Goal: Task Accomplishment & Management: Manage account settings

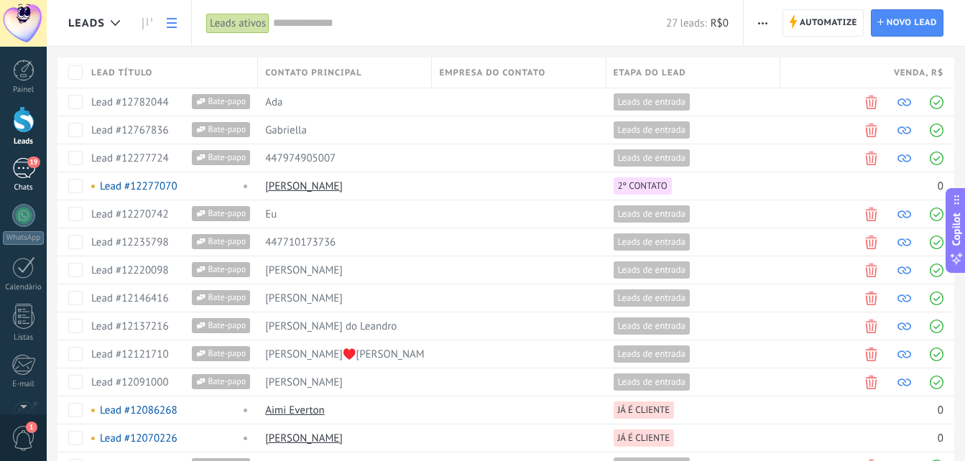
click at [12, 172] on div "19" at bounding box center [23, 168] width 23 height 21
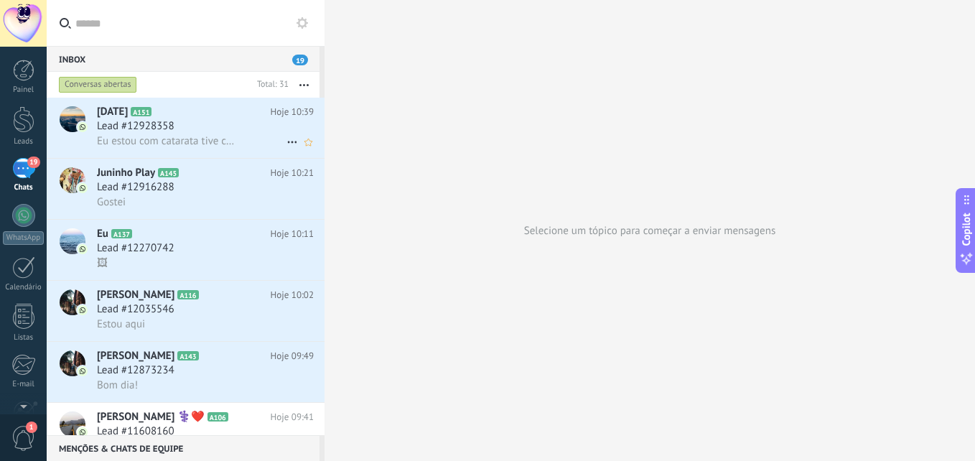
click at [141, 141] on span "Eu estou com catarata tive consulta pelo sus deu que estou com catarata daí me …" at bounding box center [166, 141] width 138 height 14
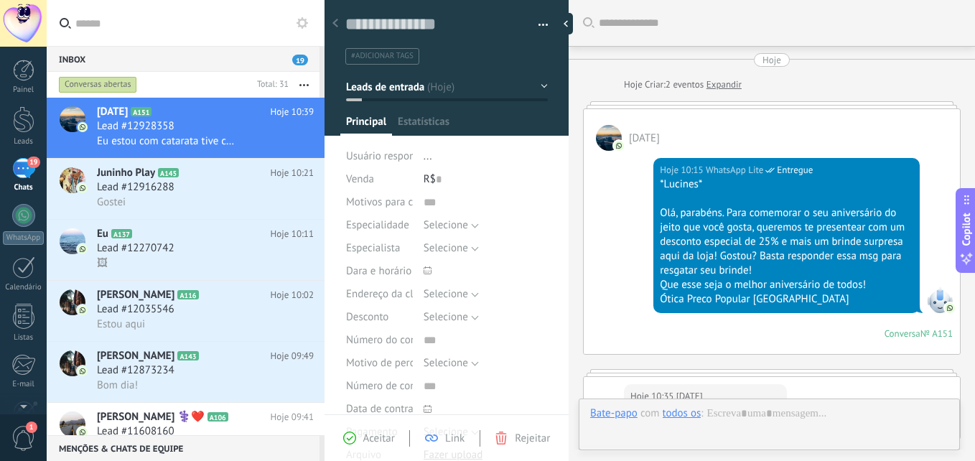
type textarea "**********"
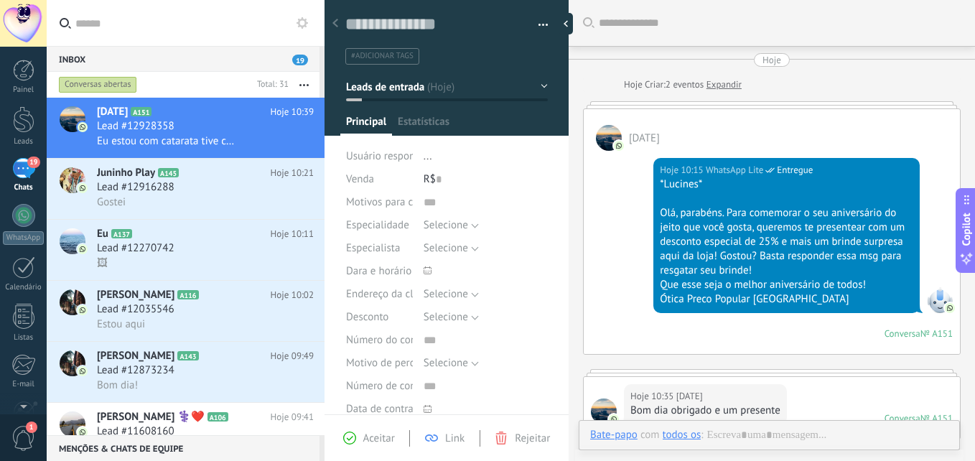
scroll to position [358, 0]
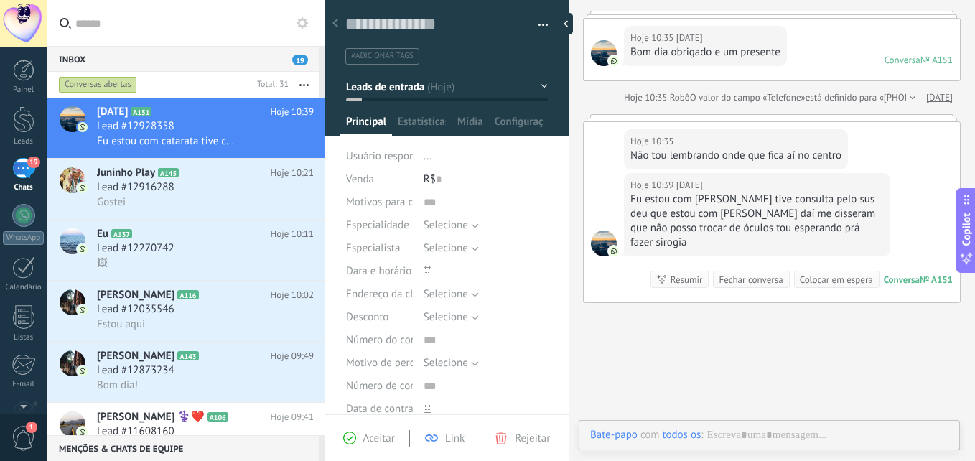
click at [537, 85] on button "Leads de entrada" at bounding box center [447, 87] width 202 height 26
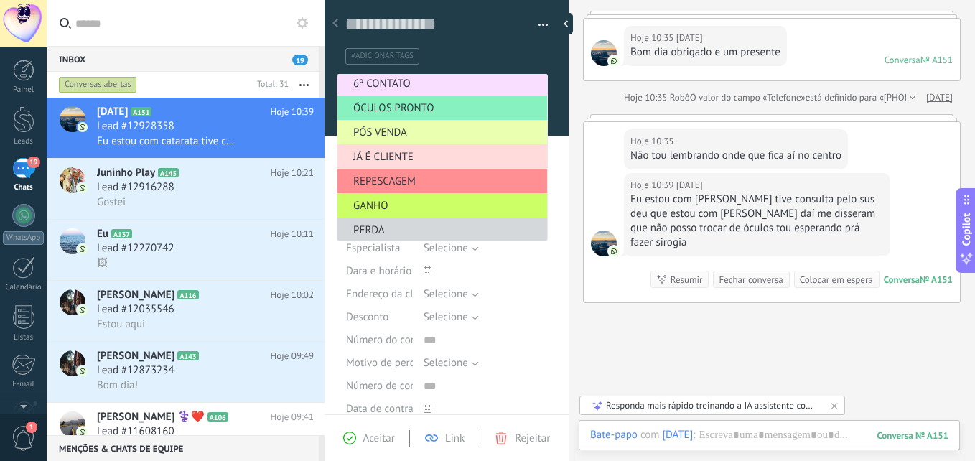
scroll to position [176, 0]
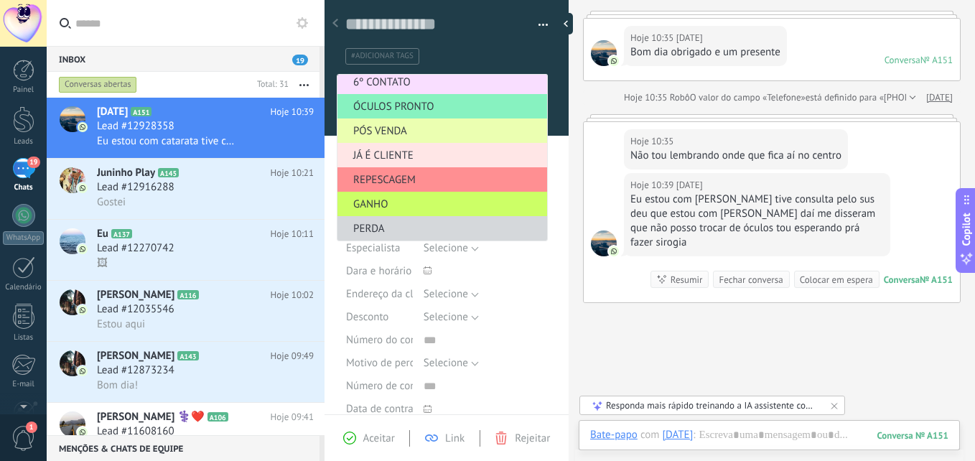
click at [425, 157] on span "JÁ É CLIENTE" at bounding box center [440, 156] width 205 height 14
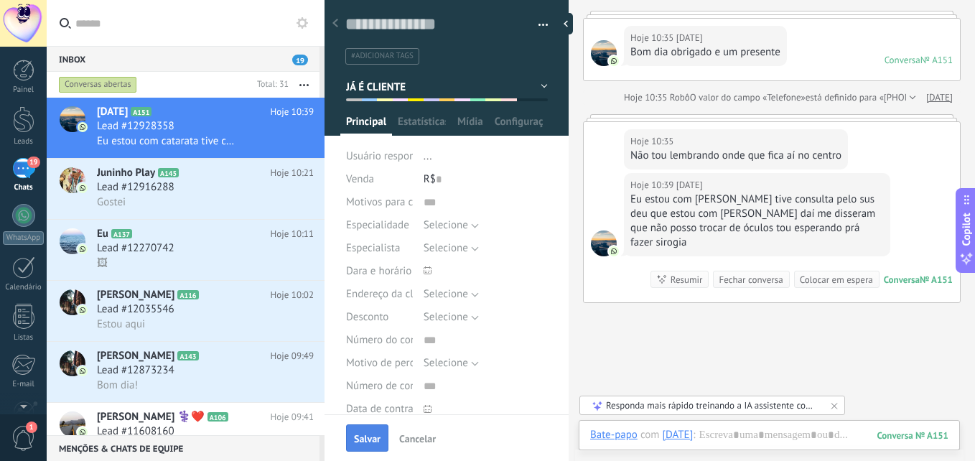
click at [382, 436] on button "Salvar" at bounding box center [367, 437] width 42 height 27
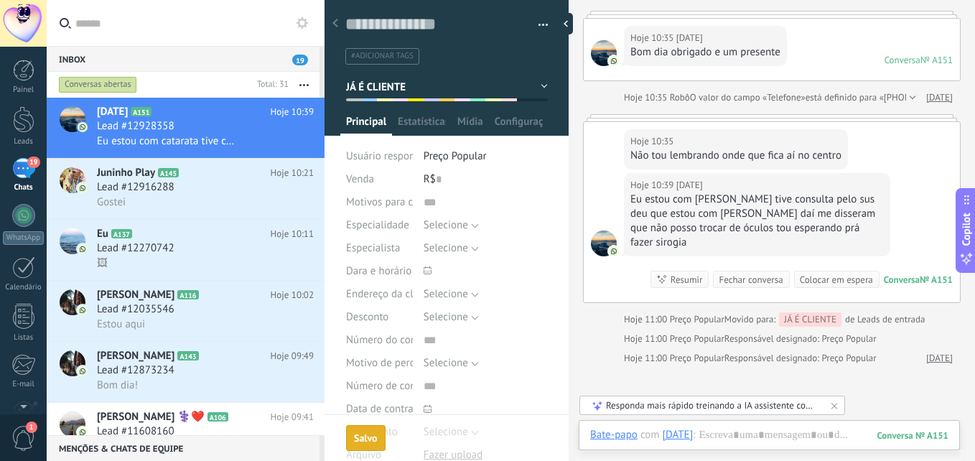
scroll to position [421, 0]
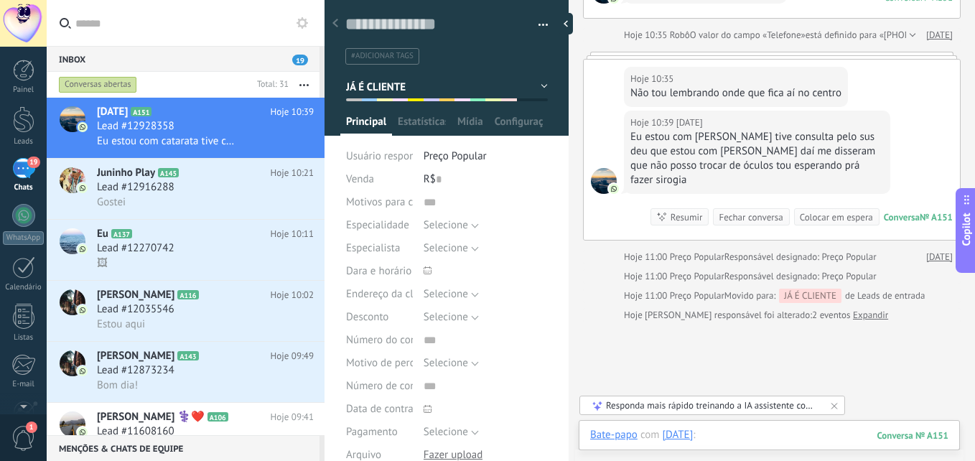
click at [829, 442] on div at bounding box center [769, 449] width 358 height 43
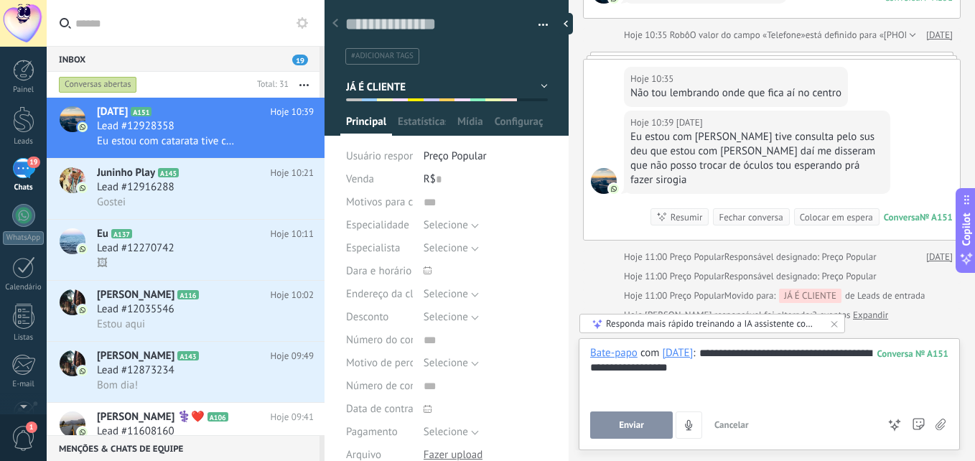
click at [629, 418] on button "Enviar" at bounding box center [631, 425] width 83 height 27
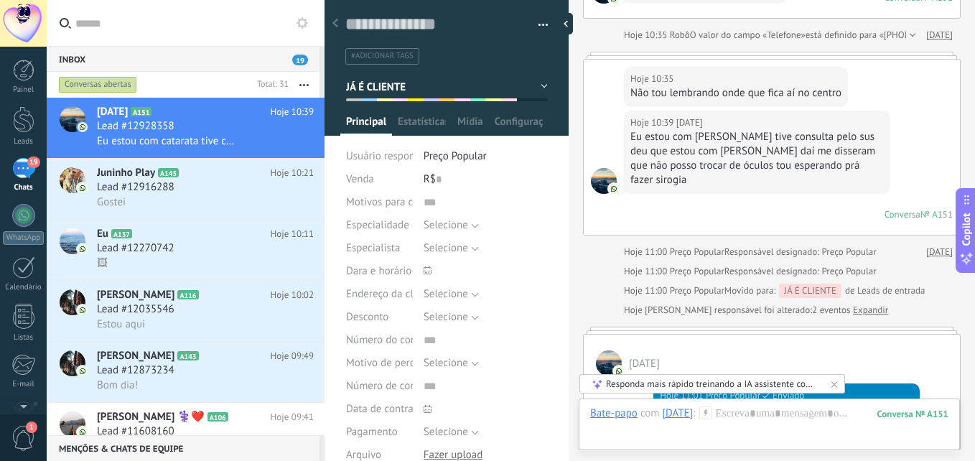
scroll to position [504, 0]
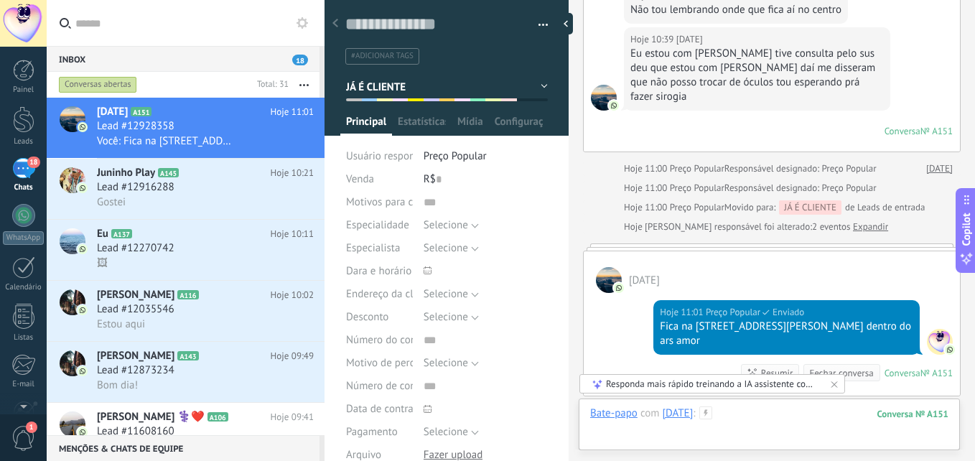
click at [754, 419] on div at bounding box center [769, 427] width 358 height 43
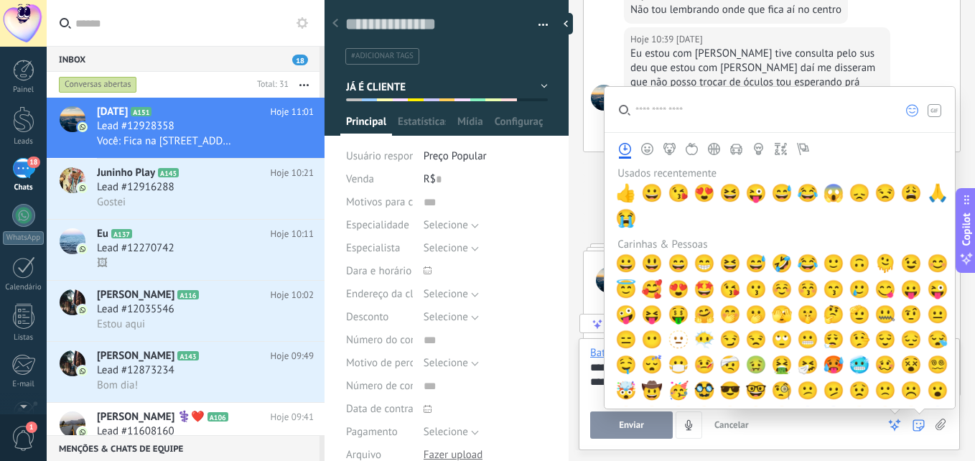
click at [921, 428] on icon at bounding box center [919, 425] width 12 height 12
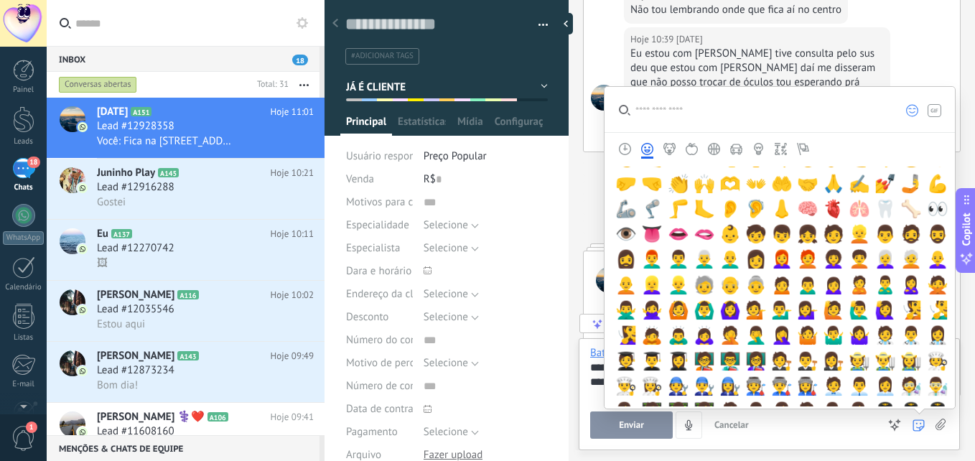
scroll to position [215, 0]
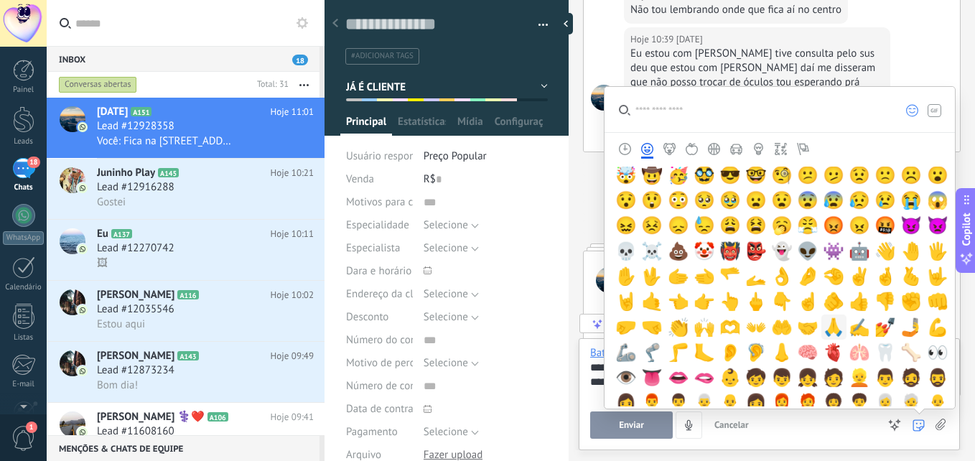
click at [825, 323] on span "🙏" at bounding box center [834, 327] width 22 height 20
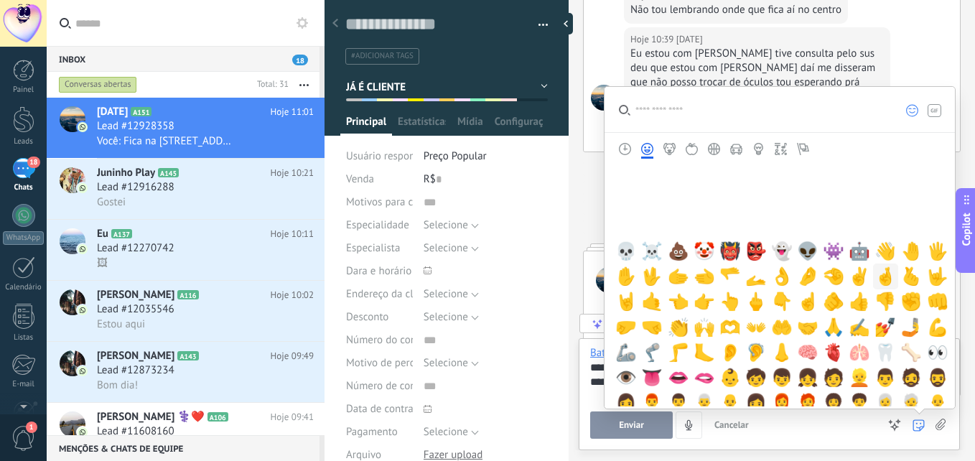
scroll to position [503, 0]
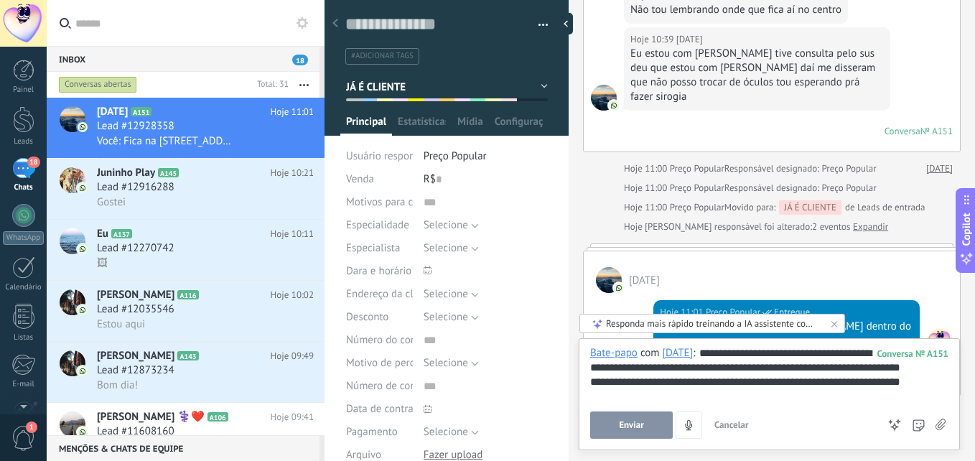
click at [800, 427] on div "Enviar Cancelar Rastrear cliques em links ? Reduzir links longos e rastrear cli…" at bounding box center [733, 425] width 287 height 27
click at [608, 419] on button "Enviar" at bounding box center [631, 425] width 83 height 27
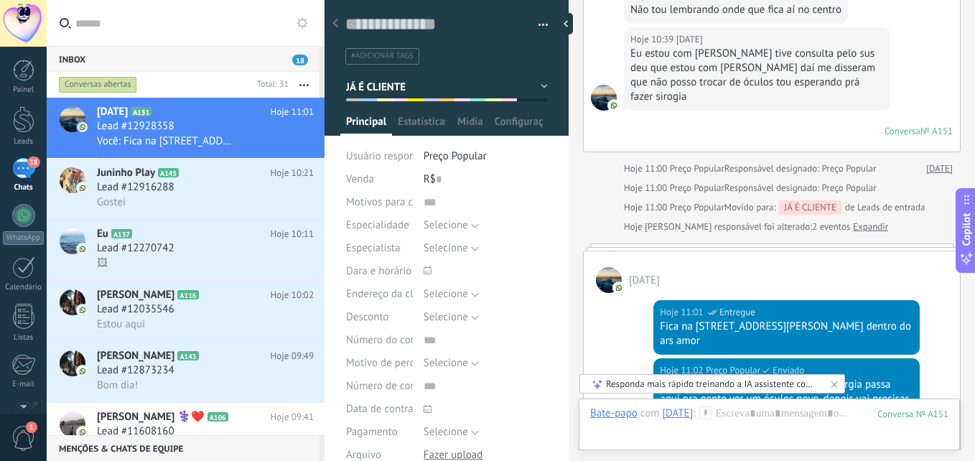
scroll to position [777, 0]
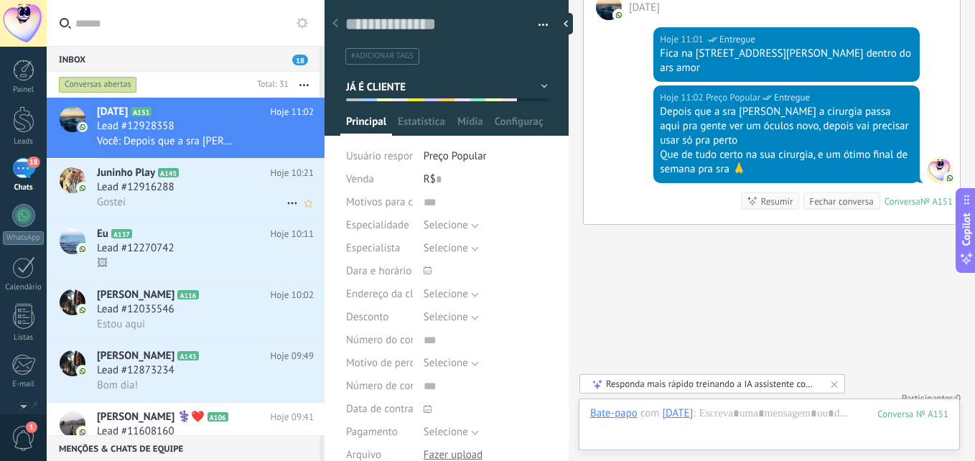
click at [164, 180] on h2 "Juninho Play A145" at bounding box center [184, 173] width 174 height 14
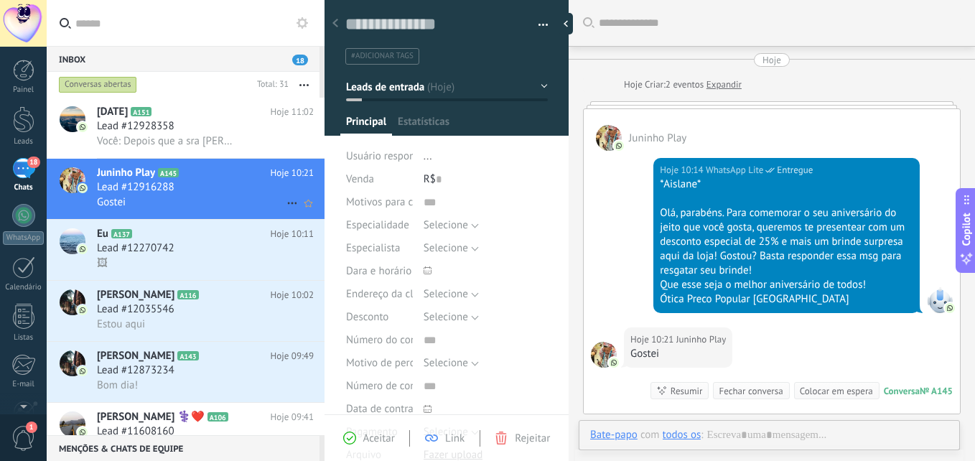
scroll to position [140, 0]
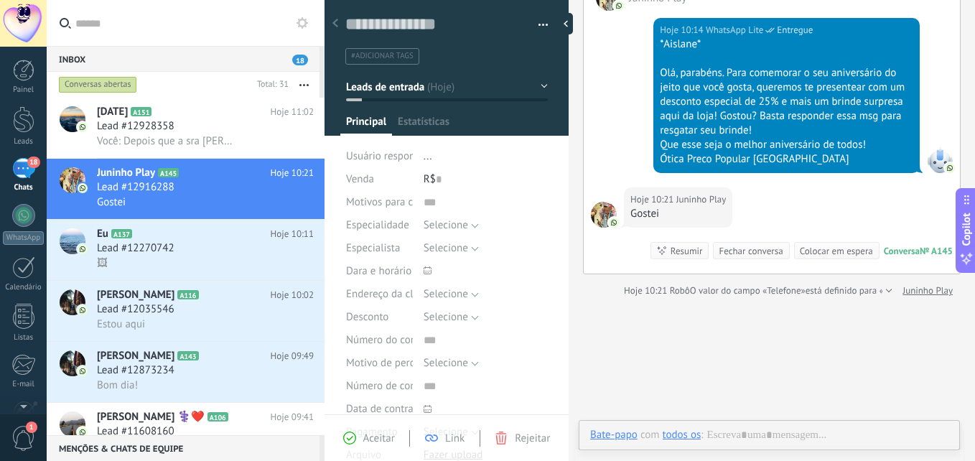
type textarea "**********"
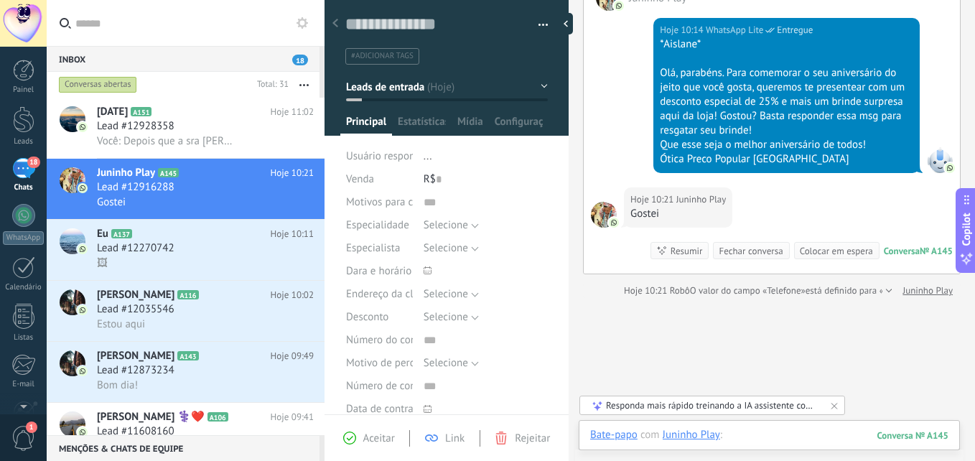
click at [771, 433] on div at bounding box center [769, 449] width 358 height 43
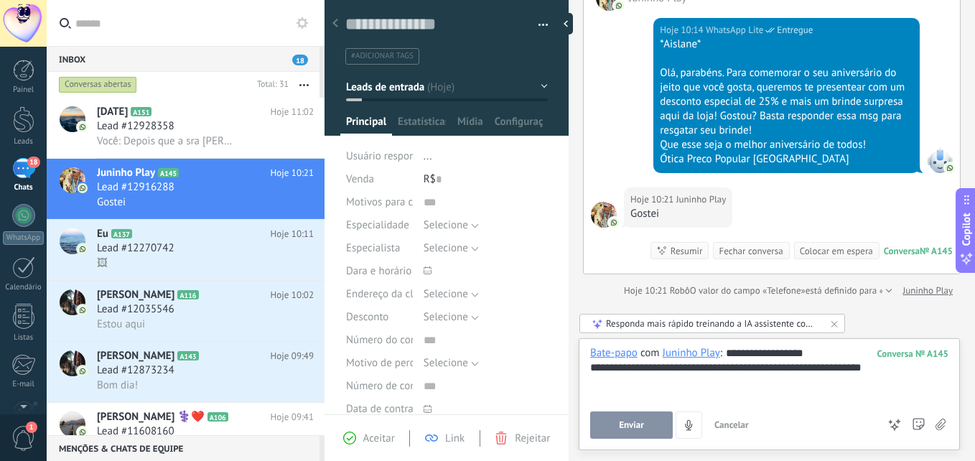
click at [796, 371] on div "**********" at bounding box center [769, 368] width 358 height 14
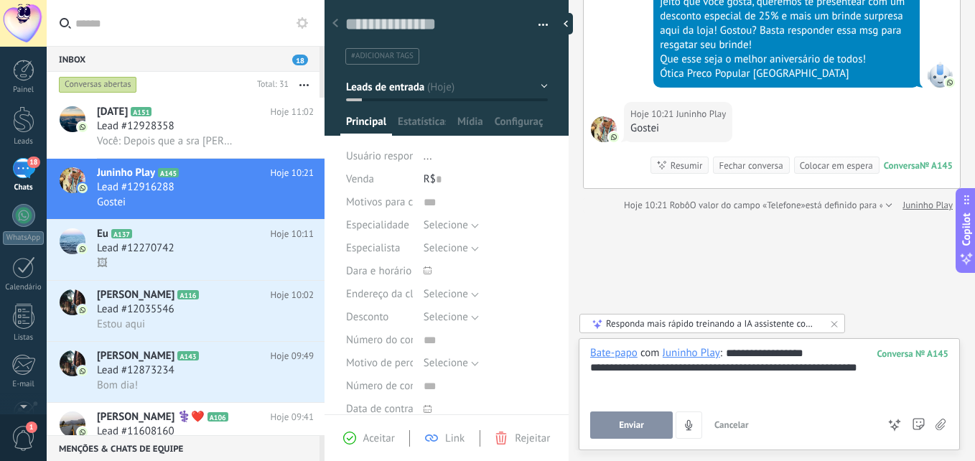
scroll to position [228, 0]
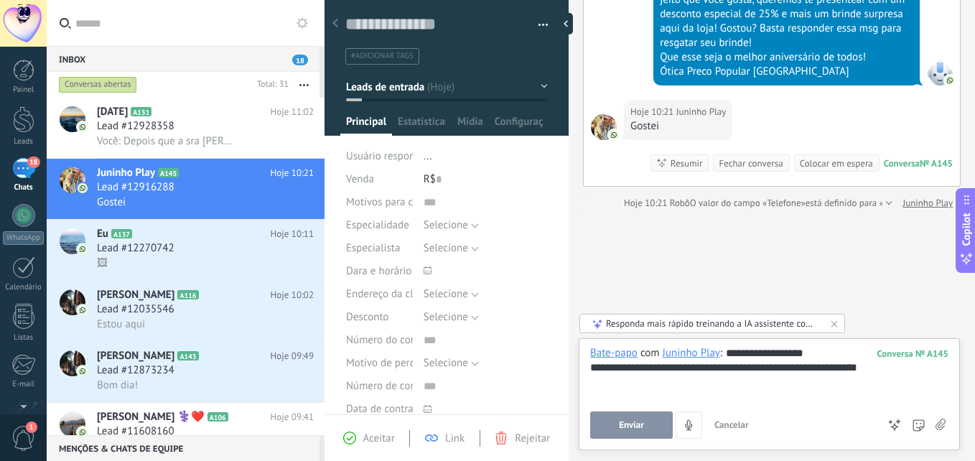
click at [645, 424] on button "Enviar" at bounding box center [631, 425] width 83 height 27
click at [175, 261] on div "🖼" at bounding box center [205, 263] width 217 height 15
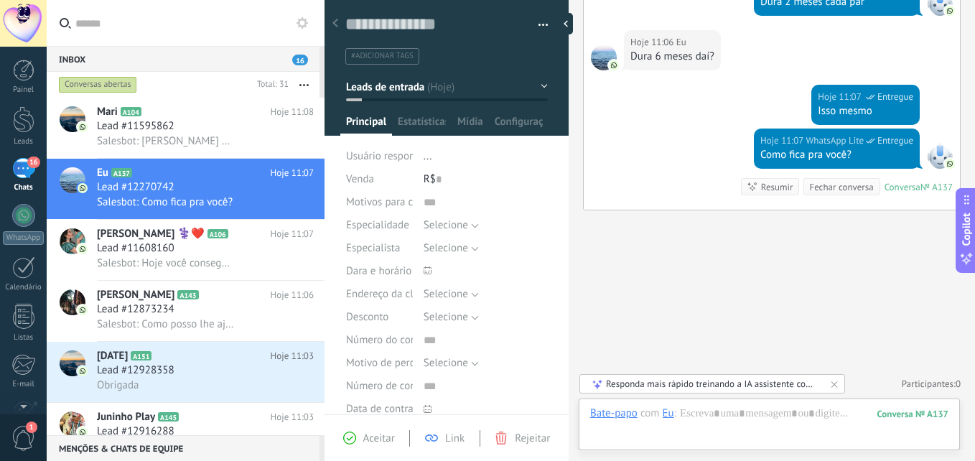
scroll to position [296, 0]
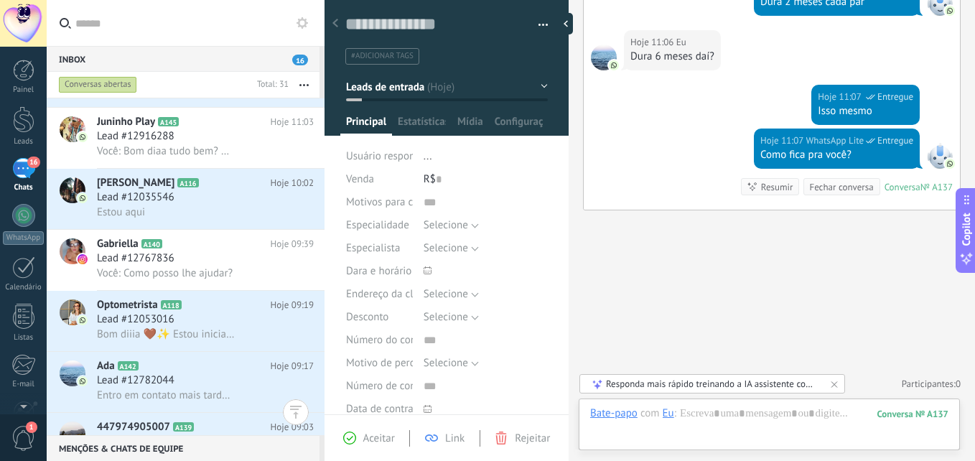
click at [440, 91] on button "Leads de entrada" at bounding box center [447, 87] width 202 height 26
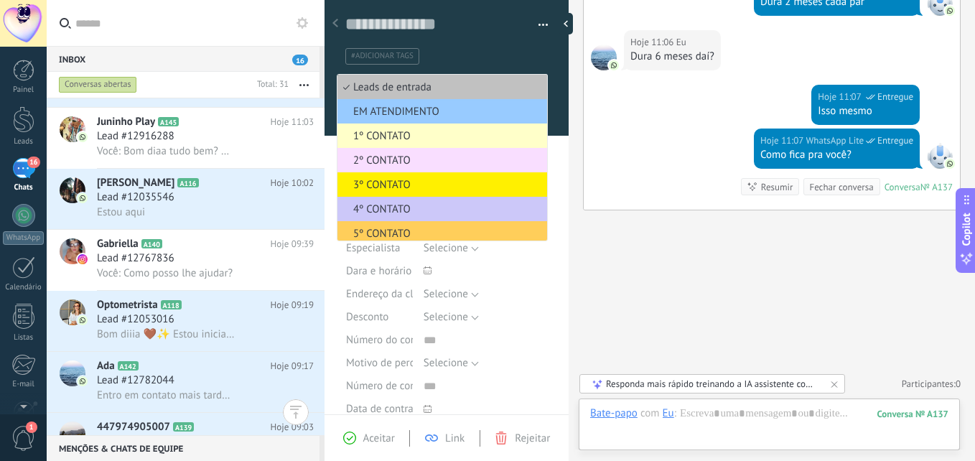
click at [415, 136] on span "1º CONTATO" at bounding box center [440, 136] width 205 height 14
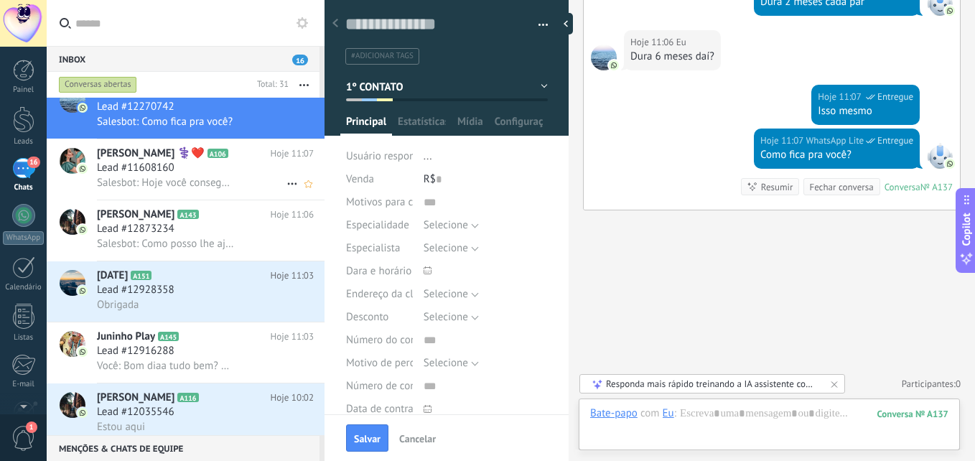
scroll to position [0, 0]
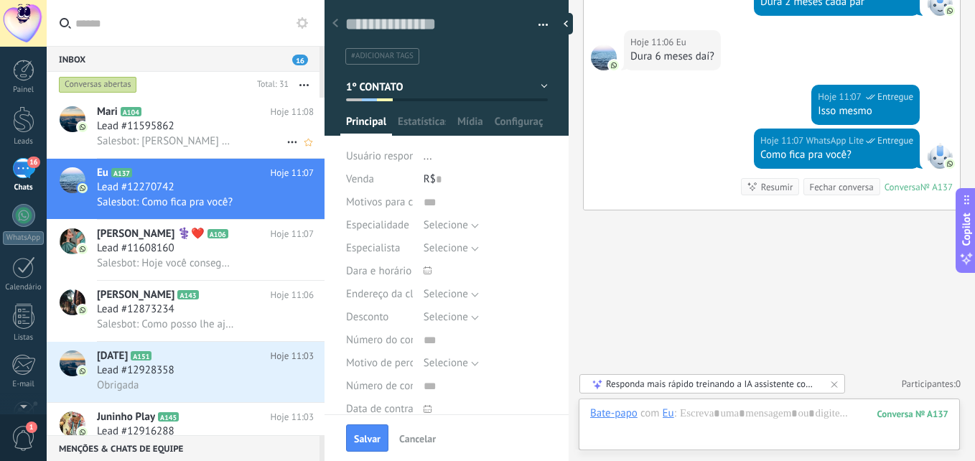
click at [204, 128] on div "Lead #11595862" at bounding box center [205, 126] width 217 height 14
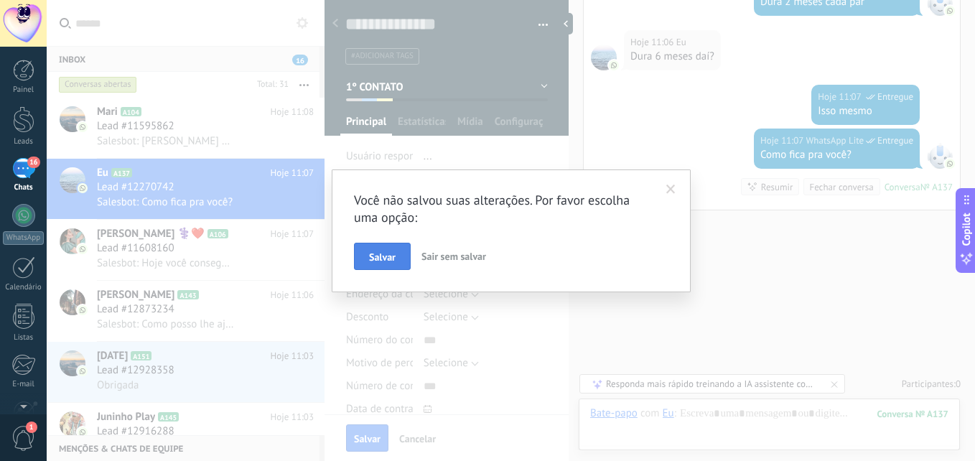
click at [365, 256] on button "Salvar" at bounding box center [382, 256] width 57 height 27
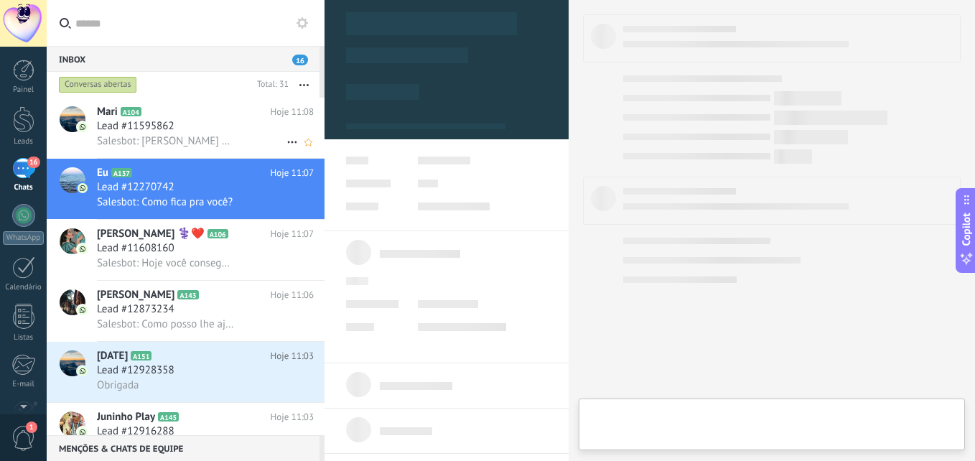
click at [236, 136] on h3 "Salesbot: [PERSON_NAME] voce tem disponibilidade pra agendar a consulta?" at bounding box center [169, 141] width 145 height 14
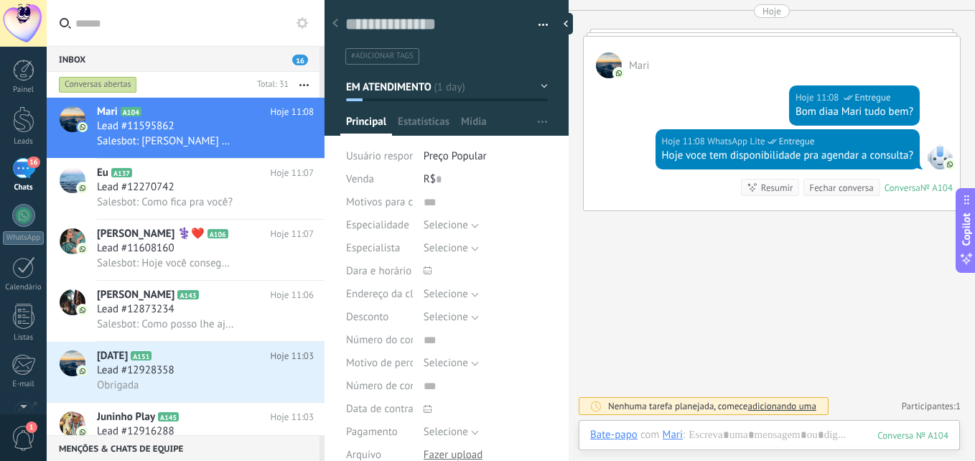
scroll to position [2008, 0]
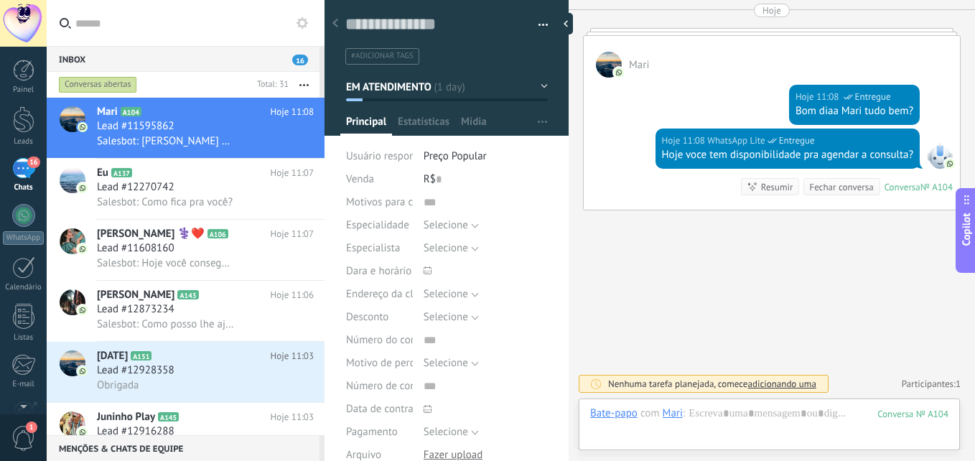
click at [431, 78] on button "EM ATENDIMENTO" at bounding box center [447, 87] width 202 height 26
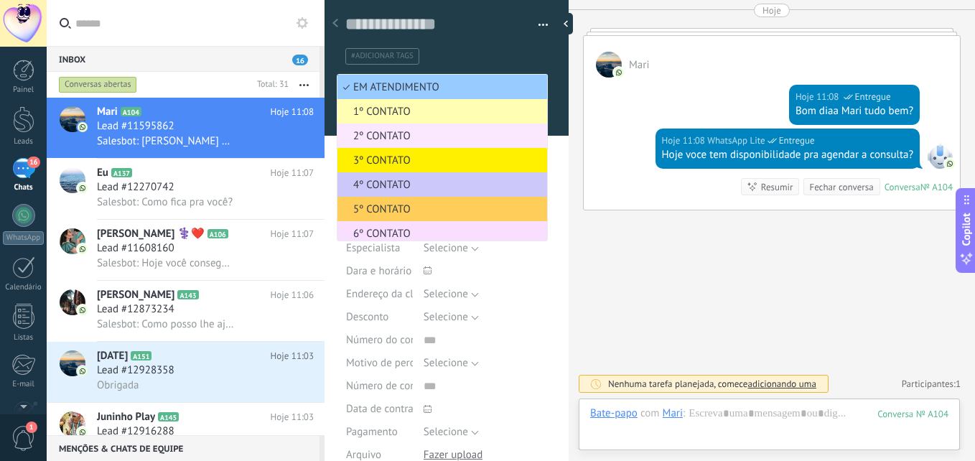
click at [396, 135] on span "2º CONTATO" at bounding box center [440, 136] width 205 height 14
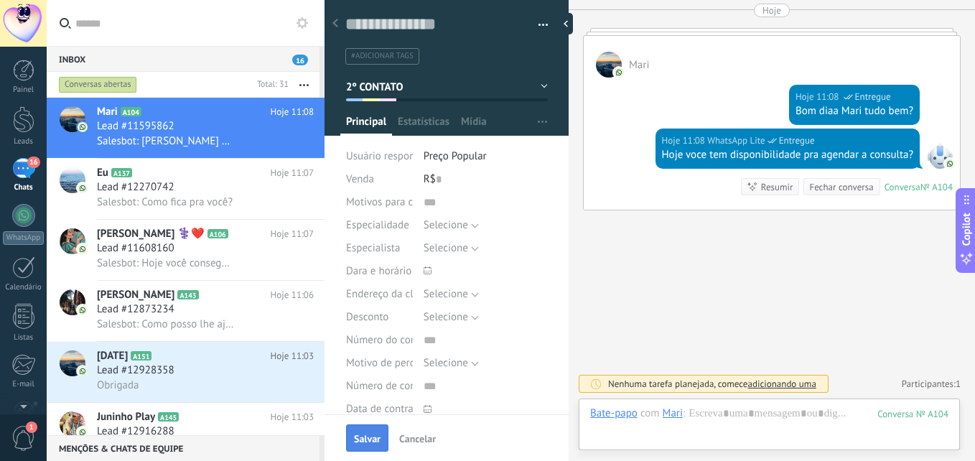
click at [374, 438] on span "Salvar" at bounding box center [367, 439] width 27 height 10
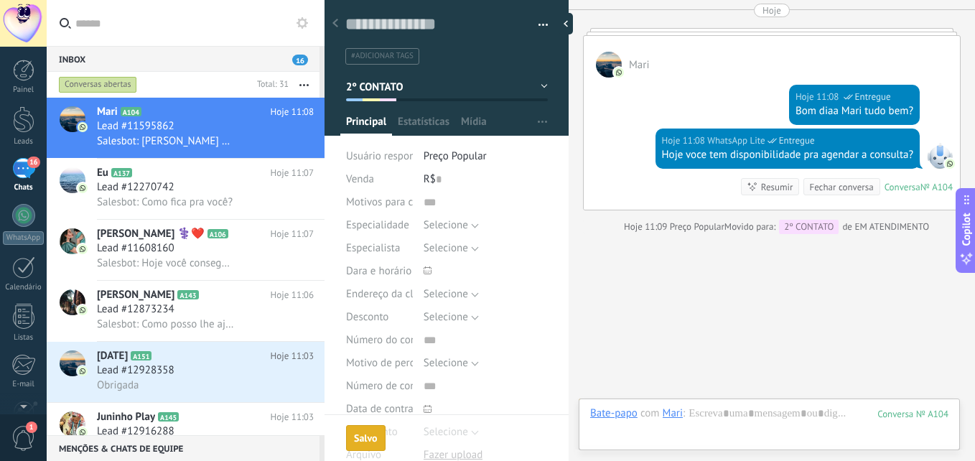
scroll to position [2032, 0]
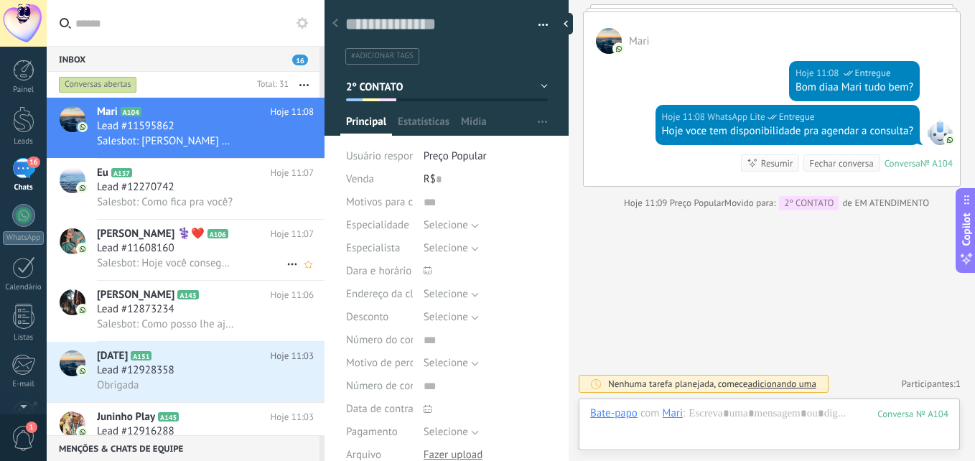
click at [198, 240] on h2 "Ana Rute ‍⚕️❤️ A106" at bounding box center [184, 234] width 174 height 14
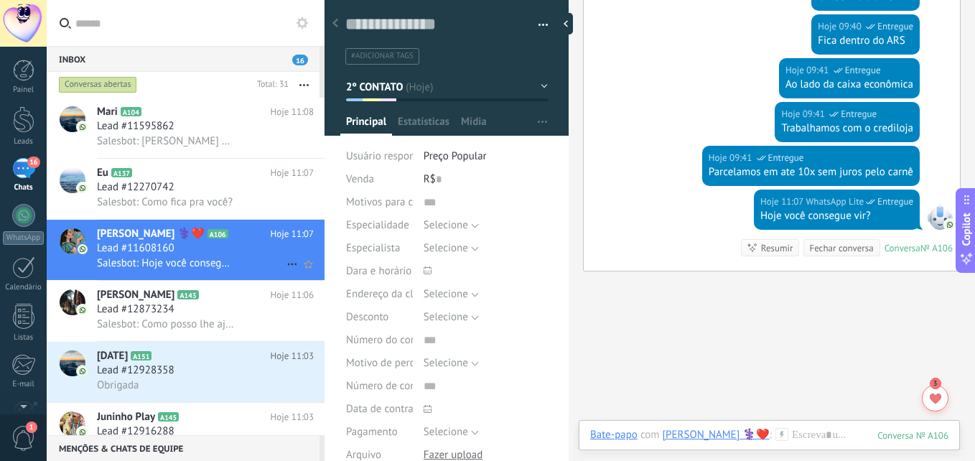
scroll to position [73, 0]
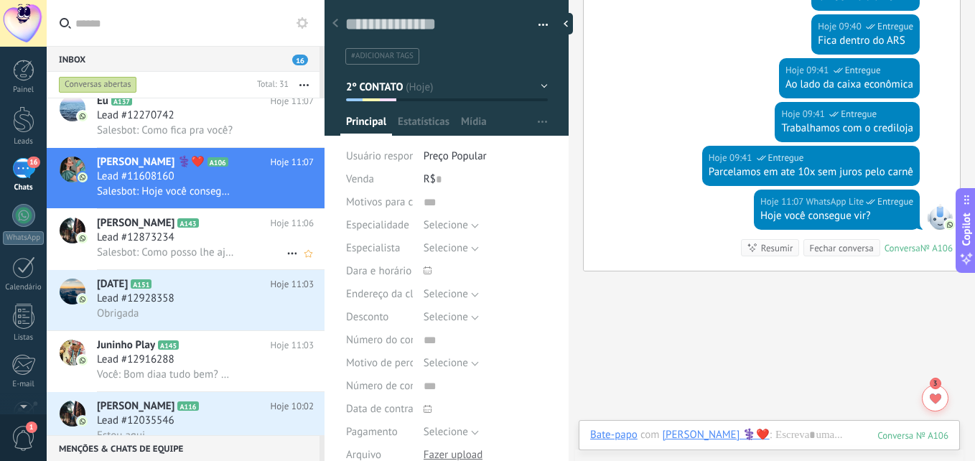
click at [210, 241] on div "Lead #12873234" at bounding box center [205, 238] width 217 height 14
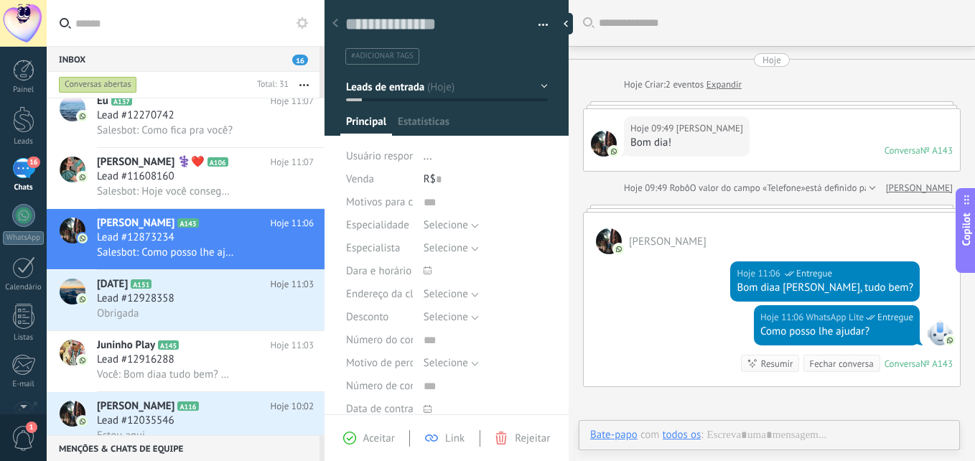
scroll to position [116, 0]
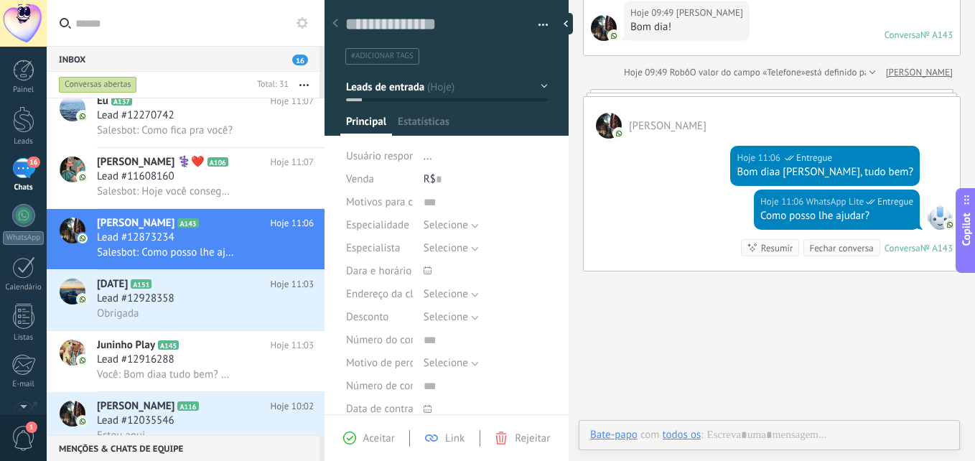
click at [393, 88] on span "Leads de entrada" at bounding box center [385, 87] width 78 height 14
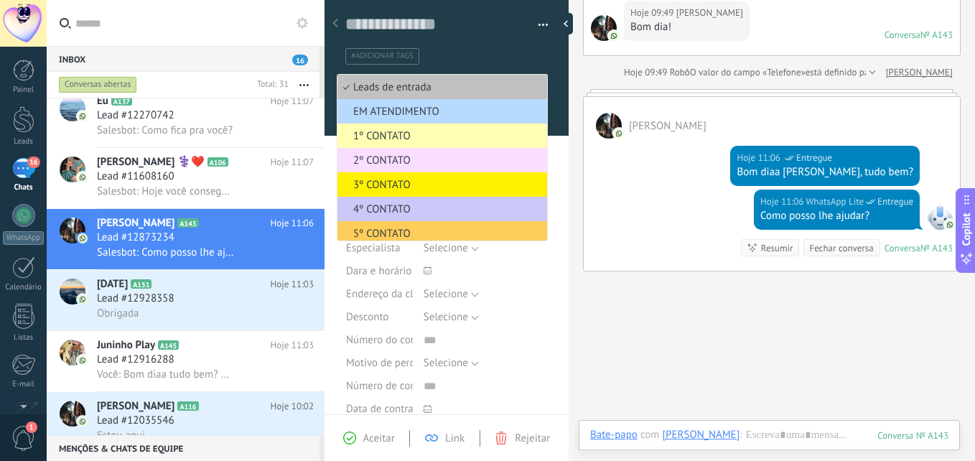
click at [401, 110] on span "EM ATENDIMENTO" at bounding box center [440, 112] width 205 height 14
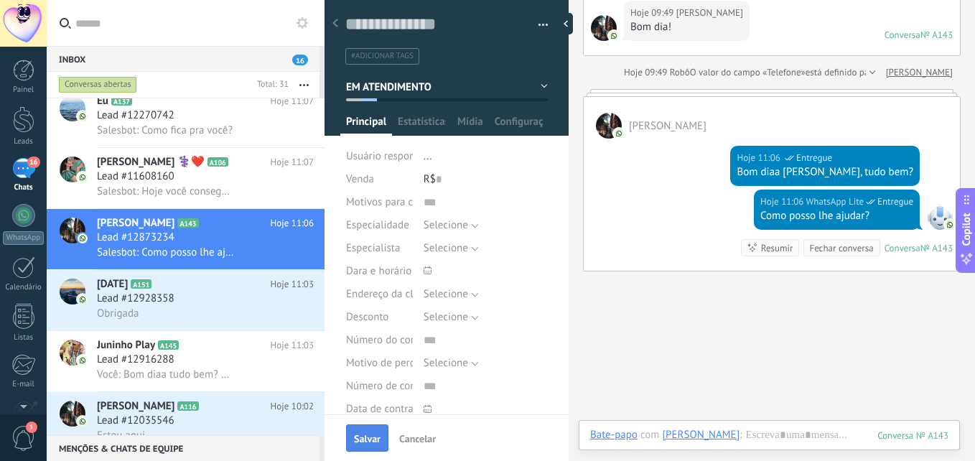
click at [365, 447] on button "Salvar" at bounding box center [367, 437] width 42 height 27
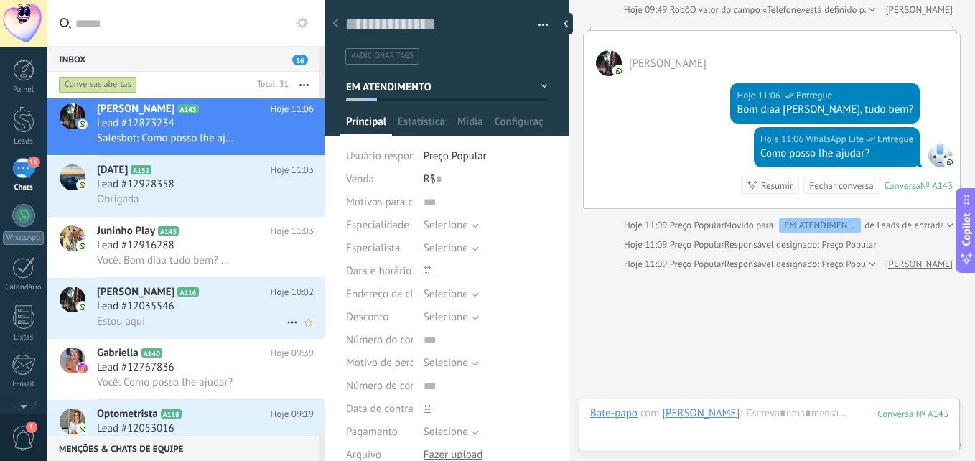
scroll to position [216, 0]
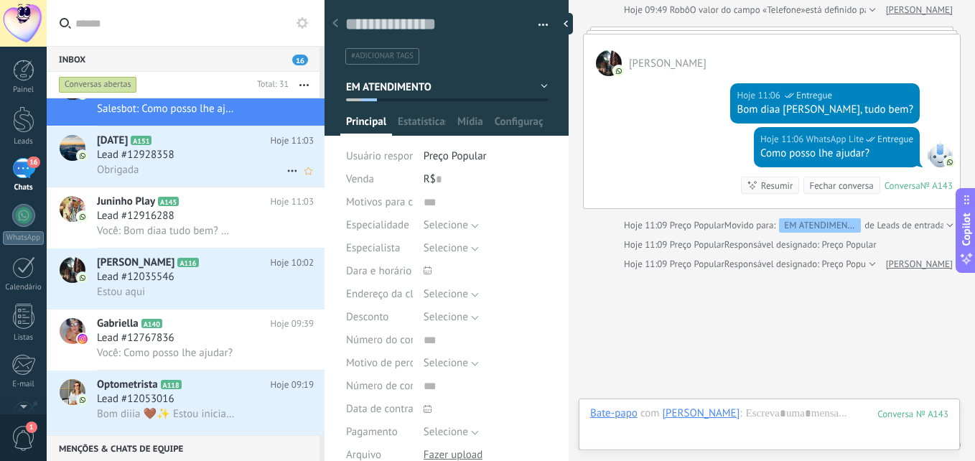
click at [175, 171] on div "Obrigada" at bounding box center [205, 169] width 217 height 15
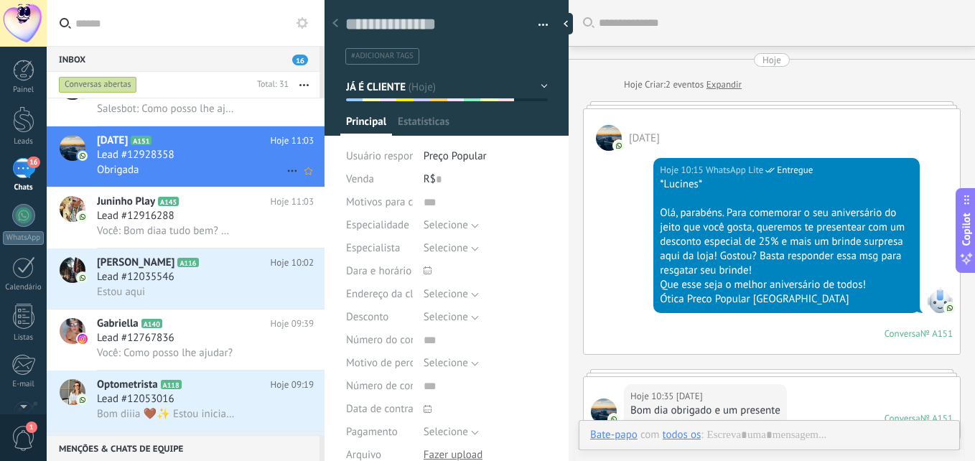
scroll to position [745, 0]
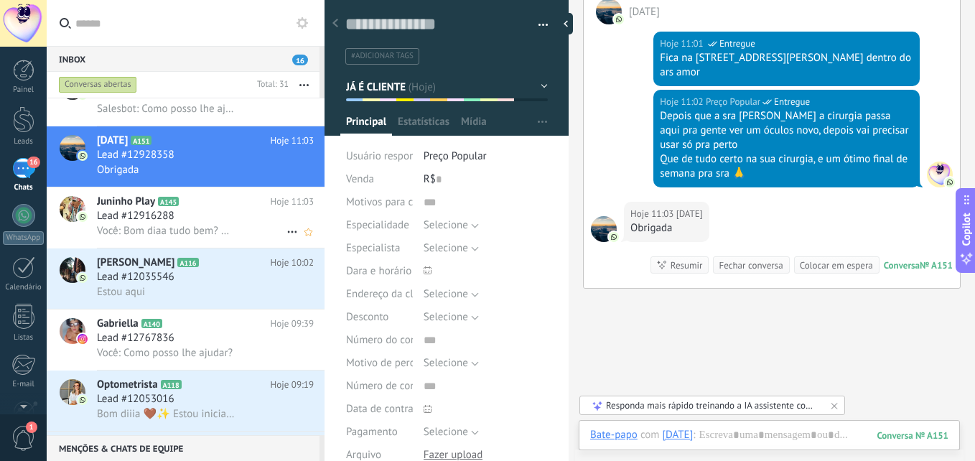
click at [181, 208] on h2 "Juninho Play A145" at bounding box center [184, 202] width 174 height 14
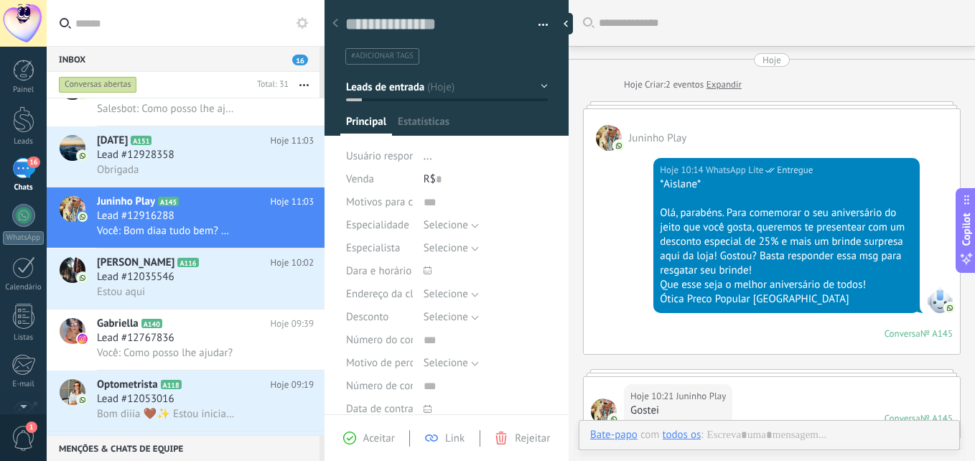
scroll to position [326, 0]
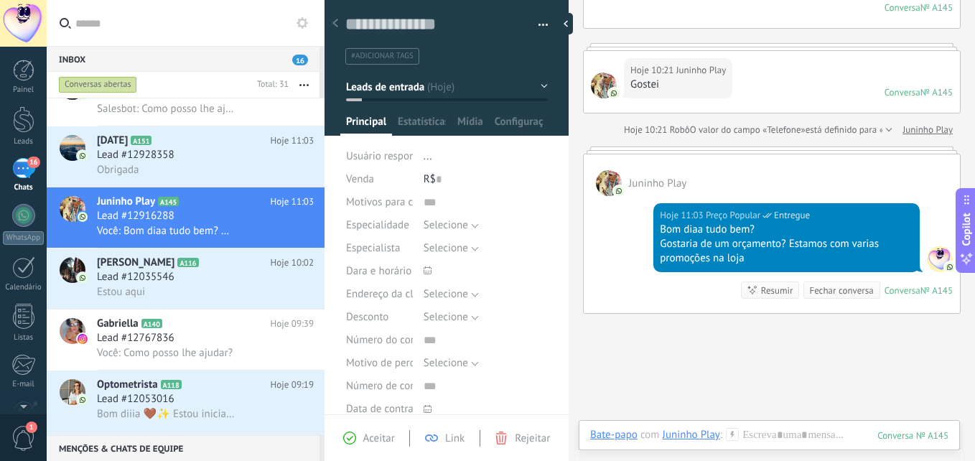
click at [369, 80] on span "Leads de entrada" at bounding box center [385, 87] width 78 height 14
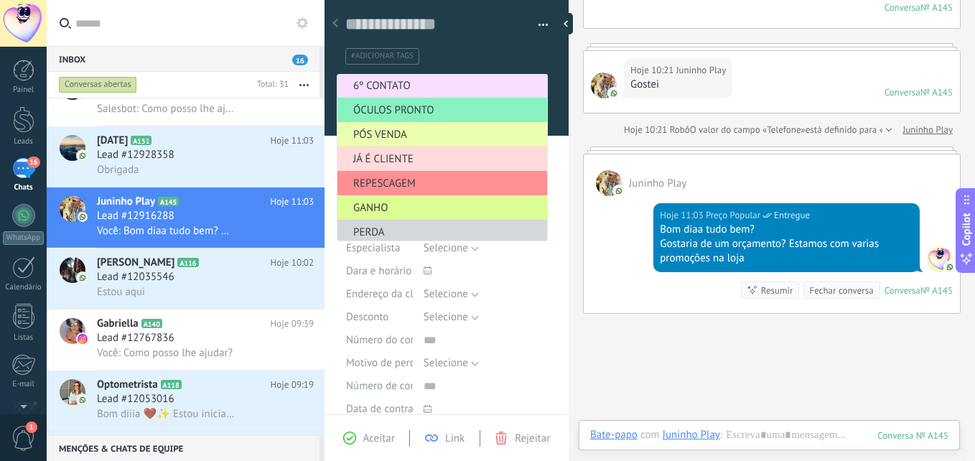
scroll to position [176, 0]
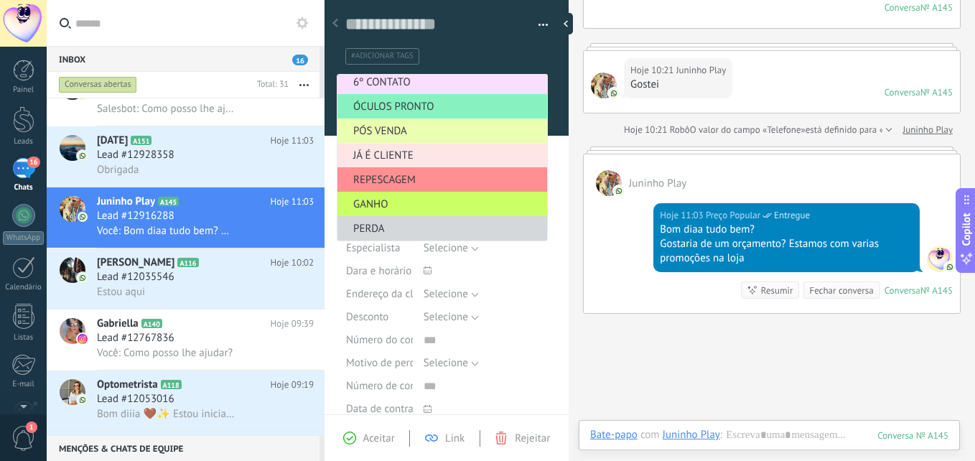
click at [386, 155] on span "JÁ É CLIENTE" at bounding box center [440, 156] width 205 height 14
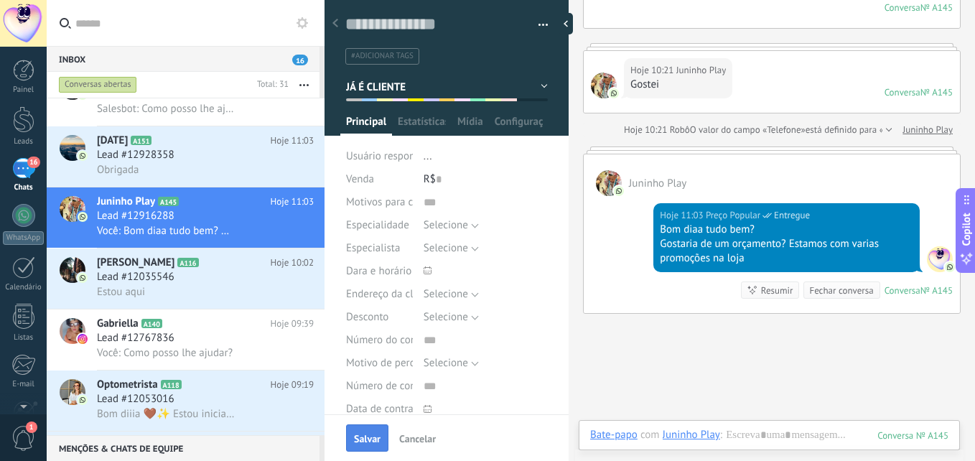
click at [364, 432] on button "Salvar" at bounding box center [367, 437] width 42 height 27
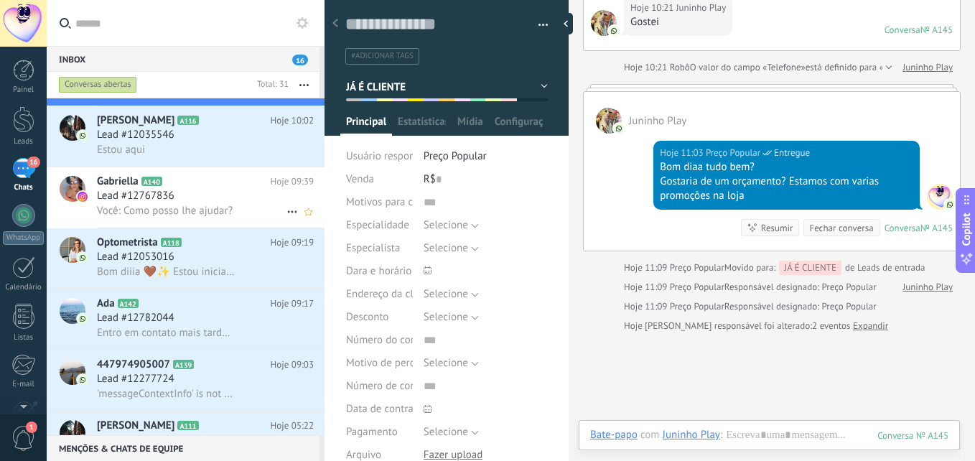
scroll to position [360, 0]
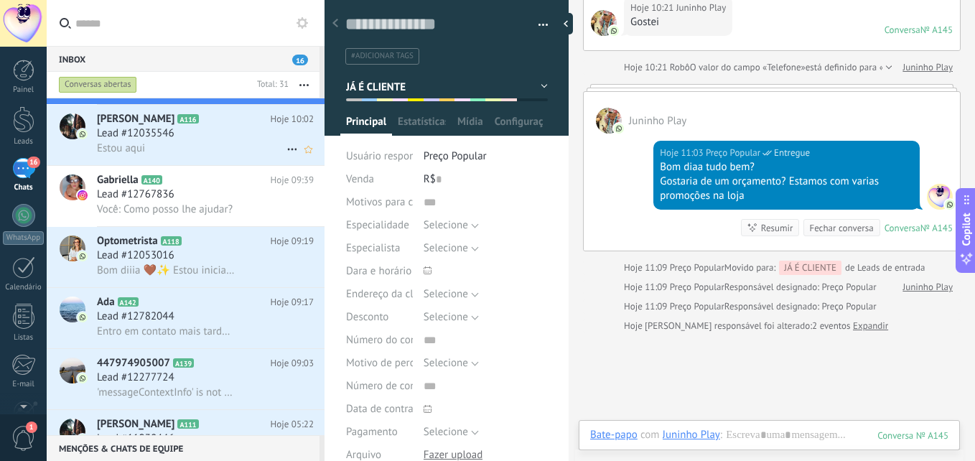
click at [182, 139] on div "Lead #12035546" at bounding box center [205, 133] width 217 height 14
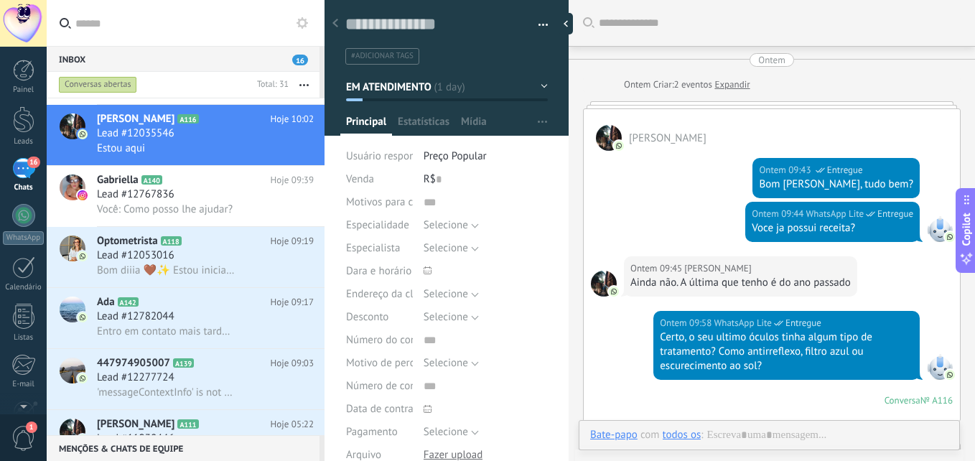
scroll to position [1900, 0]
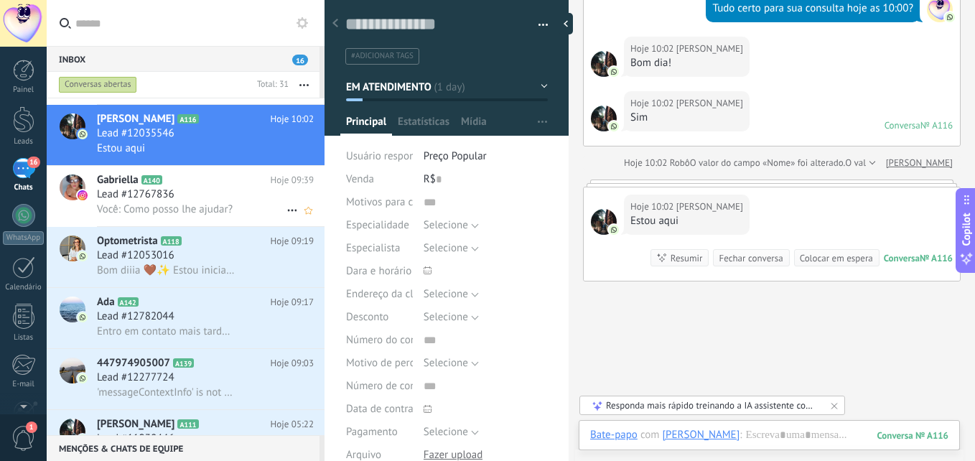
click at [183, 192] on div "Lead #12767836" at bounding box center [205, 194] width 217 height 14
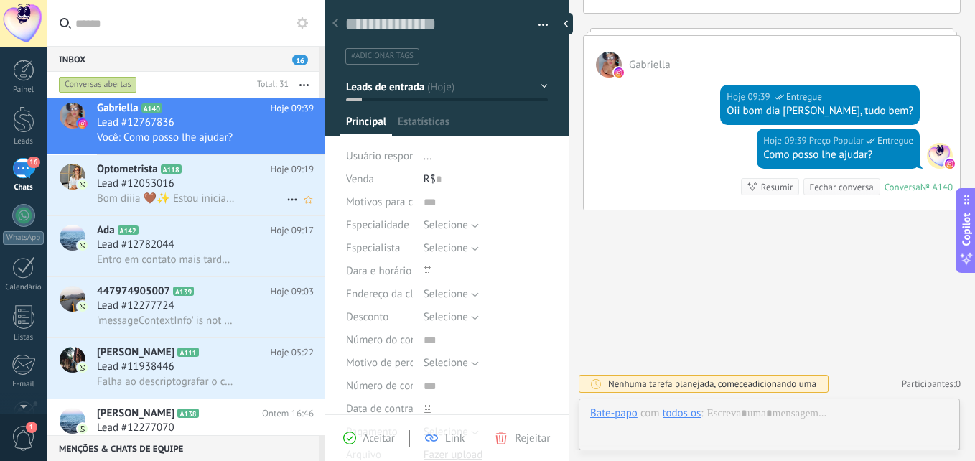
scroll to position [22, 0]
click at [216, 184] on div "Lead #12053016" at bounding box center [205, 184] width 217 height 14
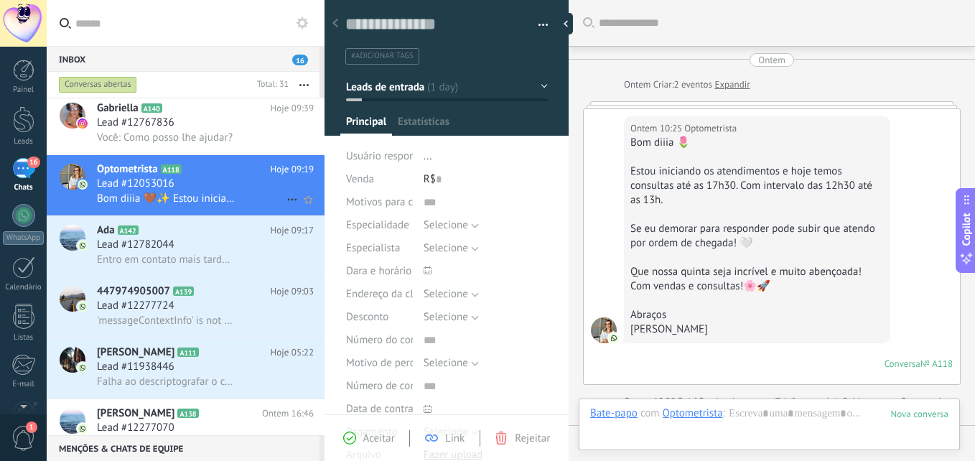
scroll to position [322, 0]
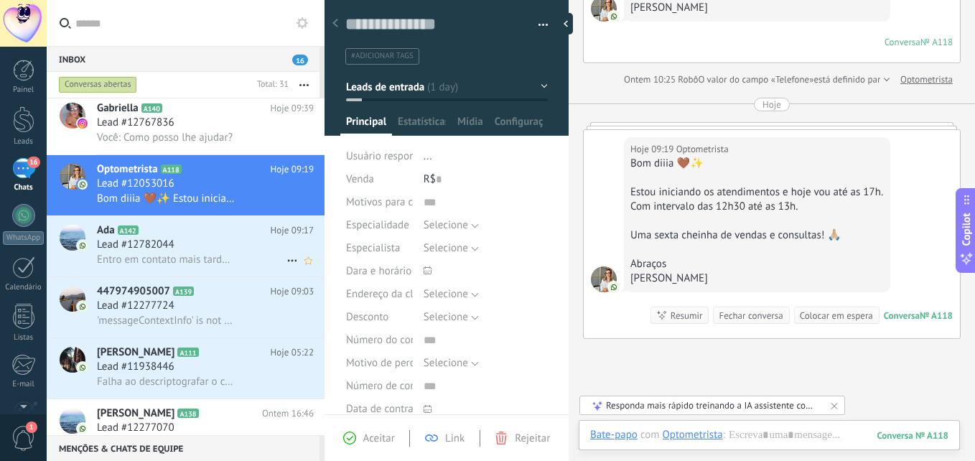
click at [185, 254] on span "Entro em contato mais tarde pois estou no trabalho agora" at bounding box center [166, 260] width 138 height 14
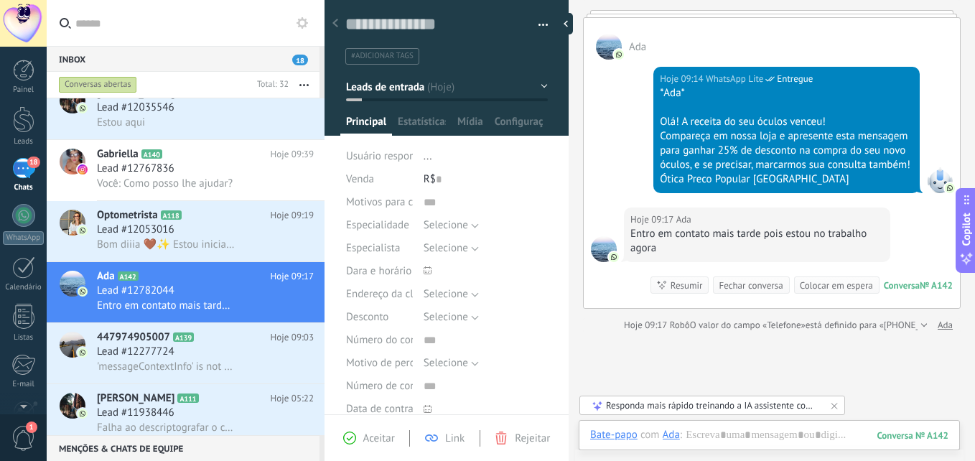
scroll to position [228, 0]
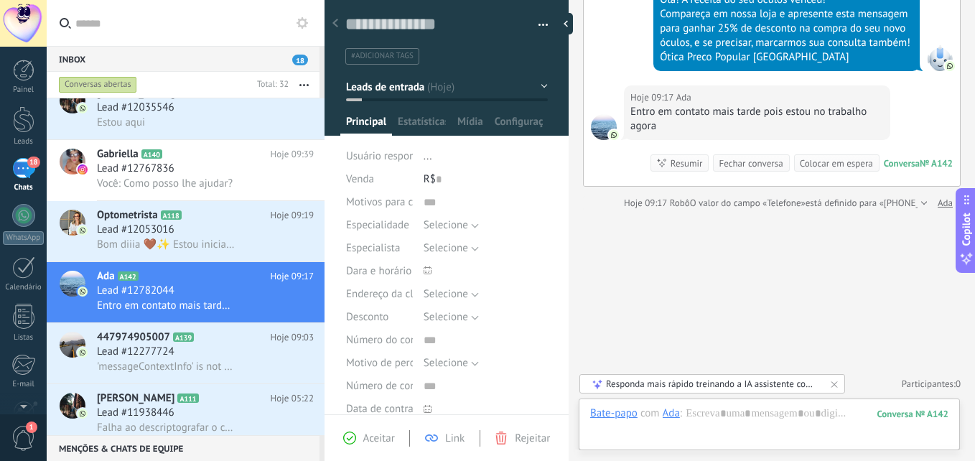
click at [422, 83] on span "Leads de entrada" at bounding box center [385, 87] width 78 height 14
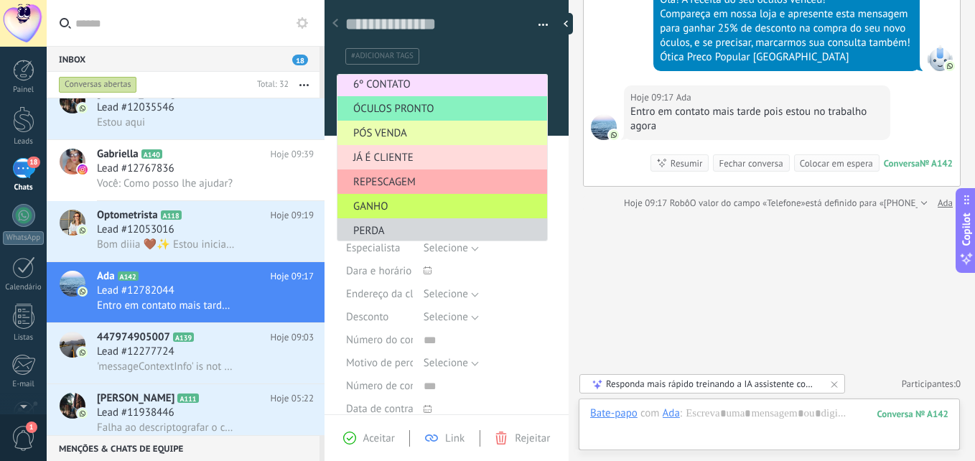
scroll to position [176, 0]
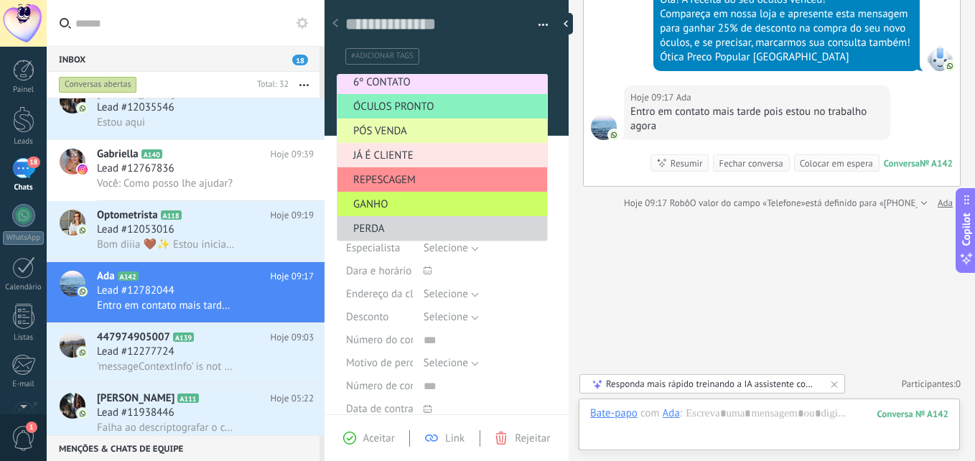
click at [406, 154] on span "JÁ É CLIENTE" at bounding box center [440, 156] width 205 height 14
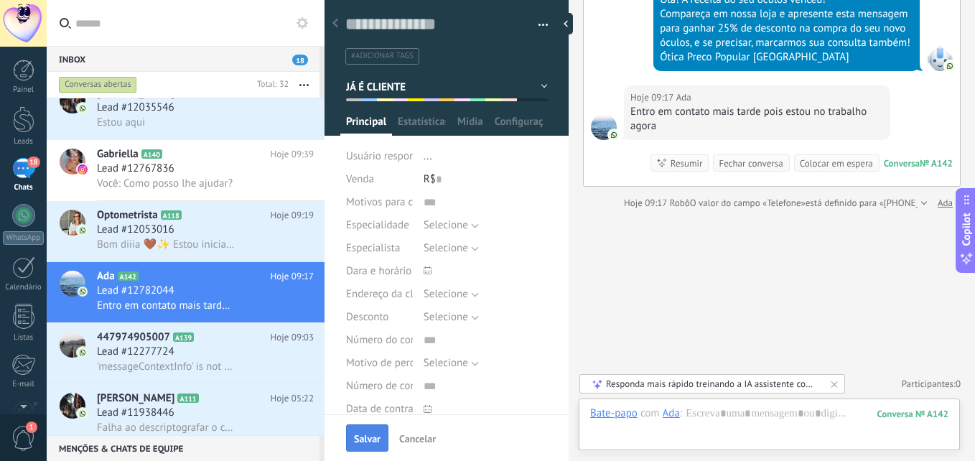
click at [378, 442] on span "Salvar" at bounding box center [367, 439] width 27 height 10
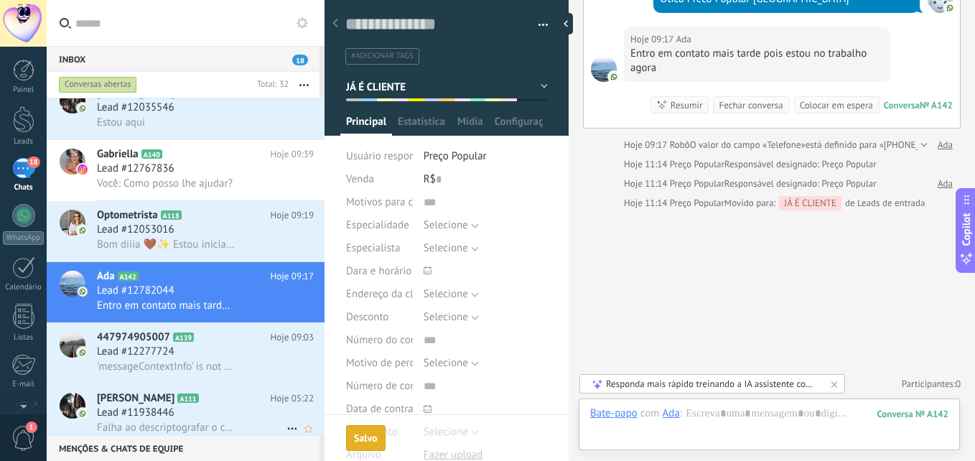
scroll to position [575, 0]
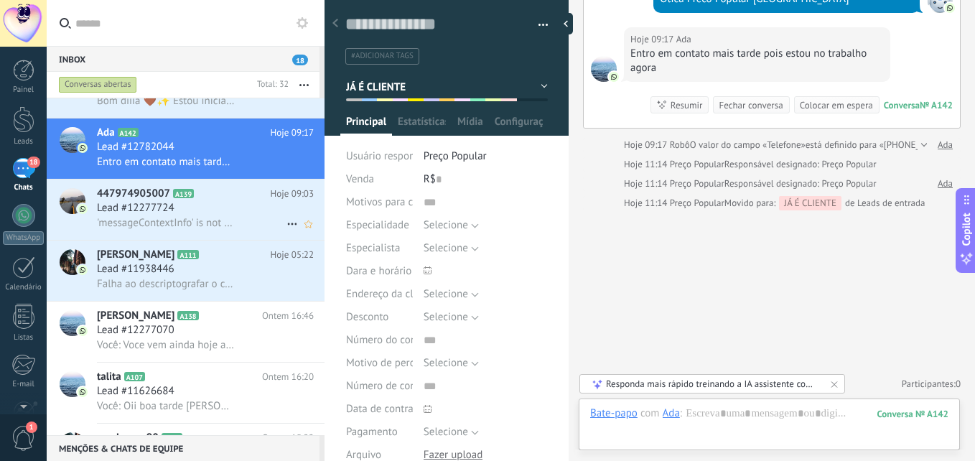
click at [210, 213] on div "Lead #12277724" at bounding box center [205, 208] width 217 height 14
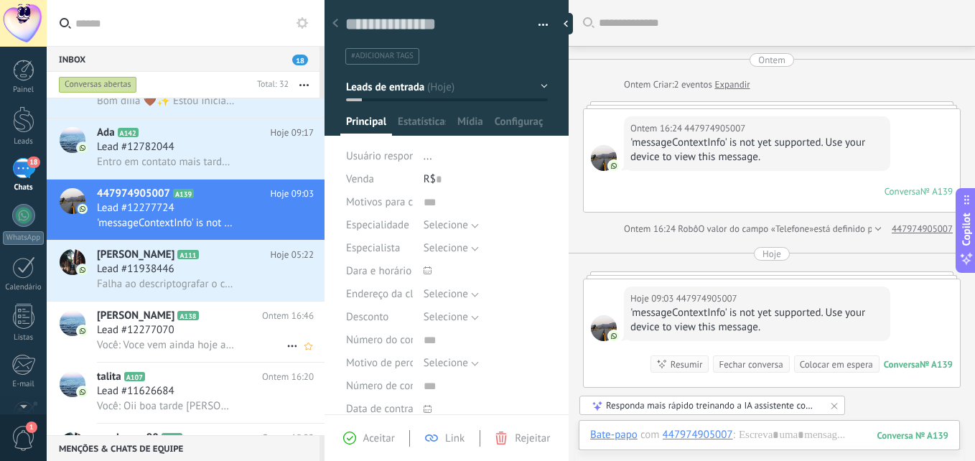
click at [214, 333] on div "Lead #12277070" at bounding box center [205, 330] width 217 height 14
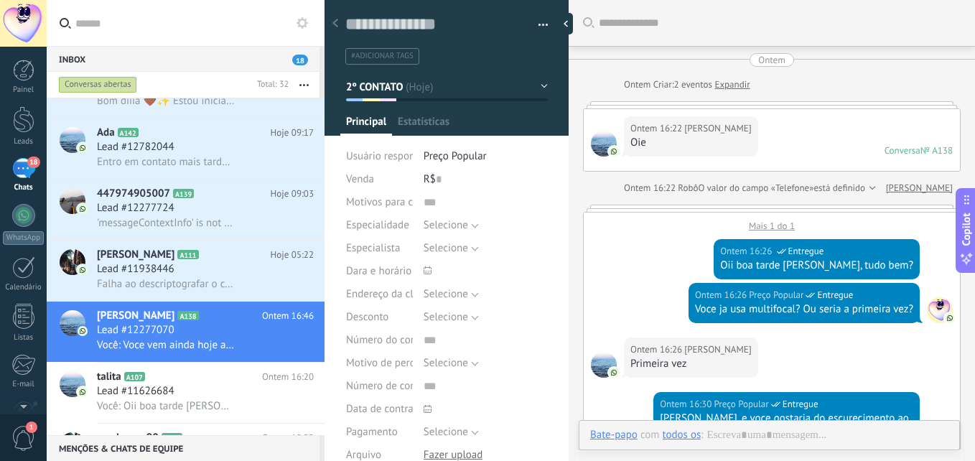
type textarea "**********"
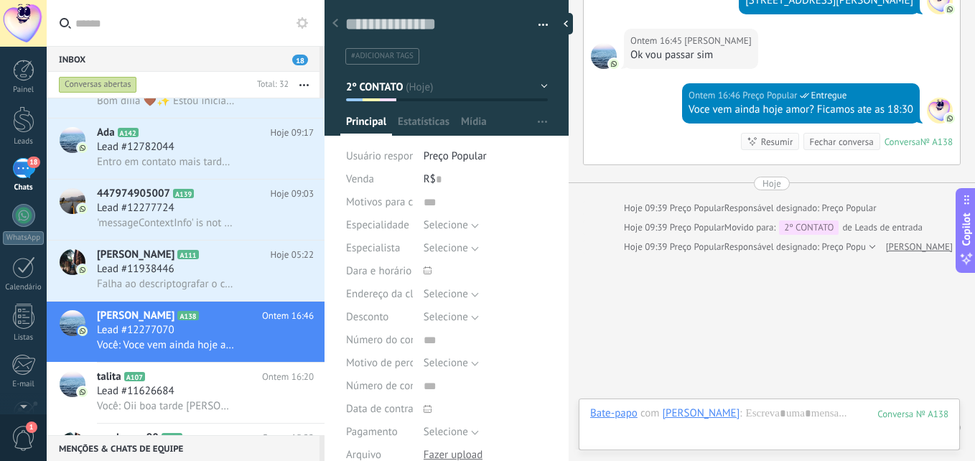
scroll to position [723, 0]
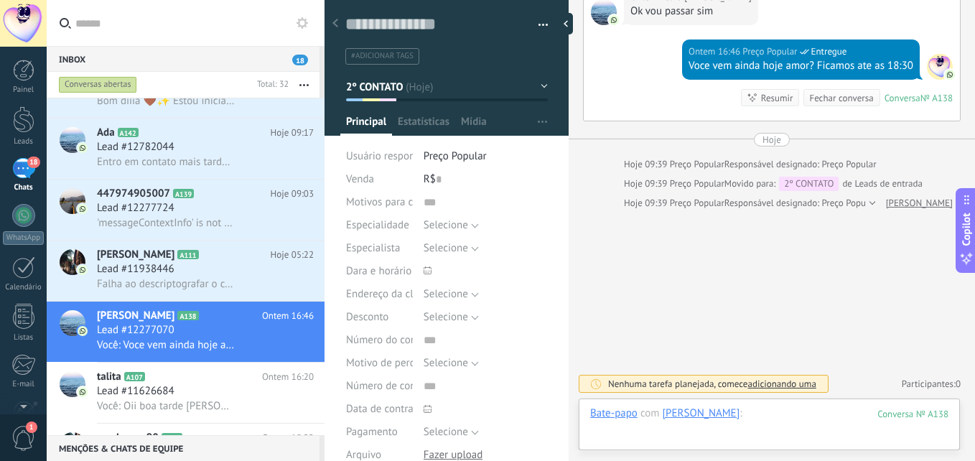
click at [764, 412] on div at bounding box center [769, 427] width 358 height 43
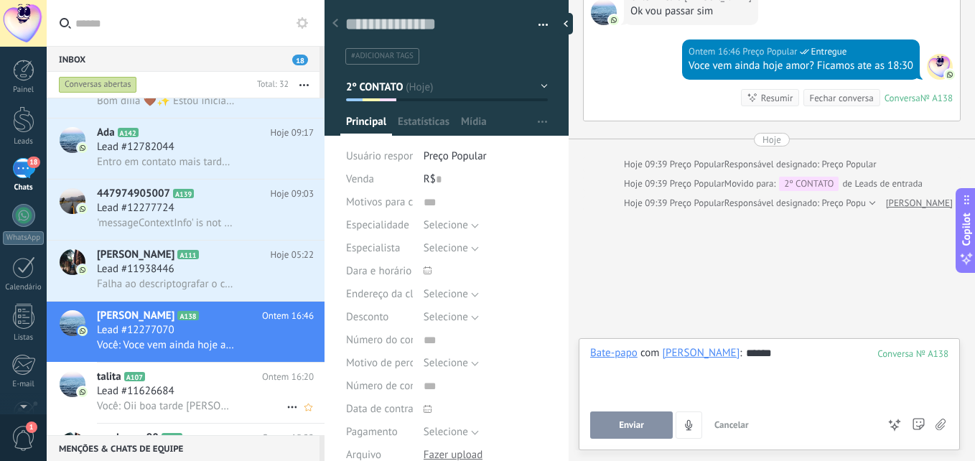
click at [205, 378] on h2 "talita A107" at bounding box center [179, 377] width 165 height 14
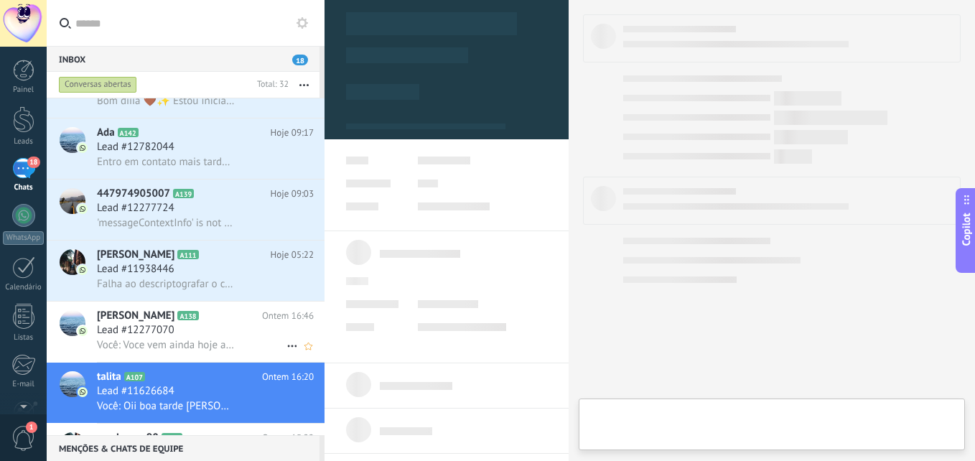
click at [215, 338] on div "Você: Voce vem ainda hoje amor? Ficamos ate as 18:30" at bounding box center [205, 345] width 217 height 15
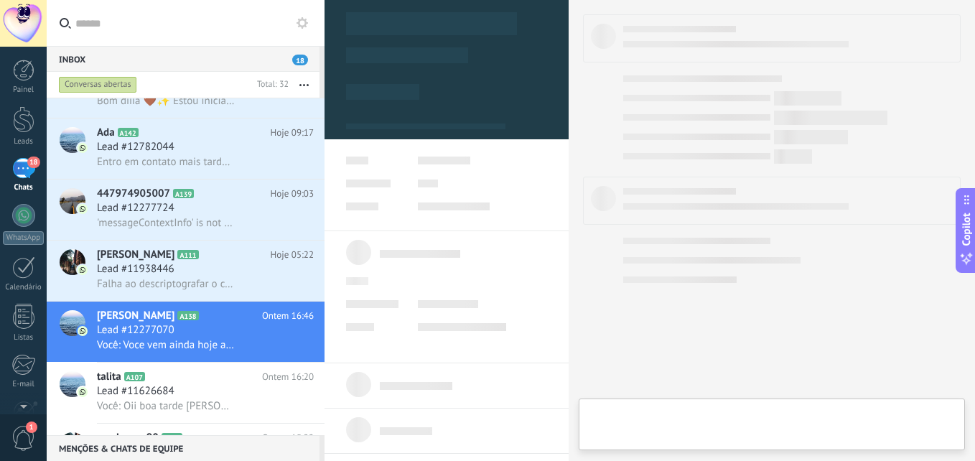
type textarea "**********"
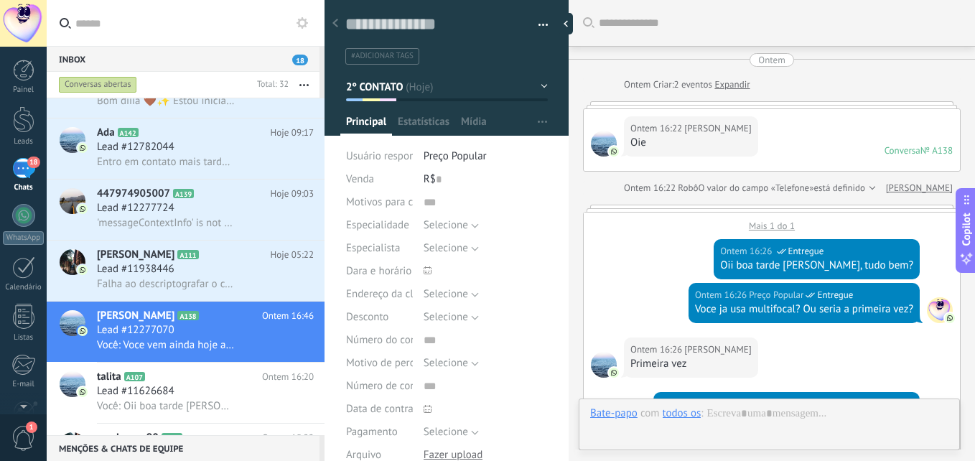
scroll to position [723, 0]
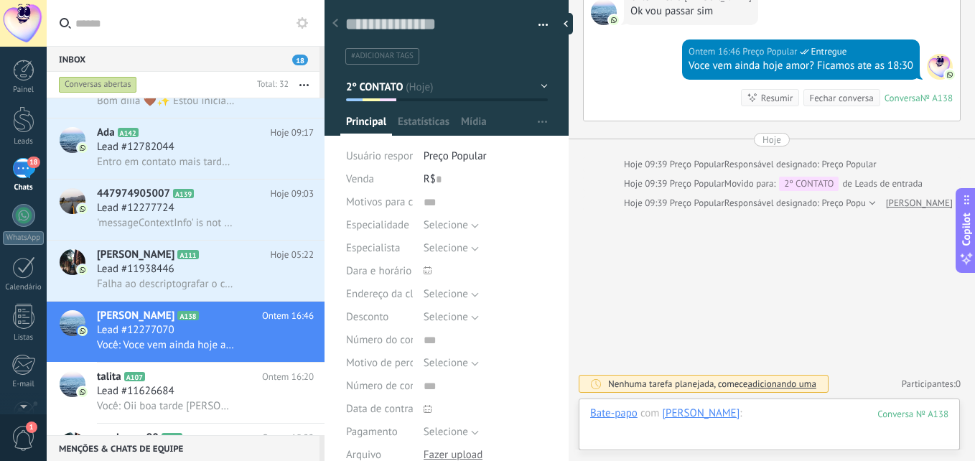
click at [799, 413] on div at bounding box center [769, 427] width 358 height 43
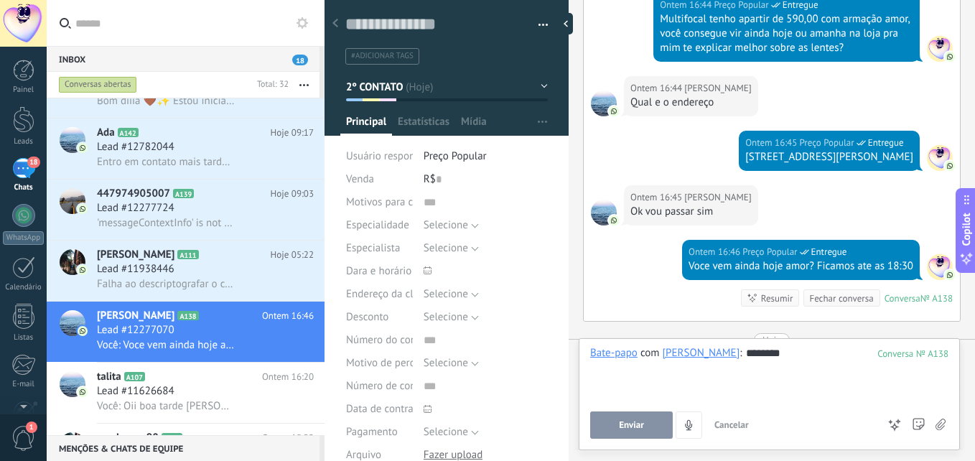
scroll to position [508, 0]
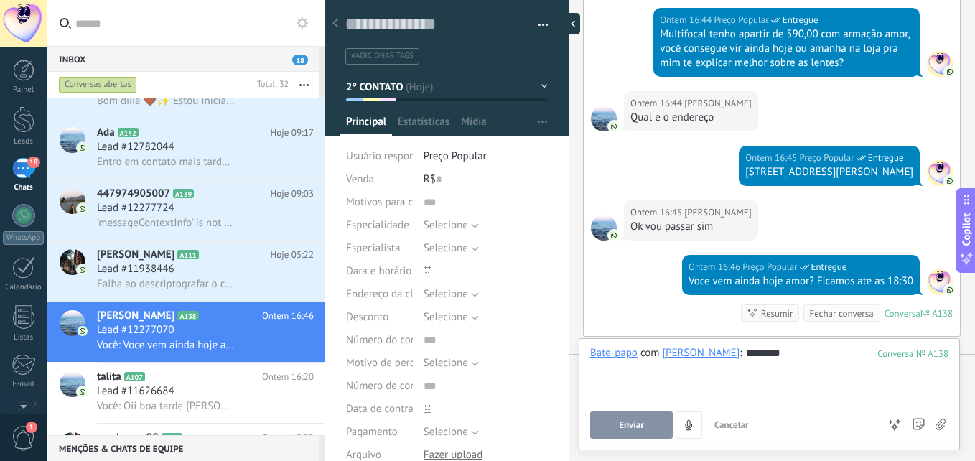
click at [567, 26] on div at bounding box center [570, 24] width 22 height 22
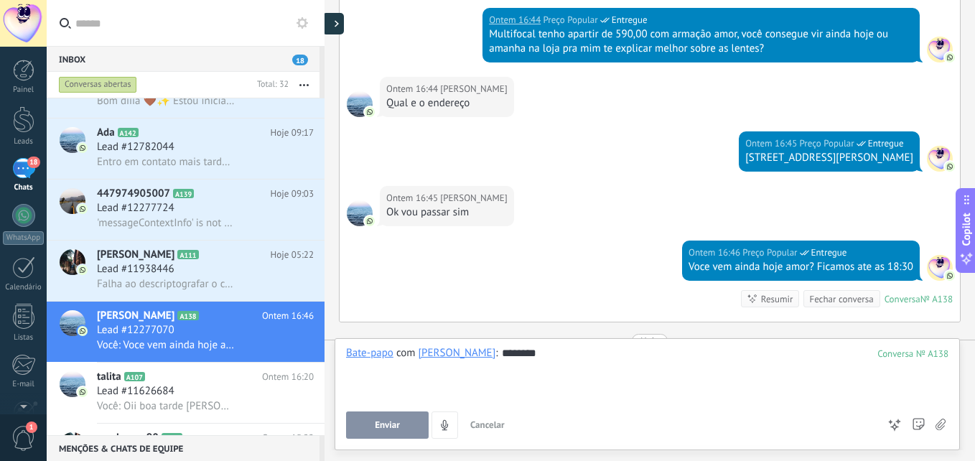
scroll to position [65, 0]
click at [713, 409] on div "**********" at bounding box center [647, 392] width 603 height 93
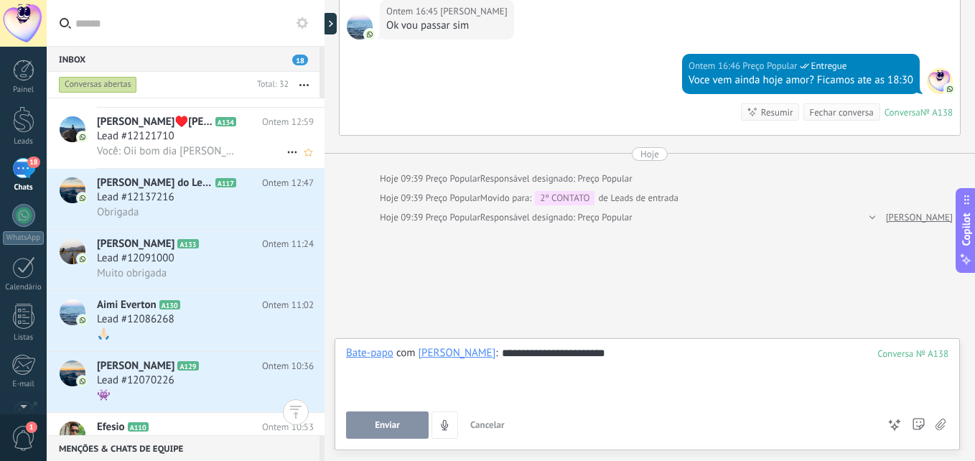
scroll to position [1150, 0]
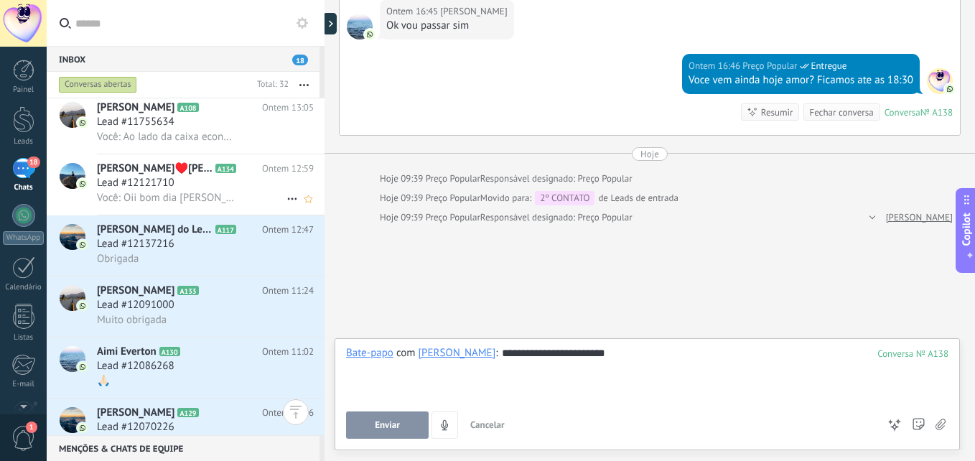
click at [180, 188] on h3 "Lead #12121710" at bounding box center [139, 183] width 85 height 14
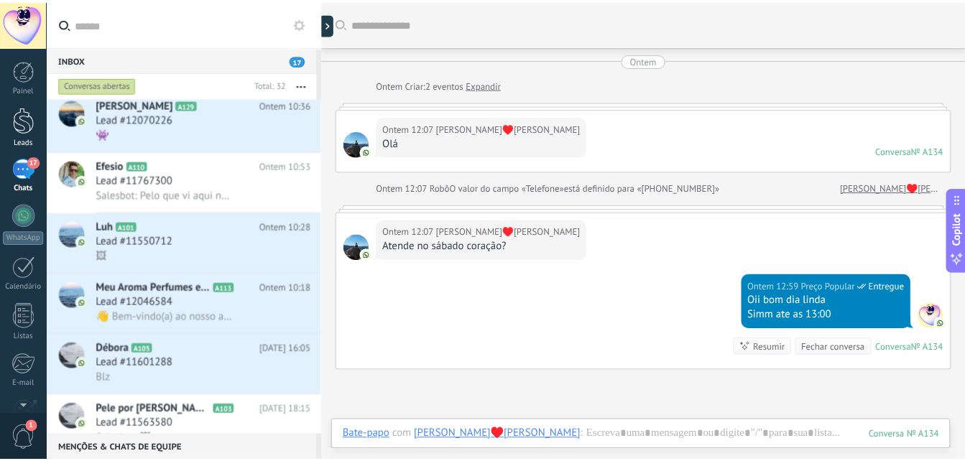
scroll to position [1242, 0]
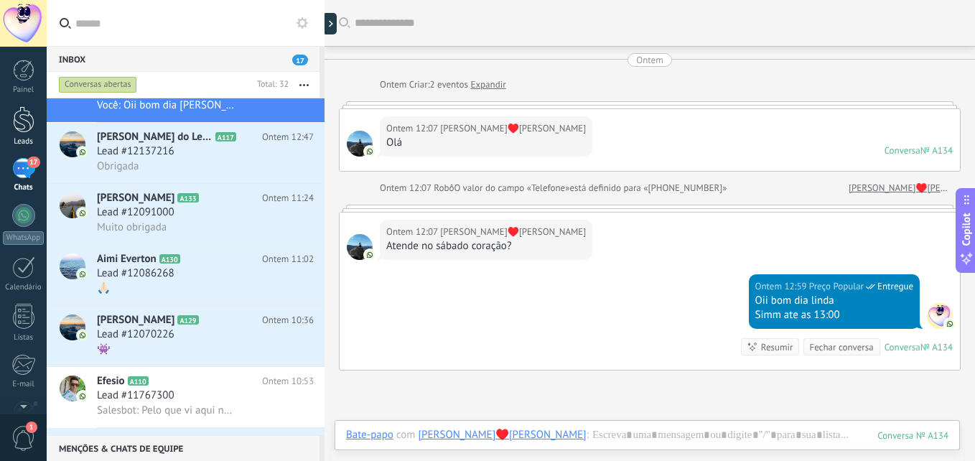
click at [28, 124] on div at bounding box center [24, 119] width 22 height 27
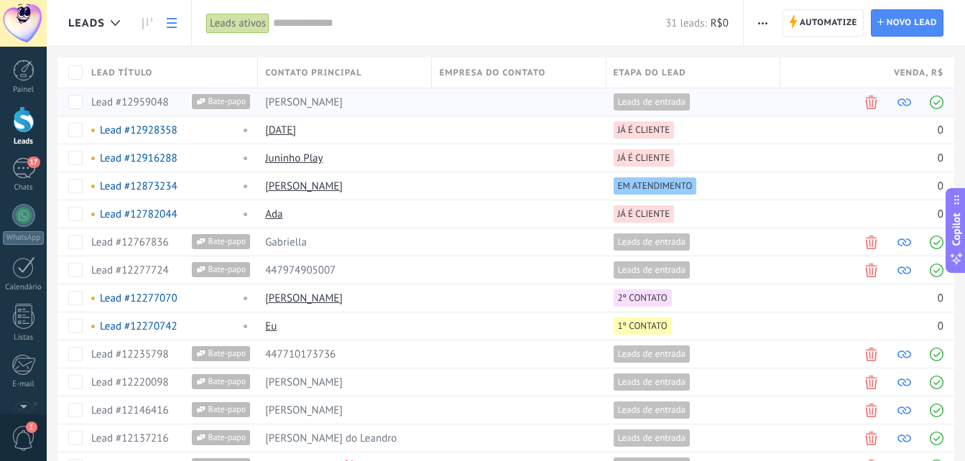
click at [725, 100] on div "Leads de entrada" at bounding box center [689, 101] width 167 height 27
click at [615, 100] on span "Leads de entrada" at bounding box center [651, 101] width 76 height 17
click at [643, 100] on span "Leads de entrada" at bounding box center [652, 102] width 68 height 13
drag, startPoint x: 642, startPoint y: 100, endPoint x: 477, endPoint y: 83, distance: 166.1
click at [588, 107] on div at bounding box center [515, 101] width 167 height 27
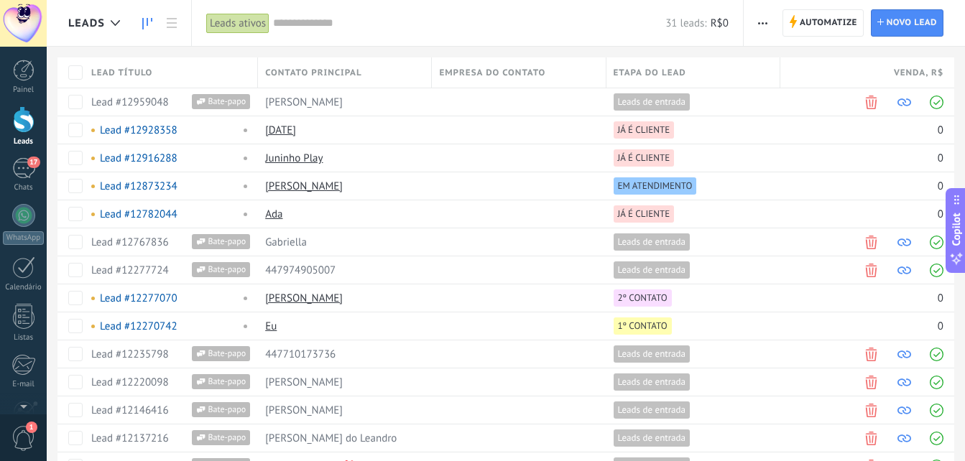
click at [147, 19] on use at bounding box center [147, 23] width 10 height 11
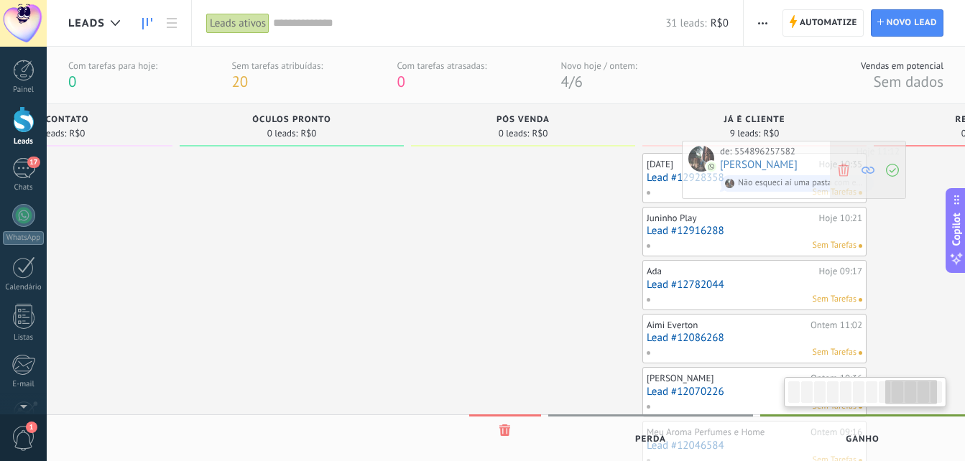
scroll to position [0, 1776]
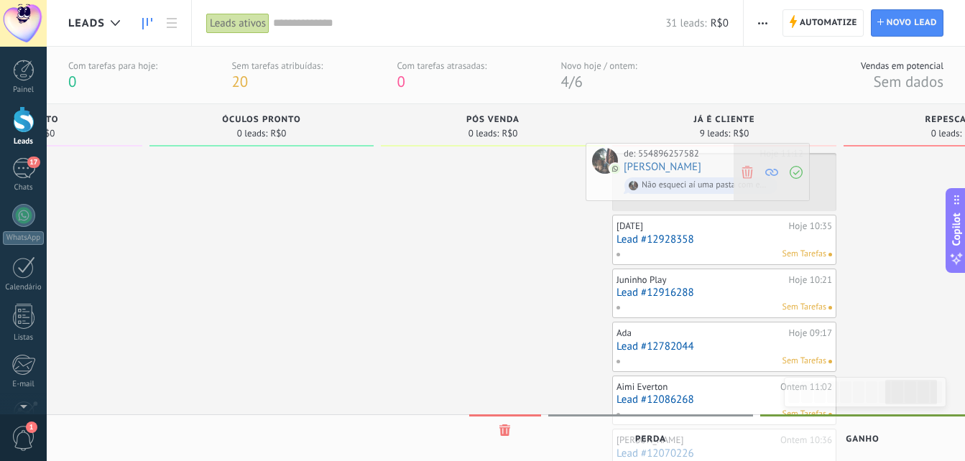
drag, startPoint x: 228, startPoint y: 175, endPoint x: 746, endPoint y: 165, distance: 518.6
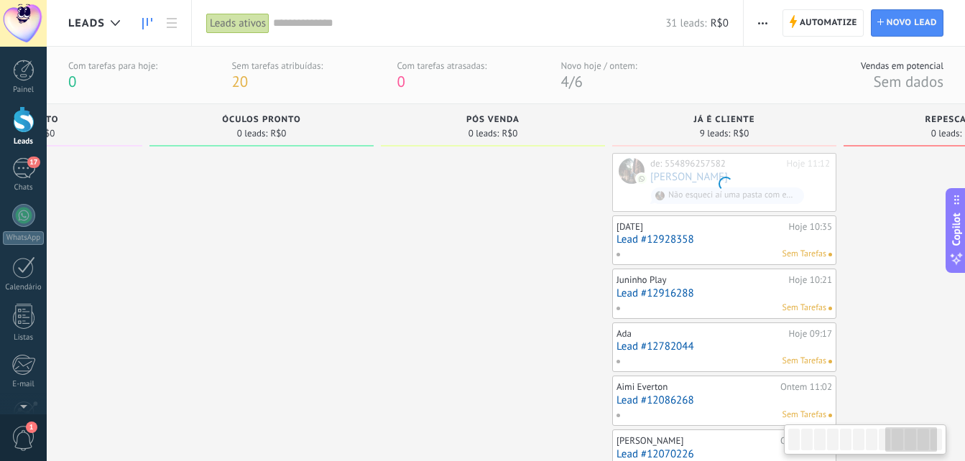
scroll to position [0, 0]
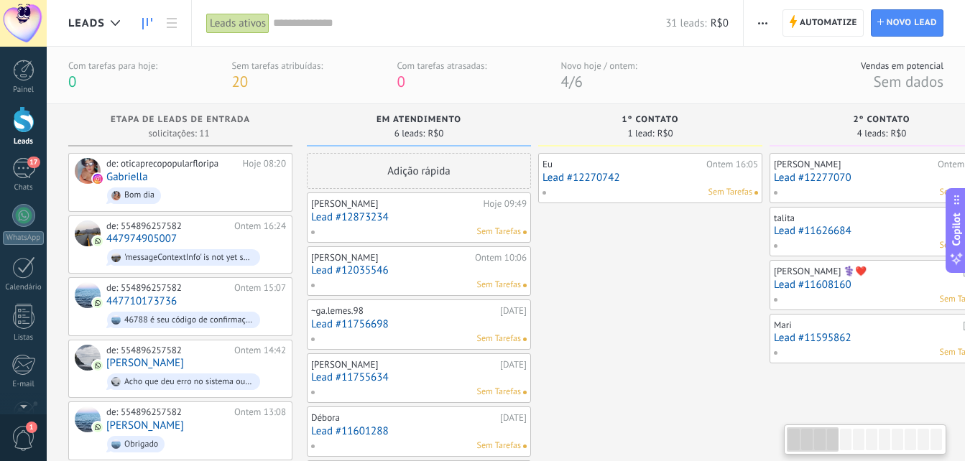
drag, startPoint x: 898, startPoint y: 437, endPoint x: 534, endPoint y: 411, distance: 364.4
click at [670, 445] on body ".abecls-1,.abecls-2{fill-rule:evenodd}.abecls-2{fill:#fff} .abhcls-1{fill:none}…" at bounding box center [482, 230] width 965 height 461
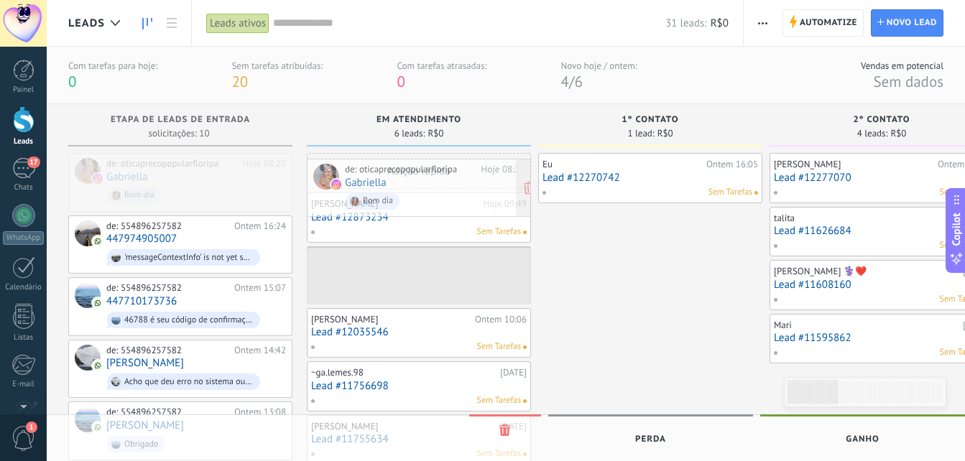
drag, startPoint x: 195, startPoint y: 190, endPoint x: 434, endPoint y: 195, distance: 238.5
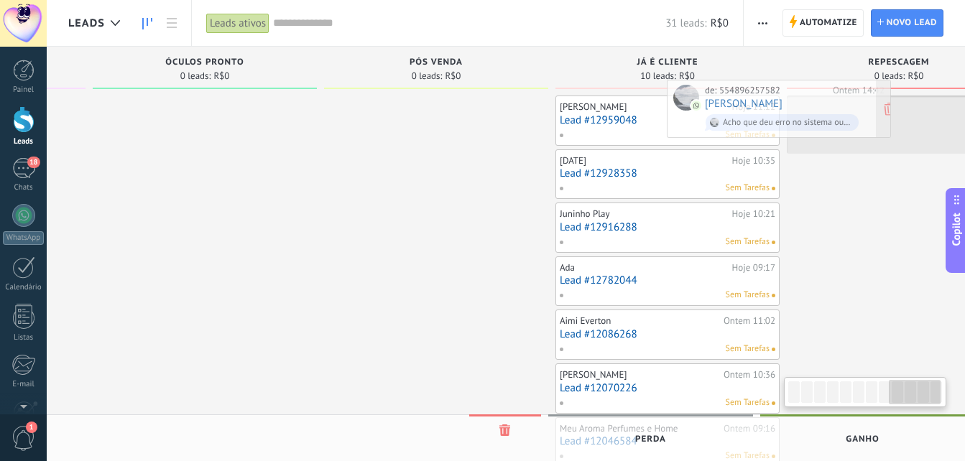
scroll to position [0, 1844]
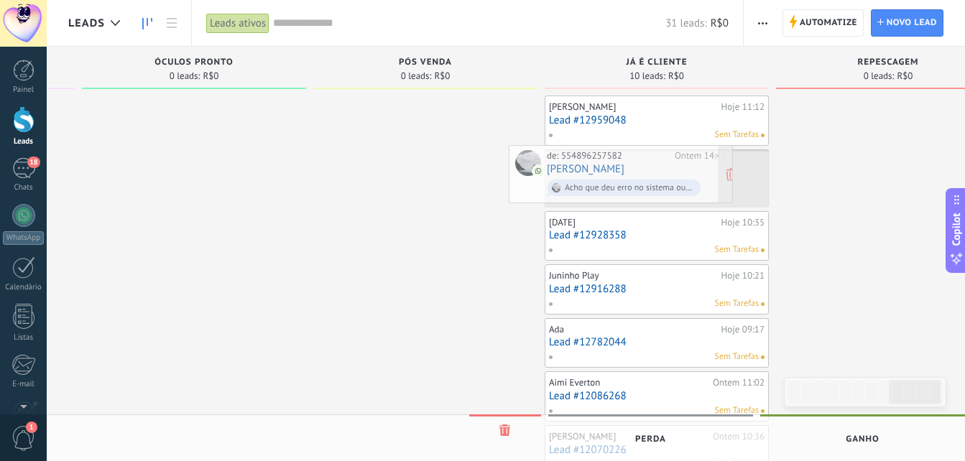
drag, startPoint x: 205, startPoint y: 242, endPoint x: 645, endPoint y: 169, distance: 446.3
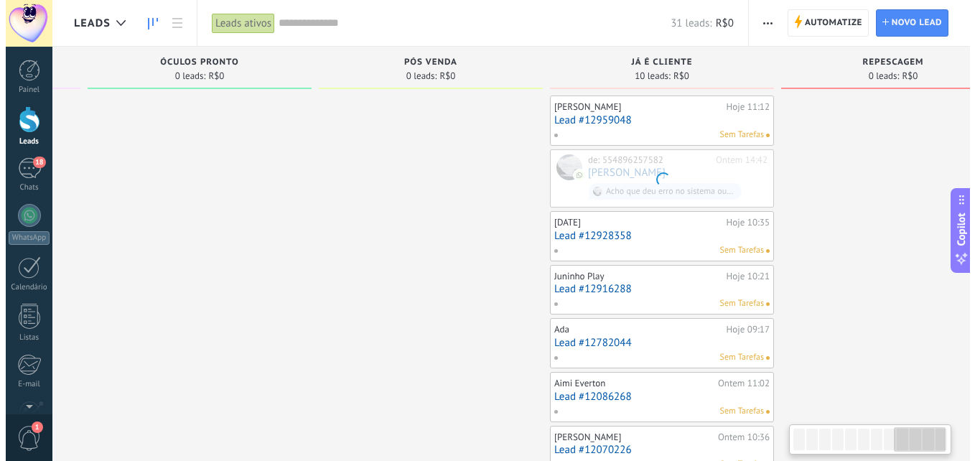
scroll to position [0, 0]
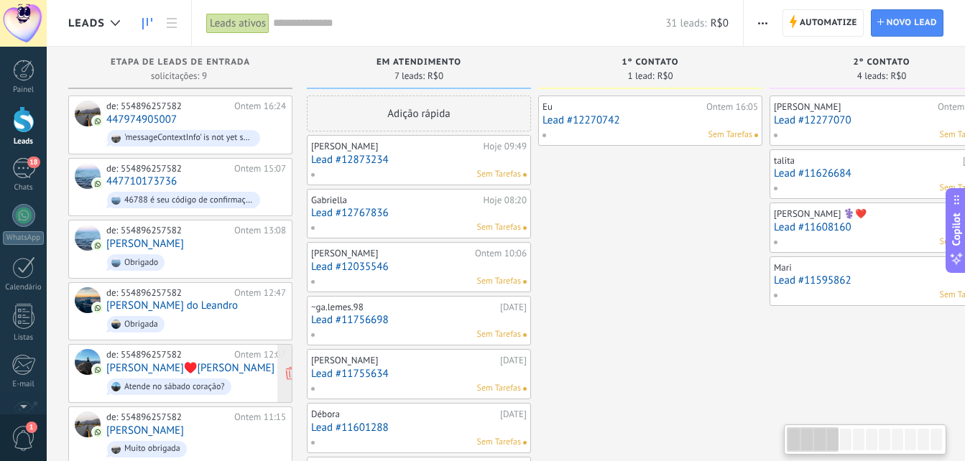
drag, startPoint x: 911, startPoint y: 442, endPoint x: 243, endPoint y: 344, distance: 675.8
click at [705, 453] on body ".abecls-1,.abecls-2{fill-rule:evenodd}.abecls-2{fill:#fff} .abhcls-1{fill:none}…" at bounding box center [482, 230] width 965 height 461
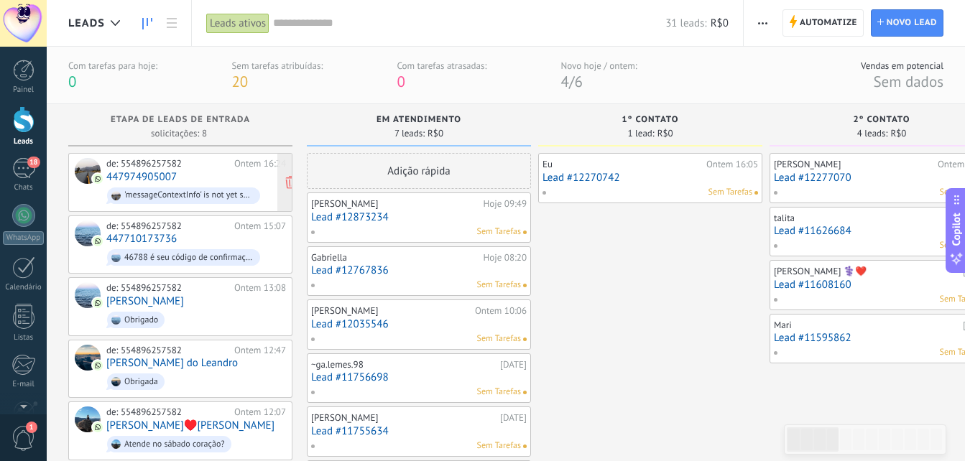
click at [200, 178] on div "de: 554896257582 Ontem 16:24 447974905007 'messageContextInfo' is not yet suppo…" at bounding box center [196, 182] width 180 height 49
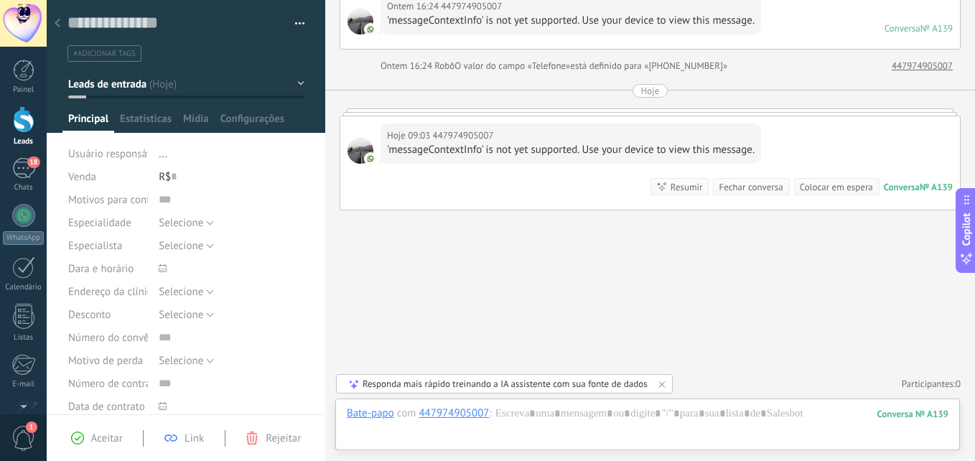
click at [296, 76] on button "Leads de entrada" at bounding box center [186, 84] width 236 height 26
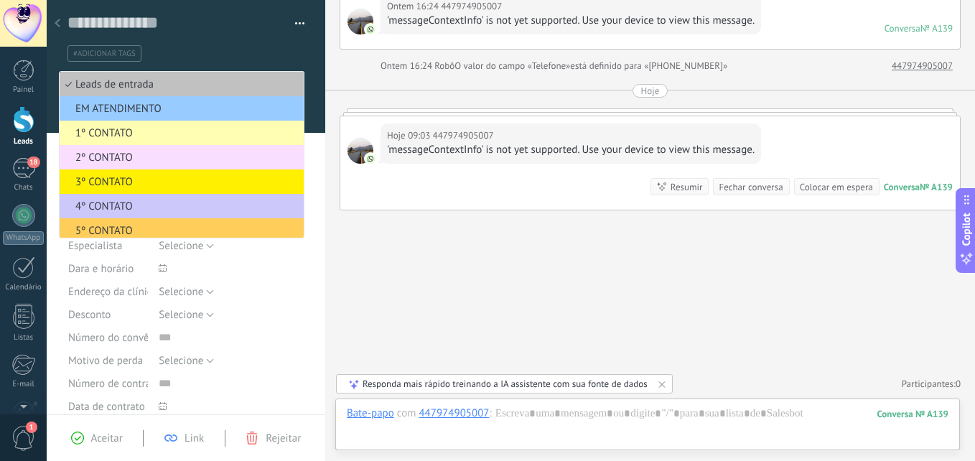
click at [61, 21] on div at bounding box center [57, 24] width 20 height 28
click at [0, 0] on div at bounding box center [0, 0] width 0 height 0
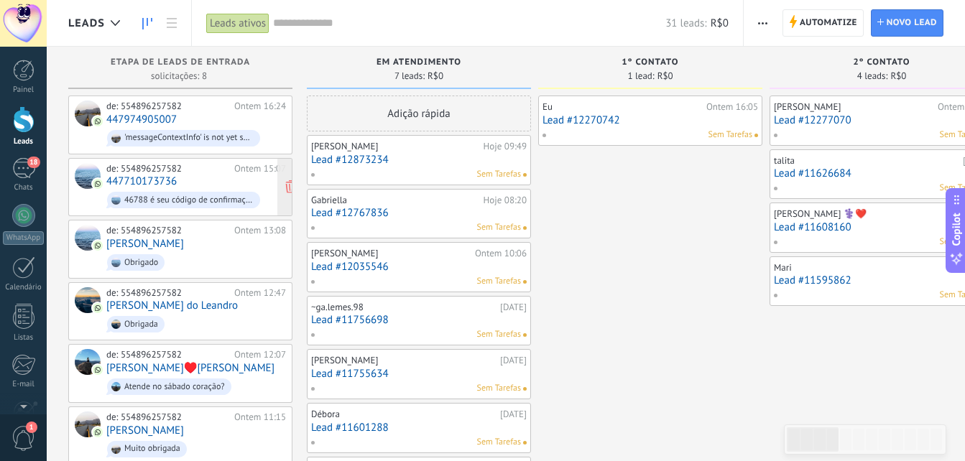
click at [203, 177] on div "de: 554896257582 Ontem 15:07 447710173736 46788 é seu código de confirmação do …" at bounding box center [196, 187] width 180 height 49
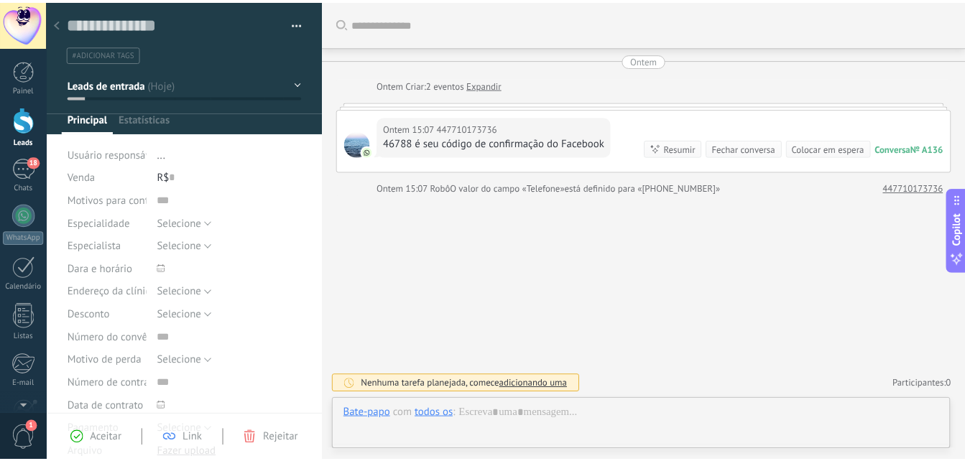
scroll to position [22, 0]
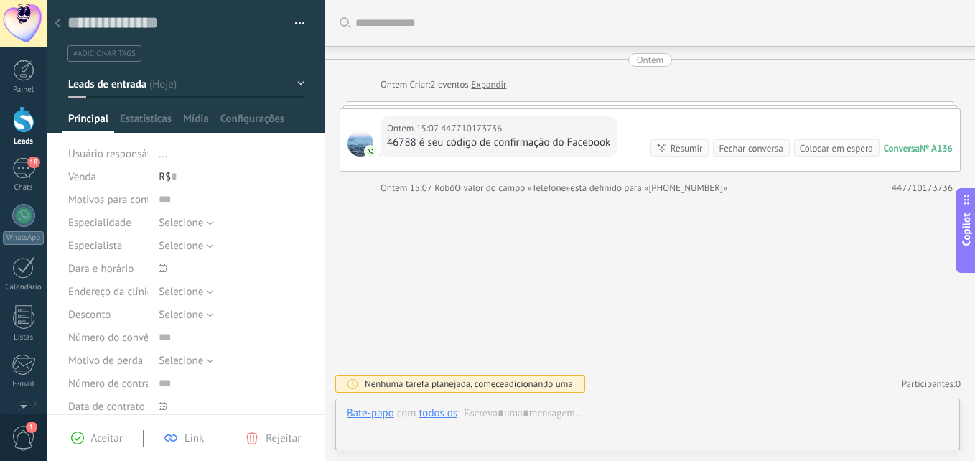
click at [53, 17] on div at bounding box center [57, 24] width 20 height 28
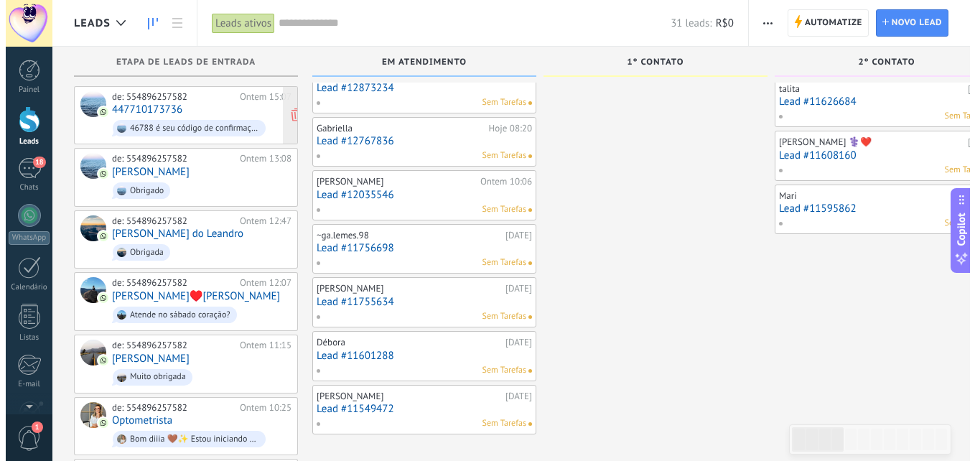
scroll to position [14, 0]
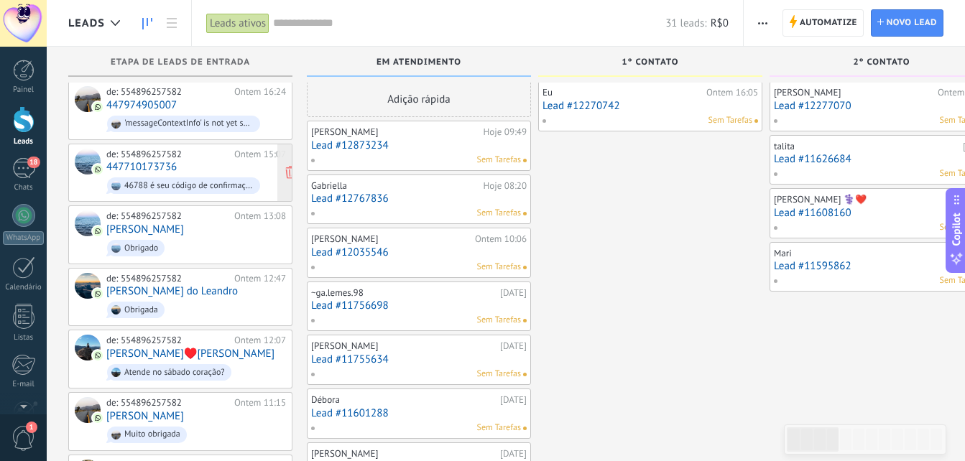
click at [205, 166] on div "de: 554896257582 Ontem 15:07 447710173736 46788 é seu código de confirmação do …" at bounding box center [196, 173] width 180 height 49
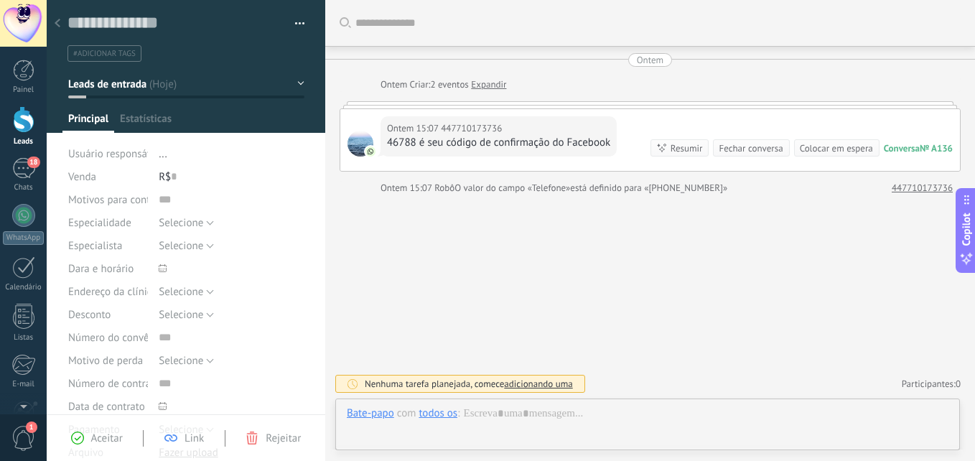
scroll to position [22, 0]
click at [57, 16] on div at bounding box center [57, 24] width 20 height 28
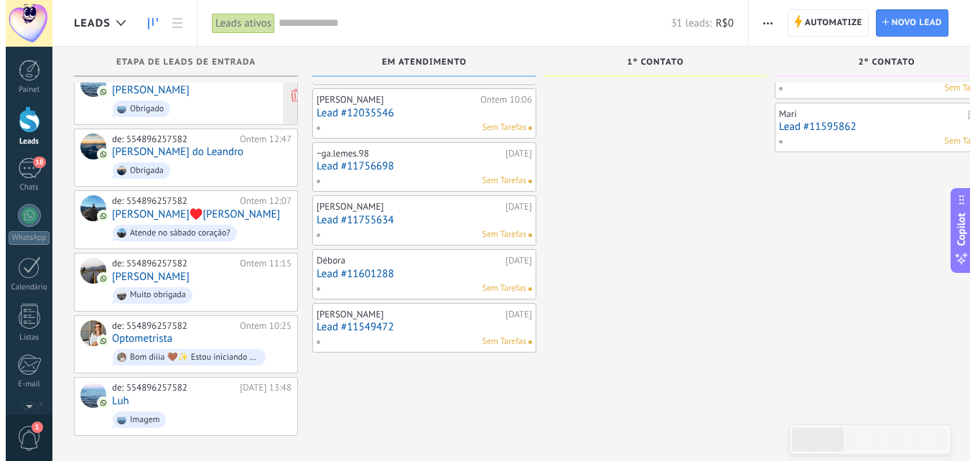
scroll to position [158, 0]
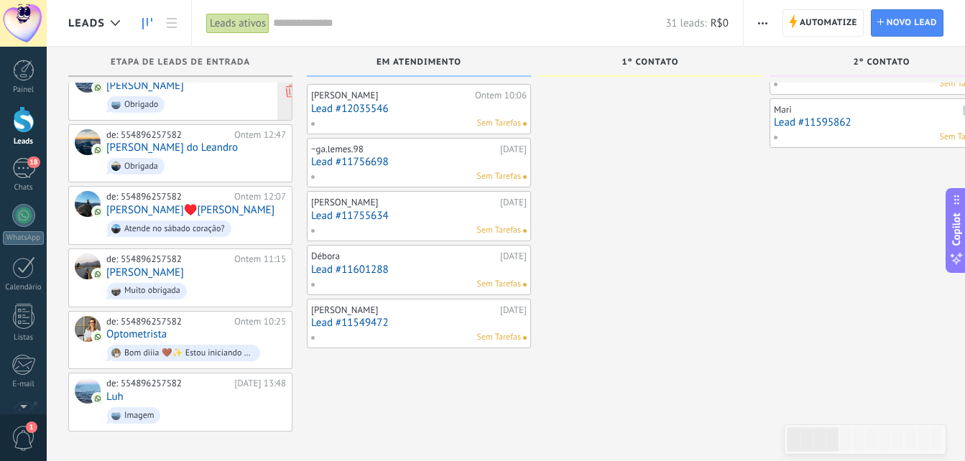
click at [191, 99] on span "Obrigado" at bounding box center [196, 104] width 180 height 22
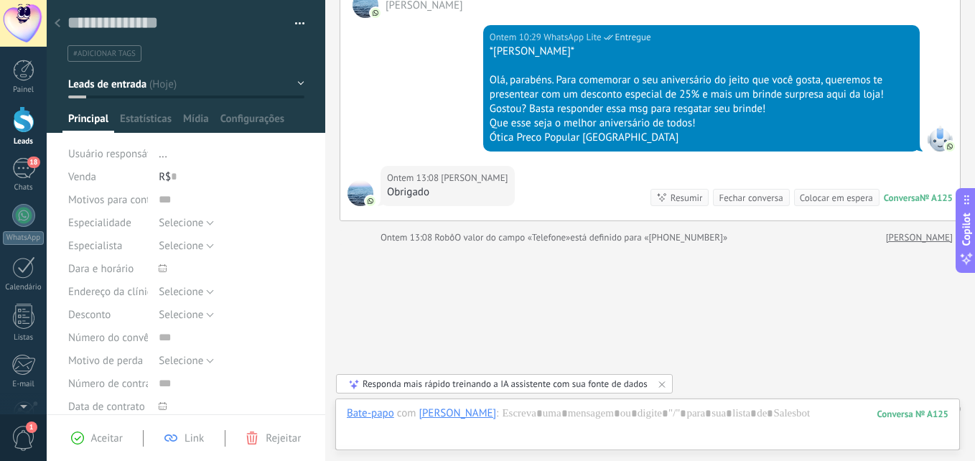
scroll to position [158, 0]
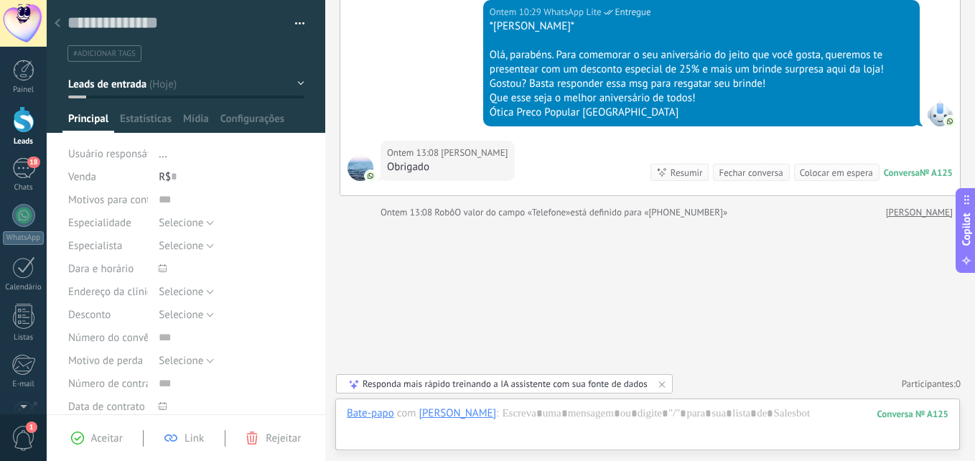
click at [294, 77] on button "Leads de entrada" at bounding box center [186, 84] width 236 height 26
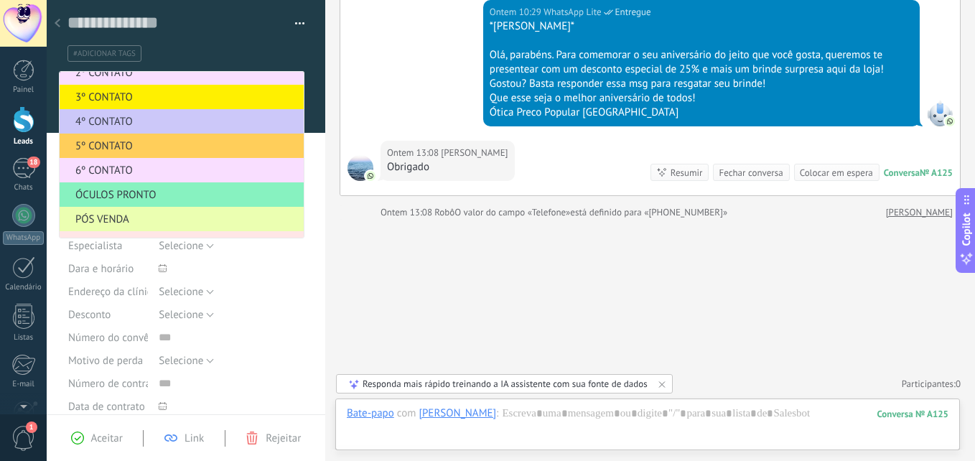
scroll to position [176, 0]
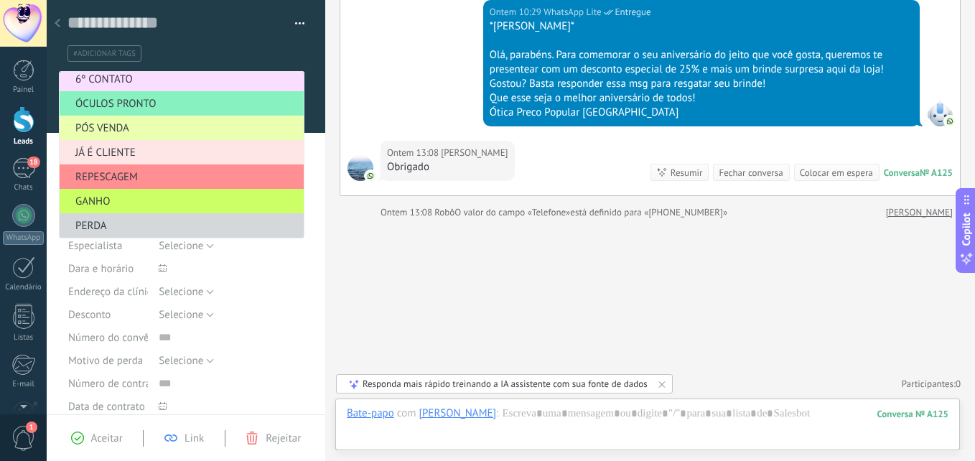
click at [158, 151] on span "JÁ É CLIENTE" at bounding box center [180, 153] width 240 height 14
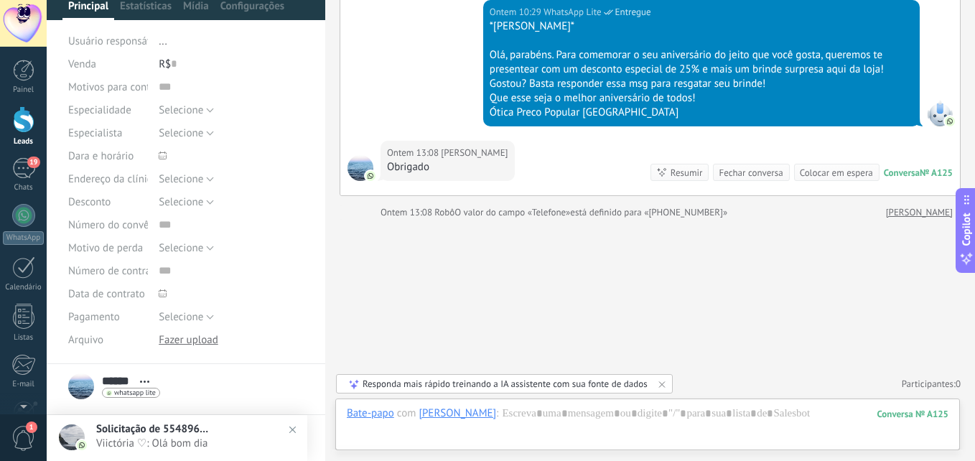
scroll to position [0, 0]
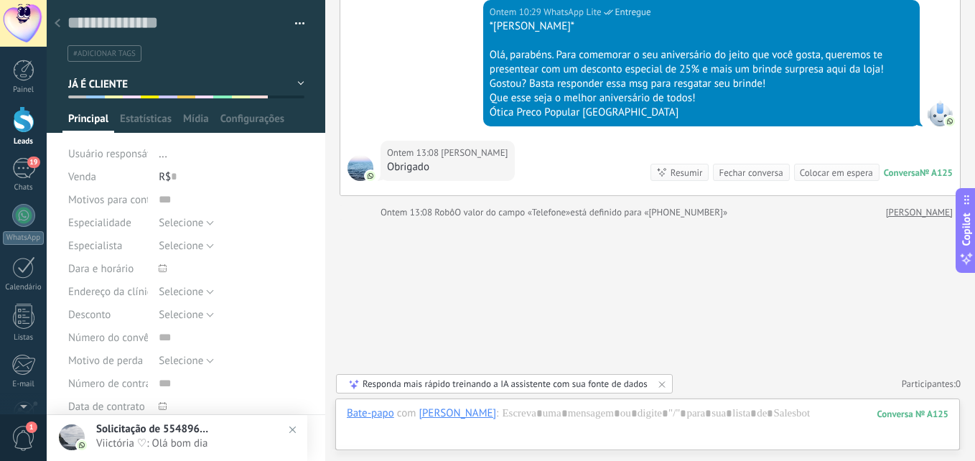
click at [292, 428] on img at bounding box center [292, 429] width 21 height 21
click at [88, 438] on span "Salvar" at bounding box center [89, 439] width 27 height 10
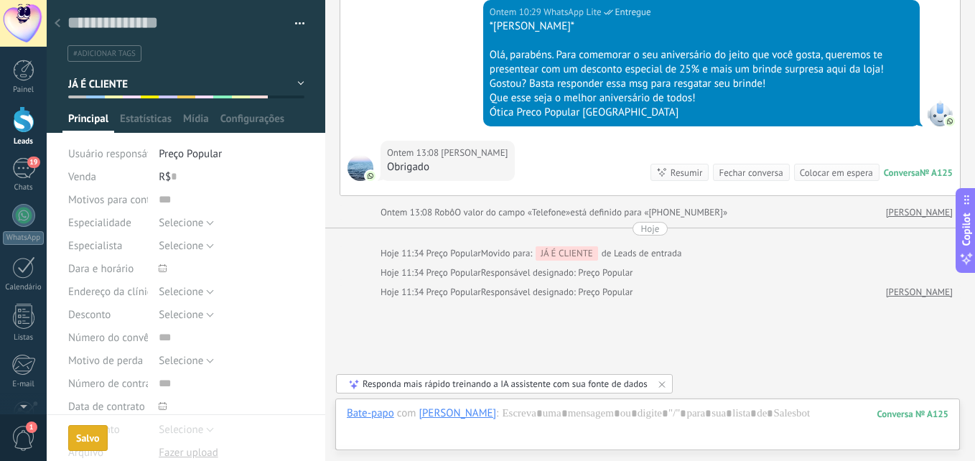
scroll to position [247, 0]
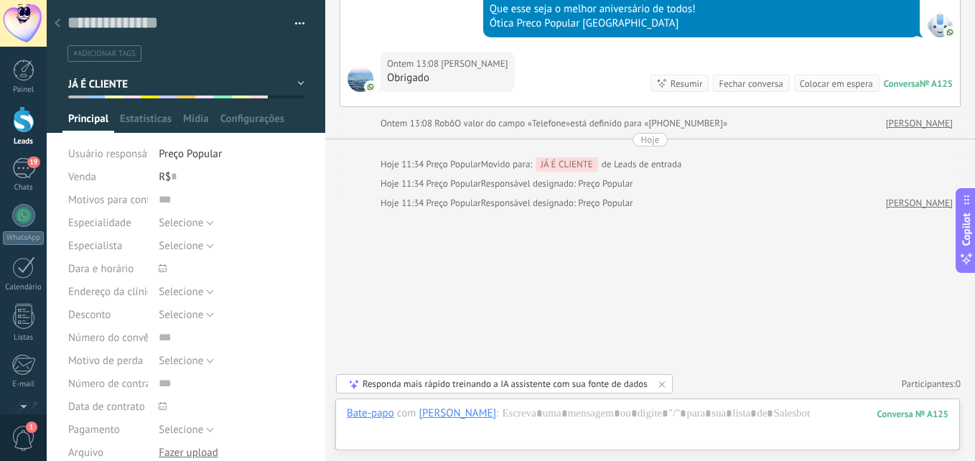
click at [59, 22] on icon at bounding box center [58, 23] width 6 height 9
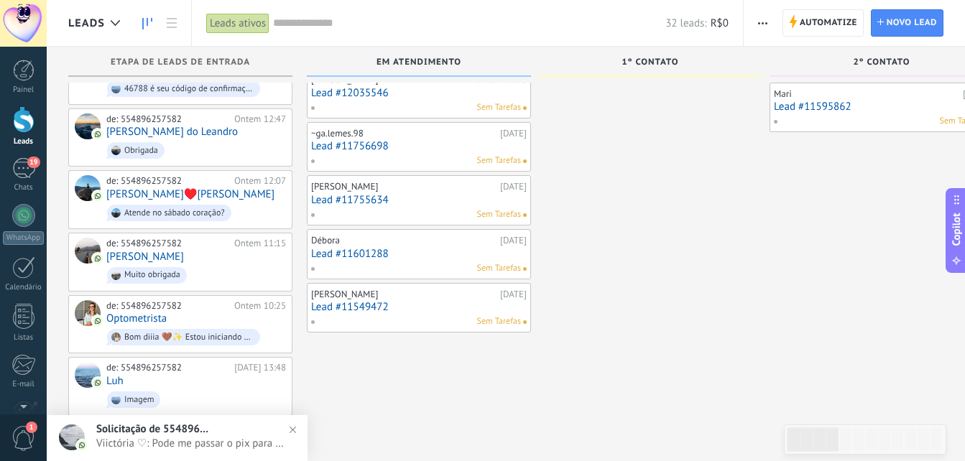
scroll to position [165, 0]
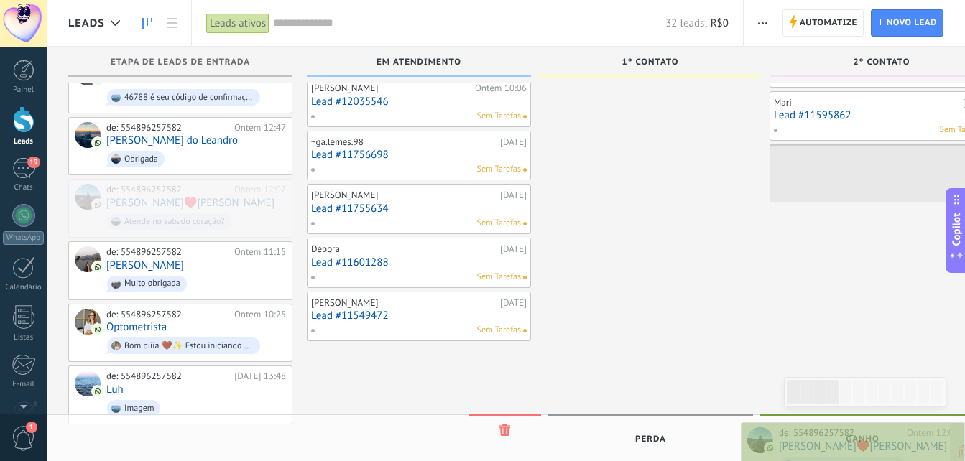
drag, startPoint x: 197, startPoint y: 198, endPoint x: 892, endPoint y: 445, distance: 737.6
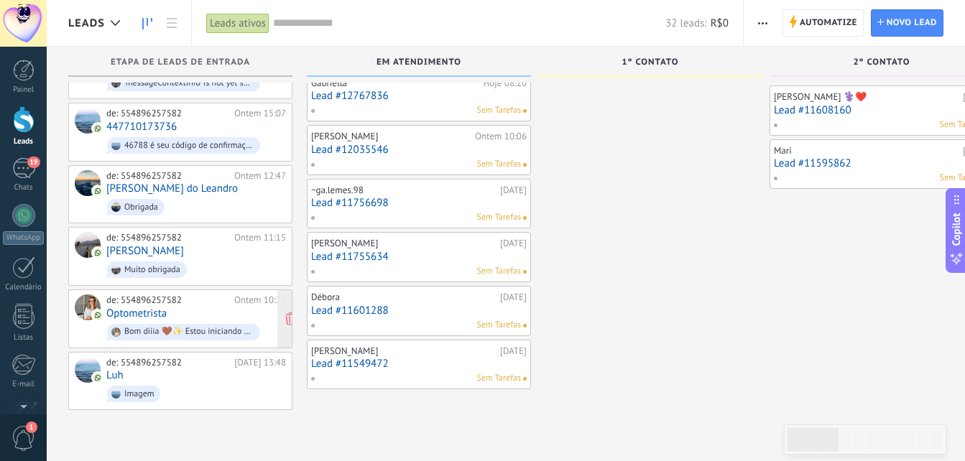
scroll to position [93, 0]
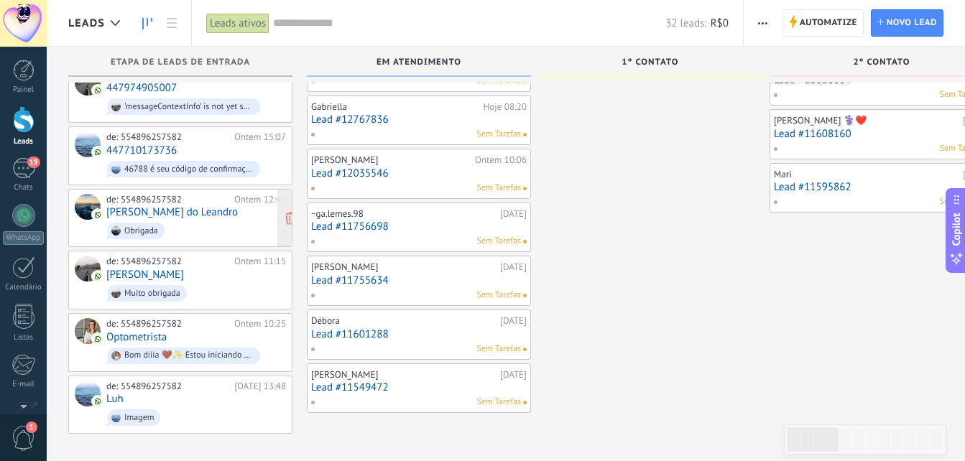
click at [188, 221] on span "Obrigada" at bounding box center [196, 231] width 180 height 22
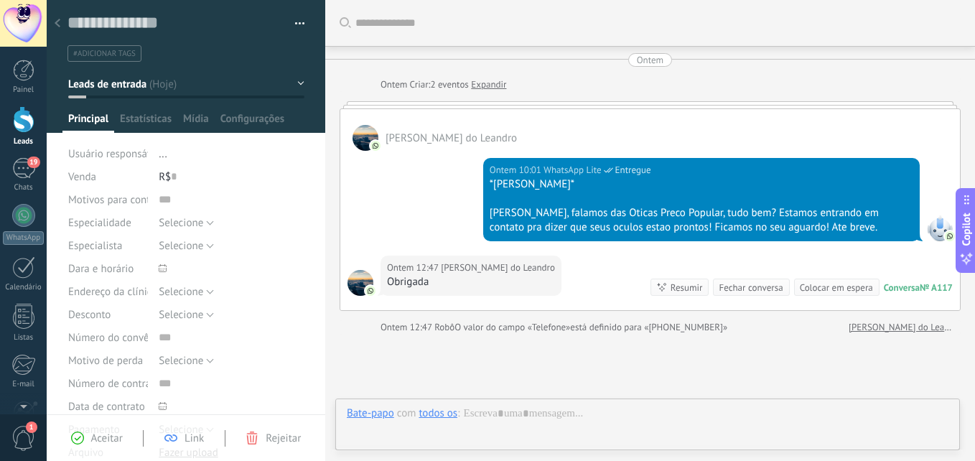
scroll to position [124, 0]
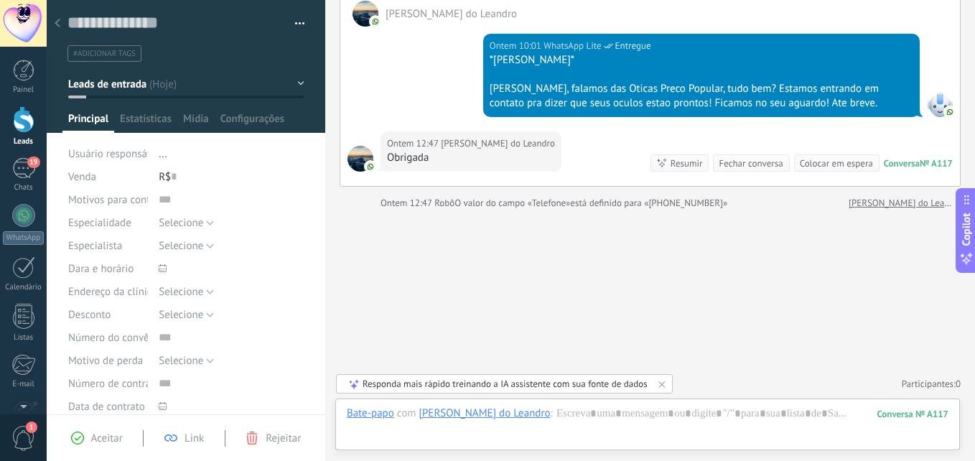
click at [286, 17] on button "button" at bounding box center [294, 24] width 21 height 22
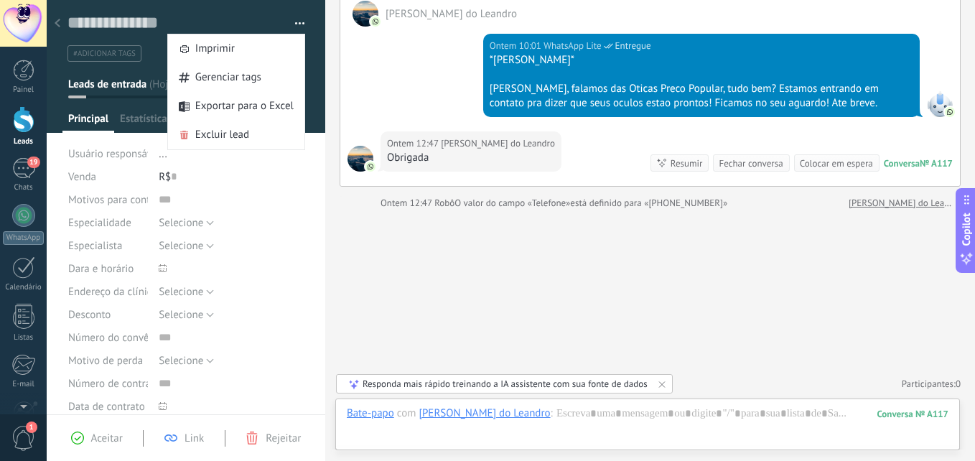
click at [325, 65] on div at bounding box center [325, 230] width 0 height 461
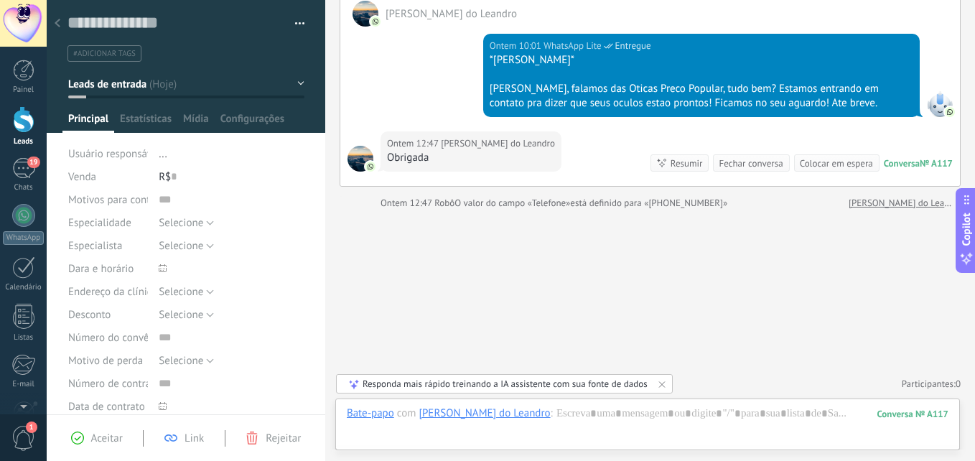
scroll to position [14, 0]
click at [296, 73] on button "Leads de entrada" at bounding box center [186, 84] width 236 height 26
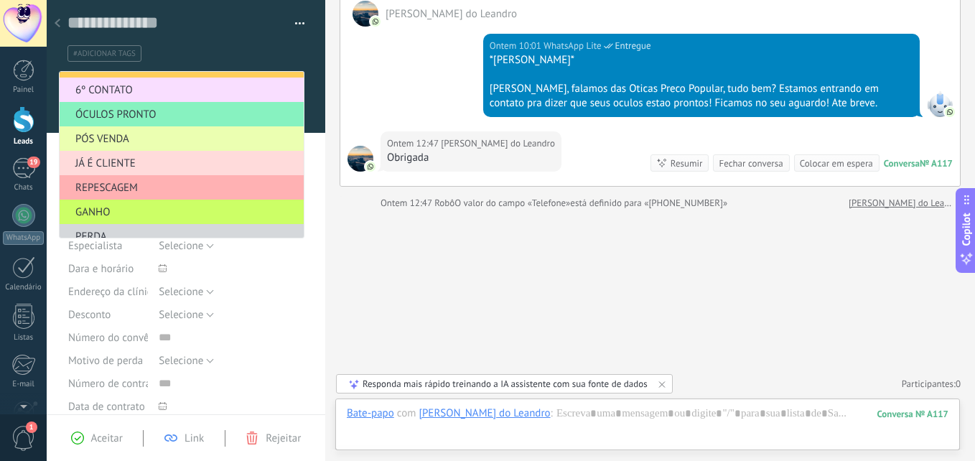
scroll to position [176, 0]
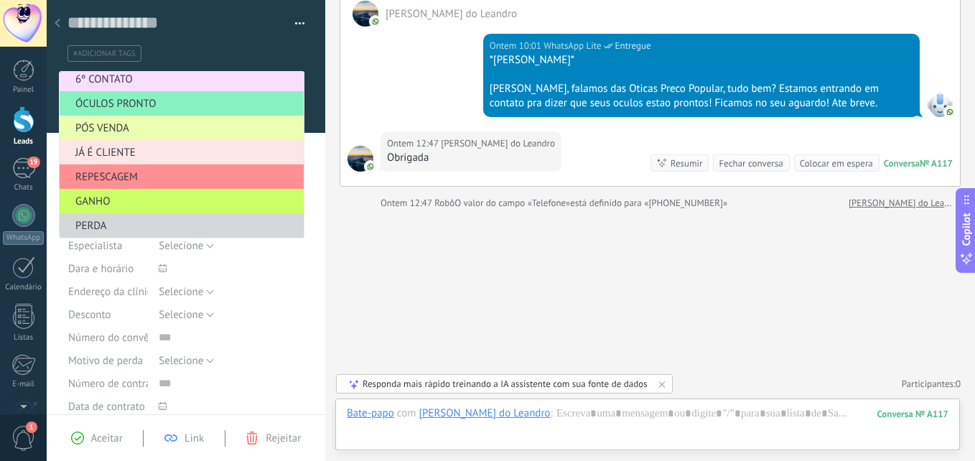
click at [147, 154] on span "JÁ É CLIENTE" at bounding box center [180, 153] width 240 height 14
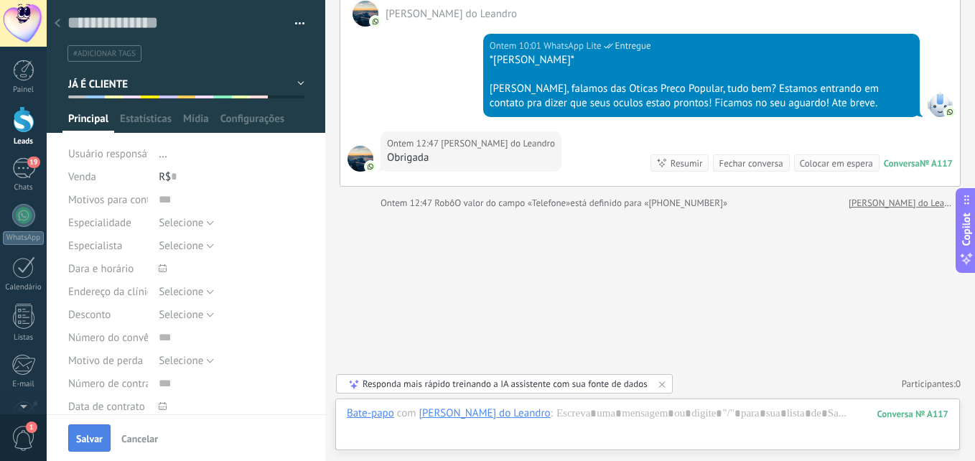
click at [93, 440] on span "Salvar" at bounding box center [89, 439] width 27 height 10
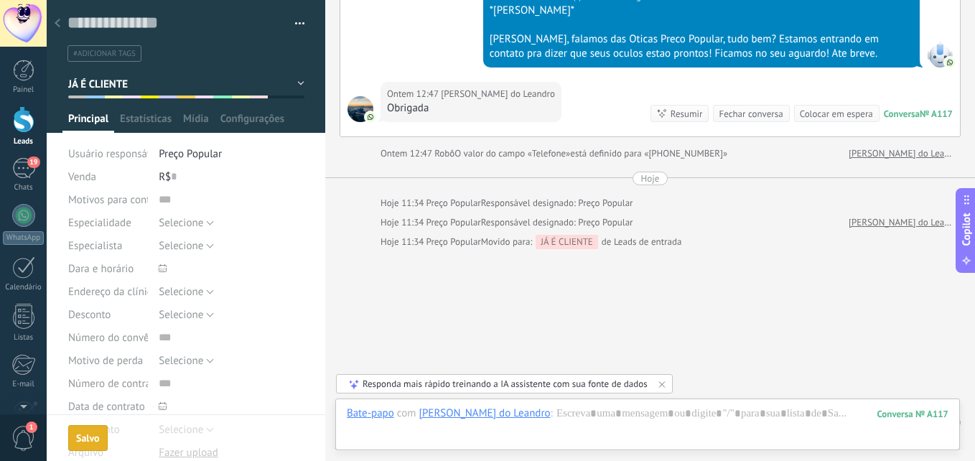
scroll to position [213, 0]
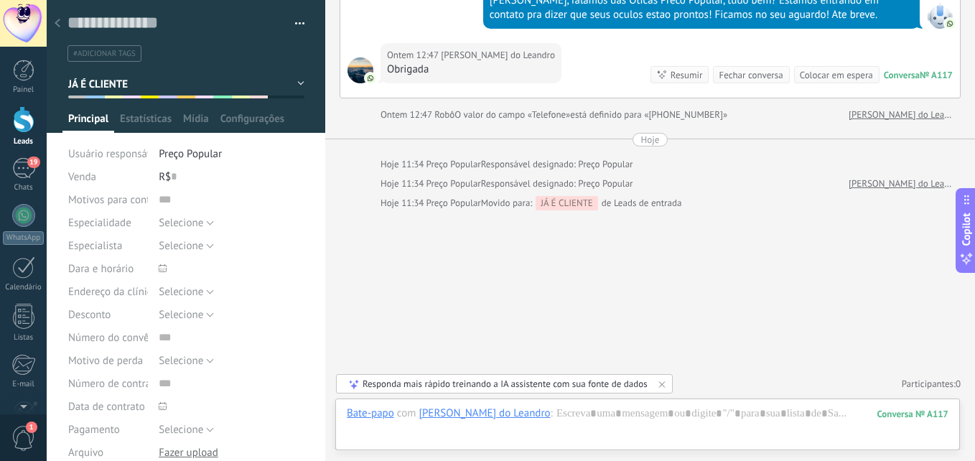
click at [56, 20] on icon at bounding box center [58, 23] width 6 height 9
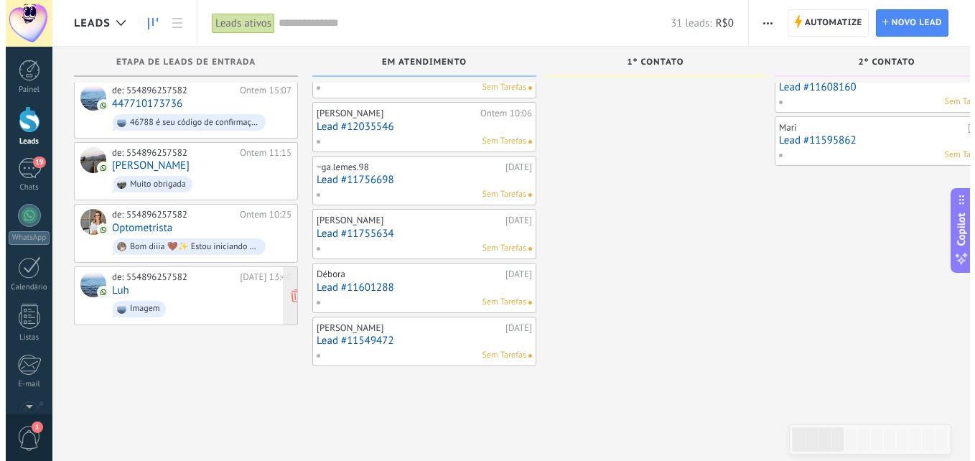
scroll to position [144, 0]
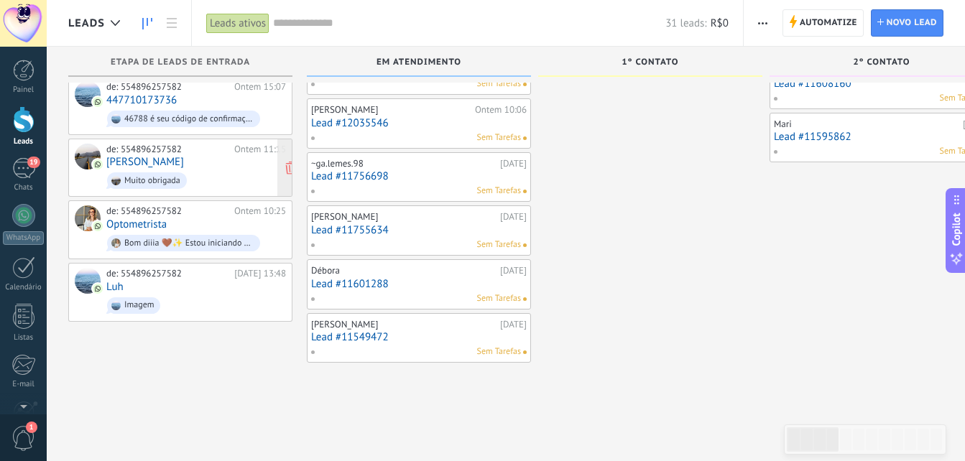
click at [201, 164] on div "de: 554896257582 Ontem 11:15 Dani Muito obrigada" at bounding box center [196, 168] width 180 height 49
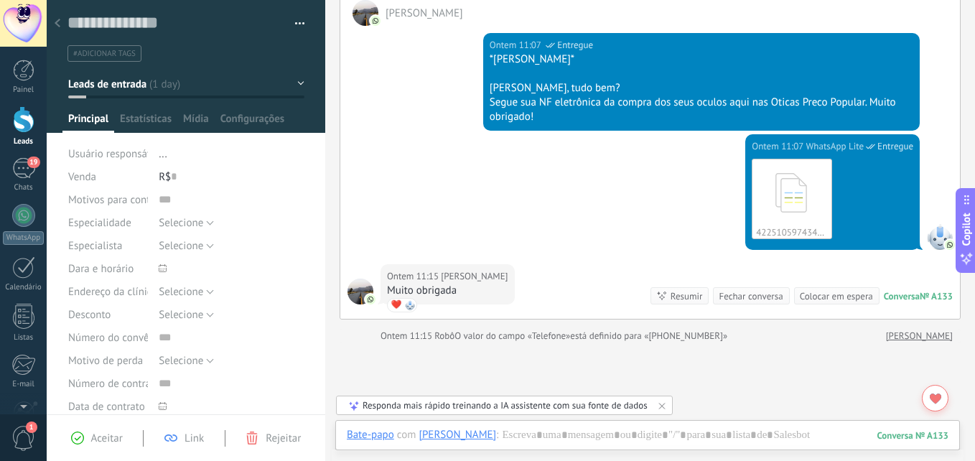
scroll to position [258, 0]
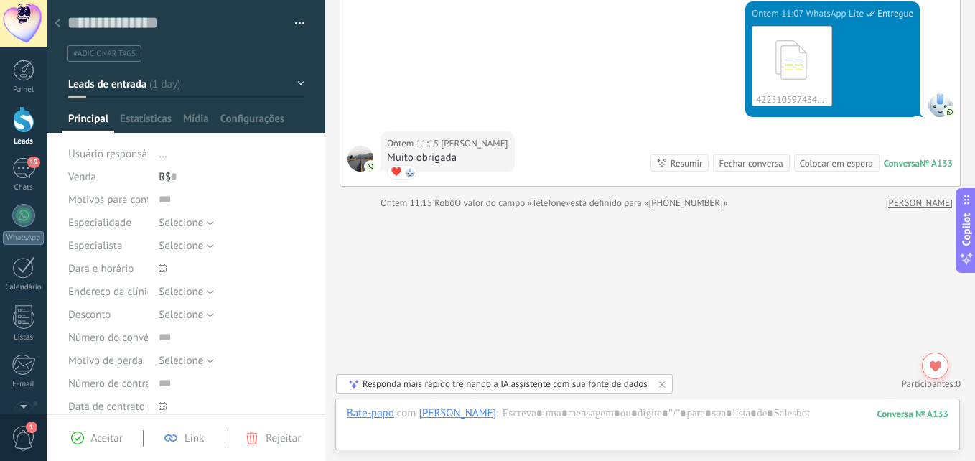
click at [205, 81] on button "Leads de entrada" at bounding box center [186, 84] width 236 height 26
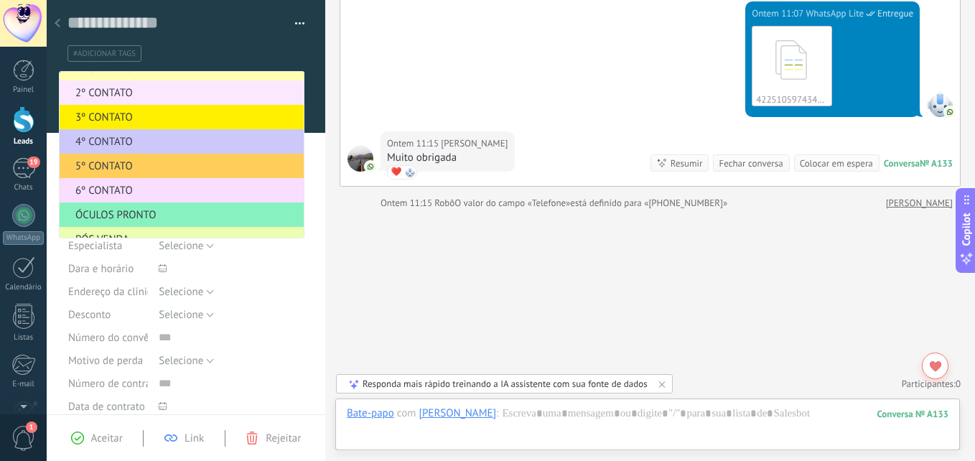
scroll to position [176, 0]
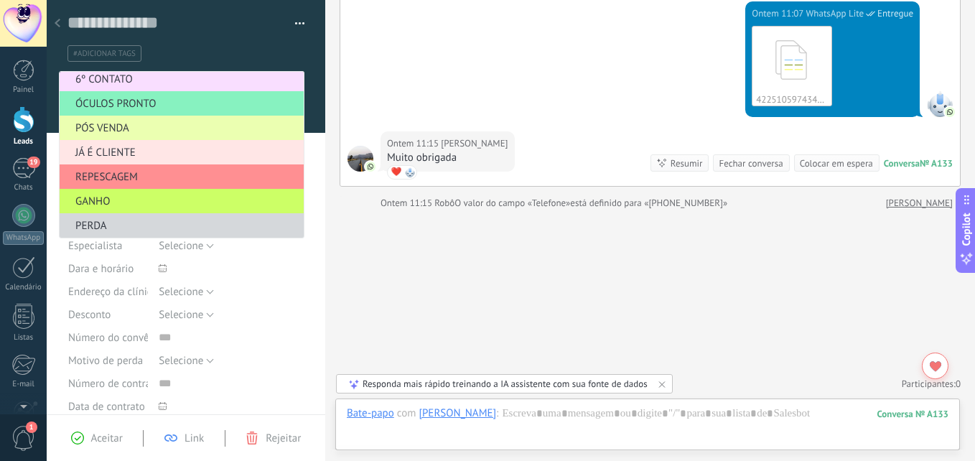
click at [134, 152] on span "JÁ É CLIENTE" at bounding box center [180, 153] width 240 height 14
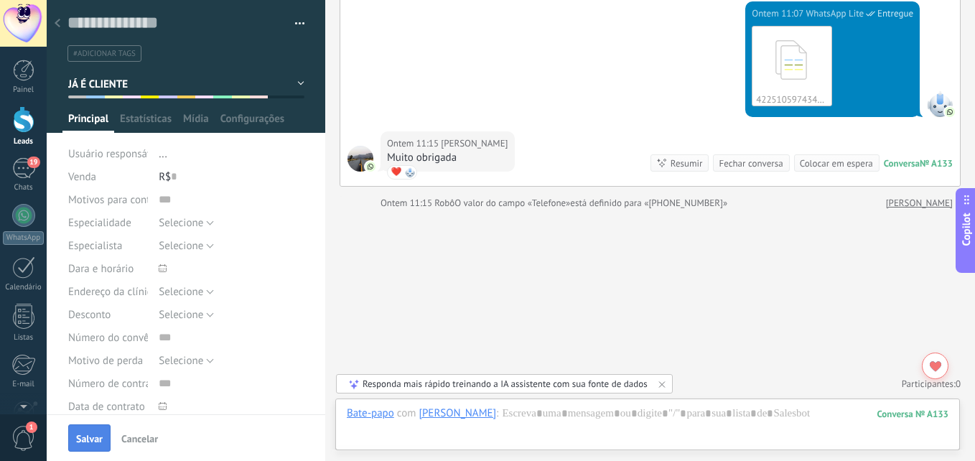
click at [85, 438] on span "Salvar" at bounding box center [89, 439] width 27 height 10
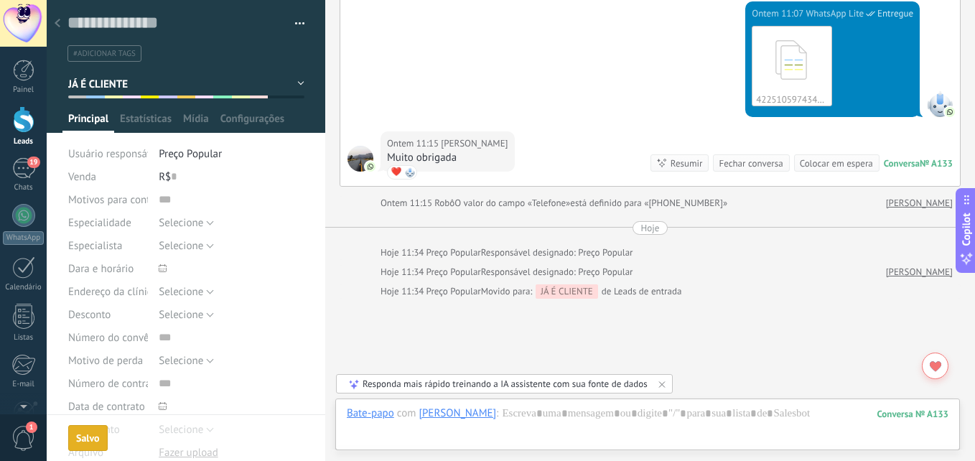
scroll to position [346, 0]
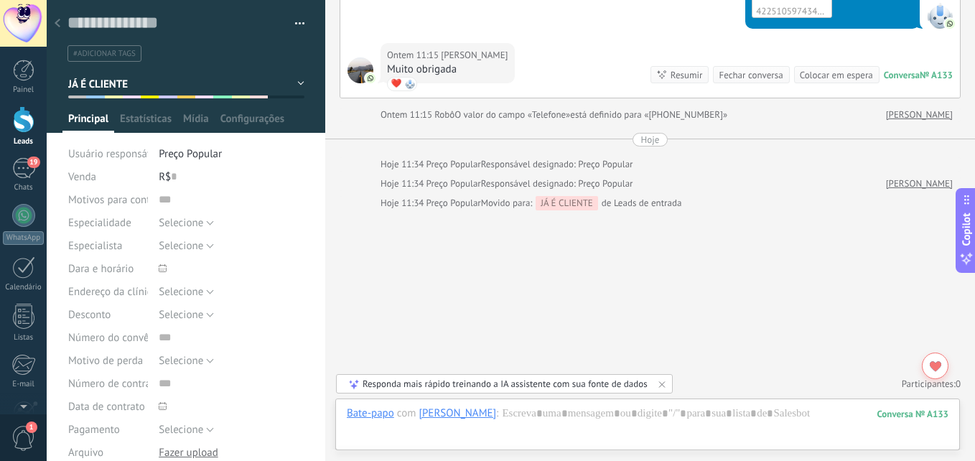
click at [57, 21] on icon at bounding box center [58, 23] width 6 height 9
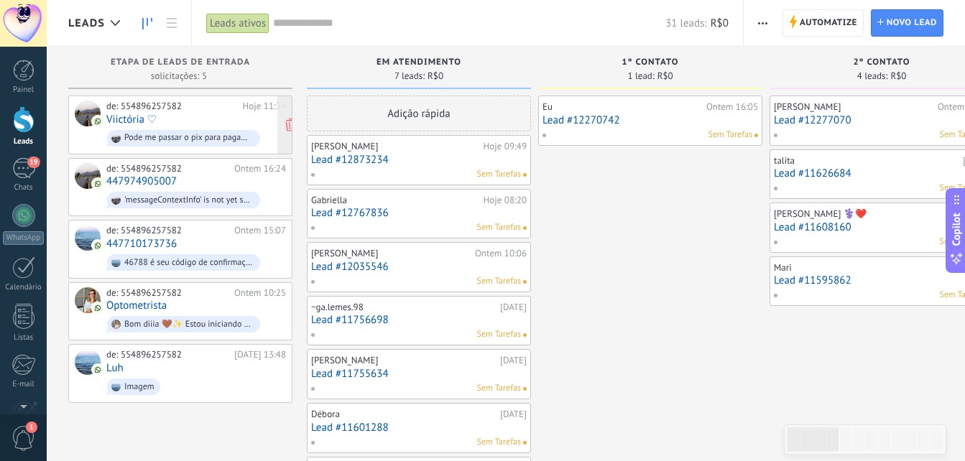
click at [222, 124] on div "de: 554896257582 Hoje 11:34 Viictória ♡ Pode me passar o pix para pagamento" at bounding box center [196, 125] width 180 height 49
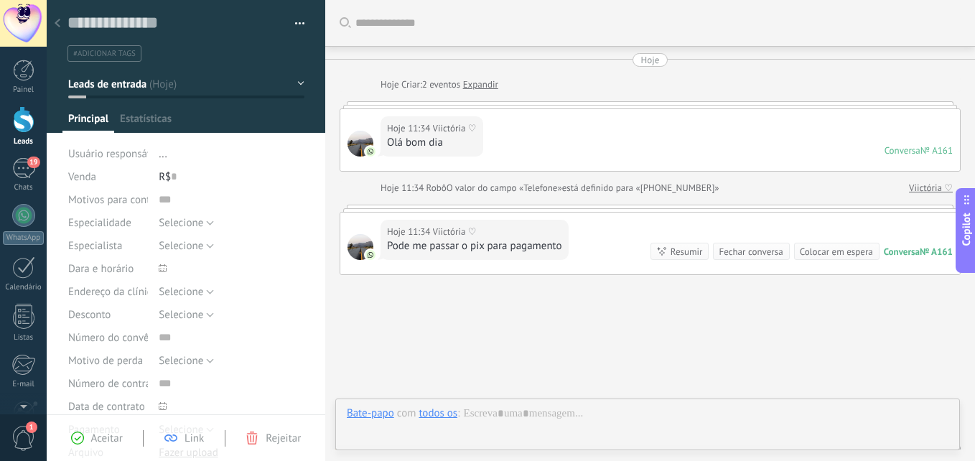
type textarea "**********"
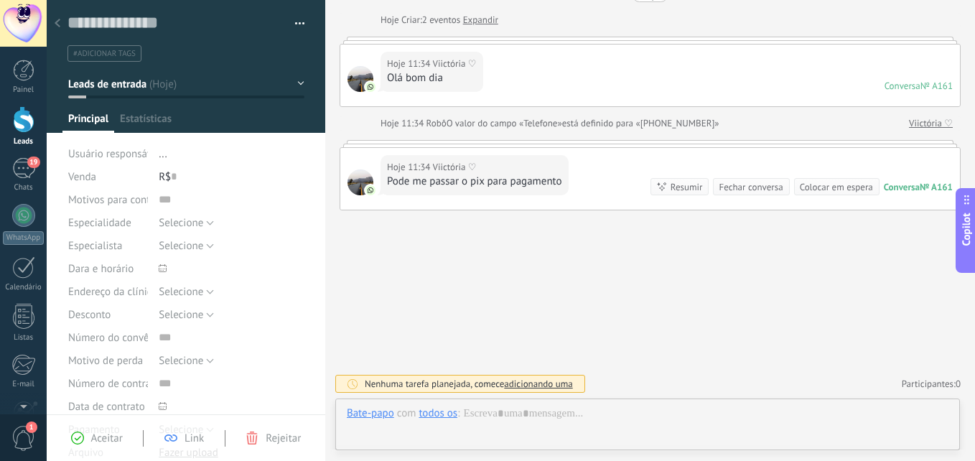
scroll to position [22, 0]
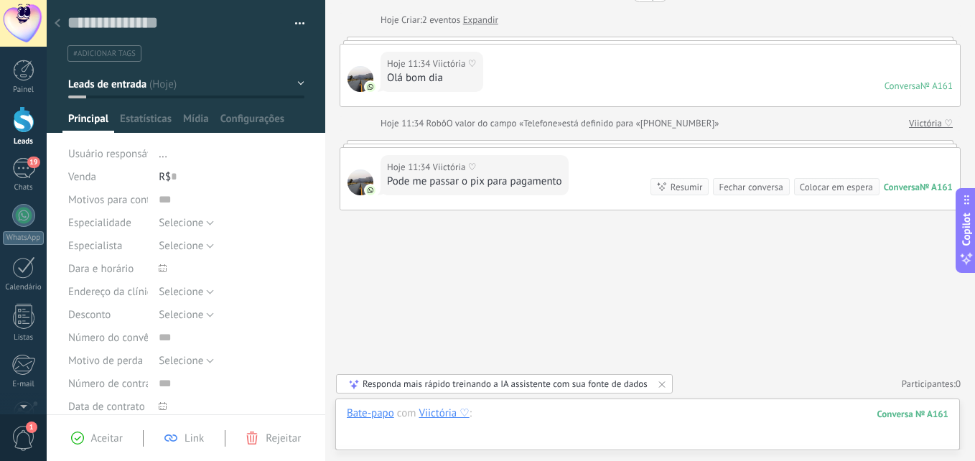
click at [573, 419] on div at bounding box center [648, 427] width 602 height 43
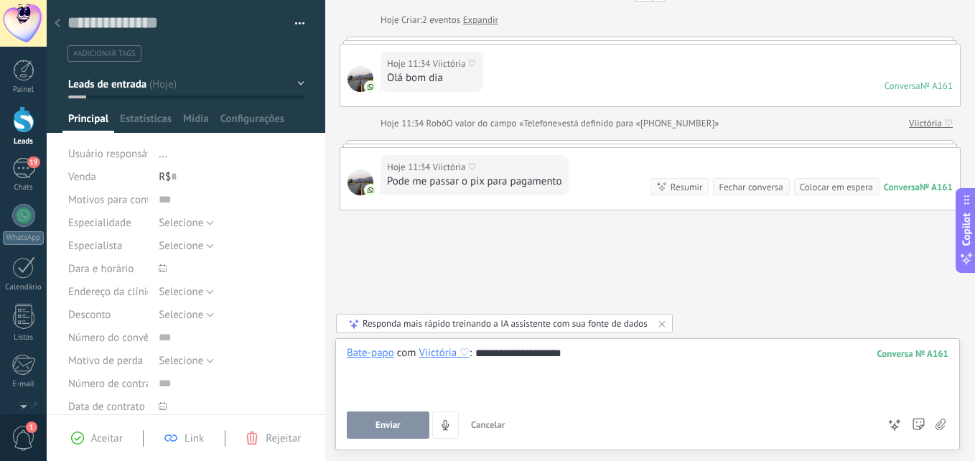
click at [392, 424] on span "Enviar" at bounding box center [388, 425] width 25 height 10
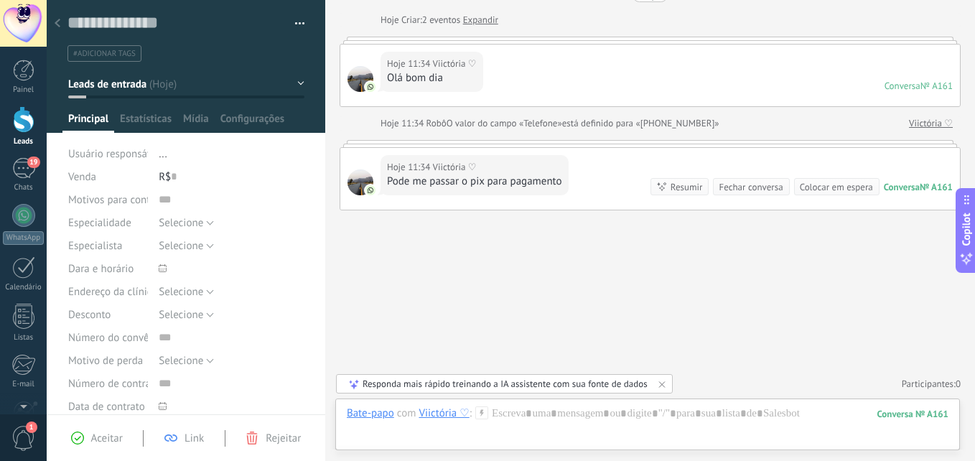
scroll to position [146, 0]
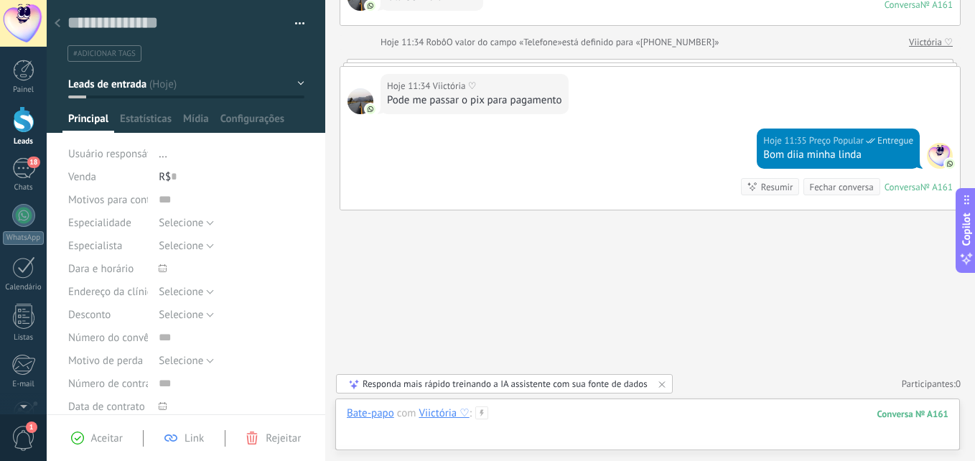
click at [559, 419] on div at bounding box center [648, 427] width 602 height 43
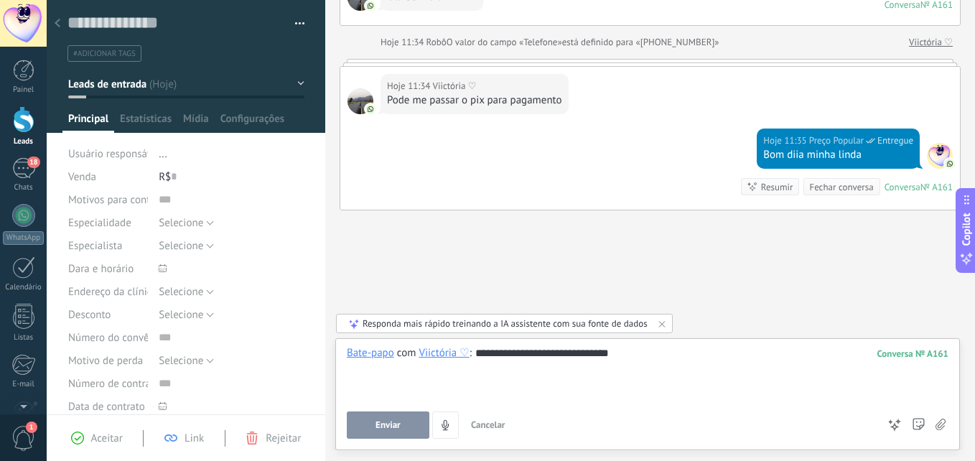
click at [371, 431] on button "Enviar" at bounding box center [388, 425] width 83 height 27
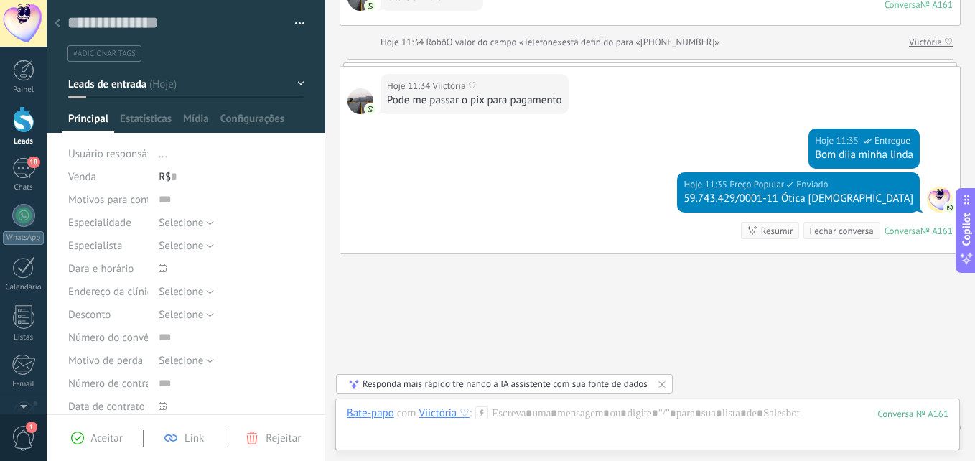
scroll to position [190, 0]
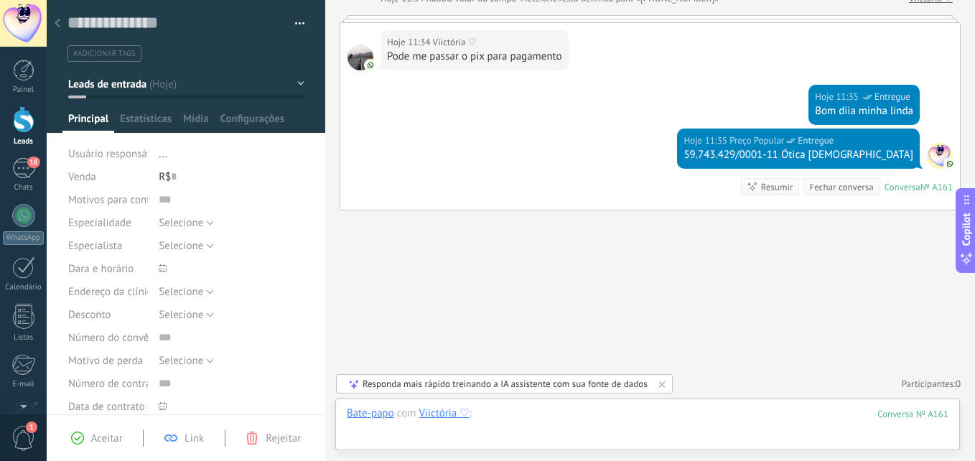
click at [550, 411] on div at bounding box center [648, 427] width 602 height 43
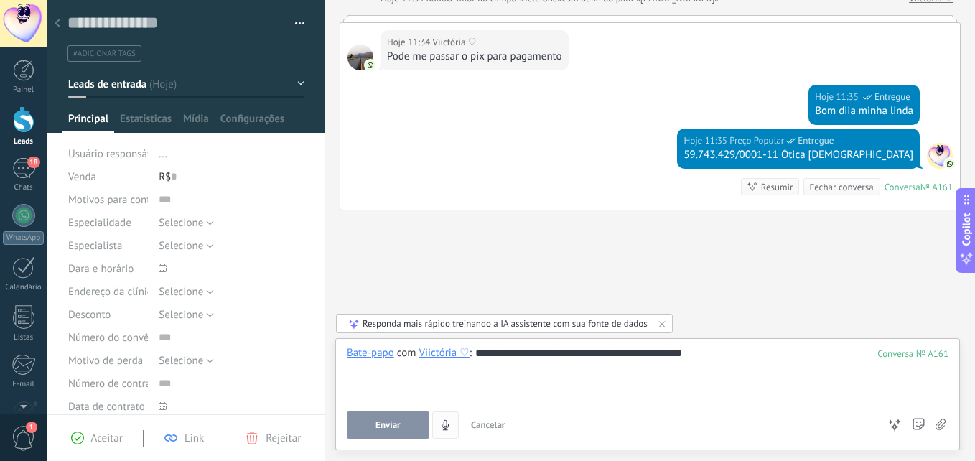
click at [387, 421] on span "Enviar" at bounding box center [388, 425] width 25 height 10
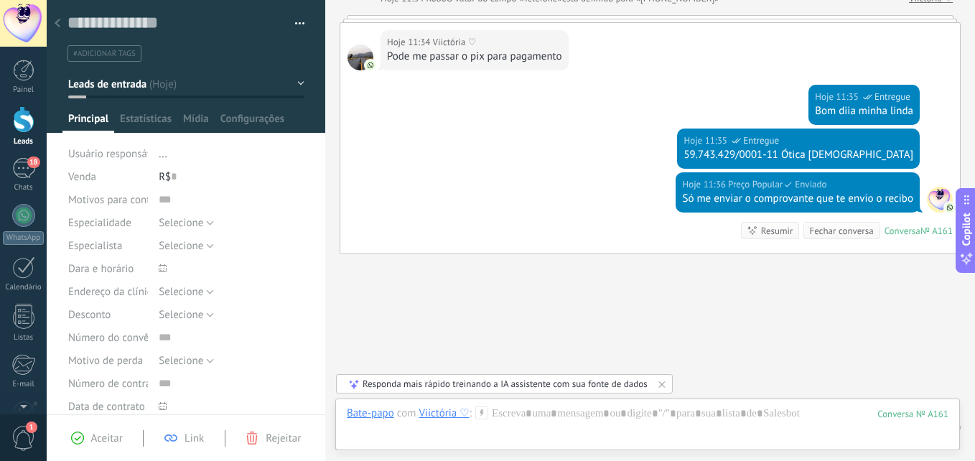
scroll to position [233, 0]
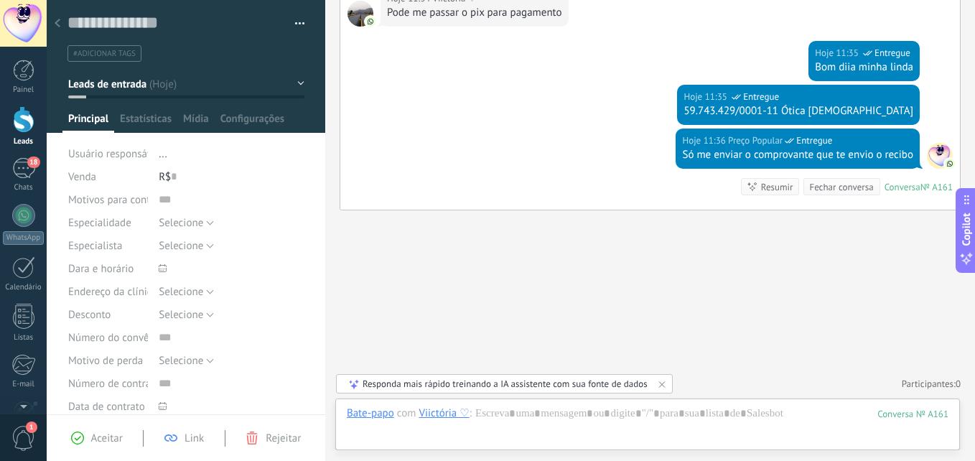
click at [278, 83] on button "Leads de entrada" at bounding box center [186, 84] width 236 height 26
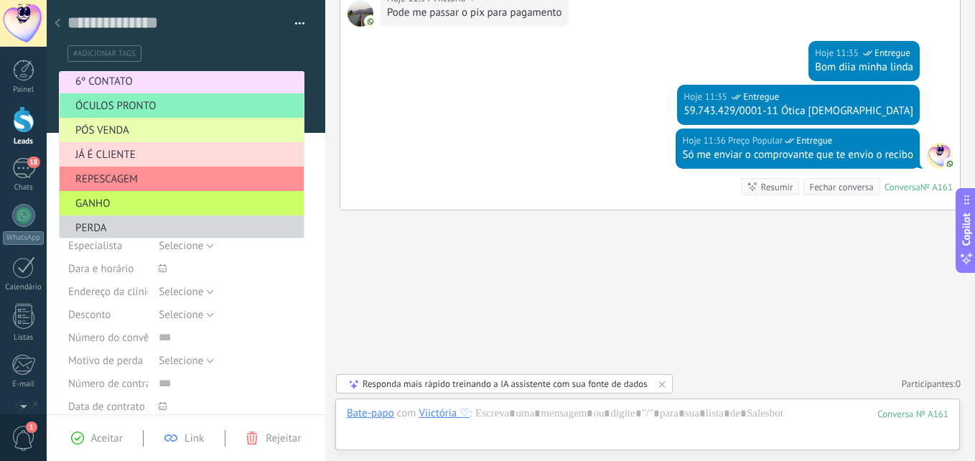
scroll to position [176, 0]
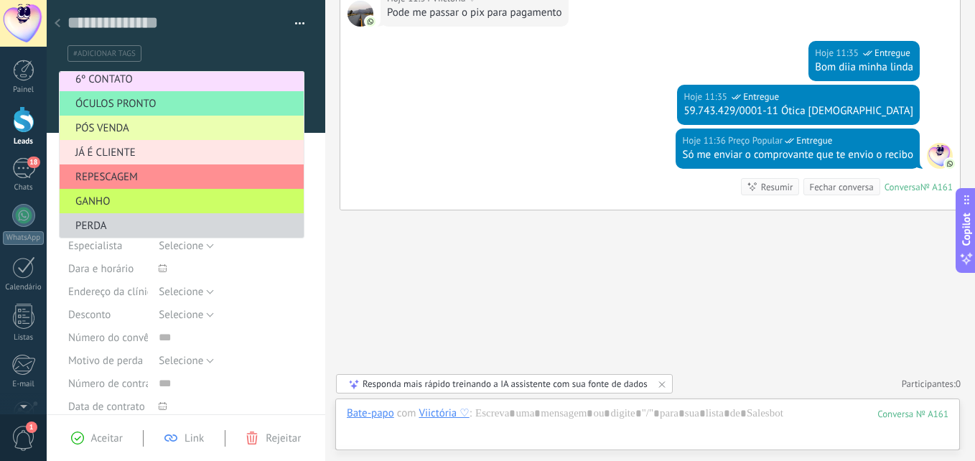
click at [114, 152] on span "JÁ É CLIENTE" at bounding box center [180, 153] width 240 height 14
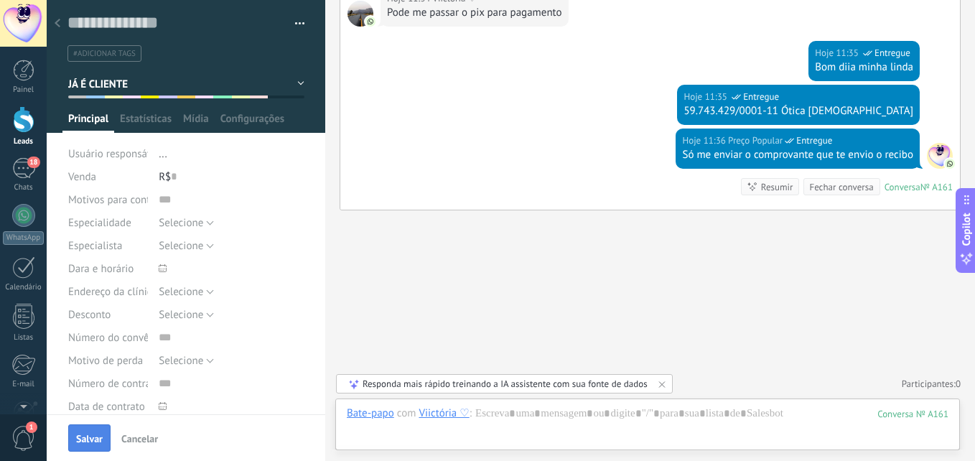
click at [78, 437] on span "Salvar" at bounding box center [89, 439] width 27 height 10
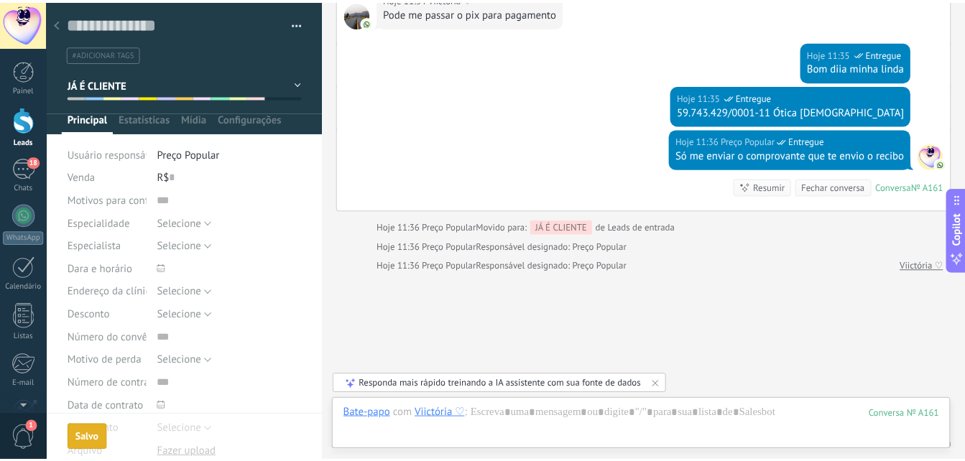
scroll to position [296, 0]
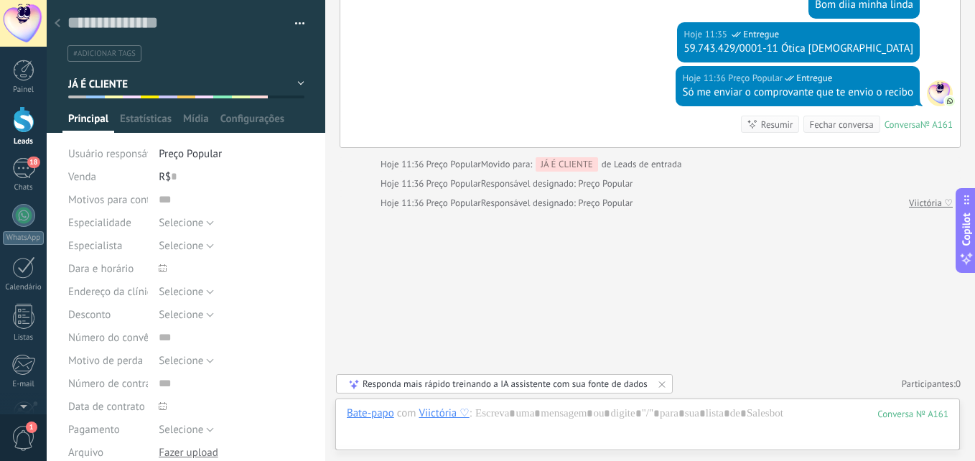
click at [54, 22] on div at bounding box center [57, 24] width 20 height 28
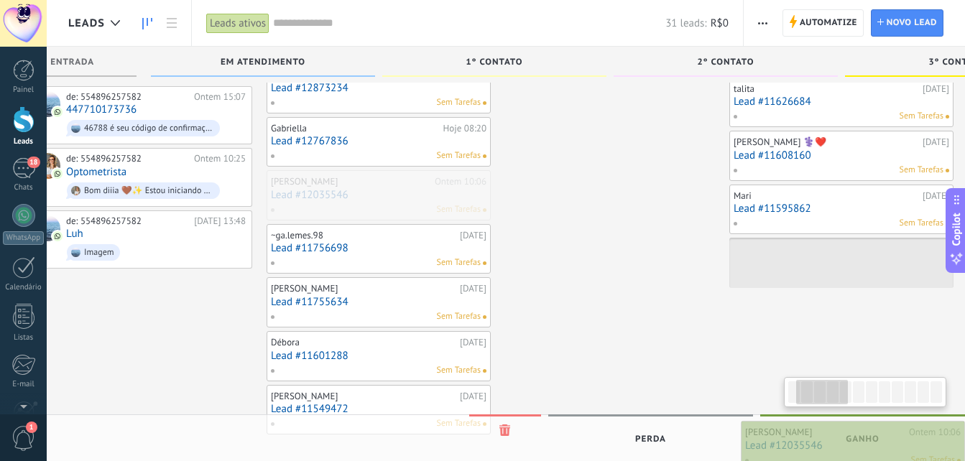
scroll to position [0, 156]
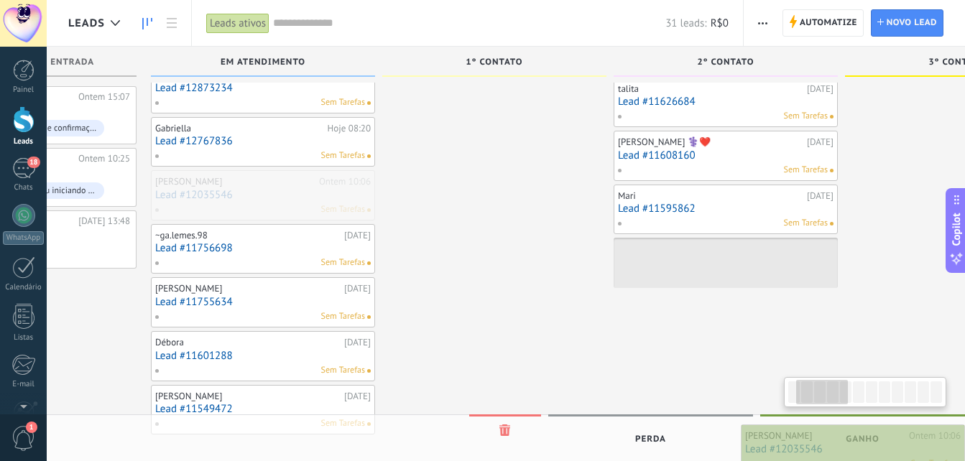
drag, startPoint x: 411, startPoint y: 195, endPoint x: 883, endPoint y: 450, distance: 536.0
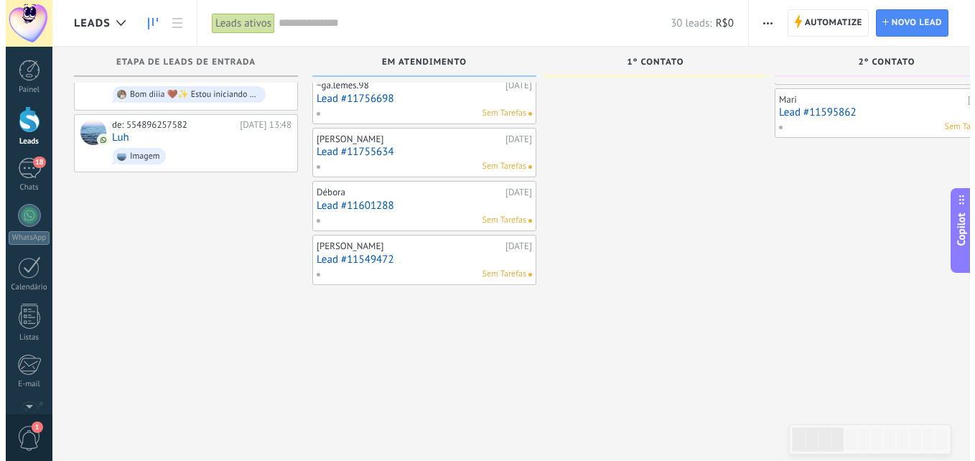
scroll to position [144, 0]
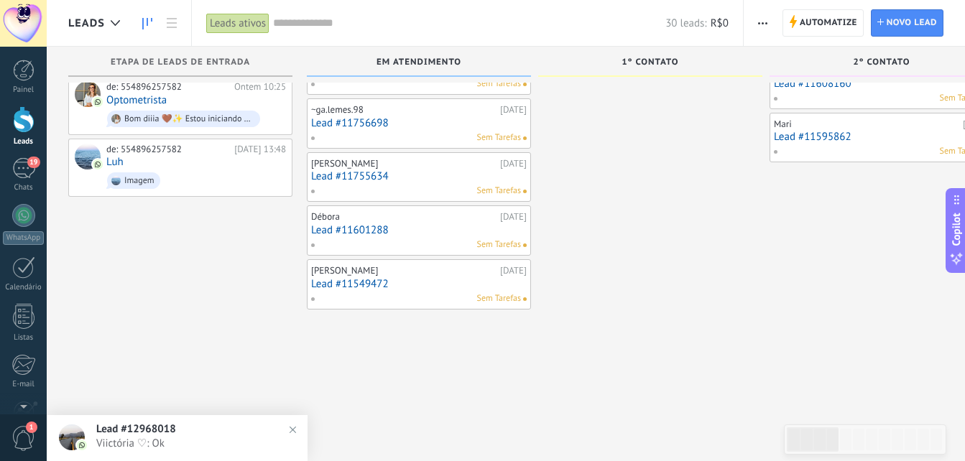
click at [419, 235] on link "Lead #11601288" at bounding box center [418, 230] width 215 height 12
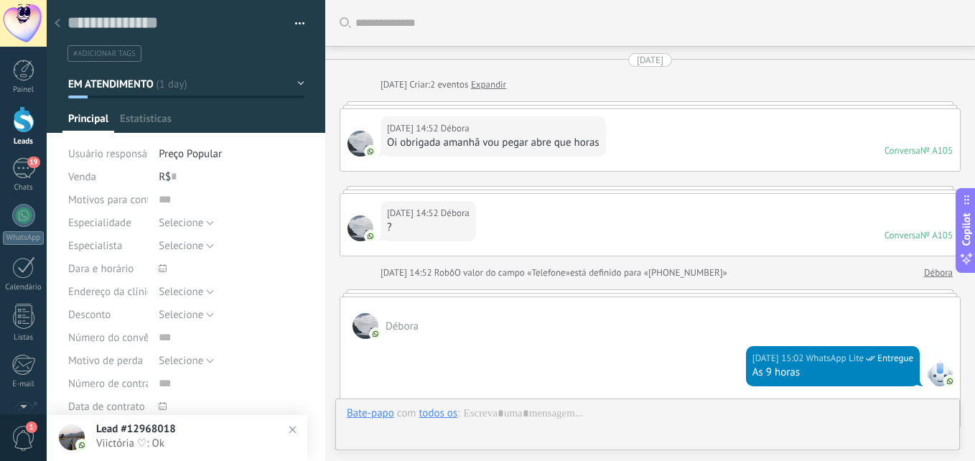
type textarea "**********"
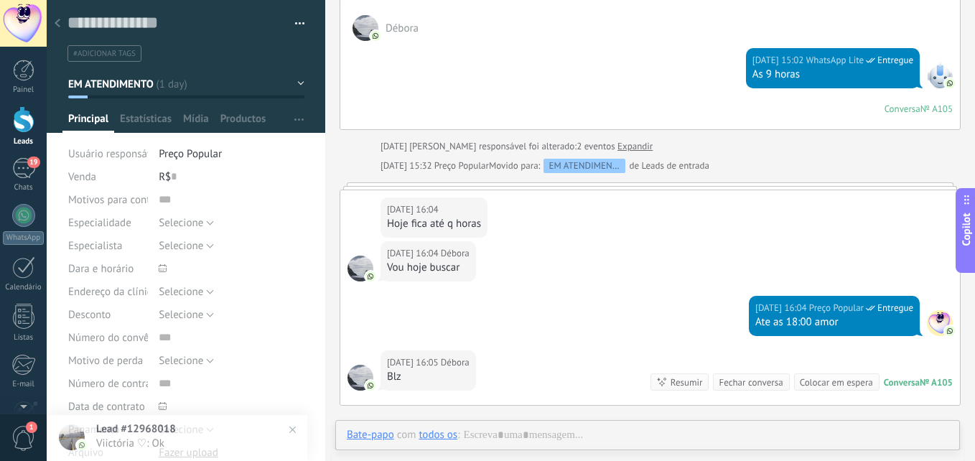
scroll to position [206, 0]
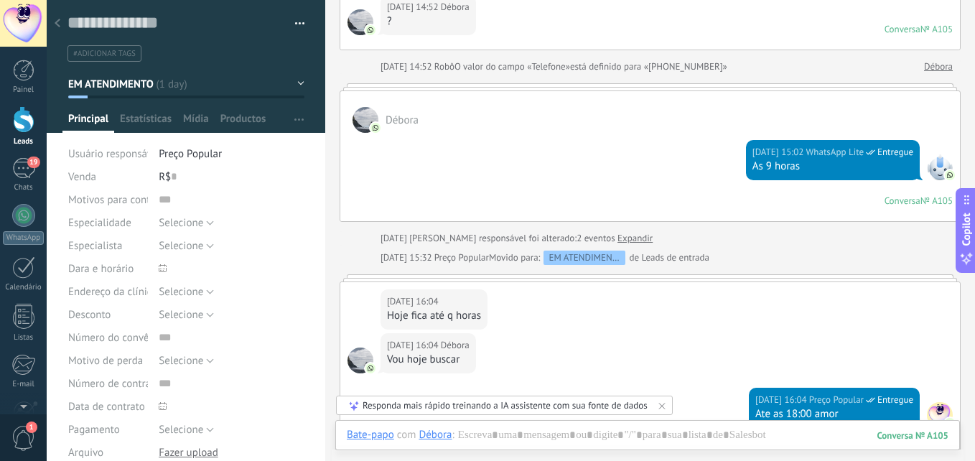
click at [170, 87] on button "EM ATENDIMENTO" at bounding box center [186, 84] width 236 height 26
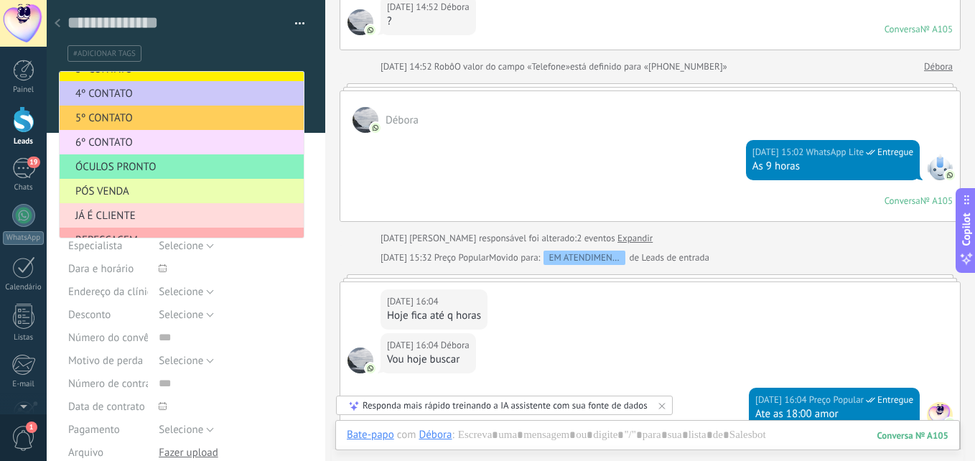
scroll to position [152, 0]
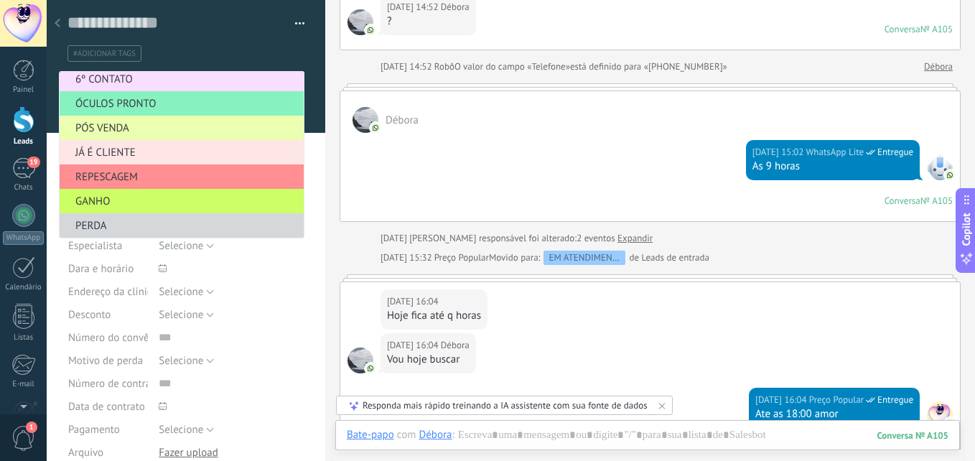
click at [126, 149] on span "JÁ É CLIENTE" at bounding box center [180, 153] width 240 height 14
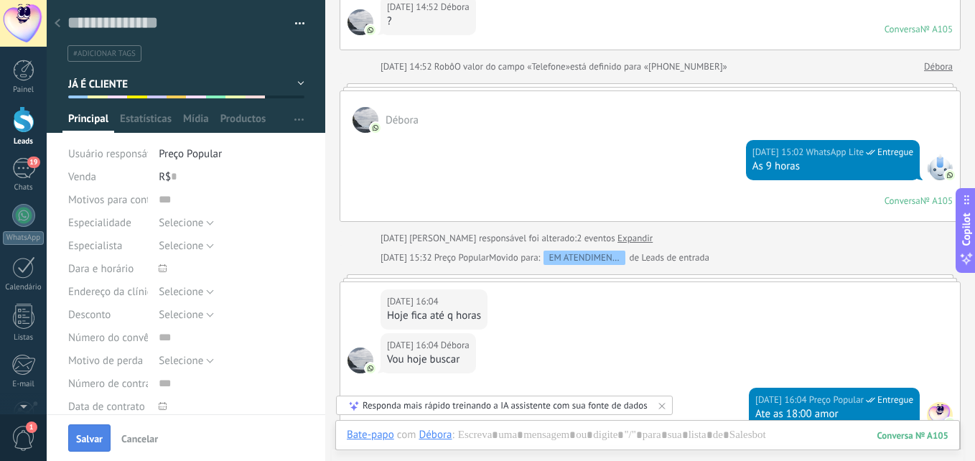
click at [81, 434] on span "Salvar" at bounding box center [89, 439] width 27 height 10
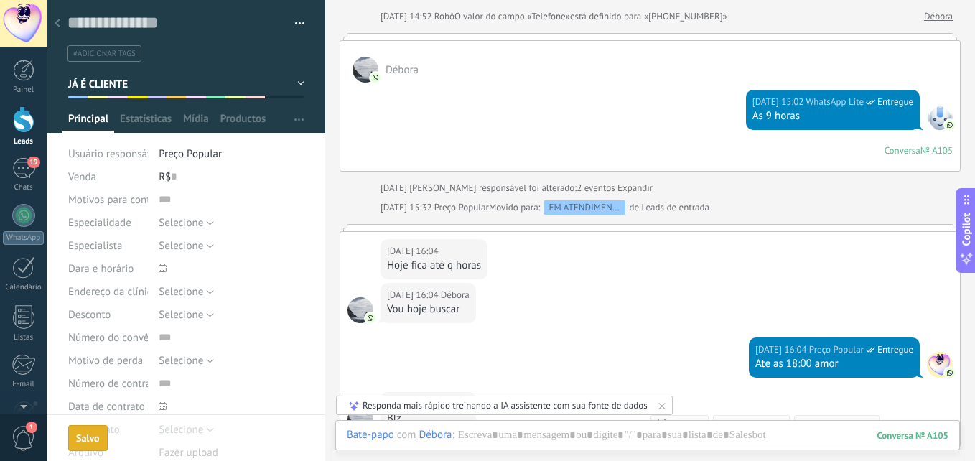
click at [55, 19] on icon at bounding box center [58, 23] width 6 height 9
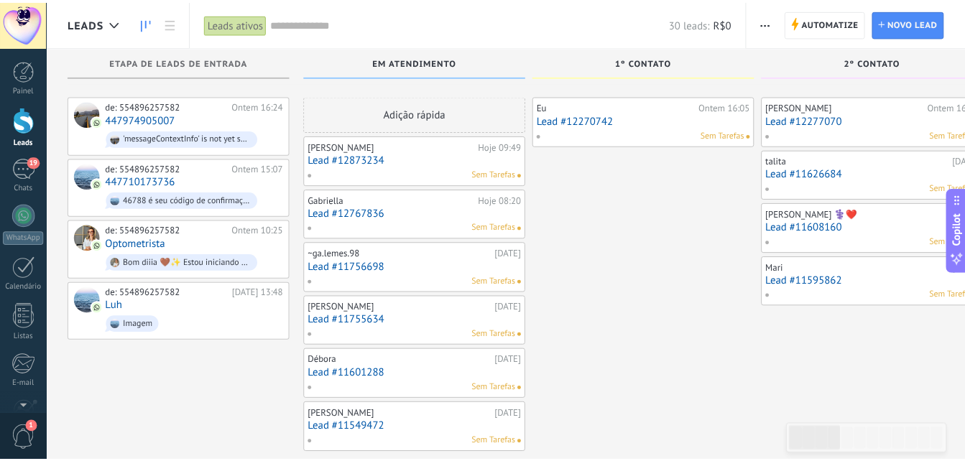
scroll to position [144, 0]
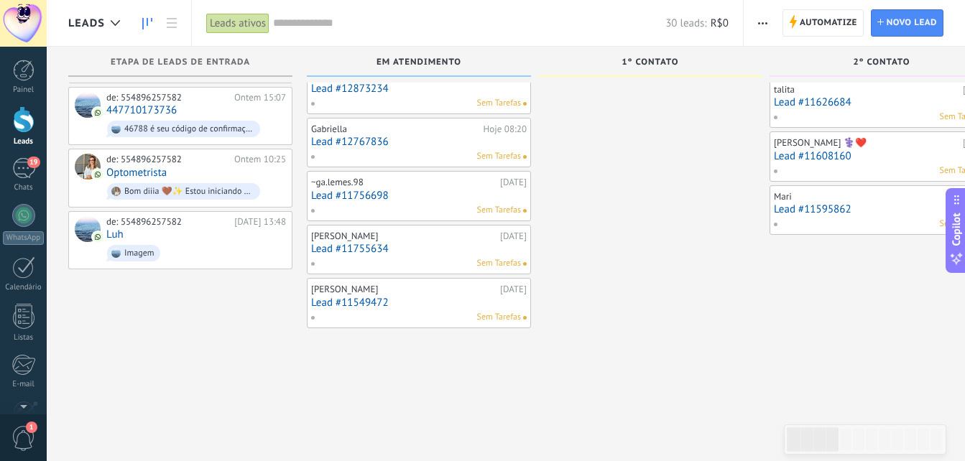
click at [445, 254] on link "Lead #11755634" at bounding box center [418, 249] width 215 height 12
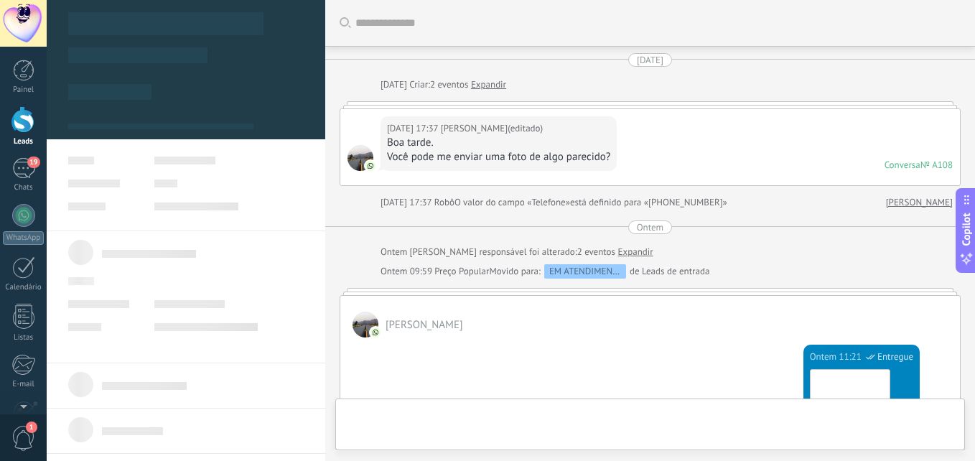
type textarea "**********"
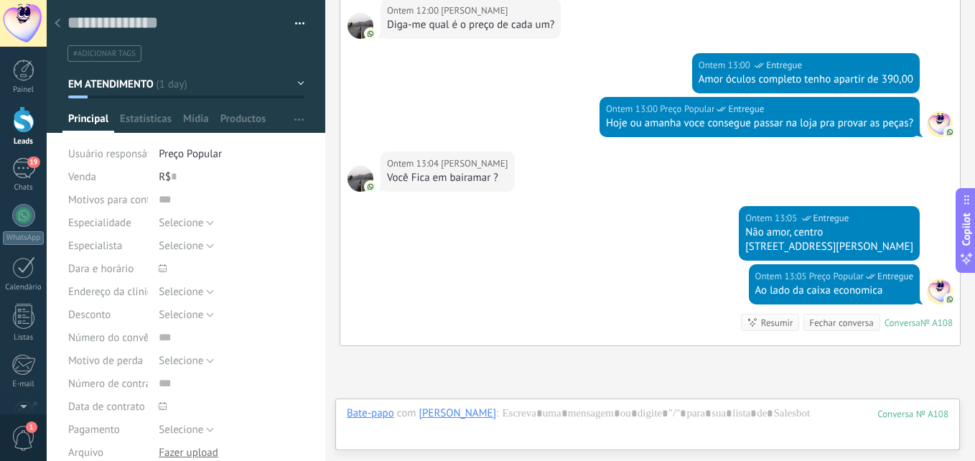
scroll to position [865, 0]
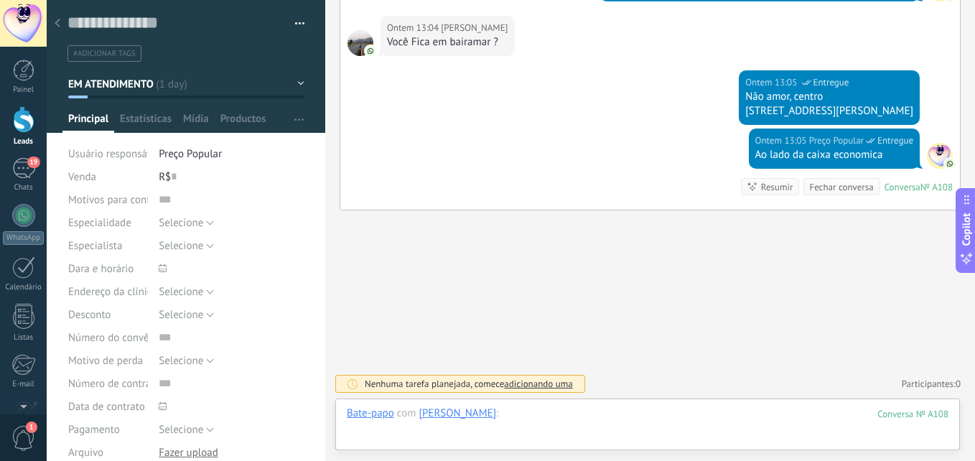
click at [622, 410] on div at bounding box center [648, 427] width 602 height 43
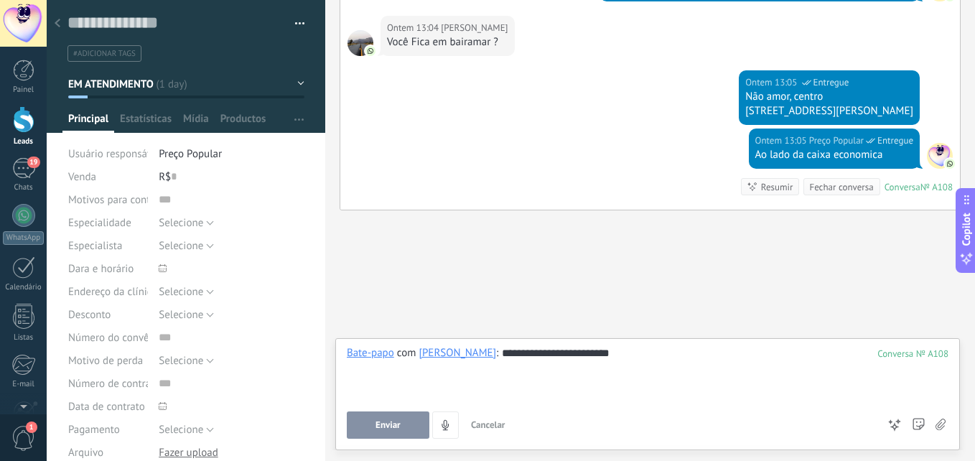
click at [401, 426] on button "Enviar" at bounding box center [388, 425] width 83 height 27
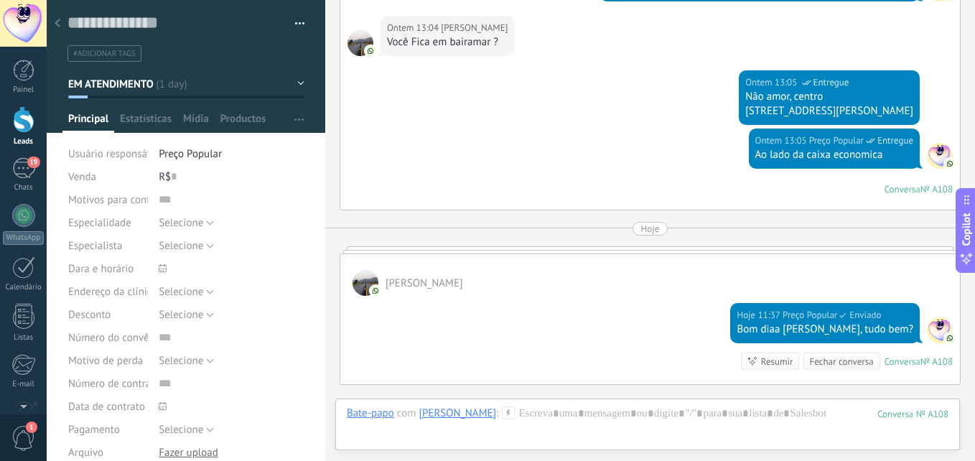
scroll to position [1039, 0]
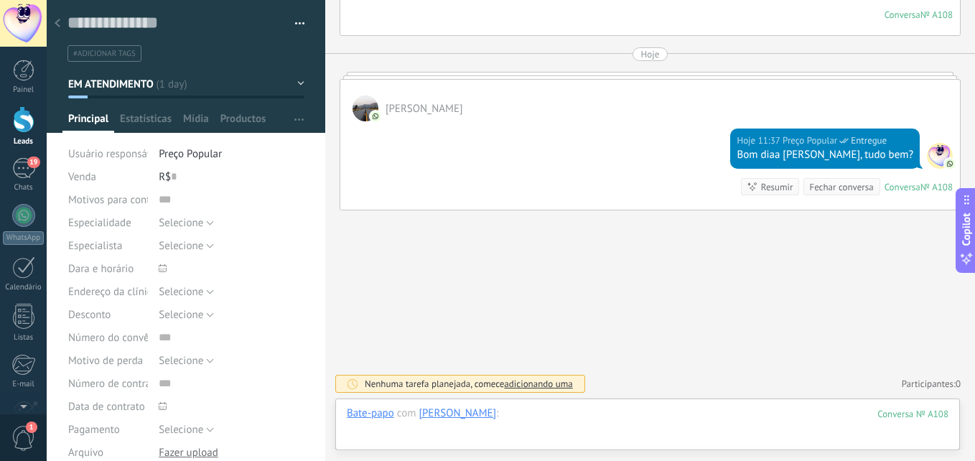
click at [595, 420] on div at bounding box center [648, 427] width 602 height 43
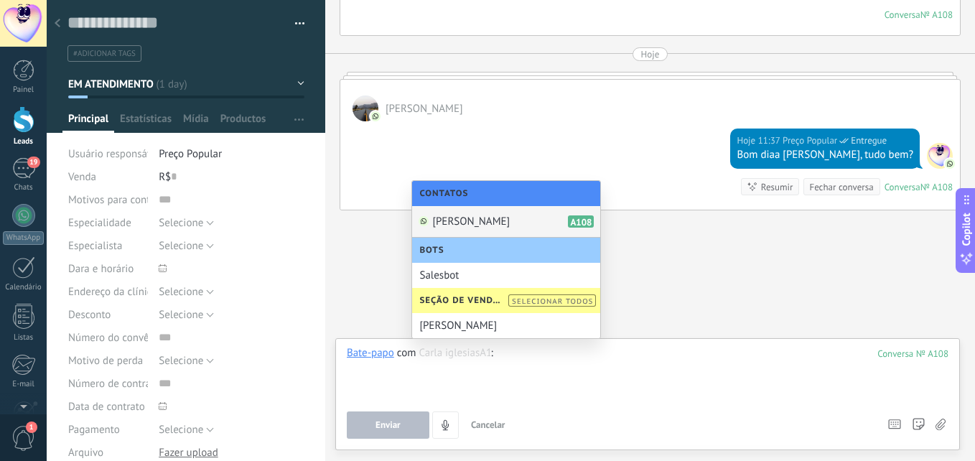
click at [502, 212] on div "[PERSON_NAME] A108" at bounding box center [506, 222] width 188 height 32
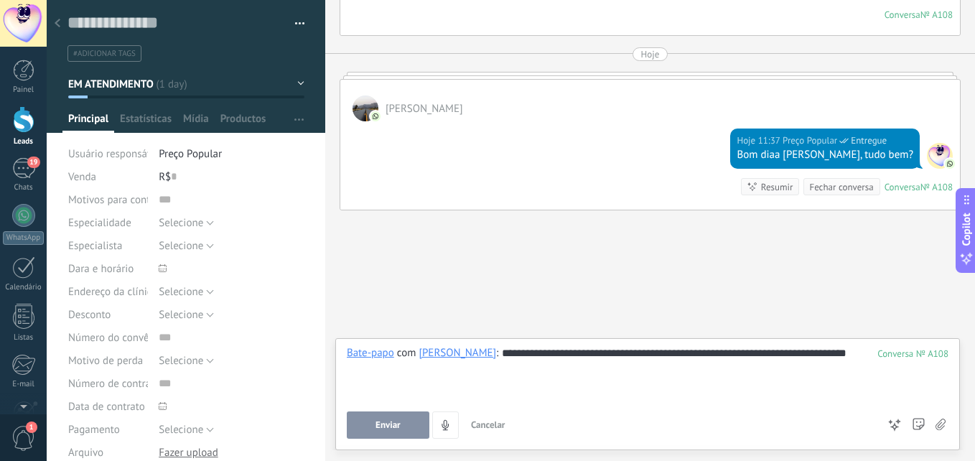
click at [393, 424] on span "Enviar" at bounding box center [388, 425] width 25 height 10
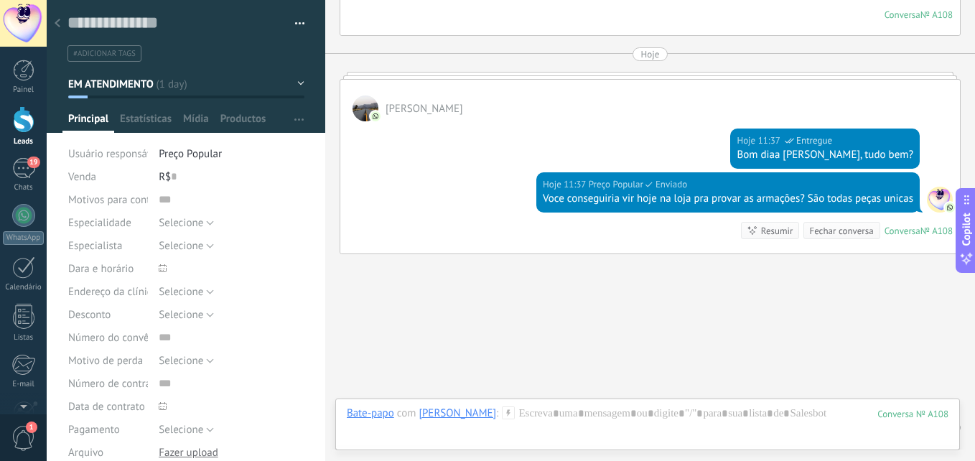
scroll to position [1083, 0]
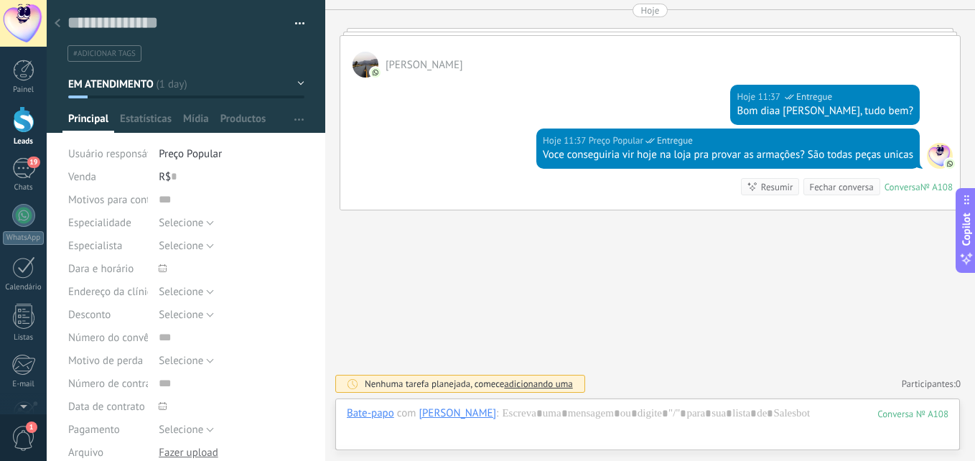
click at [164, 83] on button "EM ATENDIMENTO" at bounding box center [186, 84] width 236 height 26
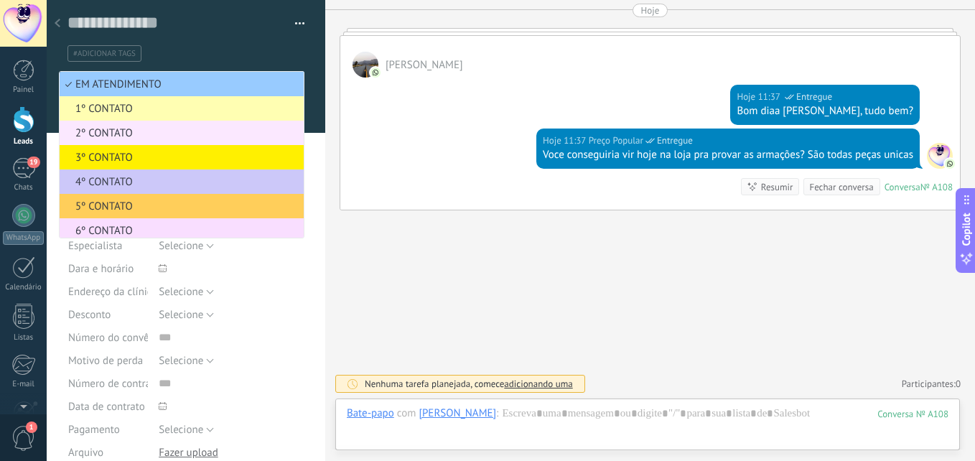
click at [147, 129] on span "2º CONTATO" at bounding box center [180, 133] width 240 height 14
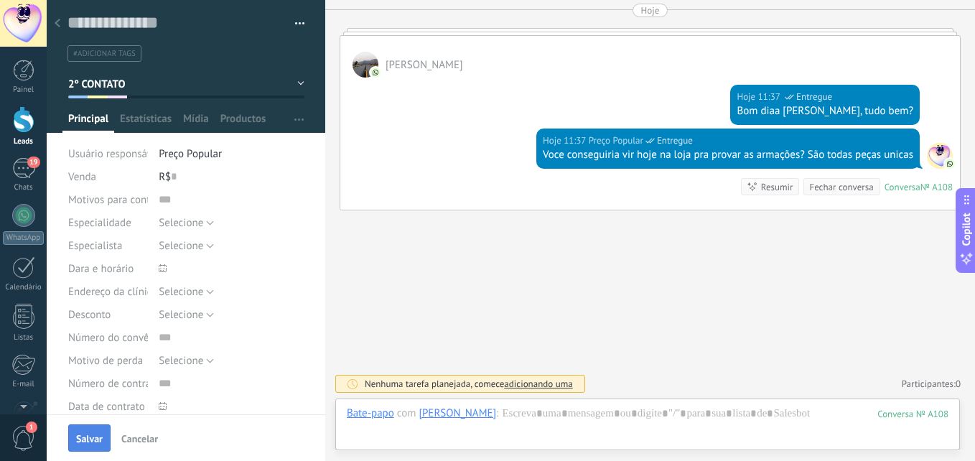
click at [83, 442] on span "Salvar" at bounding box center [89, 439] width 27 height 10
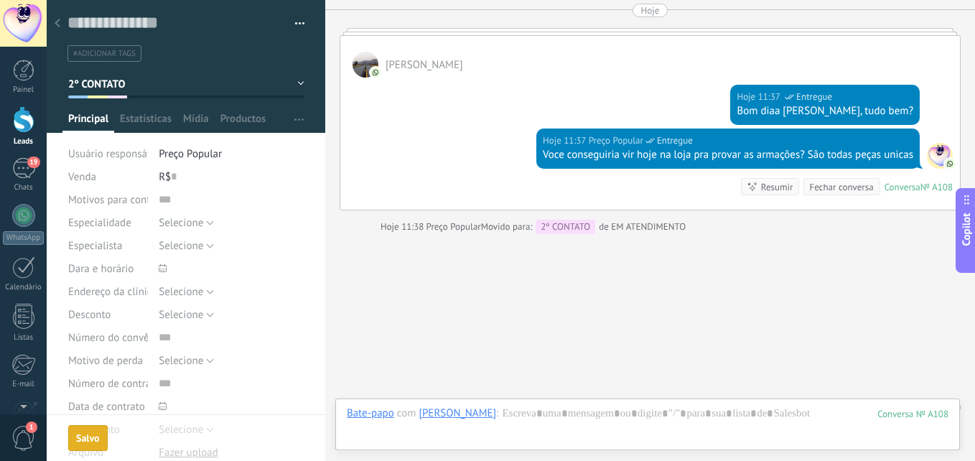
scroll to position [1107, 0]
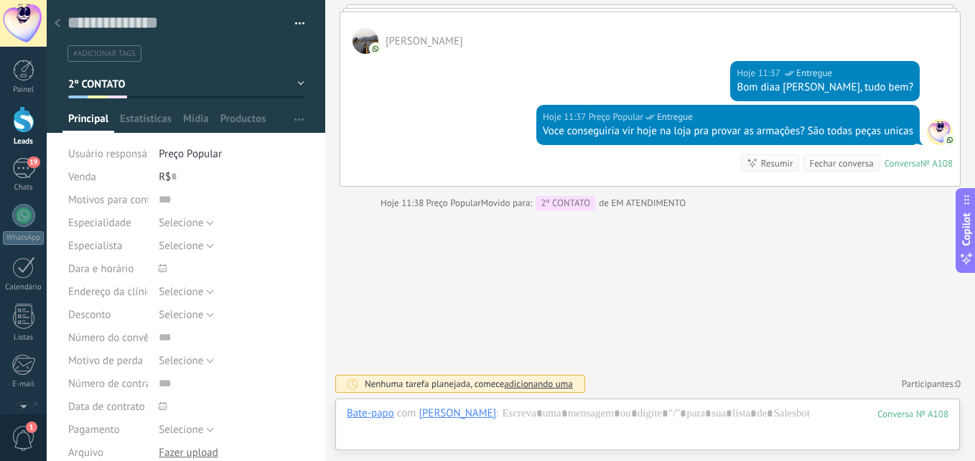
click at [57, 18] on div at bounding box center [57, 24] width 20 height 28
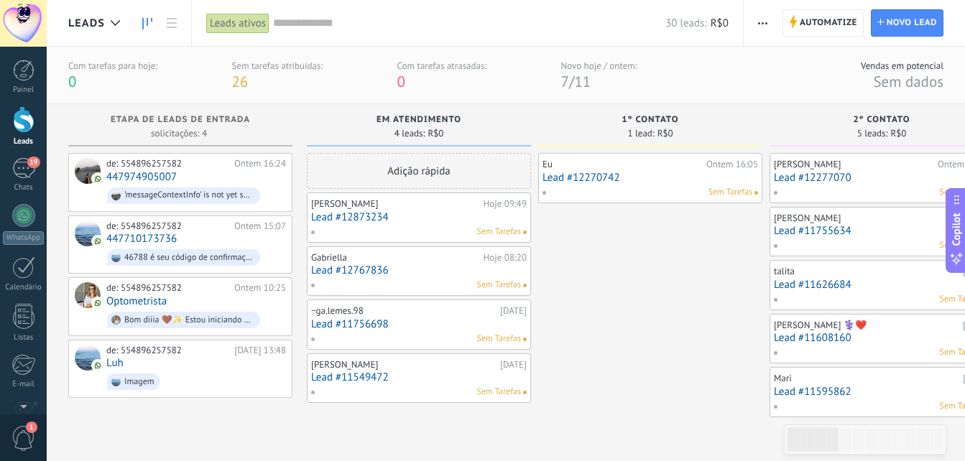
click at [407, 334] on div "Sem Tarefas" at bounding box center [415, 339] width 210 height 13
click at [338, 320] on link "Lead #11756698" at bounding box center [418, 324] width 215 height 12
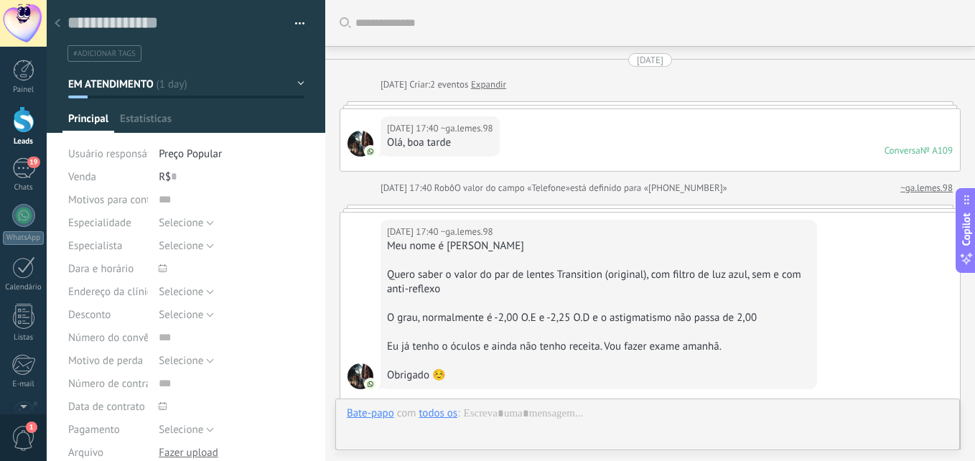
scroll to position [1737, 0]
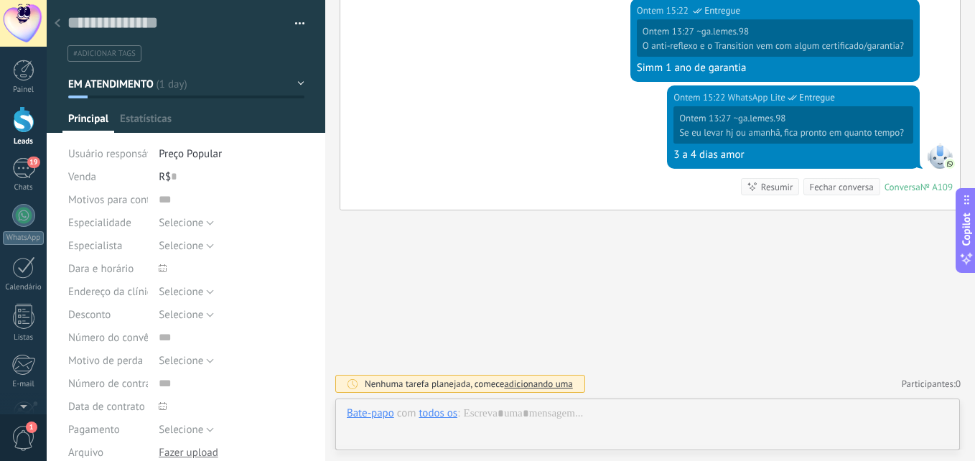
type textarea "**********"
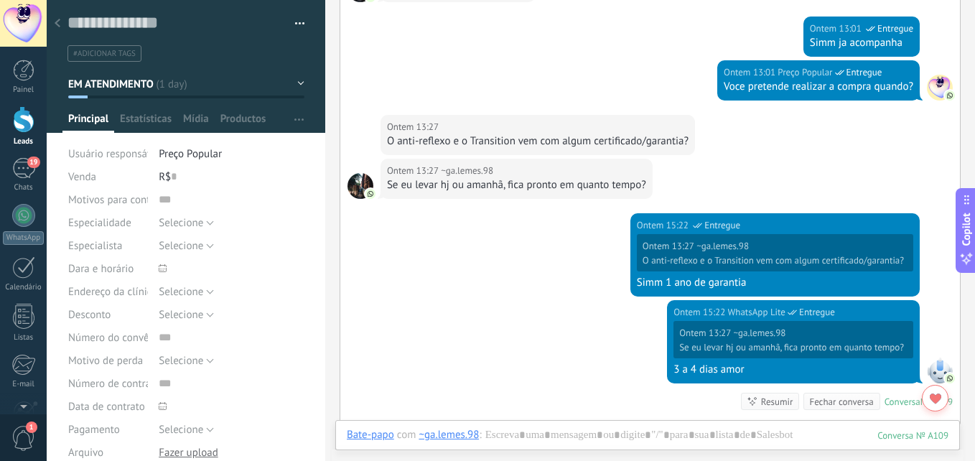
scroll to position [1522, 0]
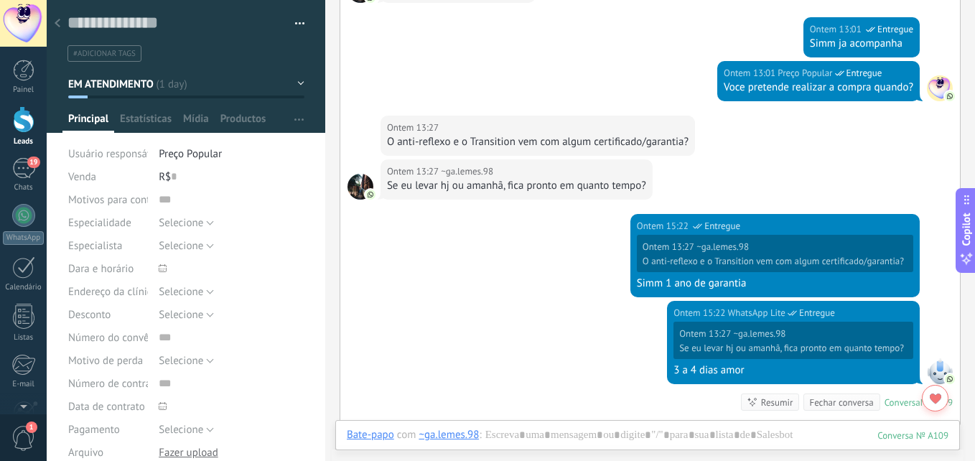
click at [586, 427] on div "Bate-papo E-mail Nota Tarefa Bate-papo com ~ga.lemes.98 : 109 Enviar Cancelar R…" at bounding box center [647, 446] width 625 height 52
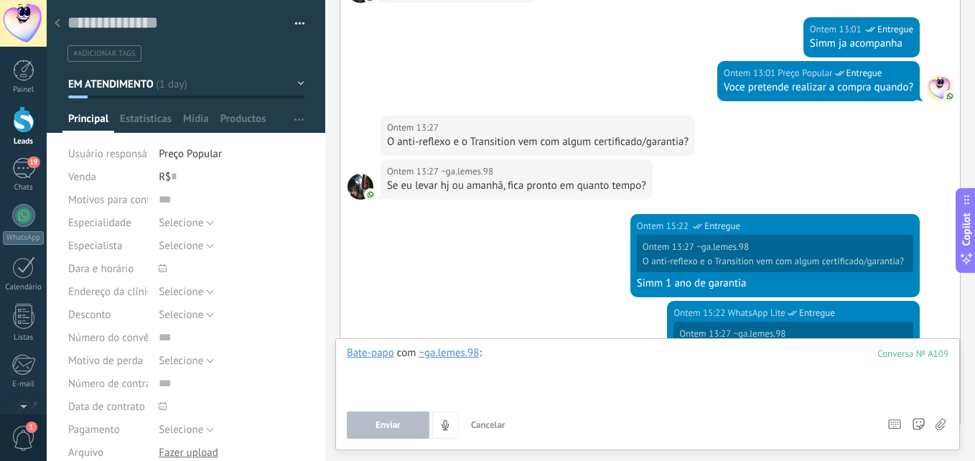
click at [575, 354] on div at bounding box center [648, 373] width 602 height 55
click at [525, 354] on div "**********" at bounding box center [648, 373] width 602 height 55
click at [389, 424] on span "Enviar" at bounding box center [388, 425] width 25 height 10
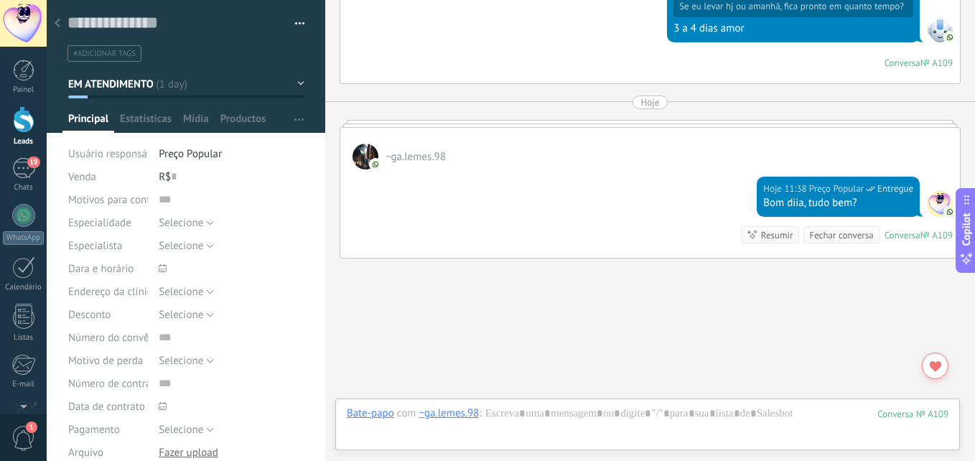
scroll to position [1912, 0]
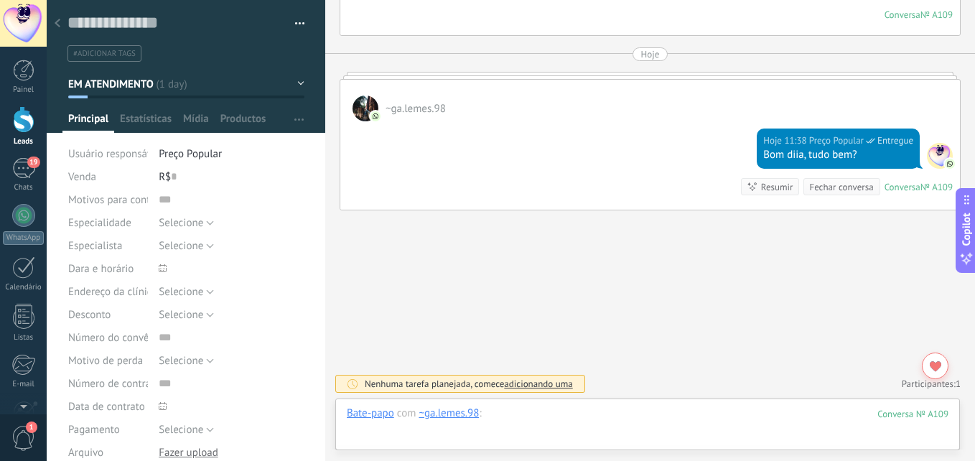
click at [705, 412] on div at bounding box center [648, 427] width 602 height 43
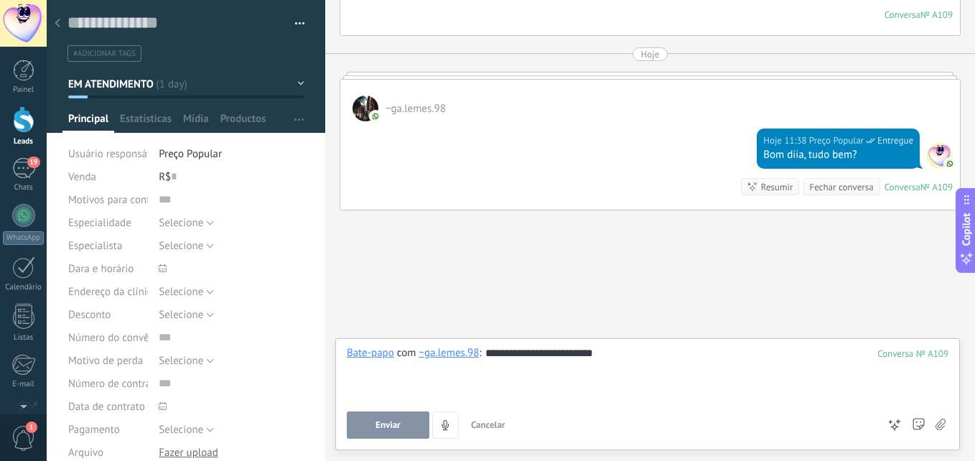
click at [653, 362] on div "**********" at bounding box center [648, 373] width 602 height 55
click at [377, 425] on span "Enviar" at bounding box center [388, 425] width 25 height 10
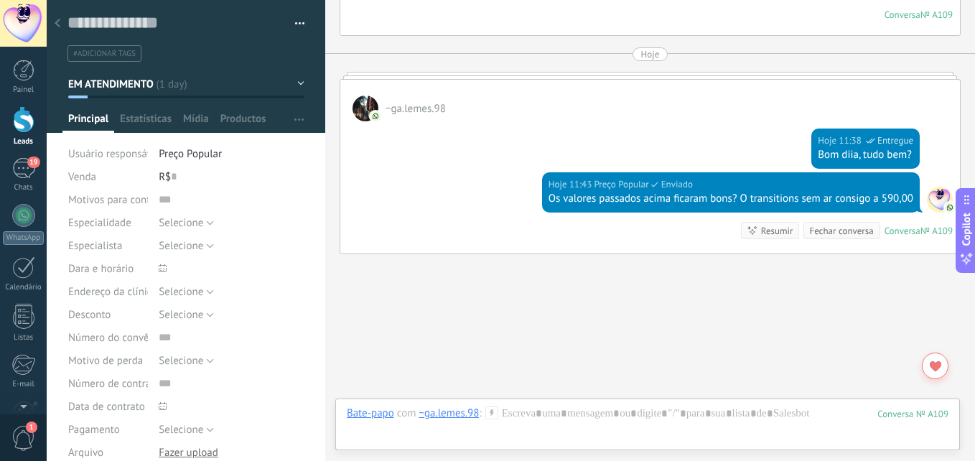
scroll to position [1956, 0]
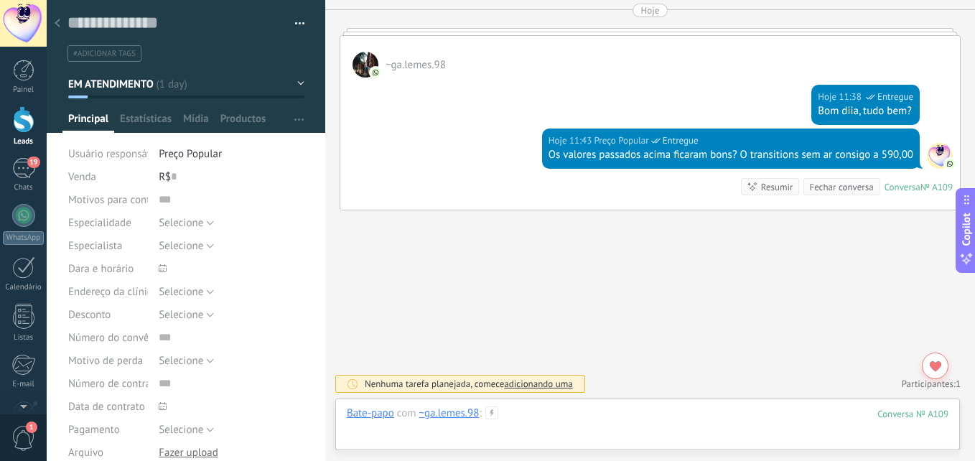
click at [632, 409] on div at bounding box center [648, 427] width 602 height 43
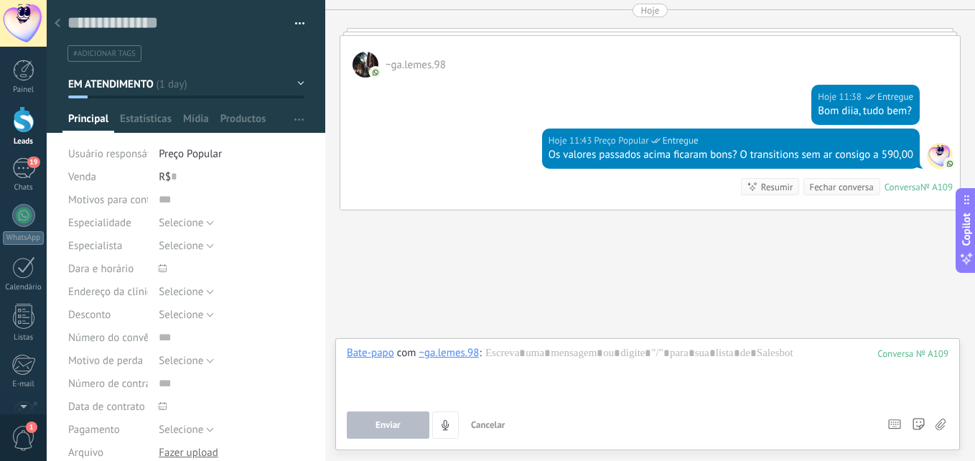
click at [153, 75] on button "EM ATENDIMENTO" at bounding box center [186, 84] width 236 height 26
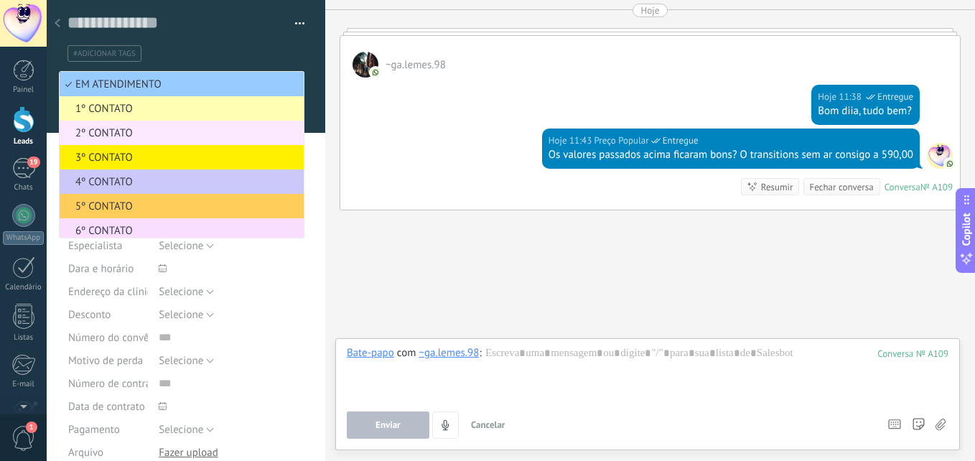
click at [115, 131] on span "2º CONTATO" at bounding box center [180, 133] width 240 height 14
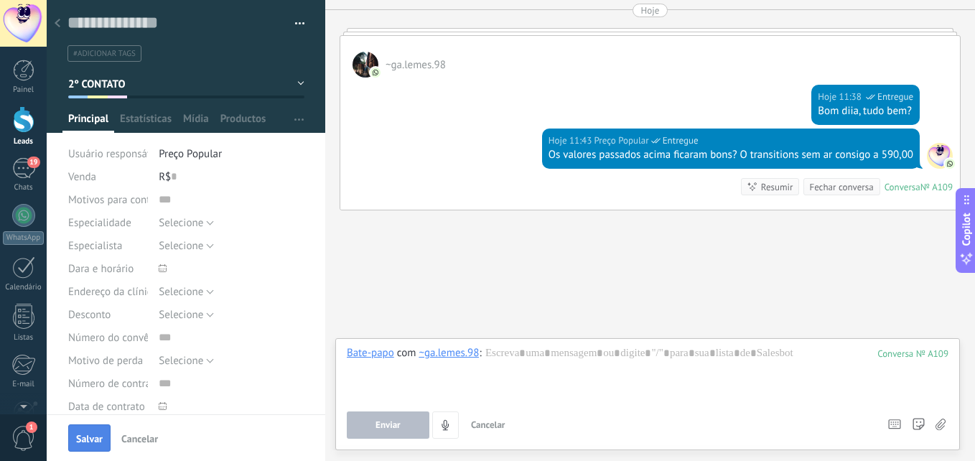
click at [86, 444] on span "Salvar" at bounding box center [89, 439] width 27 height 10
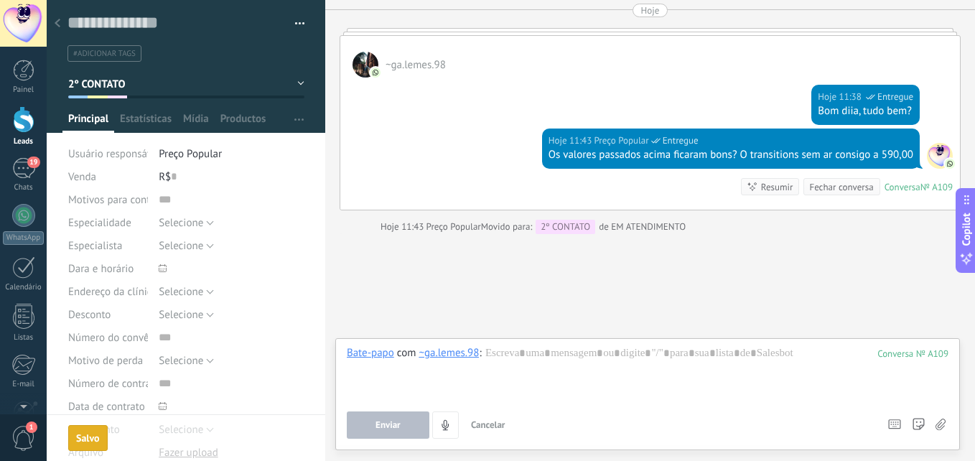
scroll to position [1979, 0]
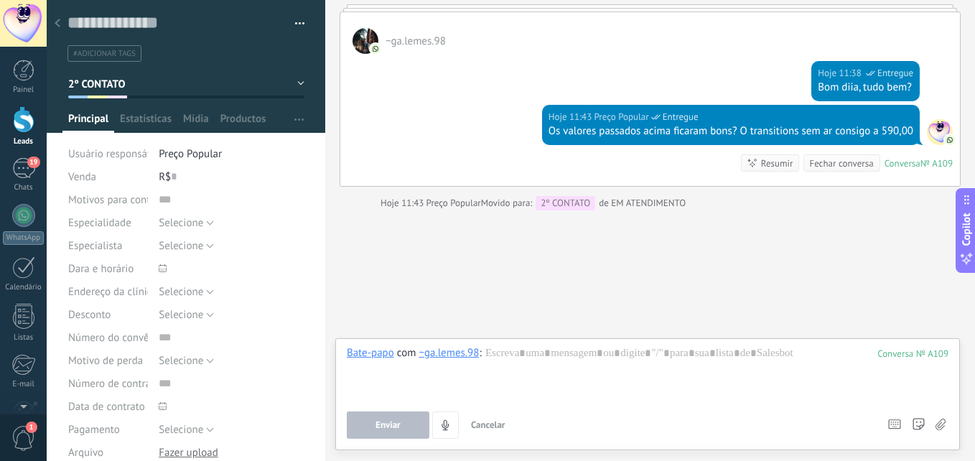
click at [58, 19] on icon at bounding box center [58, 23] width 6 height 9
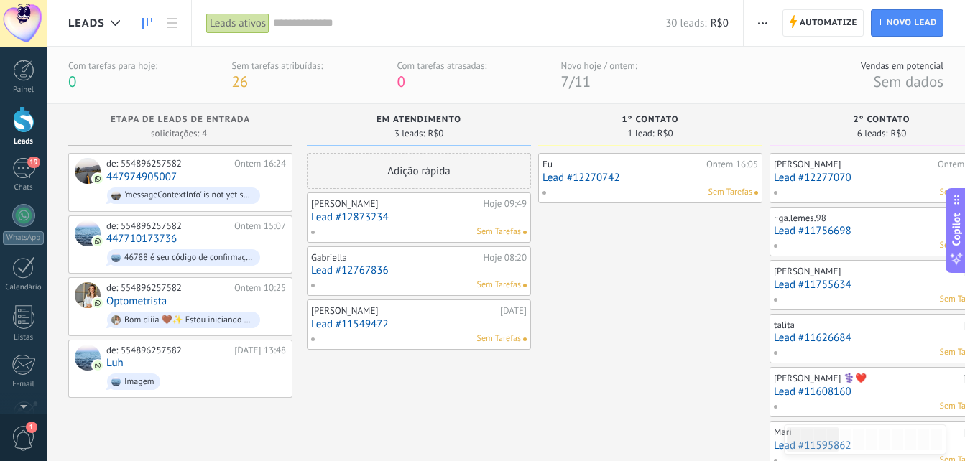
click at [418, 282] on div "Sem Tarefas" at bounding box center [415, 285] width 210 height 13
click at [348, 270] on link "Lead #12767836" at bounding box center [418, 270] width 215 height 12
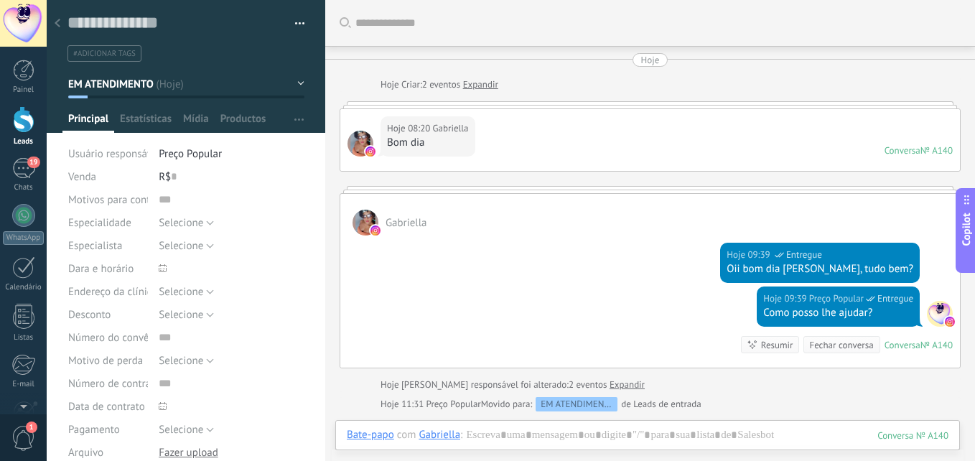
scroll to position [201, 0]
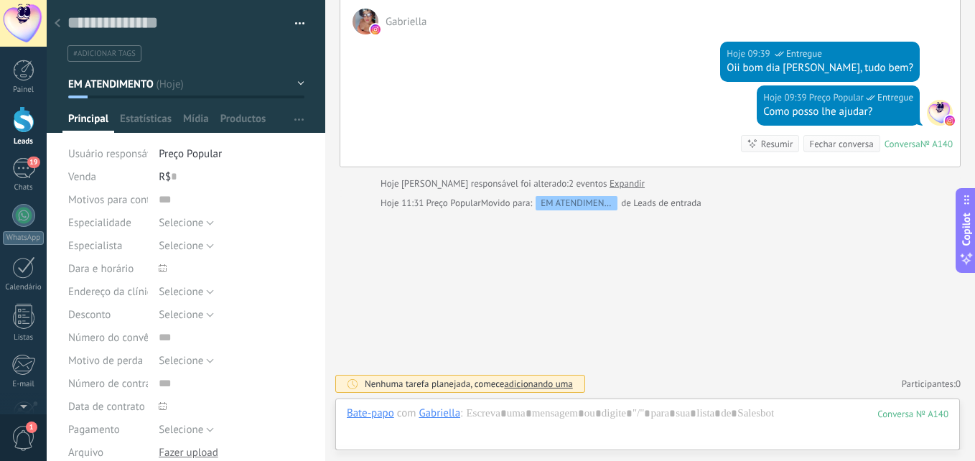
click at [55, 18] on div at bounding box center [57, 24] width 20 height 28
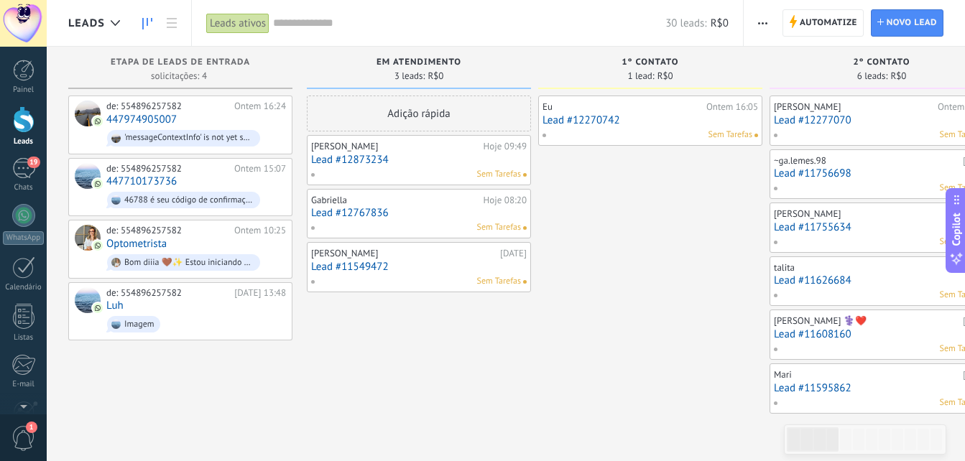
click at [395, 263] on link "Lead #11549472" at bounding box center [418, 267] width 215 height 12
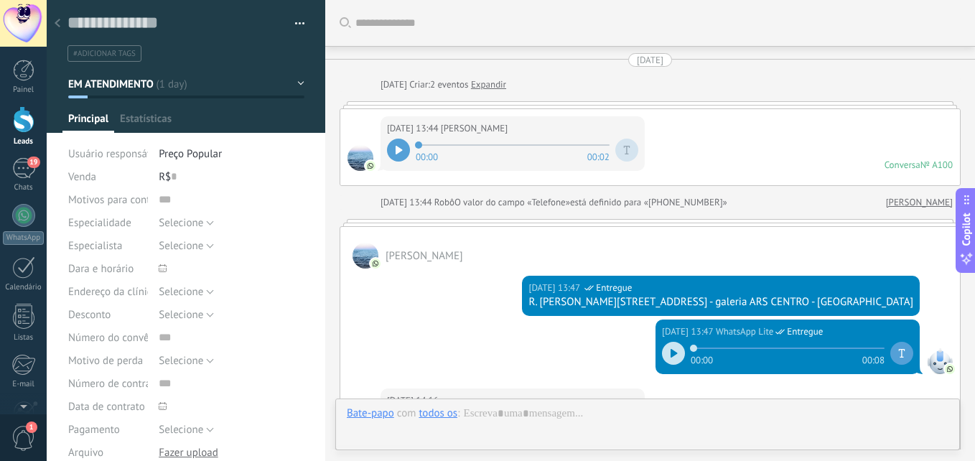
type textarea "**********"
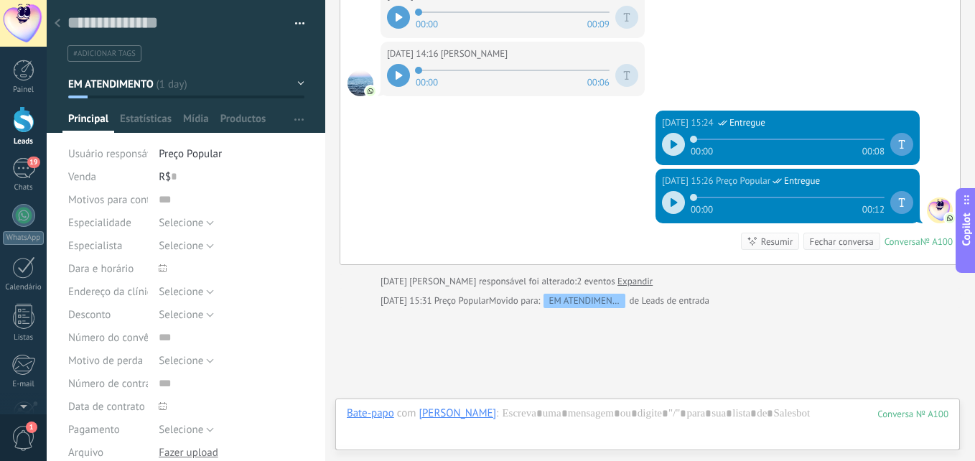
scroll to position [503, 0]
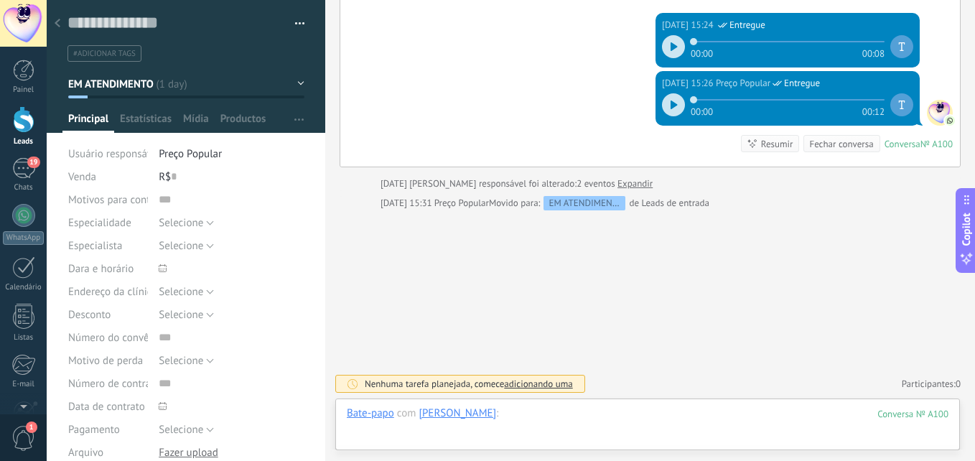
click at [632, 415] on div at bounding box center [648, 427] width 602 height 43
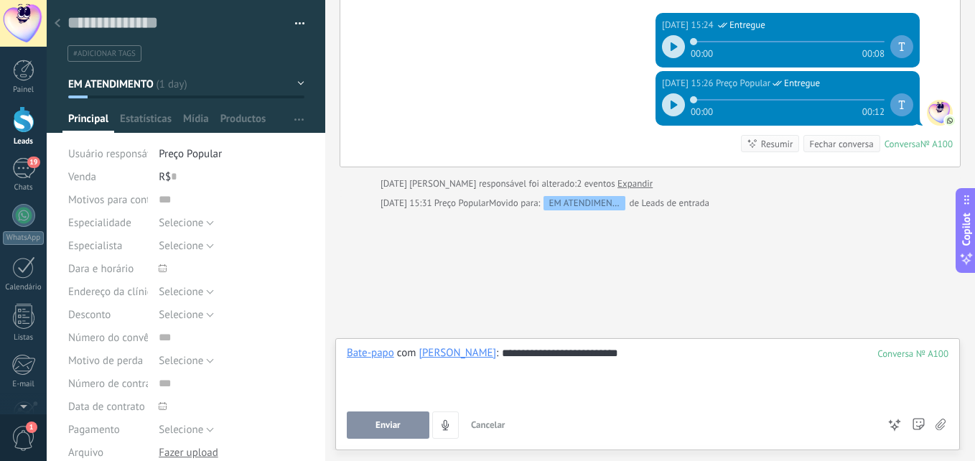
click at [408, 422] on button "Enviar" at bounding box center [388, 425] width 83 height 27
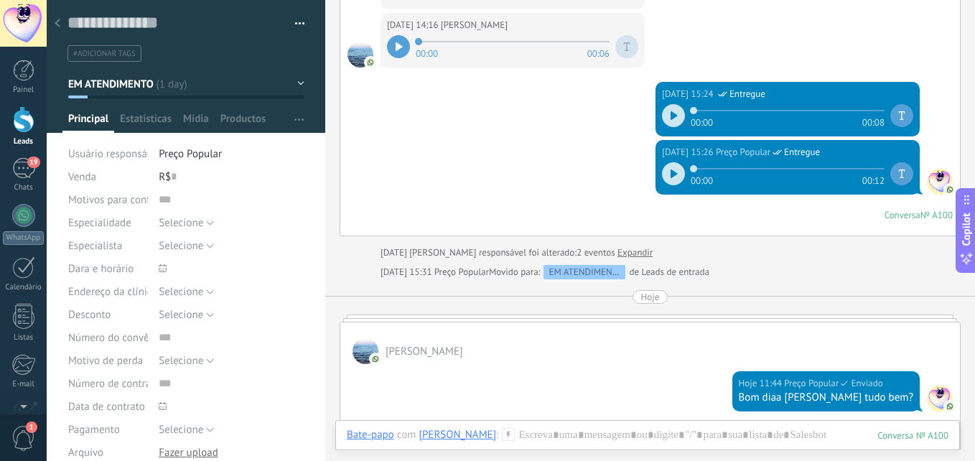
scroll to position [350, 0]
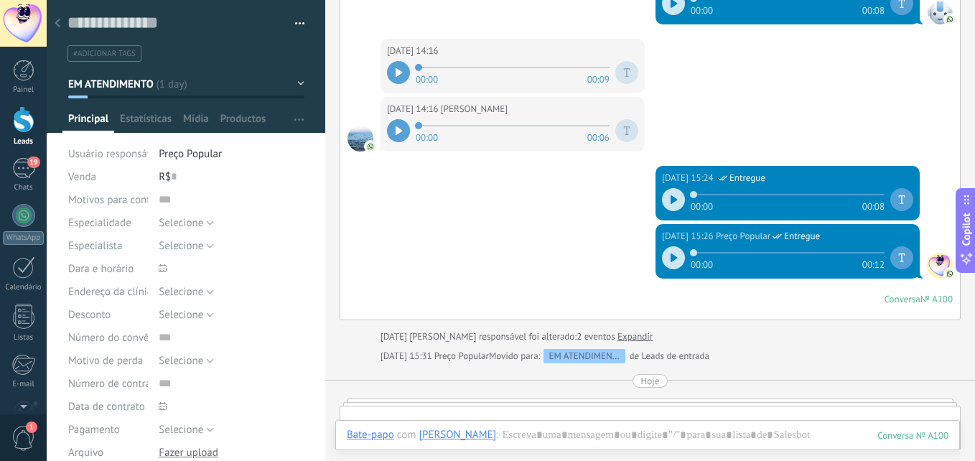
click at [674, 197] on div at bounding box center [673, 199] width 23 height 23
click at [671, 197] on icon at bounding box center [674, 199] width 6 height 9
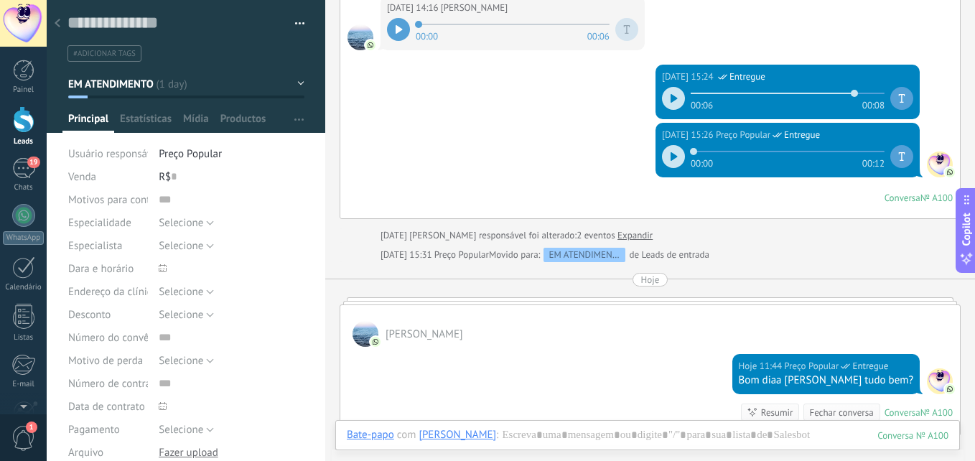
scroll to position [677, 0]
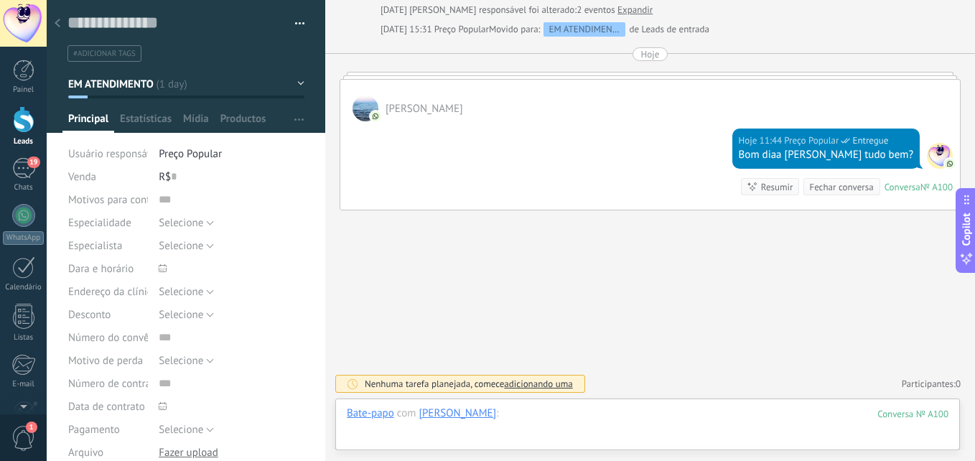
click at [667, 423] on div at bounding box center [648, 427] width 602 height 43
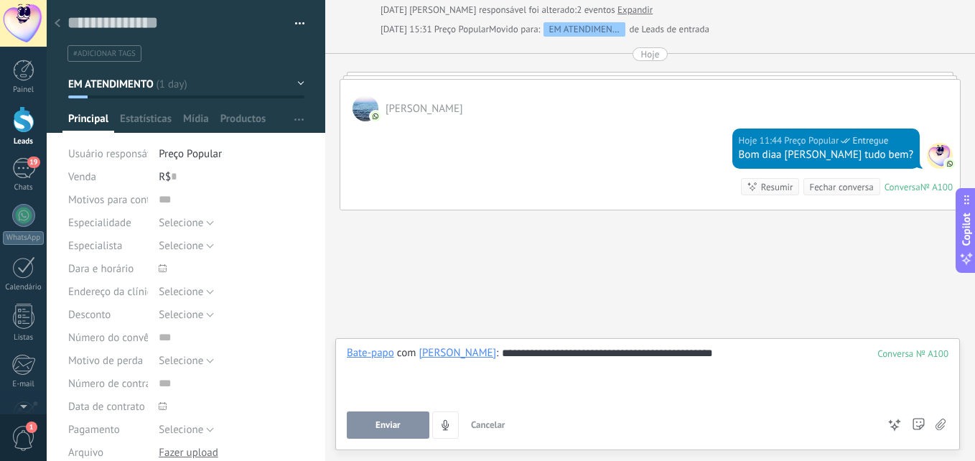
click at [373, 433] on button "Enviar" at bounding box center [388, 425] width 83 height 27
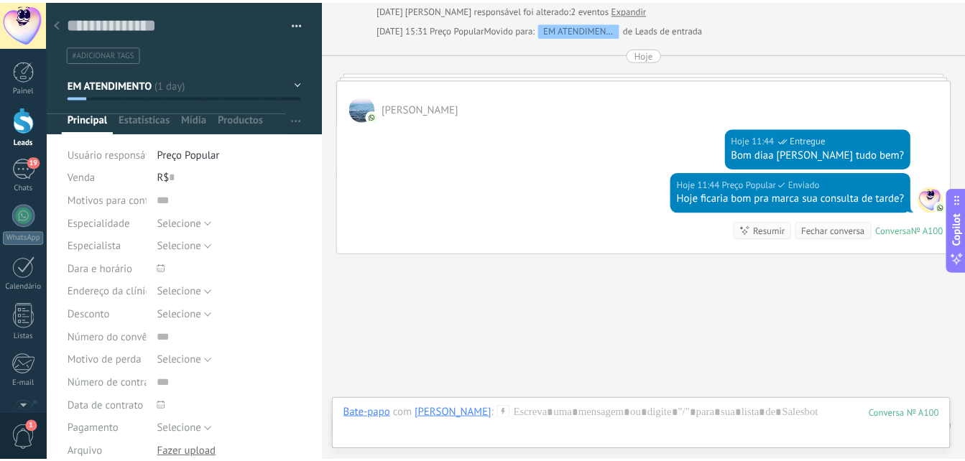
scroll to position [720, 0]
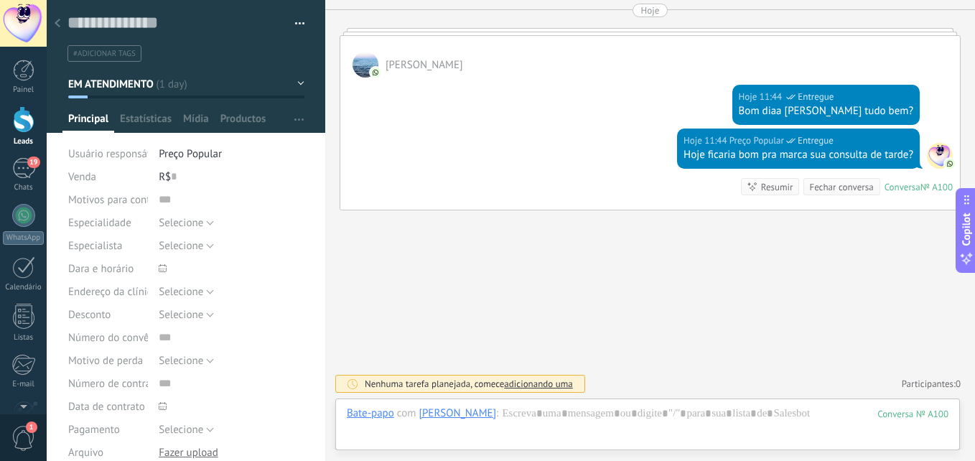
click at [58, 17] on div at bounding box center [57, 24] width 20 height 28
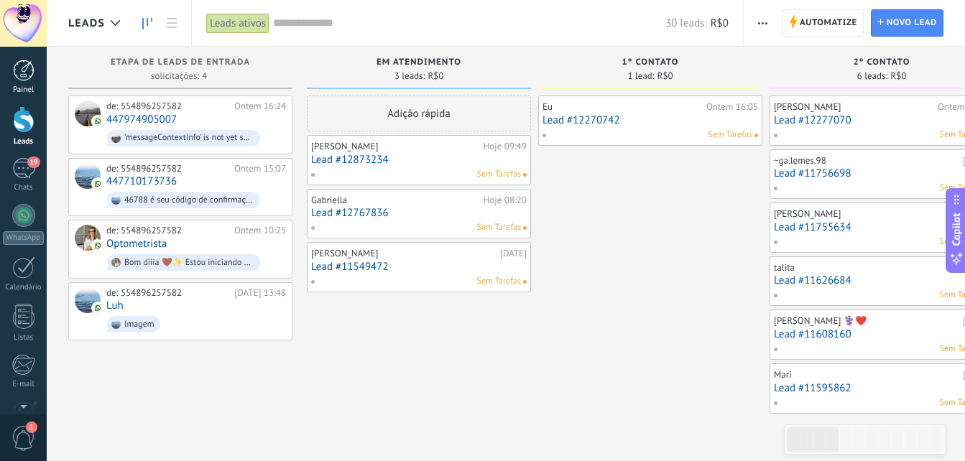
click at [25, 71] on div at bounding box center [24, 71] width 22 height 22
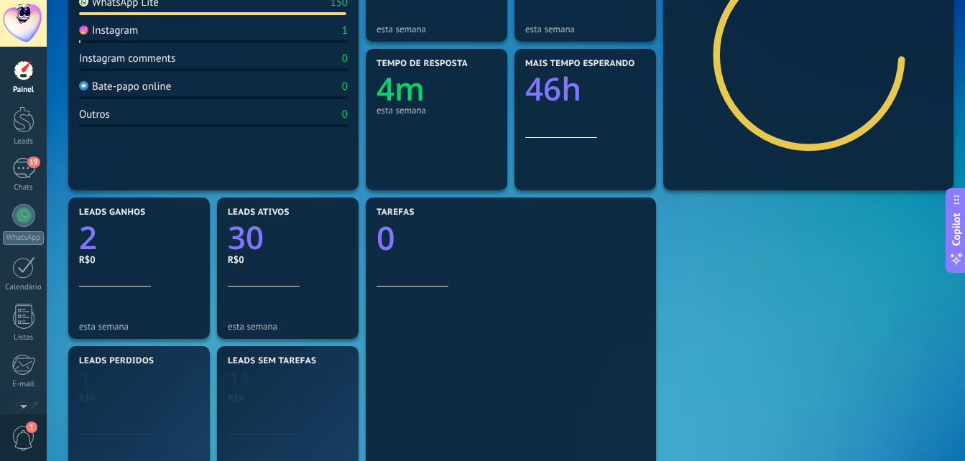
scroll to position [287, 0]
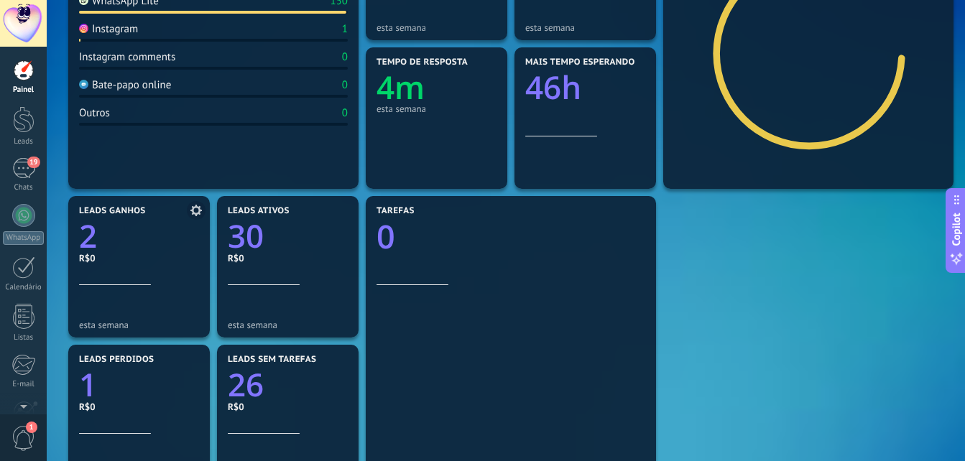
click at [191, 209] on icon at bounding box center [195, 210] width 11 height 11
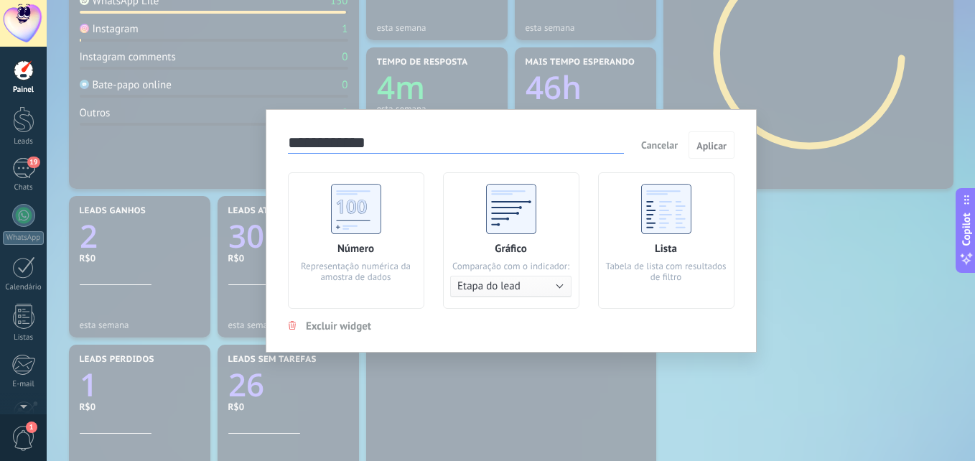
click at [658, 144] on span "Cancelar" at bounding box center [659, 145] width 37 height 13
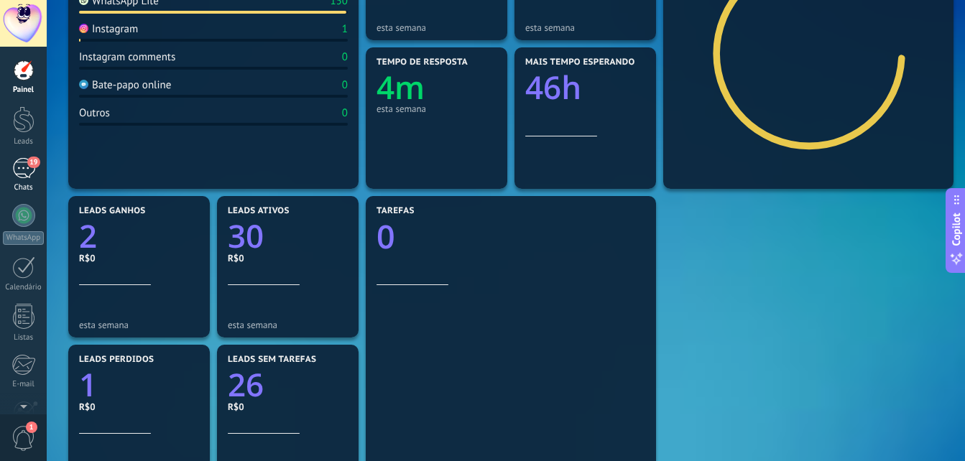
click at [24, 163] on div "19" at bounding box center [23, 168] width 23 height 21
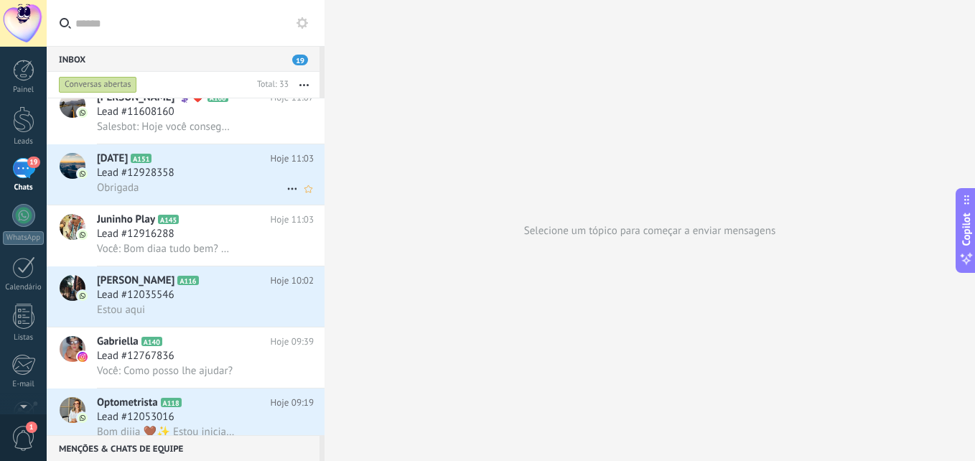
scroll to position [575, 0]
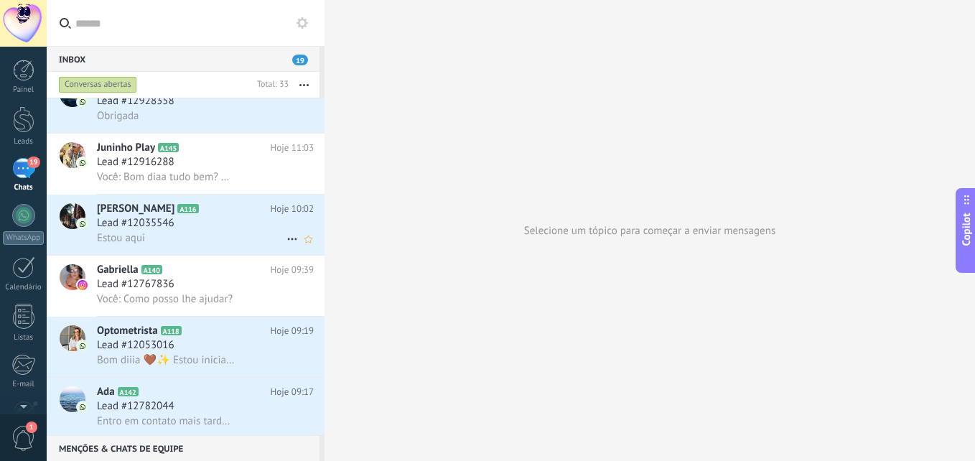
click at [205, 232] on div "Estou aqui" at bounding box center [205, 238] width 217 height 15
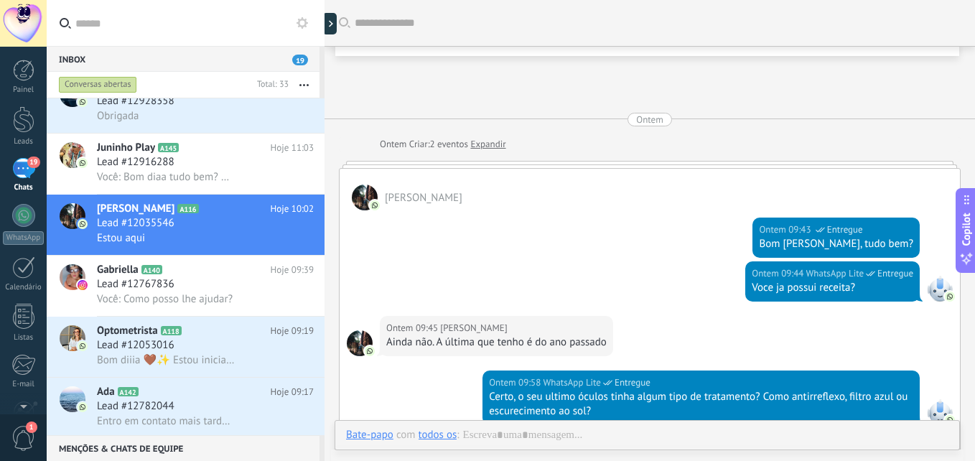
scroll to position [1802, 0]
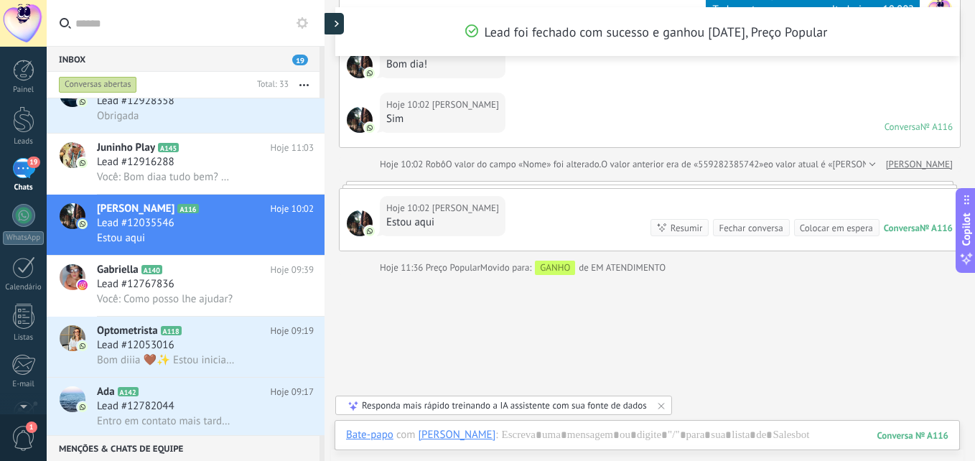
click at [333, 19] on div at bounding box center [333, 24] width 22 height 22
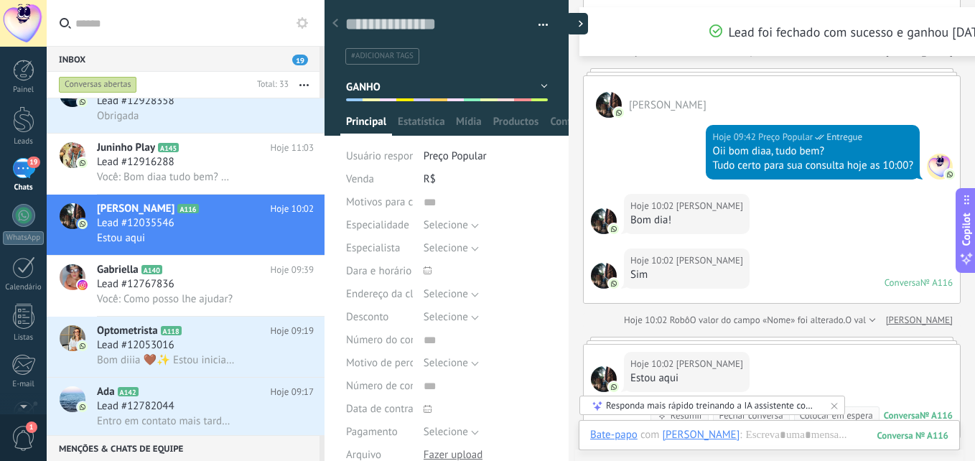
type textarea "**********"
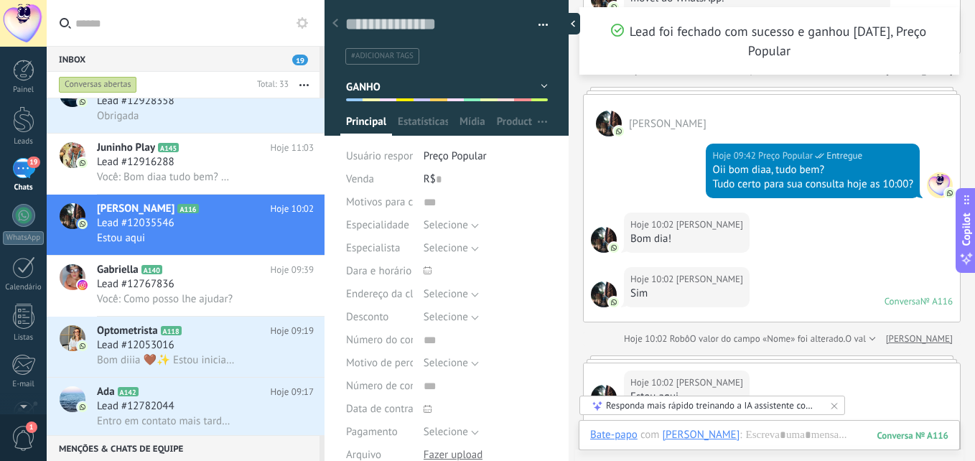
scroll to position [1821, 0]
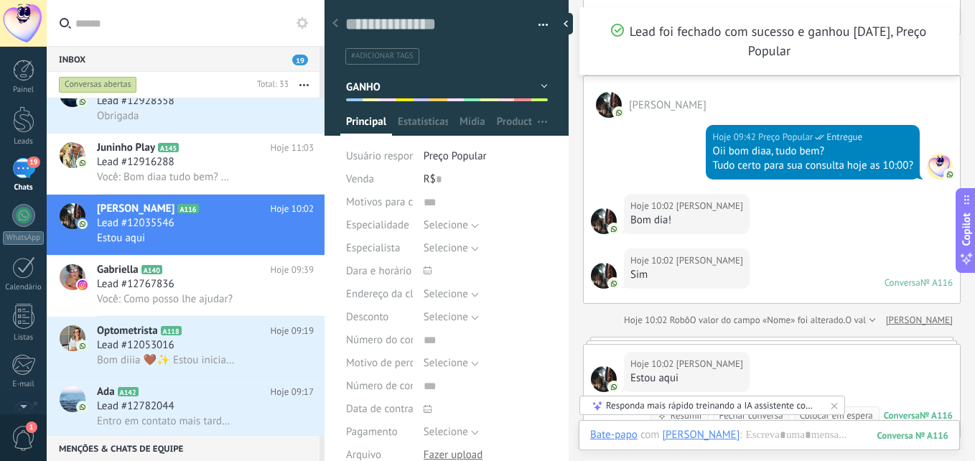
click at [432, 181] on div "R$ 0" at bounding box center [486, 179] width 124 height 23
type input "***"
click at [520, 221] on div "Selecione Diagnóstica Preventiva Cirúrgica Selecione" at bounding box center [486, 225] width 124 height 23
click at [366, 442] on span "Salvar" at bounding box center [367, 439] width 27 height 10
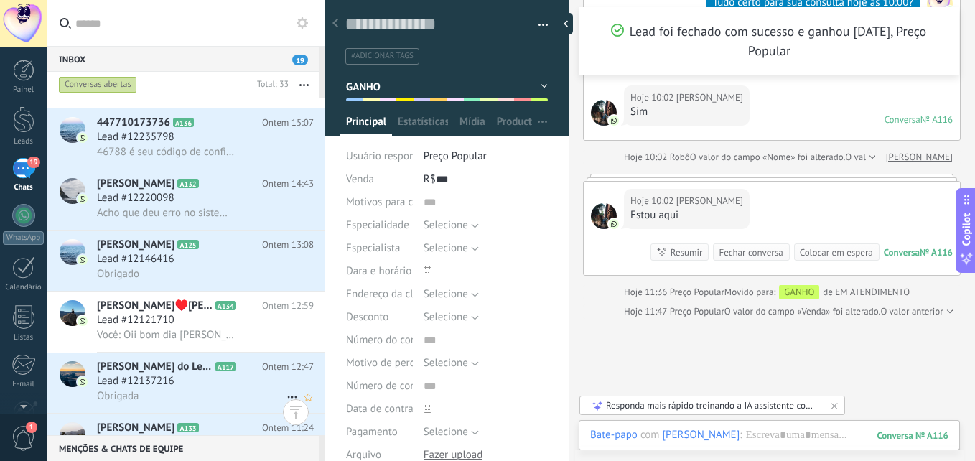
scroll to position [1222, 0]
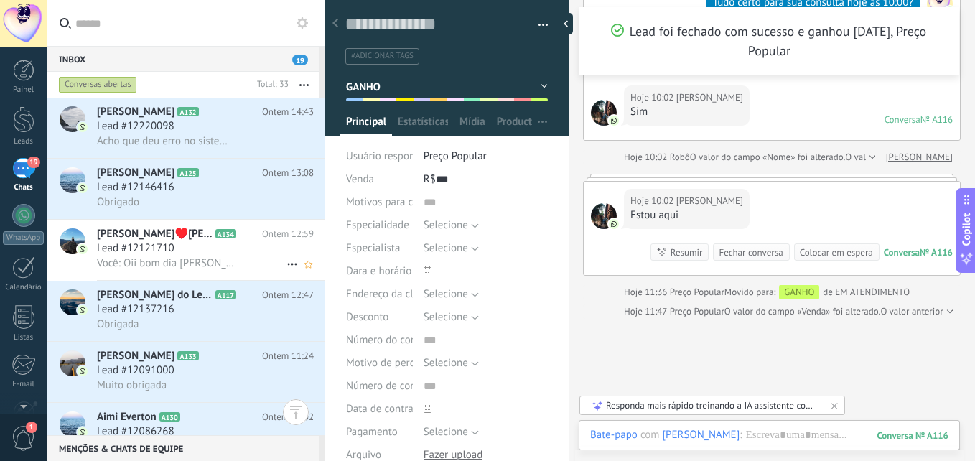
click at [198, 257] on span "Você: Oii bom dia [PERSON_NAME] ate as 13:00" at bounding box center [166, 263] width 138 height 14
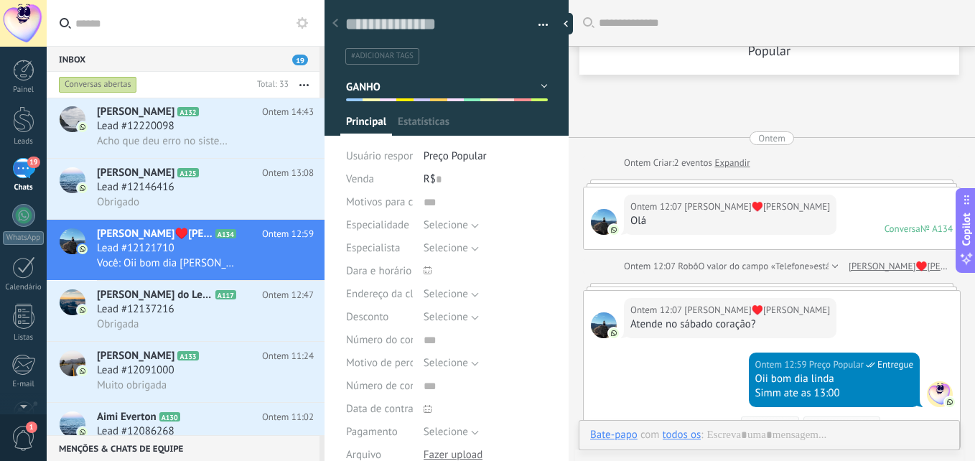
type textarea "**********"
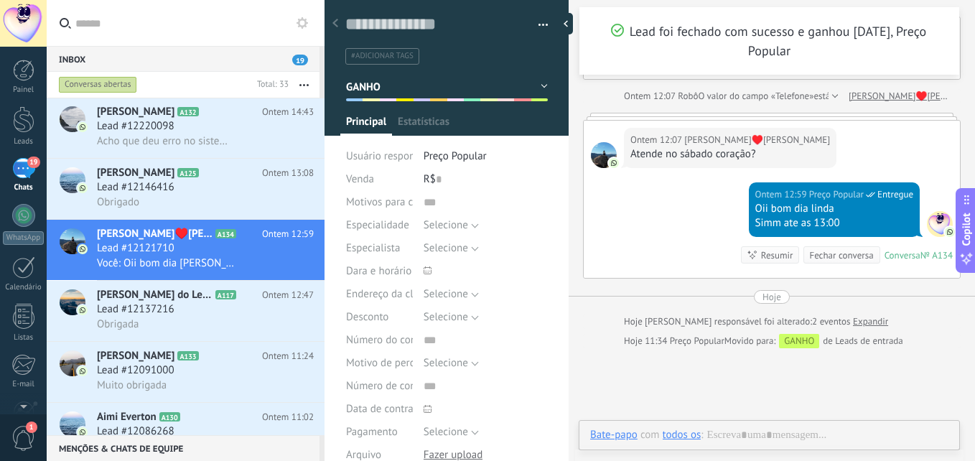
scroll to position [22, 0]
click at [452, 177] on div "R$ 0" at bounding box center [486, 179] width 124 height 23
click at [440, 178] on div "R$ 0" at bounding box center [486, 179] width 124 height 23
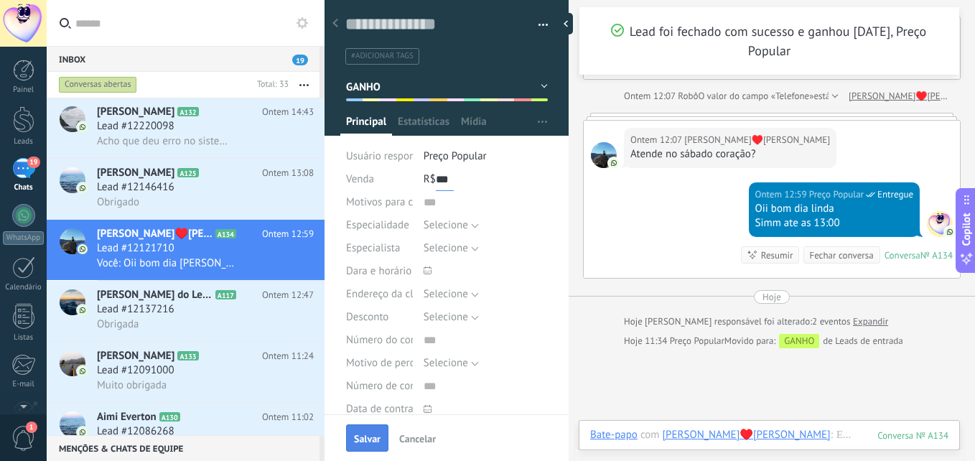
type input "***"
click at [363, 436] on span "Salvar" at bounding box center [367, 439] width 27 height 10
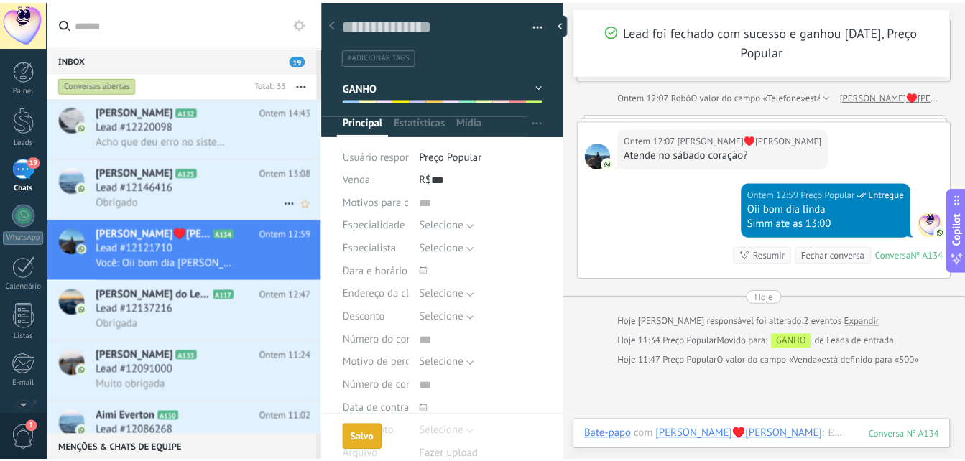
scroll to position [190, 0]
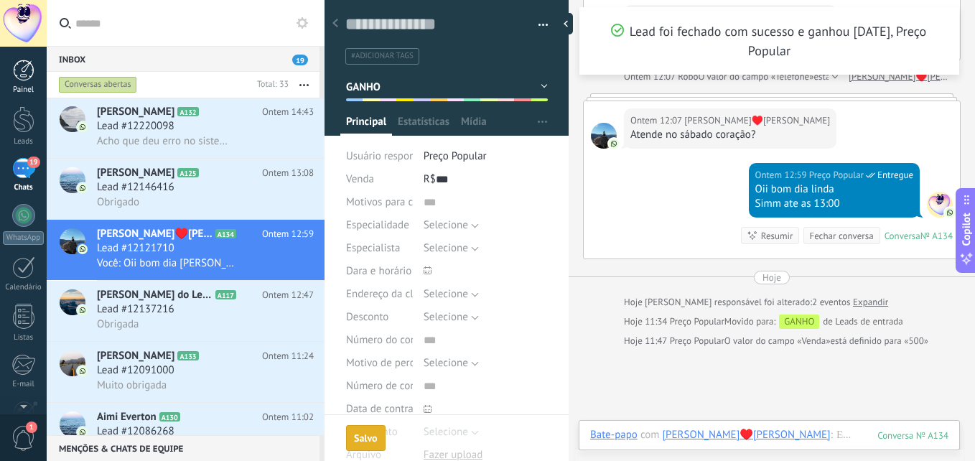
click at [21, 61] on div at bounding box center [24, 71] width 22 height 22
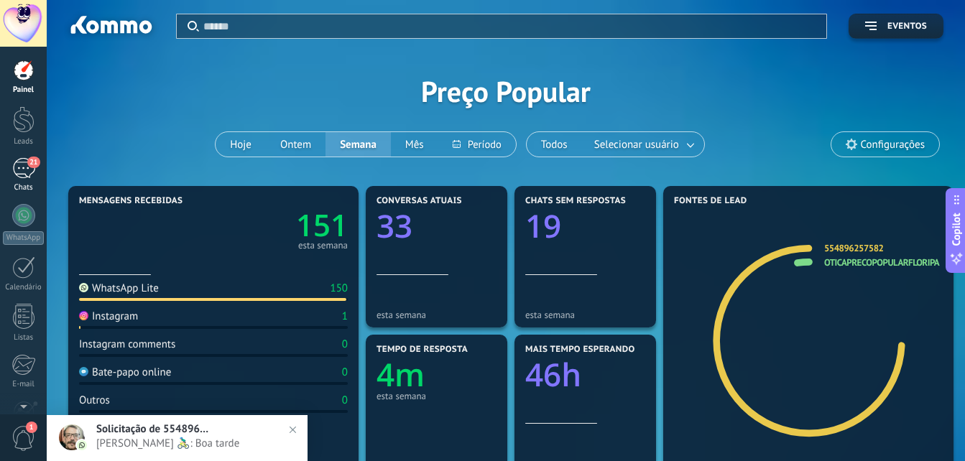
click at [24, 177] on div "21" at bounding box center [23, 168] width 23 height 21
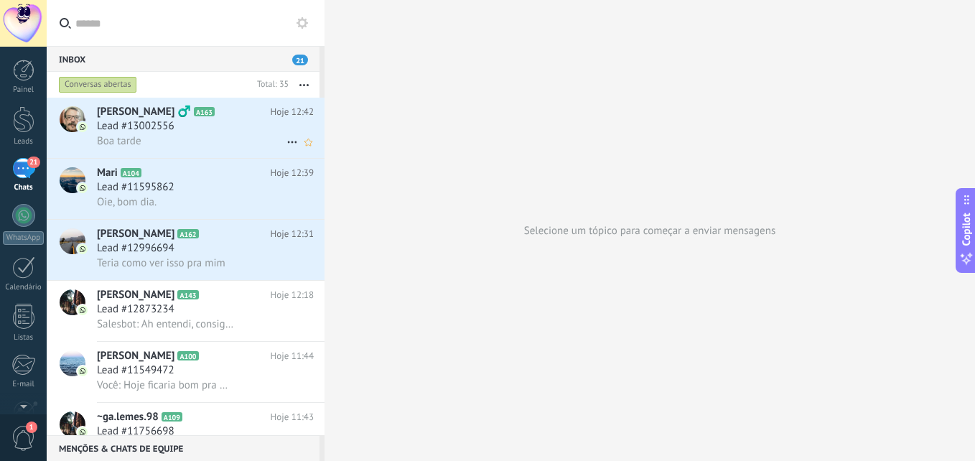
click at [190, 132] on div "Lead #13002556" at bounding box center [205, 126] width 217 height 14
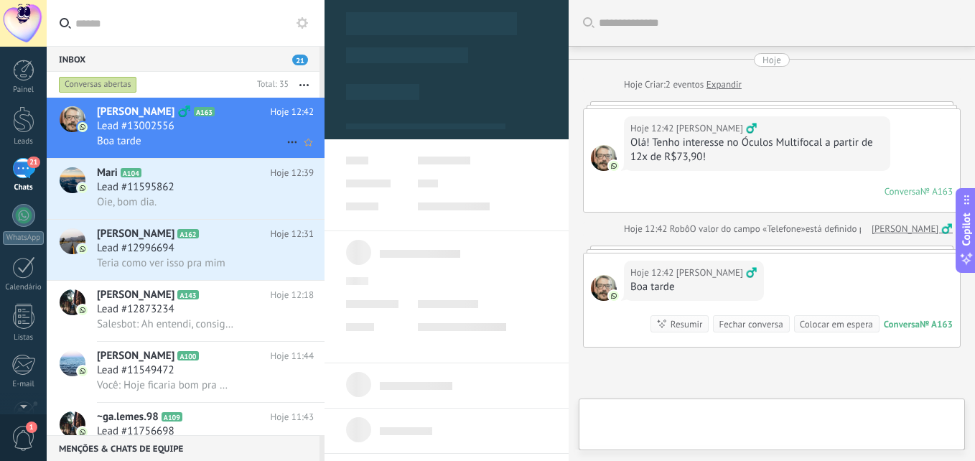
type textarea "**********"
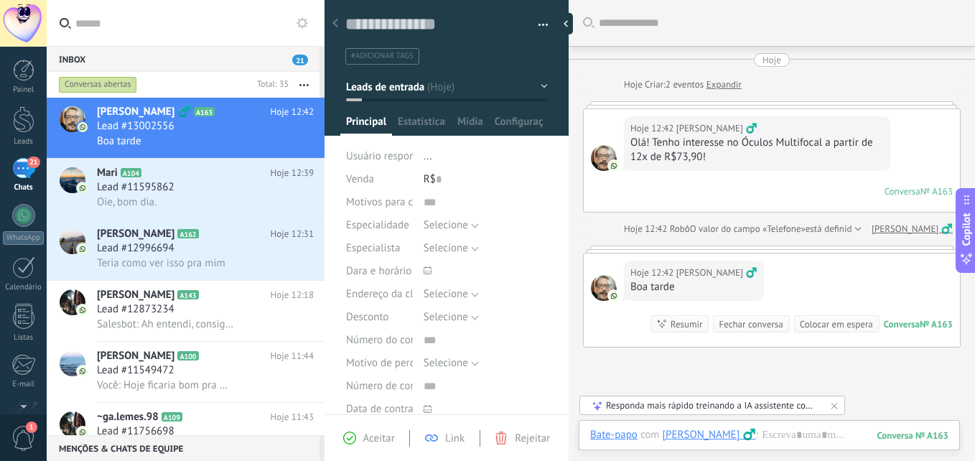
scroll to position [72, 0]
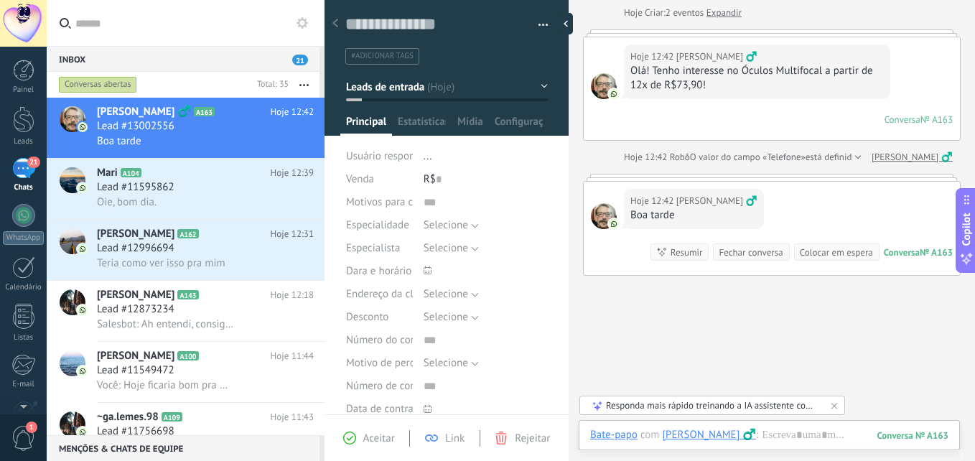
click at [808, 420] on div "Bate-papo E-mail Nota Tarefa Bate-papo com [PERSON_NAME] ‍♂️ : 163 Enviar Cance…" at bounding box center [769, 446] width 381 height 52
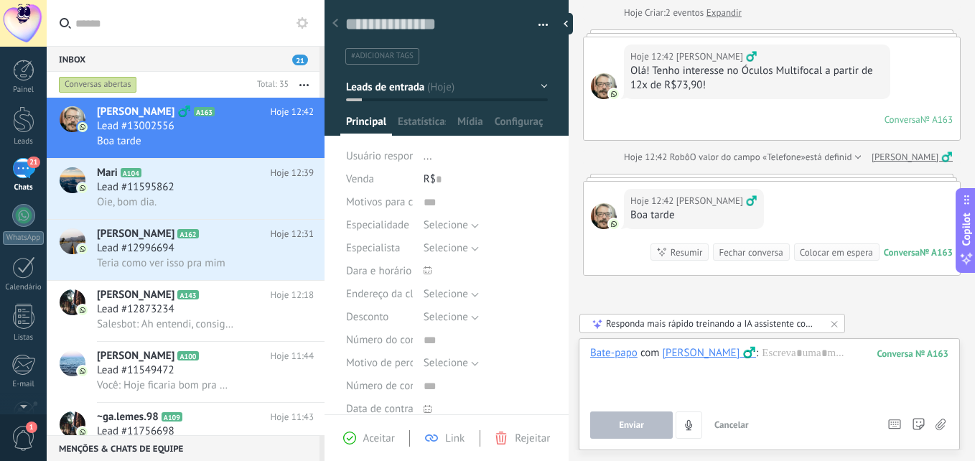
click at [807, 432] on div "Enviar Cancelar Rastrear cliques em links ? Reduzir links longos e rastrear cli…" at bounding box center [732, 425] width 284 height 27
click at [799, 364] on div at bounding box center [769, 373] width 358 height 55
click at [644, 423] on button "Enviar" at bounding box center [631, 425] width 83 height 27
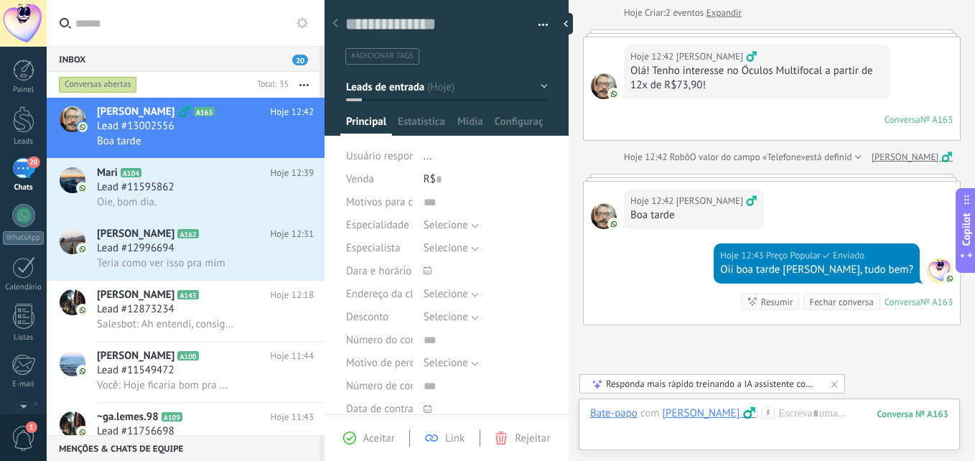
scroll to position [187, 0]
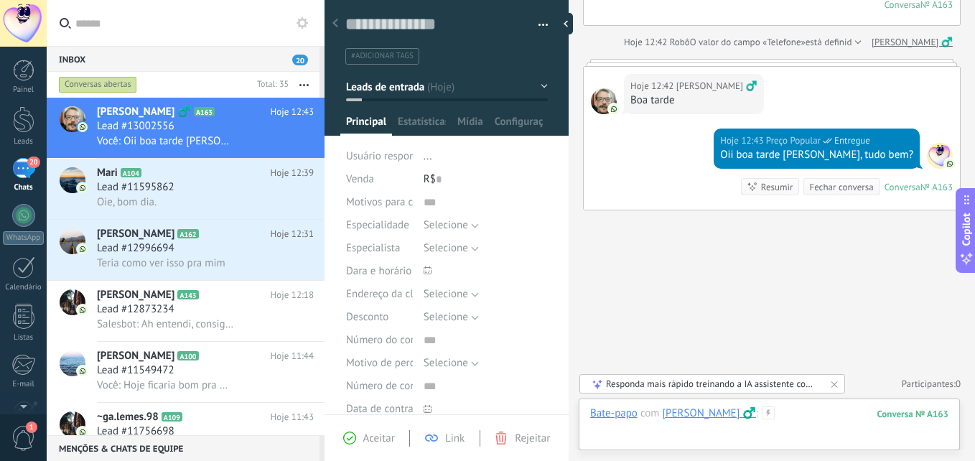
click at [790, 419] on div at bounding box center [769, 427] width 358 height 43
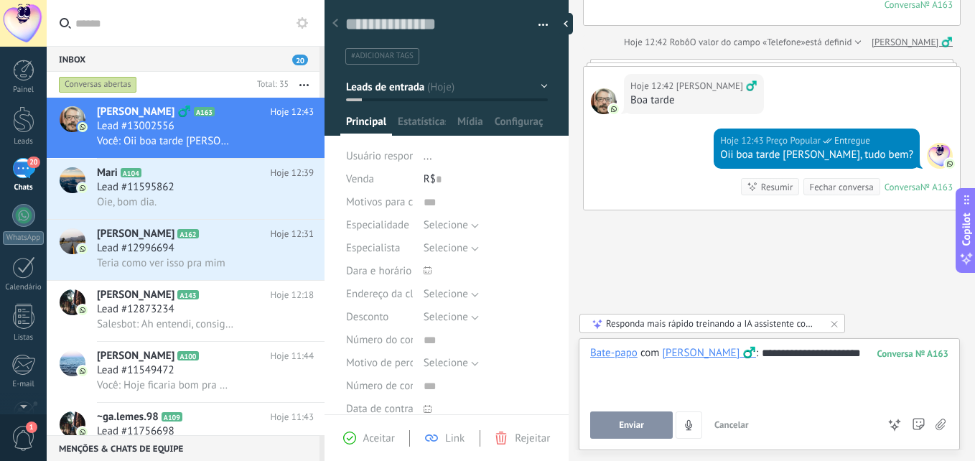
click at [655, 424] on button "Enviar" at bounding box center [631, 425] width 83 height 27
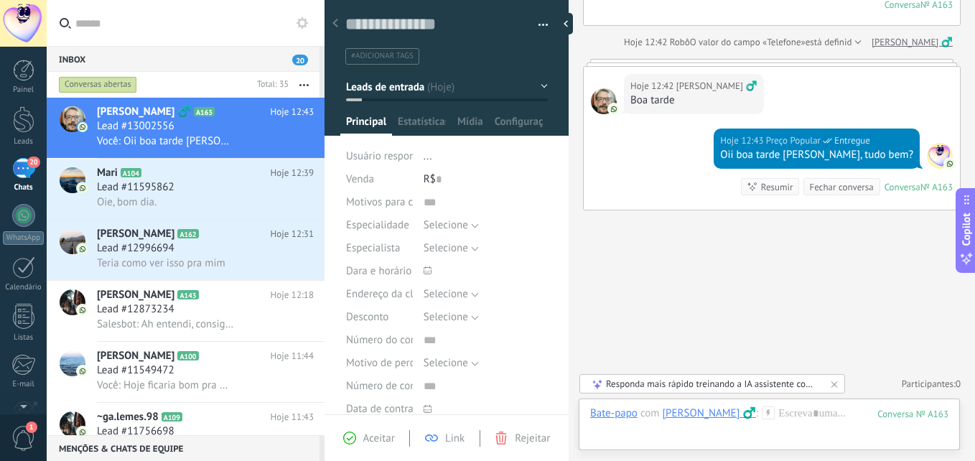
scroll to position [231, 0]
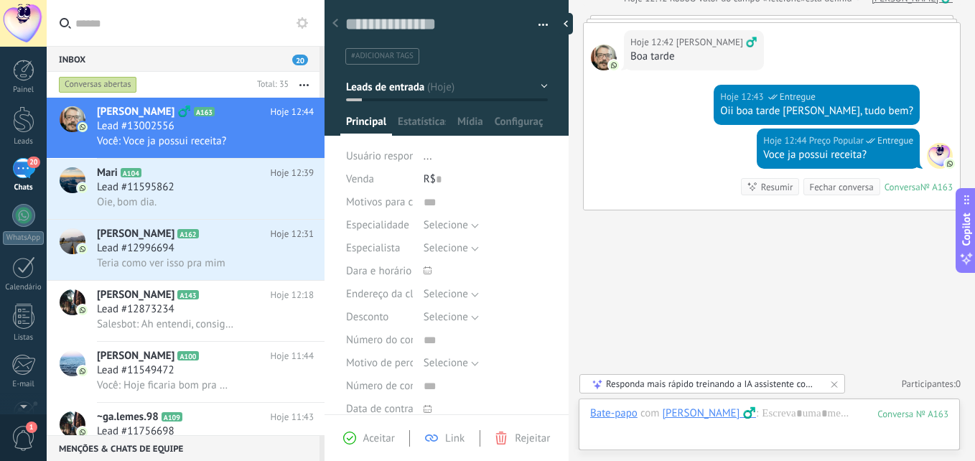
click at [409, 85] on span "Leads de entrada" at bounding box center [385, 87] width 78 height 14
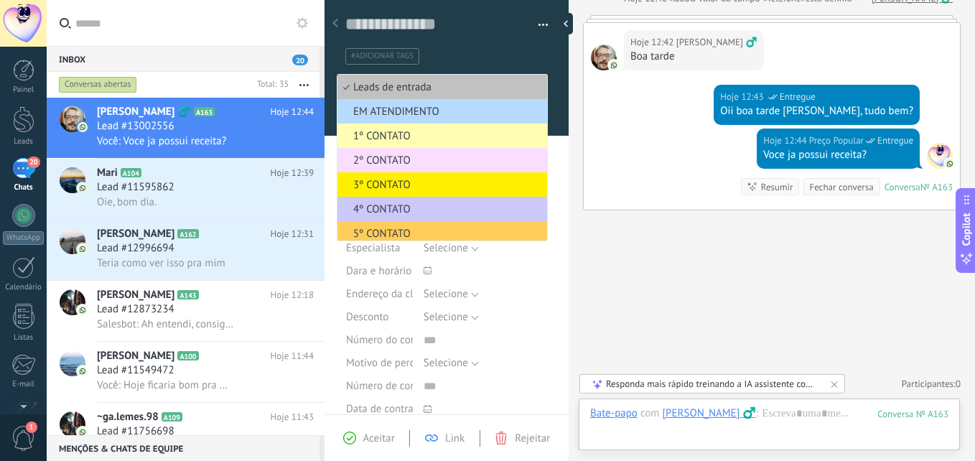
click at [401, 109] on span "EM ATENDIMENTO" at bounding box center [440, 112] width 205 height 14
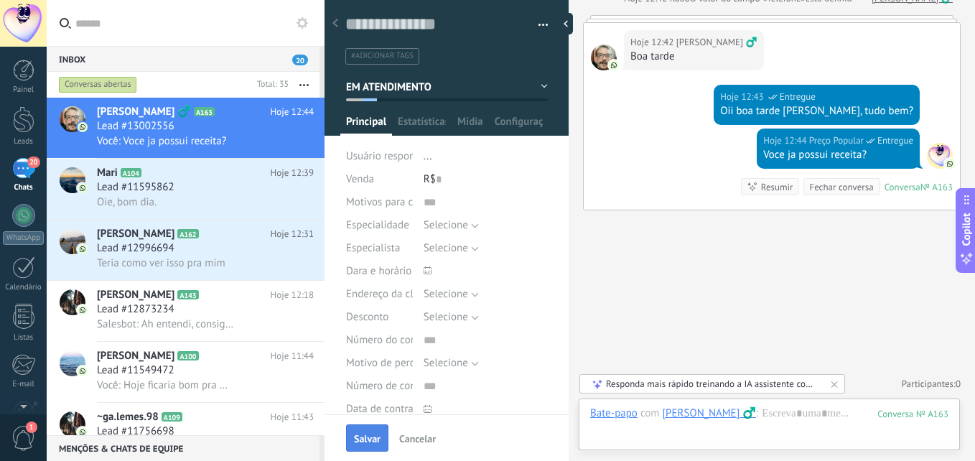
click at [377, 443] on span "Salvar" at bounding box center [367, 439] width 27 height 10
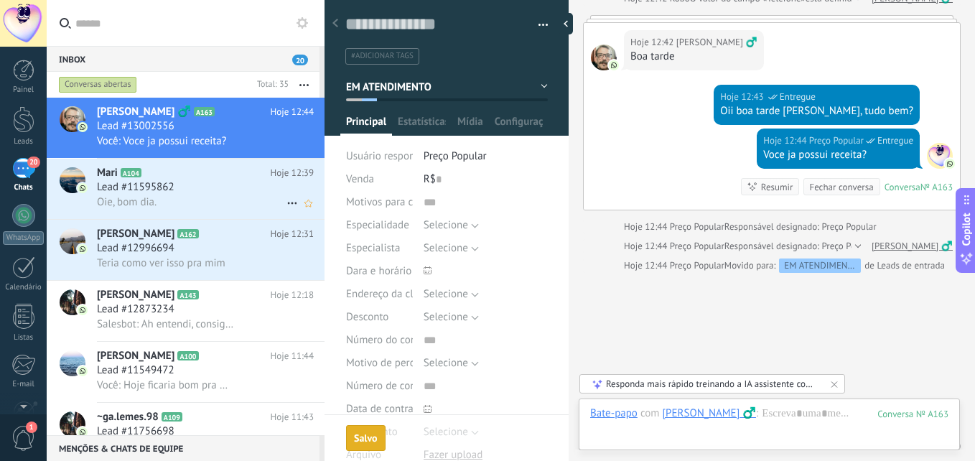
scroll to position [293, 0]
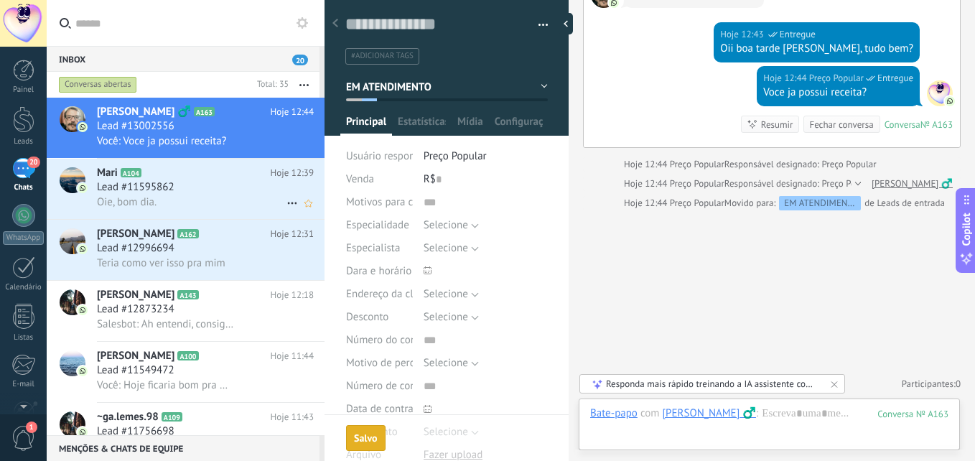
click at [183, 196] on div "Oie, bom dia." at bounding box center [205, 202] width 217 height 15
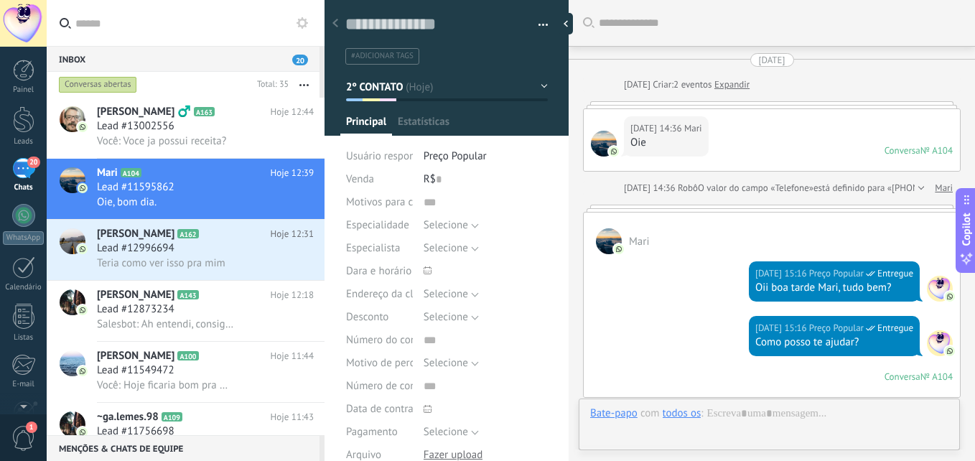
type textarea "**********"
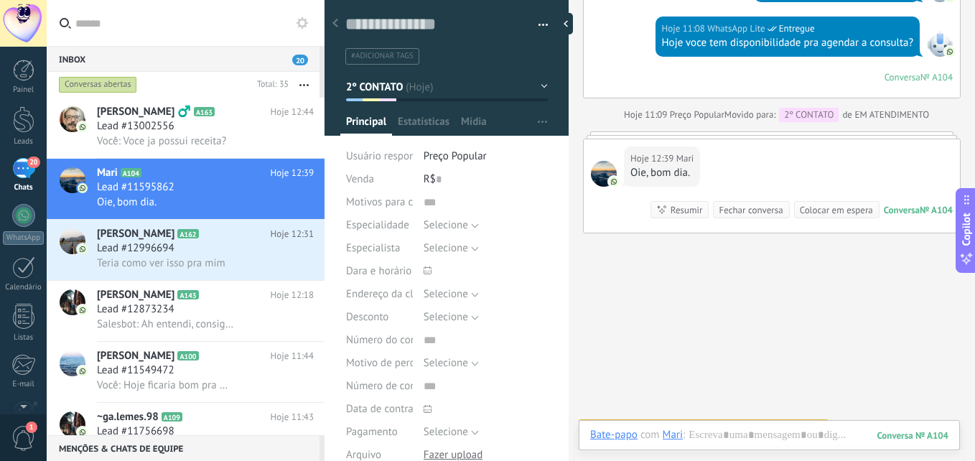
scroll to position [2154, 0]
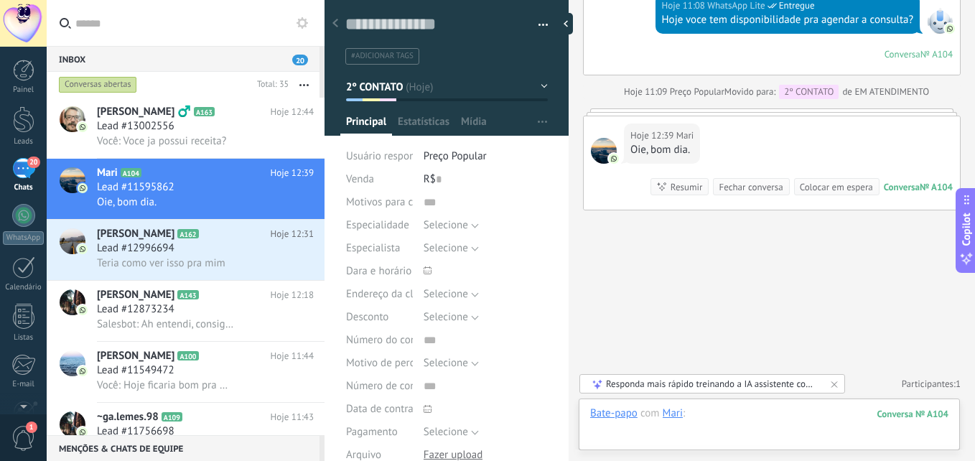
click at [730, 420] on div at bounding box center [769, 427] width 358 height 43
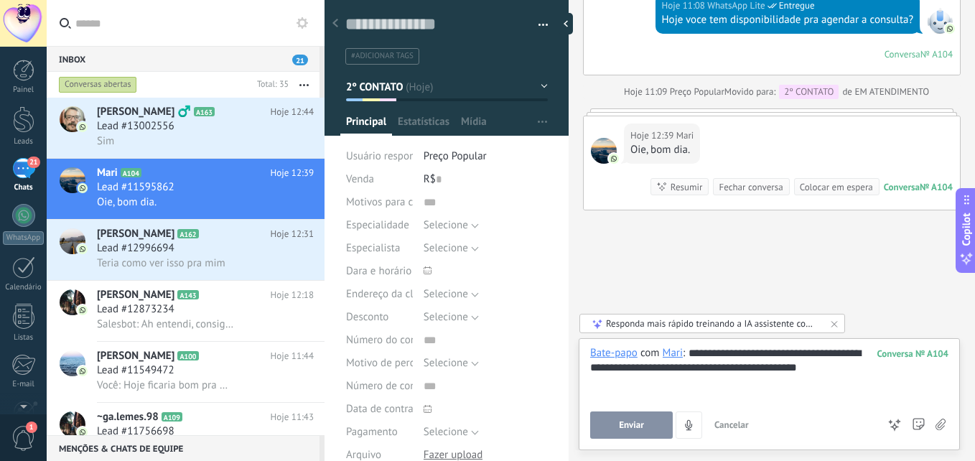
click at [618, 421] on button "Enviar" at bounding box center [631, 425] width 83 height 27
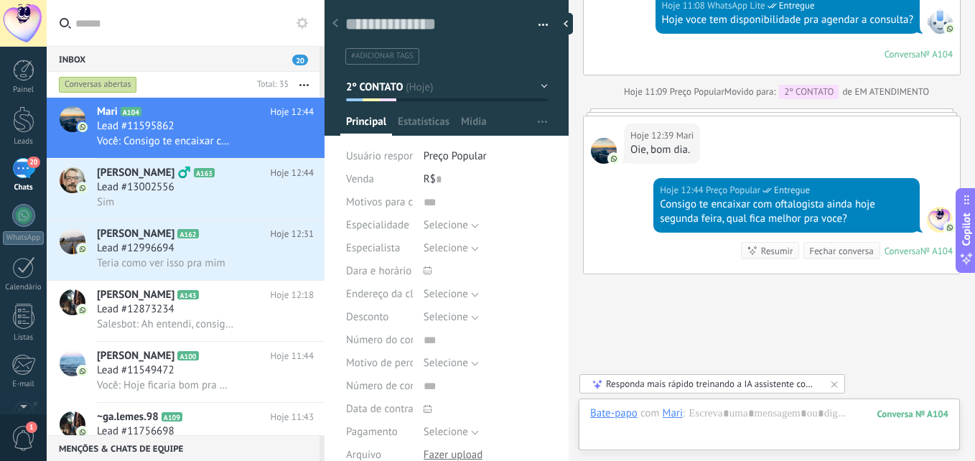
scroll to position [2218, 0]
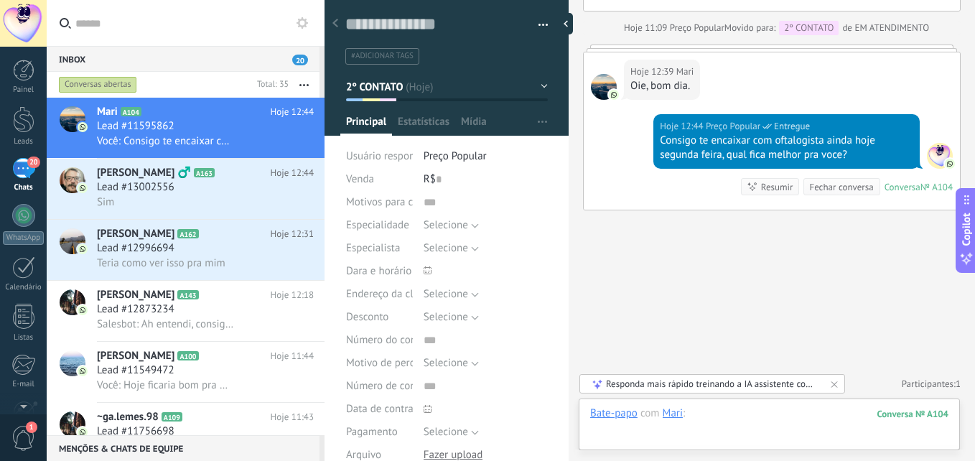
click at [835, 412] on div at bounding box center [769, 427] width 358 height 43
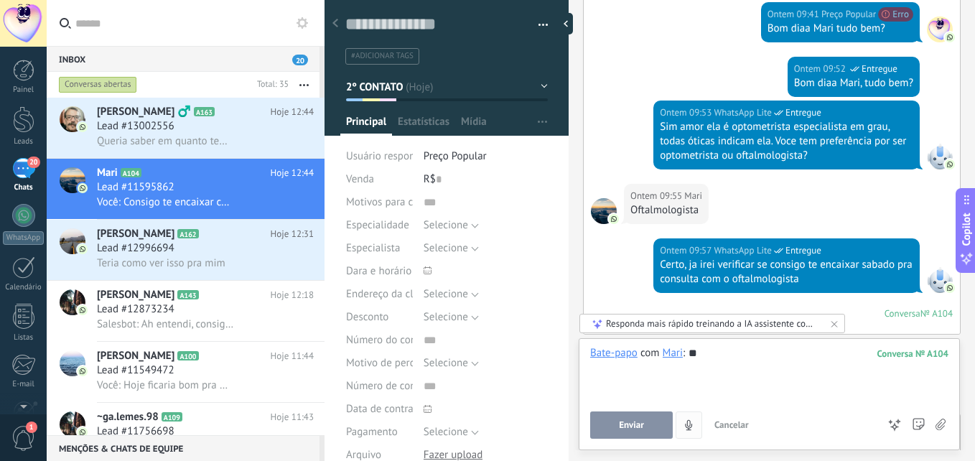
scroll to position [1826, 0]
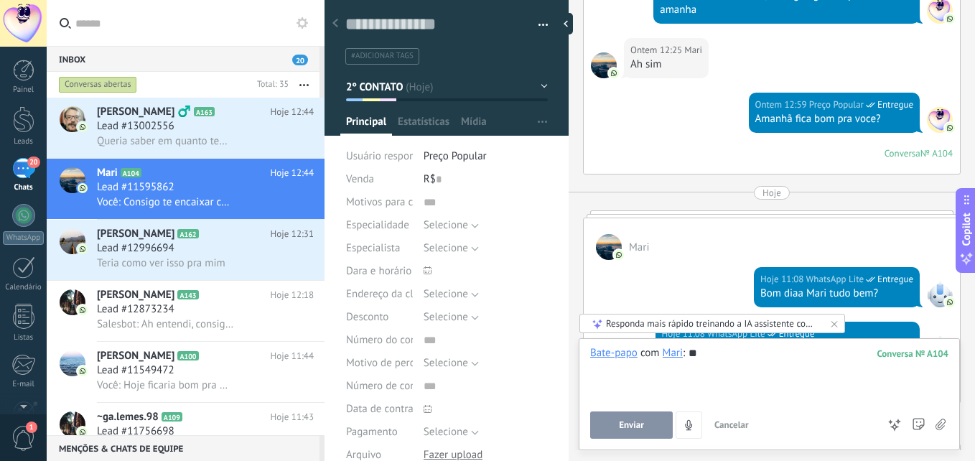
click at [640, 424] on span "Enviar" at bounding box center [631, 425] width 25 height 10
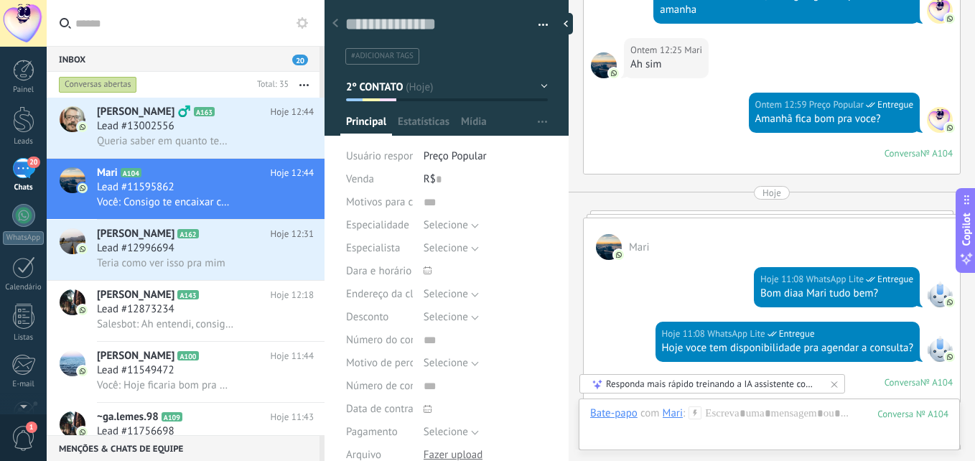
scroll to position [2262, 0]
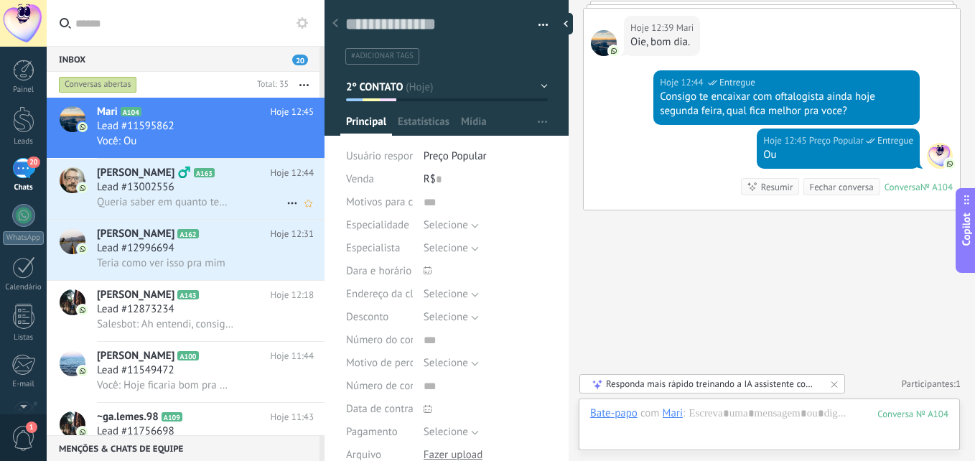
click at [194, 190] on div "Lead #13002556" at bounding box center [205, 187] width 217 height 14
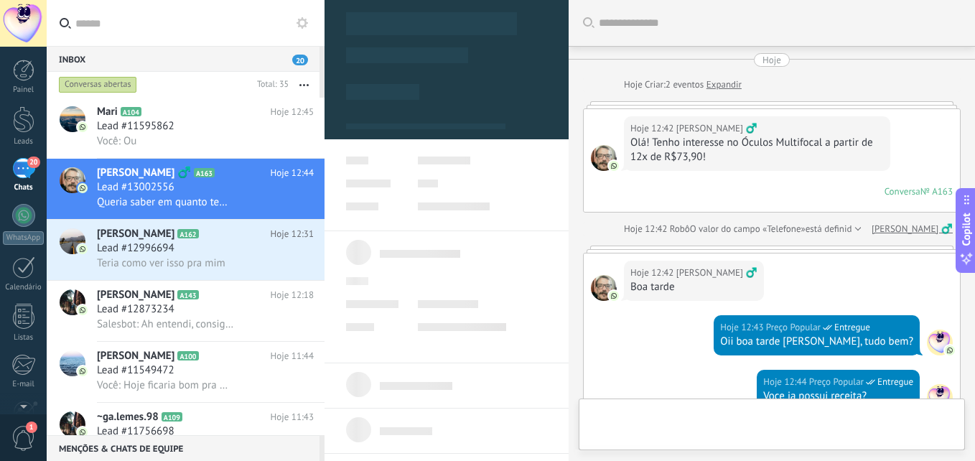
type textarea "**********"
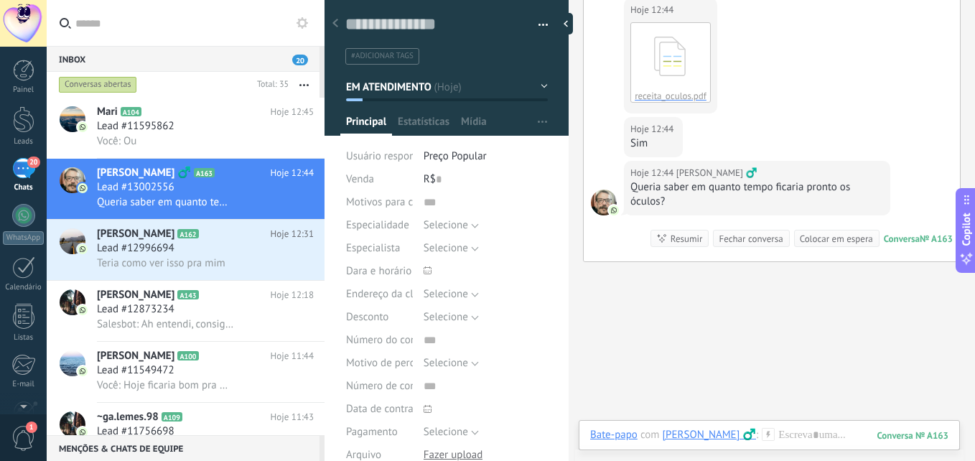
scroll to position [501, 0]
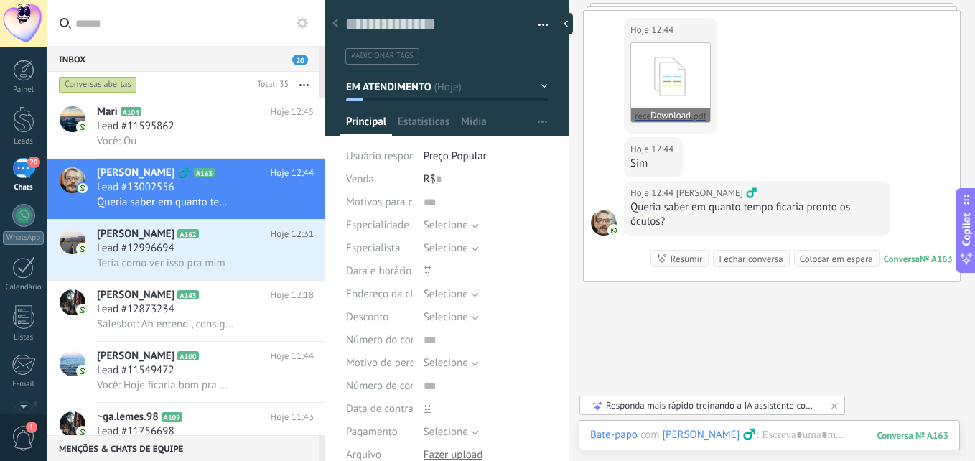
click at [666, 84] on icon at bounding box center [671, 77] width 56 height 60
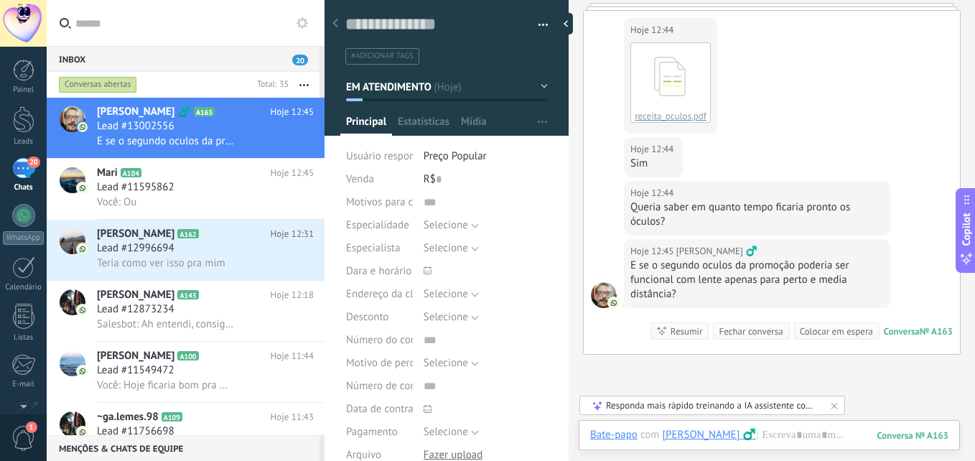
scroll to position [582, 0]
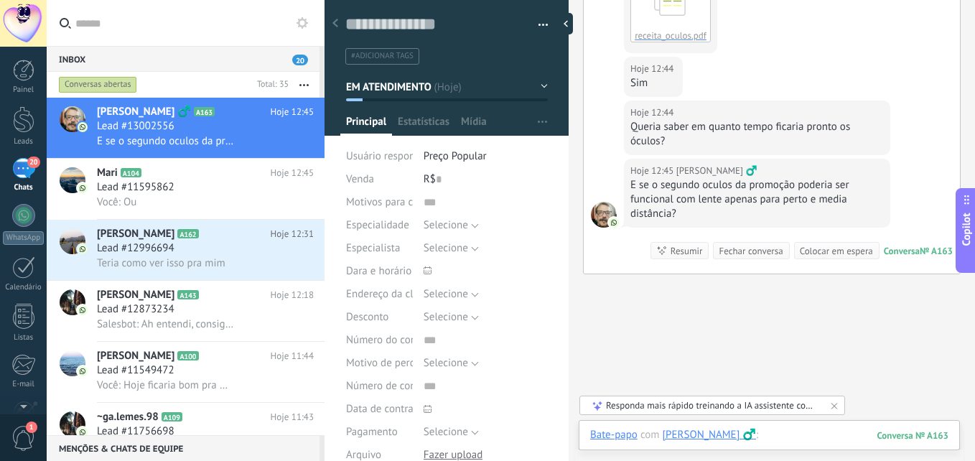
click at [790, 434] on div at bounding box center [769, 449] width 358 height 43
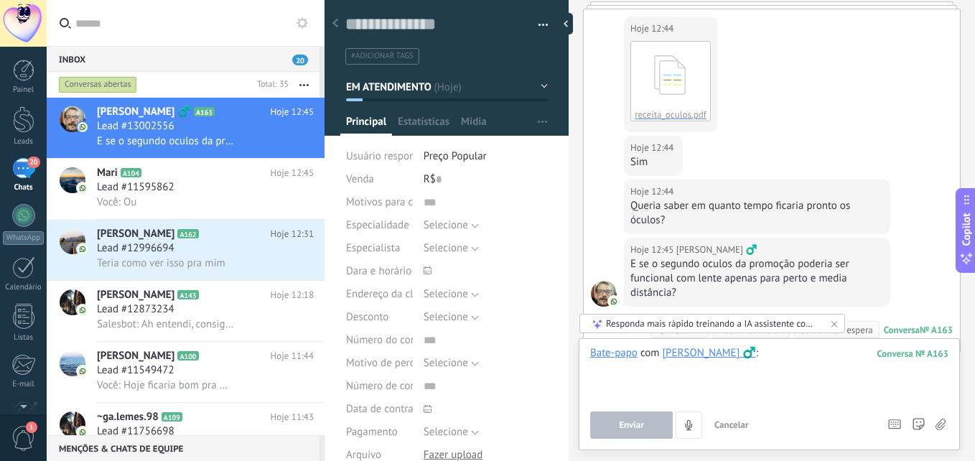
scroll to position [646, 0]
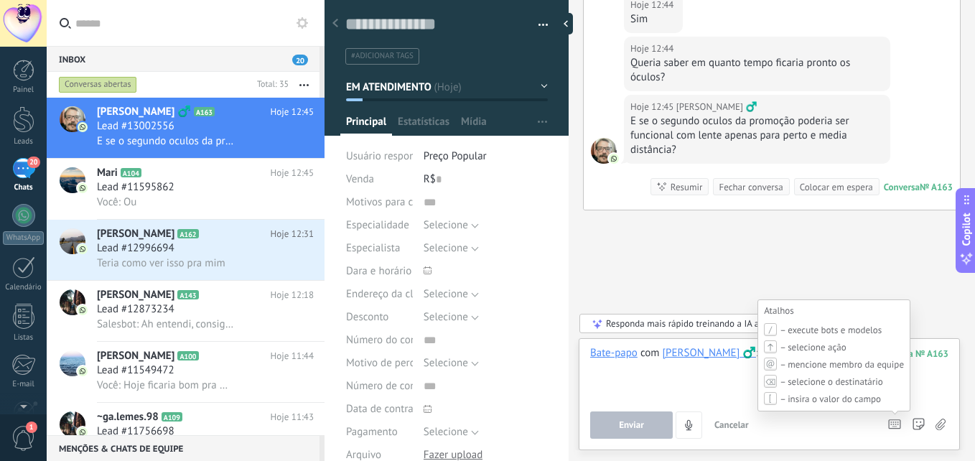
click at [895, 427] on use at bounding box center [894, 424] width 11 height 9
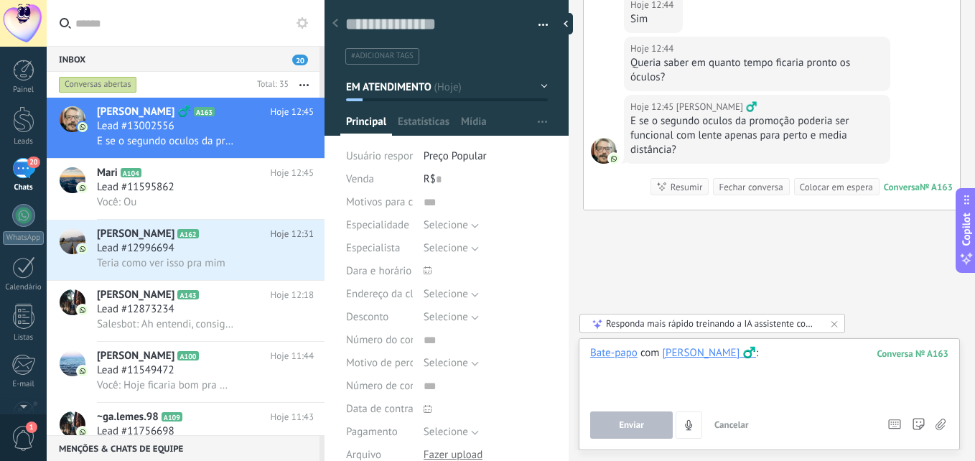
click at [822, 348] on div at bounding box center [769, 373] width 358 height 55
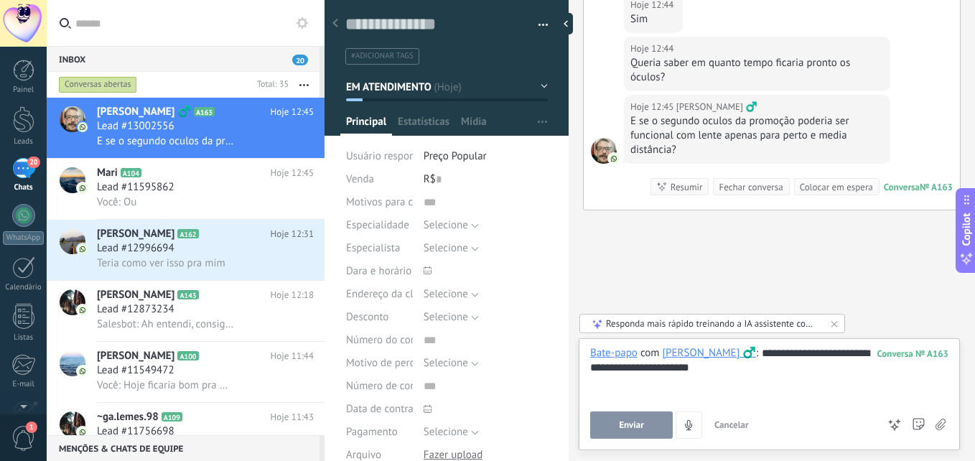
click at [723, 370] on div "**********" at bounding box center [769, 373] width 358 height 55
click at [789, 366] on div "**********" at bounding box center [769, 373] width 358 height 55
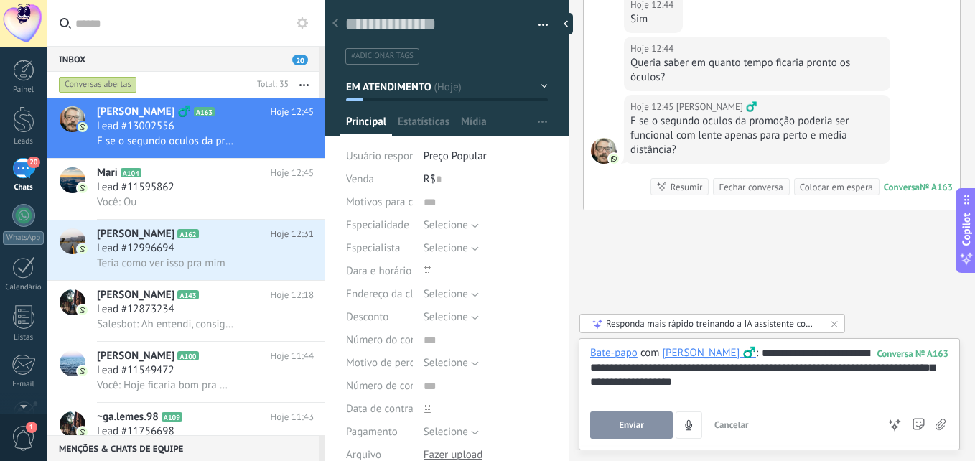
click at [636, 428] on span "Enviar" at bounding box center [631, 425] width 25 height 10
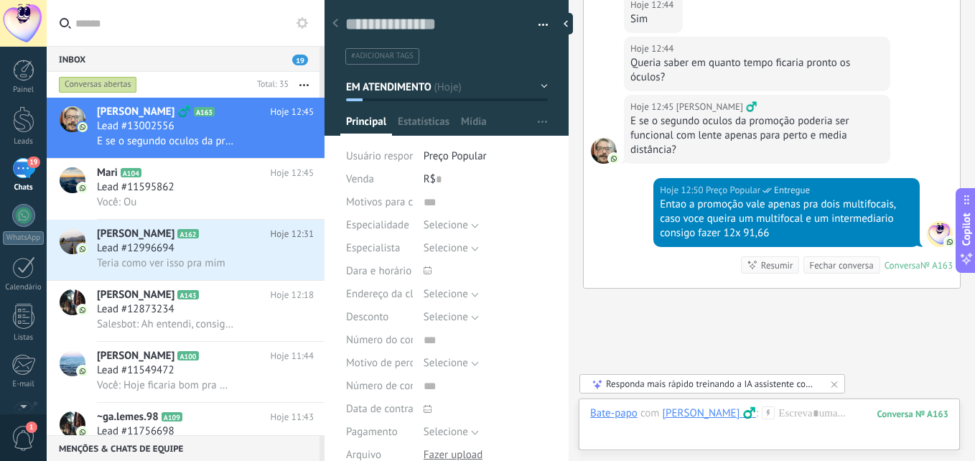
scroll to position [724, 0]
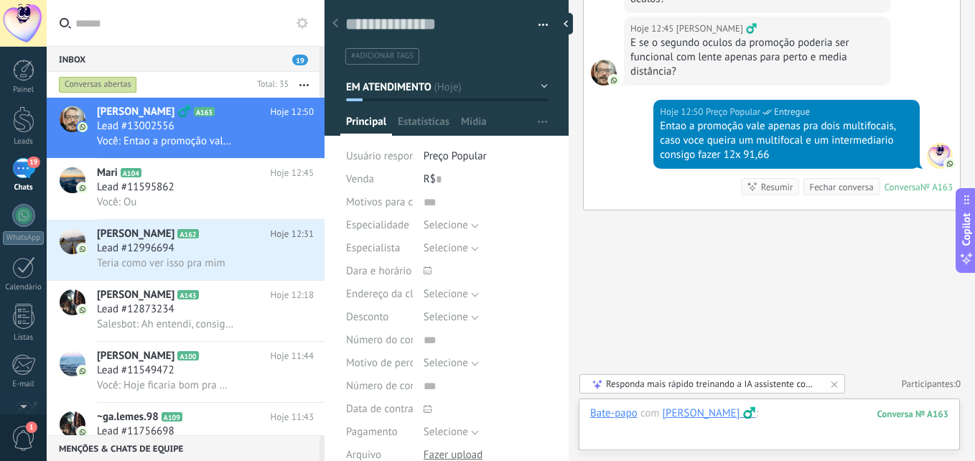
click at [819, 414] on div at bounding box center [769, 427] width 358 height 43
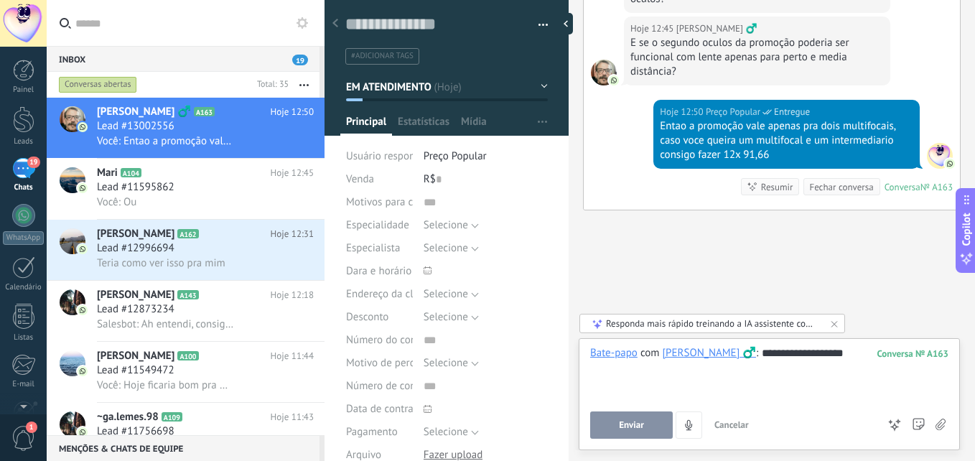
click at [629, 436] on button "Enviar" at bounding box center [631, 425] width 83 height 27
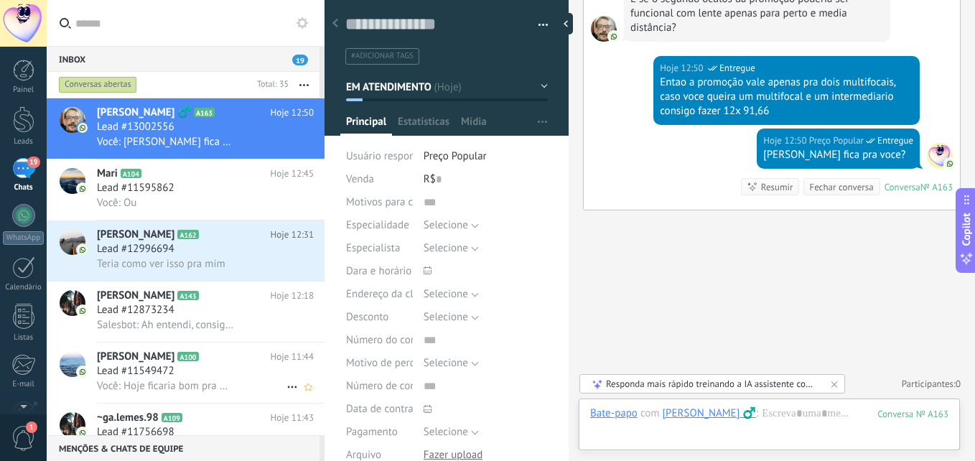
scroll to position [73, 0]
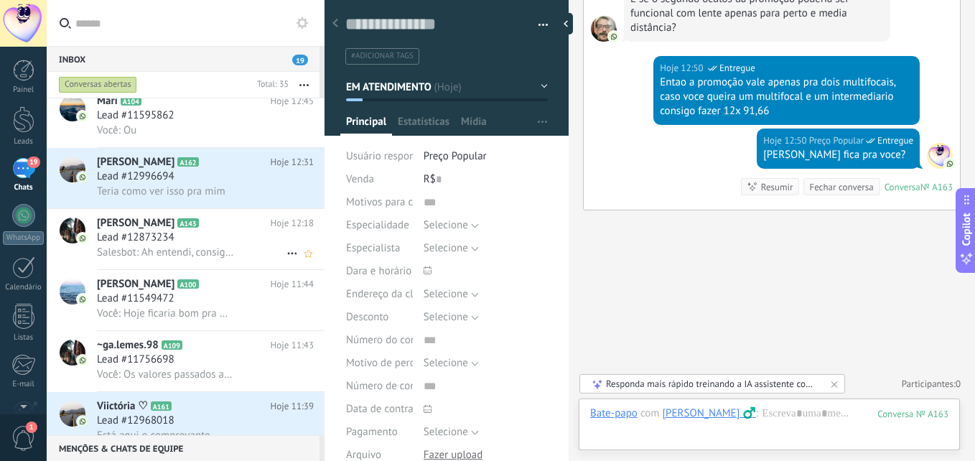
click at [185, 255] on span "Salesbot: Ah entendi, consigo a 290,00 amor" at bounding box center [166, 253] width 138 height 14
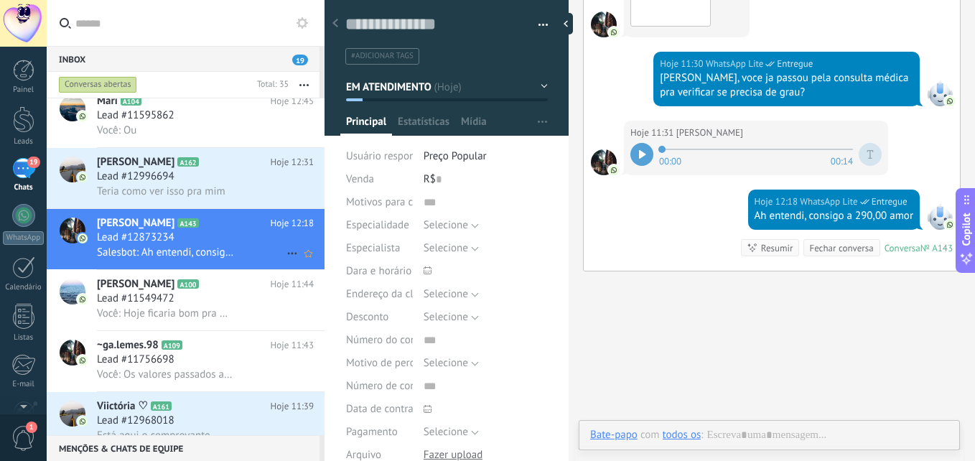
scroll to position [22, 0]
click at [218, 185] on span "Teria como ver isso pra mim" at bounding box center [161, 192] width 129 height 14
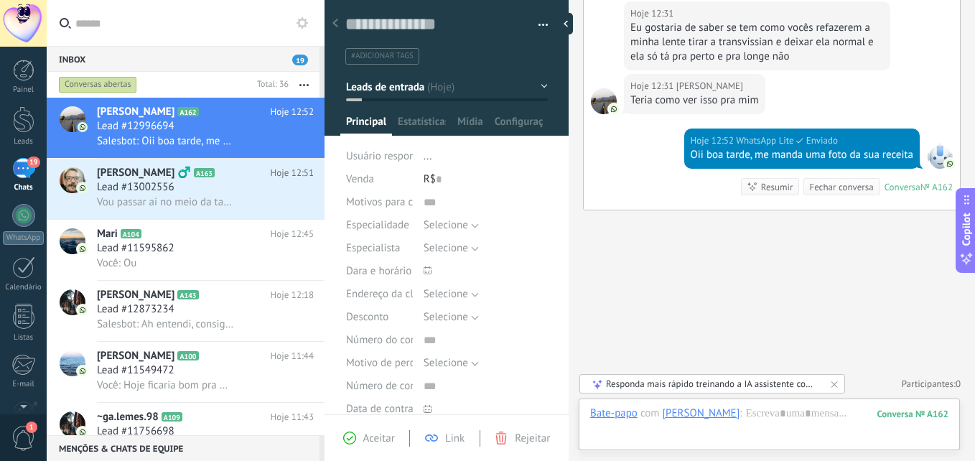
click at [540, 78] on button "Leads de entrada" at bounding box center [447, 87] width 202 height 26
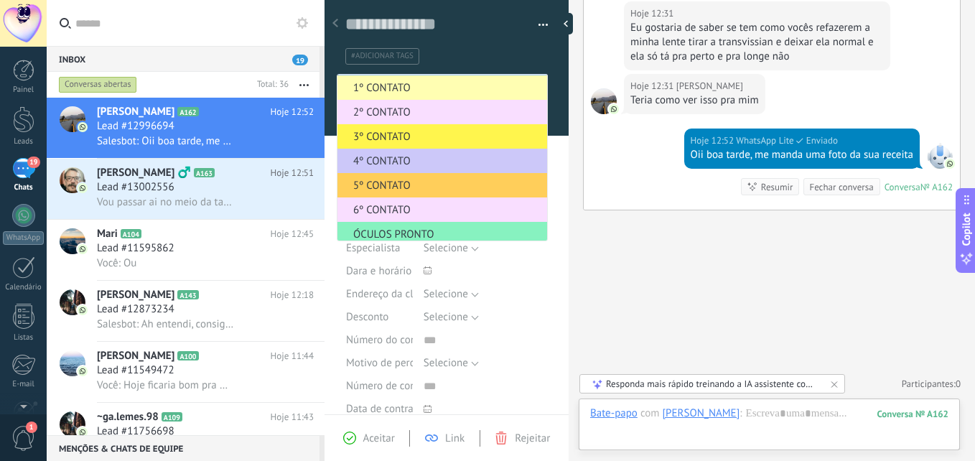
scroll to position [144, 0]
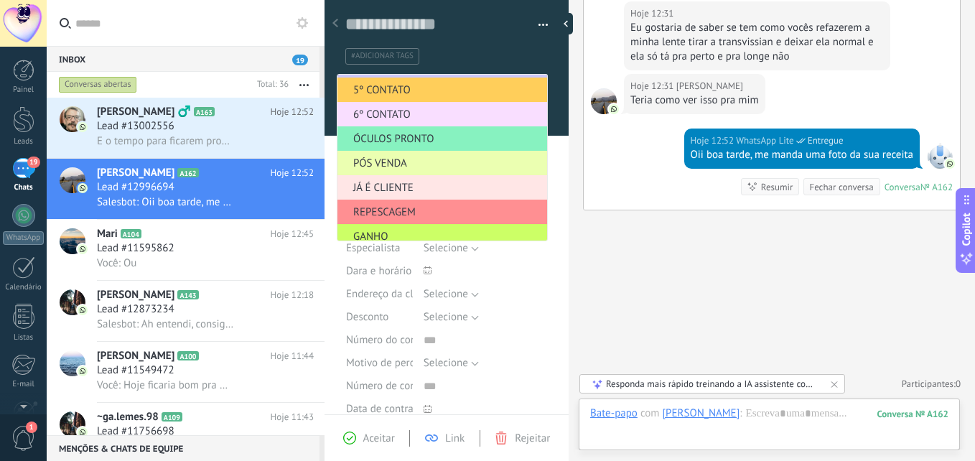
click at [388, 184] on span "JÁ É CLIENTE" at bounding box center [440, 188] width 205 height 14
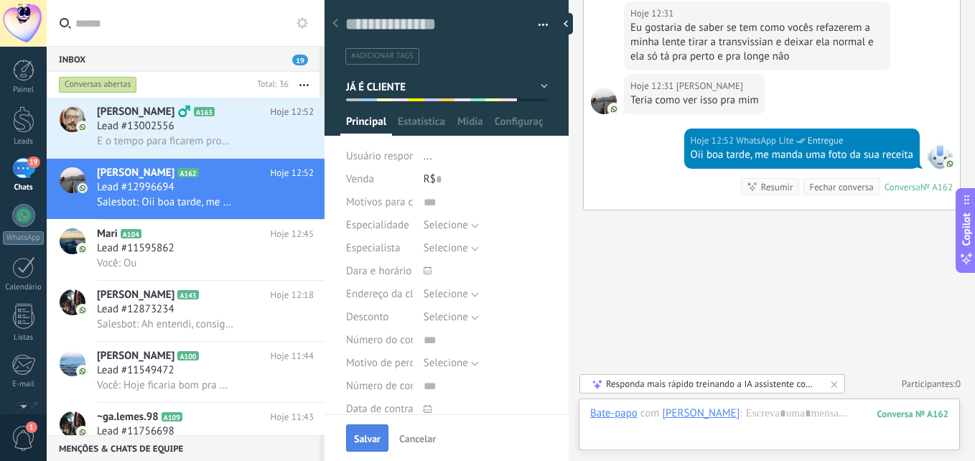
click at [361, 447] on button "Salvar" at bounding box center [367, 437] width 42 height 27
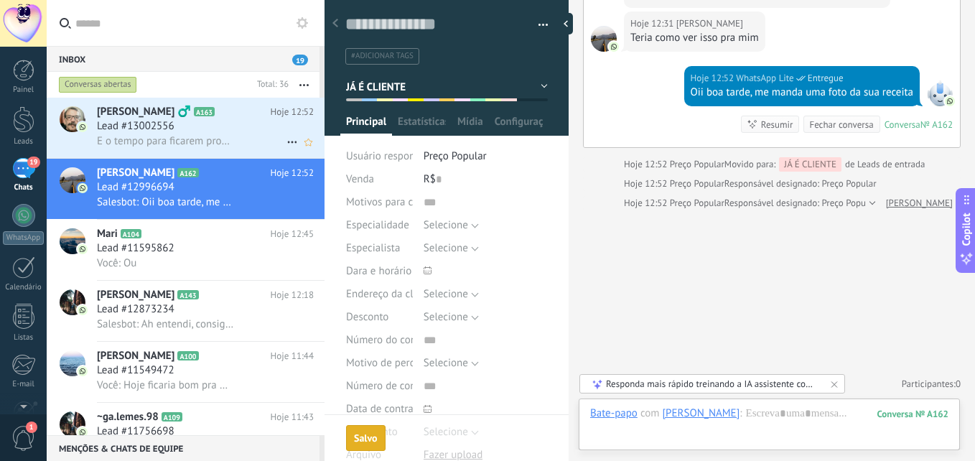
click at [199, 136] on span "E o tempo para ficarem prontos?" at bounding box center [166, 141] width 138 height 14
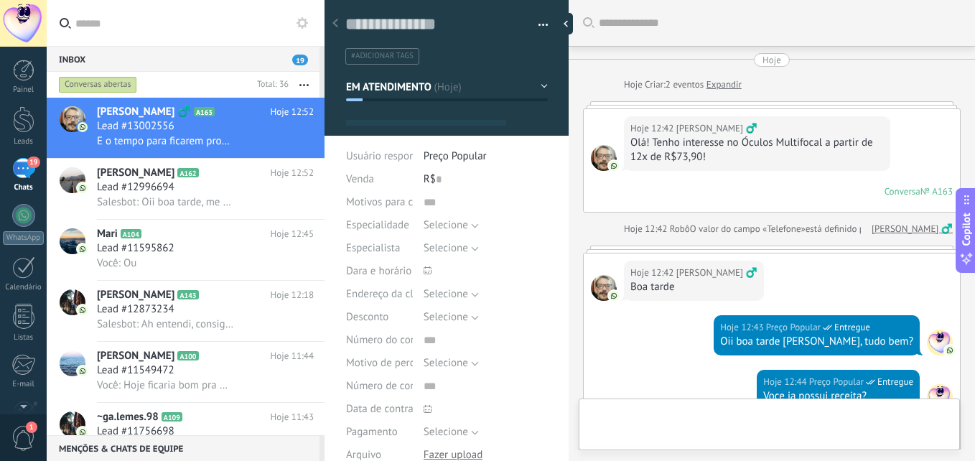
scroll to position [851, 0]
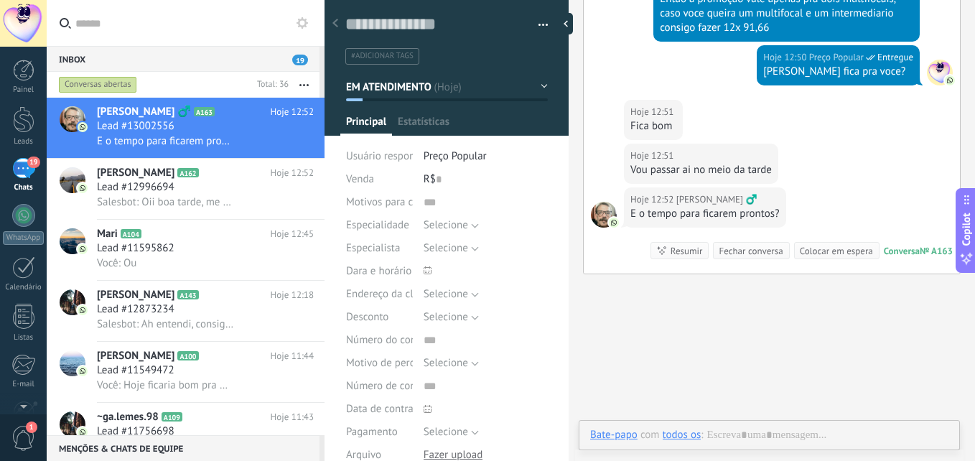
type textarea "**********"
click at [735, 435] on div "[PERSON_NAME] ‍♂️" at bounding box center [709, 434] width 93 height 13
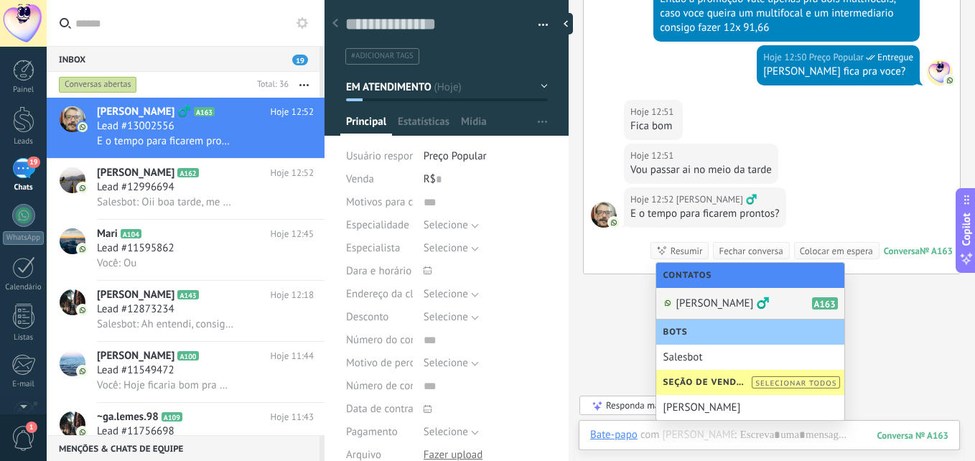
click at [756, 305] on span "[PERSON_NAME] ‍♂️" at bounding box center [723, 304] width 93 height 14
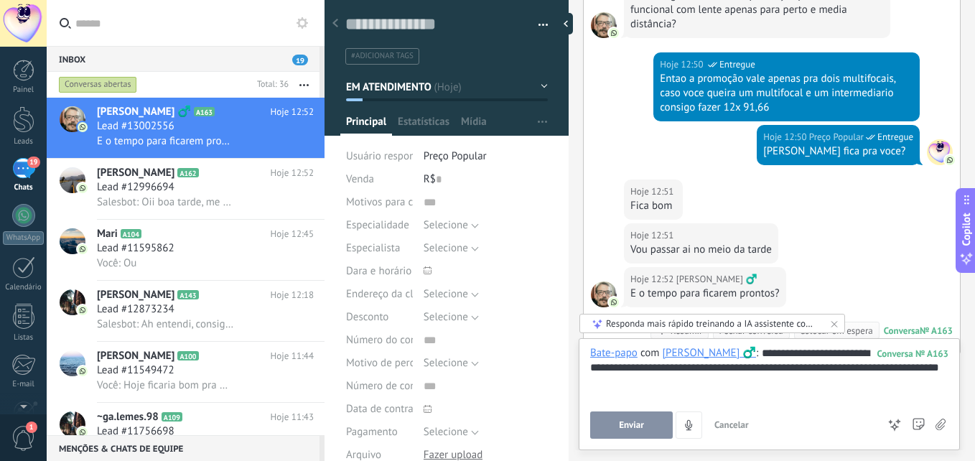
scroll to position [915, 0]
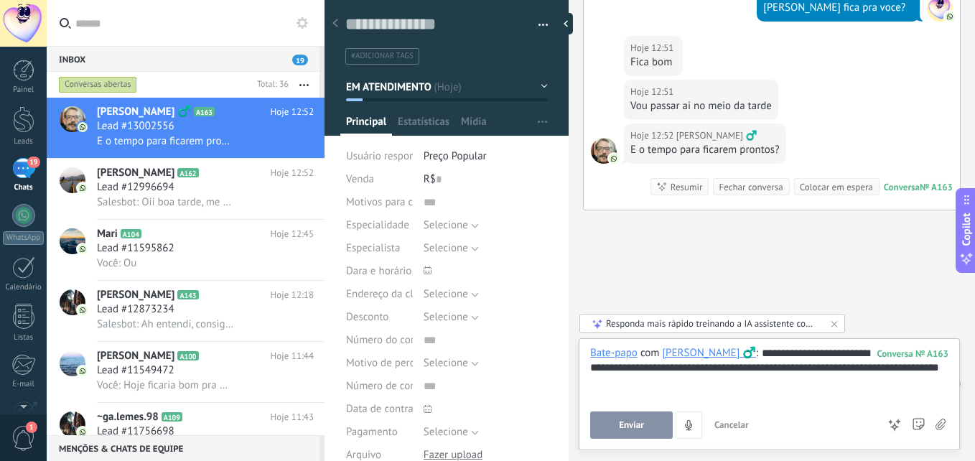
click at [754, 386] on div "**********" at bounding box center [769, 373] width 358 height 55
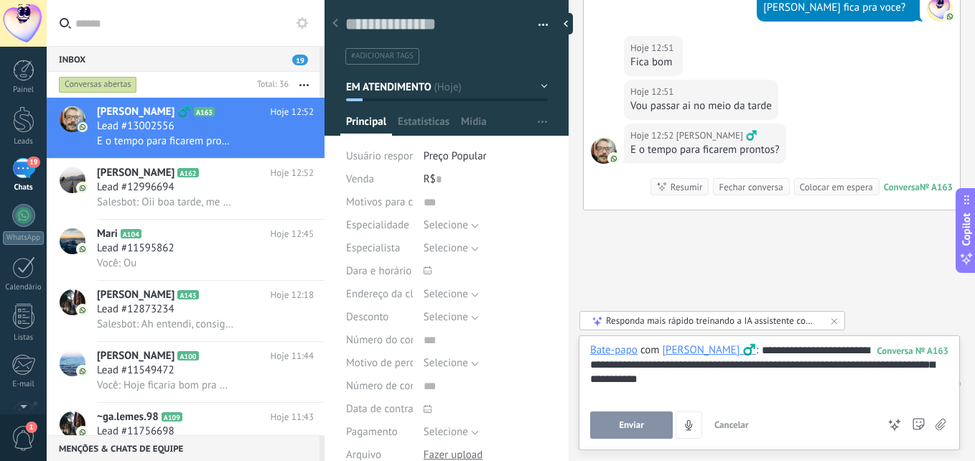
click at [651, 436] on button "Enviar" at bounding box center [631, 425] width 83 height 27
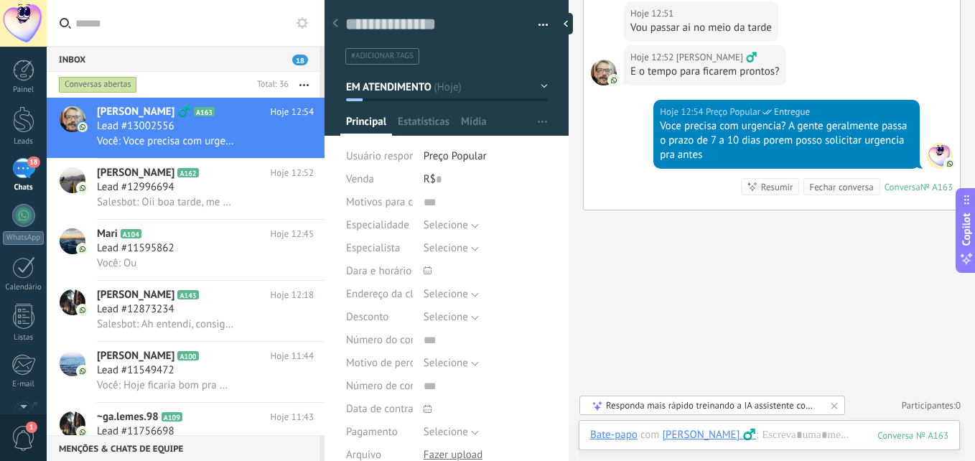
scroll to position [921, 0]
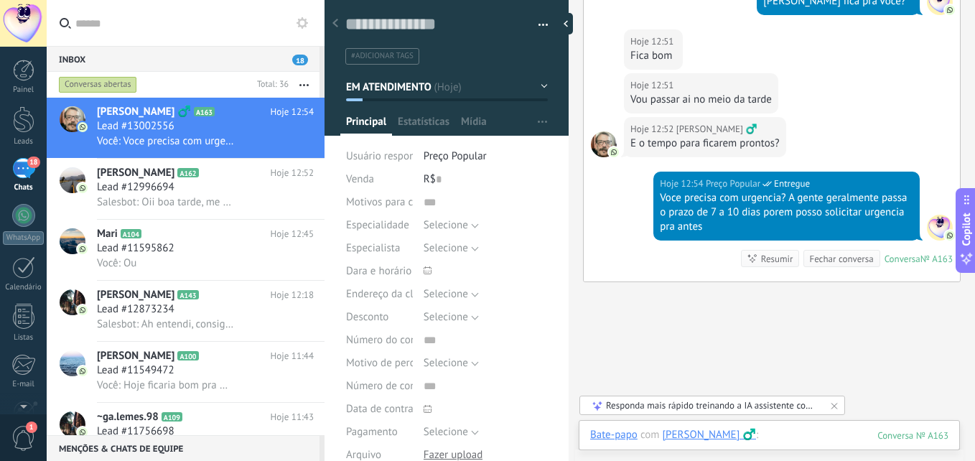
click at [822, 432] on div at bounding box center [769, 449] width 358 height 43
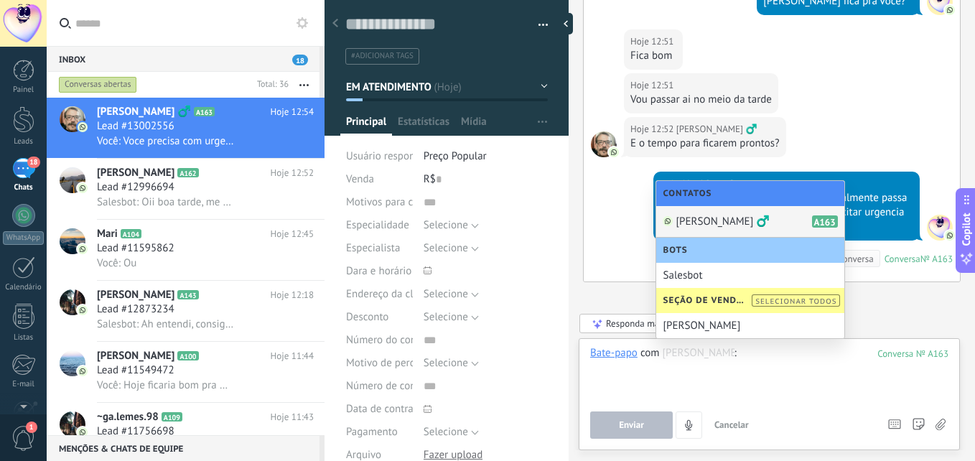
click at [745, 221] on span "[PERSON_NAME] ‍♂️" at bounding box center [723, 222] width 93 height 14
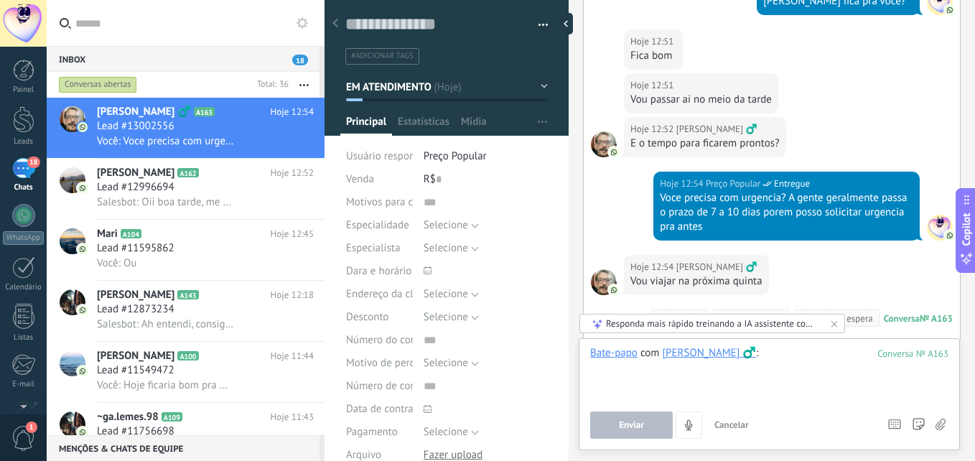
scroll to position [984, 0]
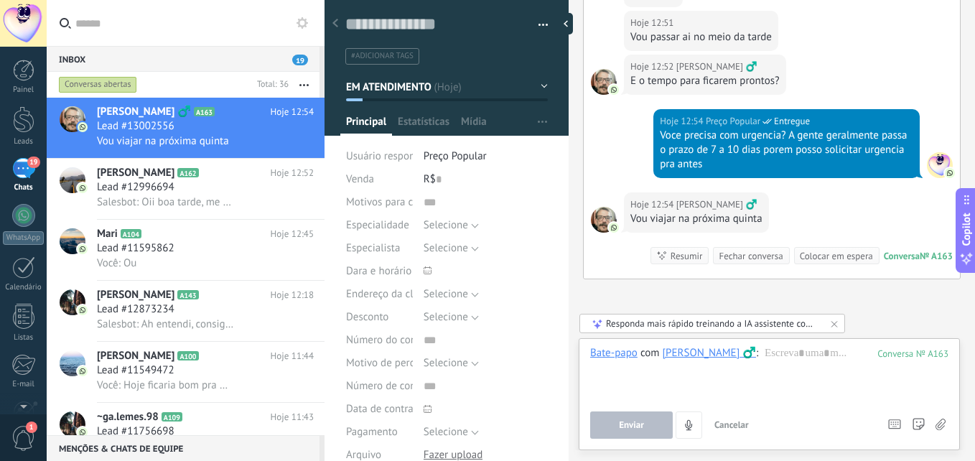
click at [803, 358] on div at bounding box center [769, 373] width 358 height 55
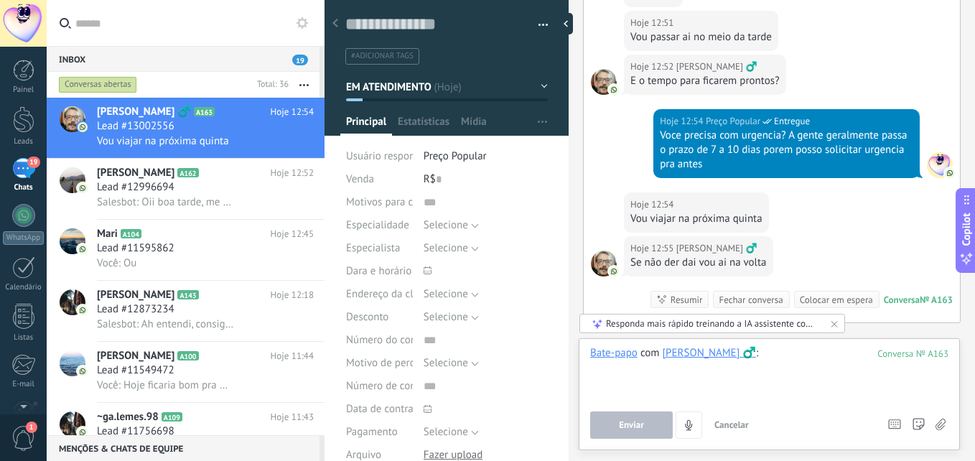
scroll to position [1062, 0]
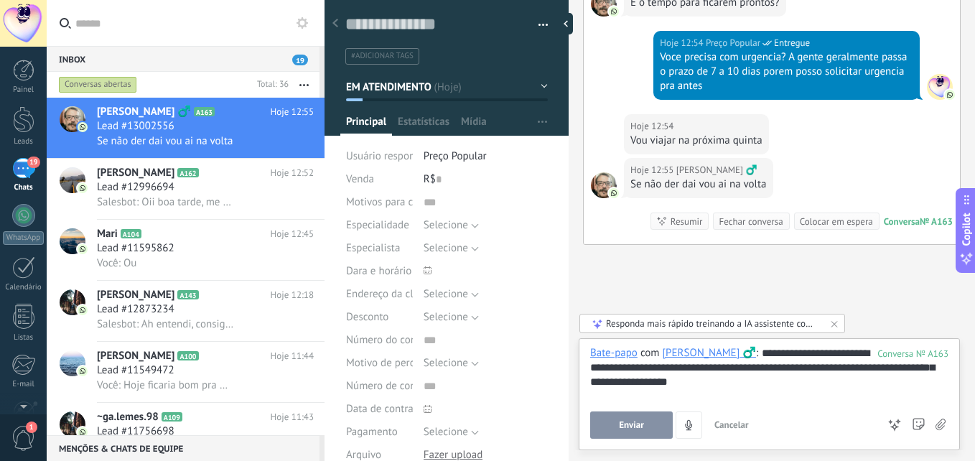
click at [659, 424] on button "Enviar" at bounding box center [631, 425] width 83 height 27
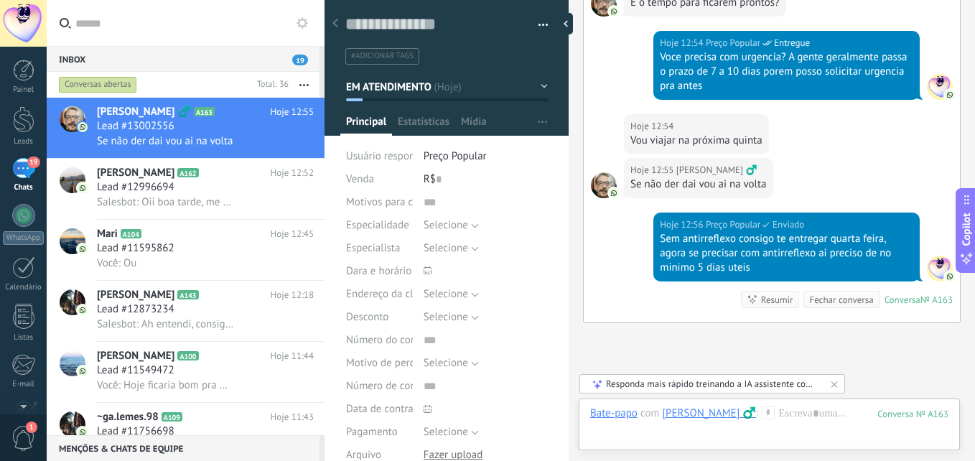
scroll to position [1175, 0]
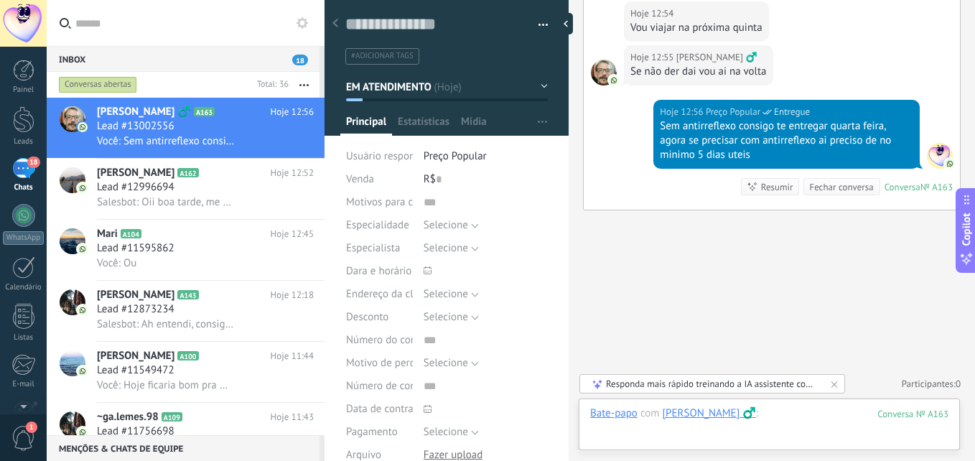
click at [785, 417] on div at bounding box center [769, 427] width 358 height 43
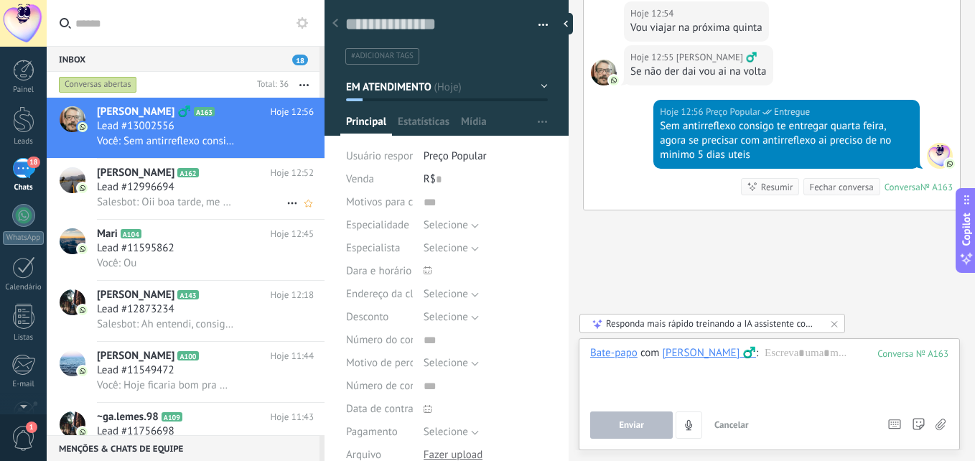
click at [250, 187] on div "Lead #12996694" at bounding box center [205, 187] width 217 height 14
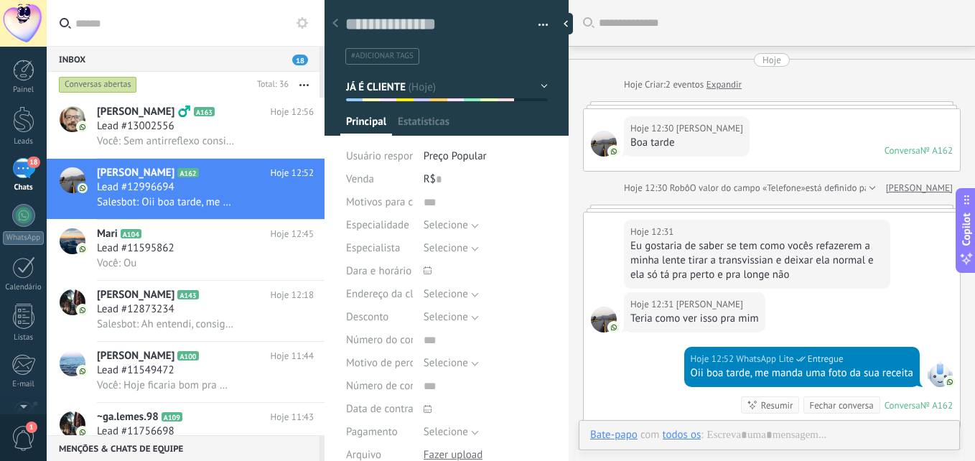
scroll to position [157, 0]
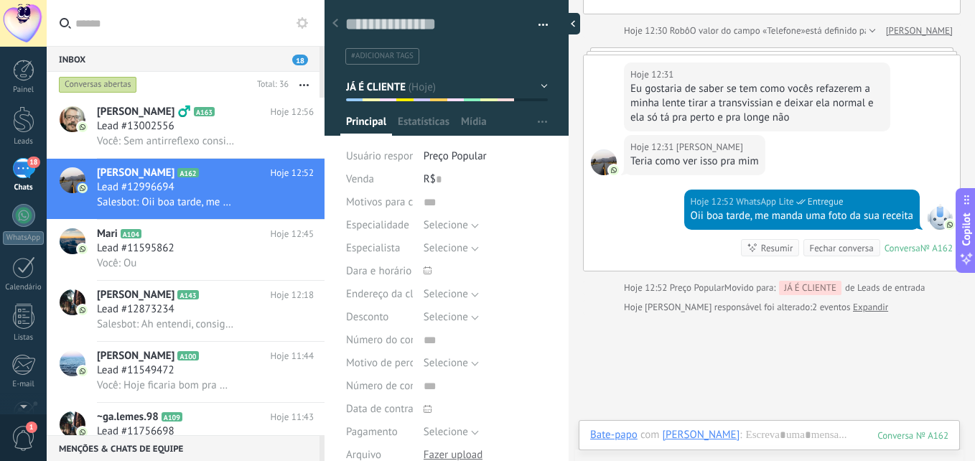
click at [563, 24] on div at bounding box center [570, 24] width 22 height 22
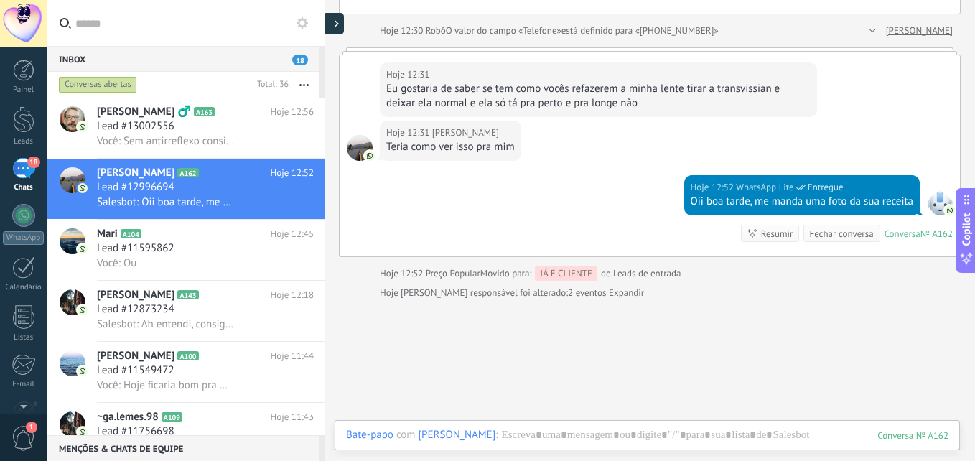
type textarea "**********"
click at [197, 229] on h2 "Mari A104" at bounding box center [184, 234] width 174 height 14
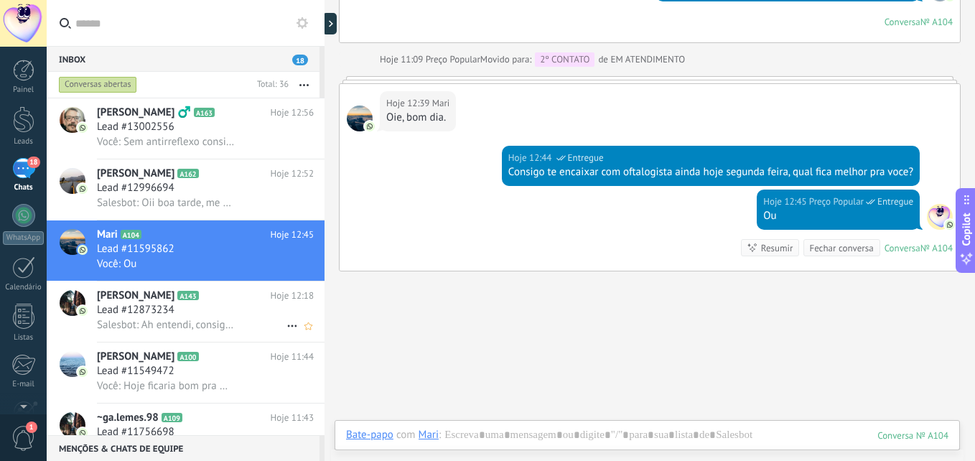
scroll to position [73, 0]
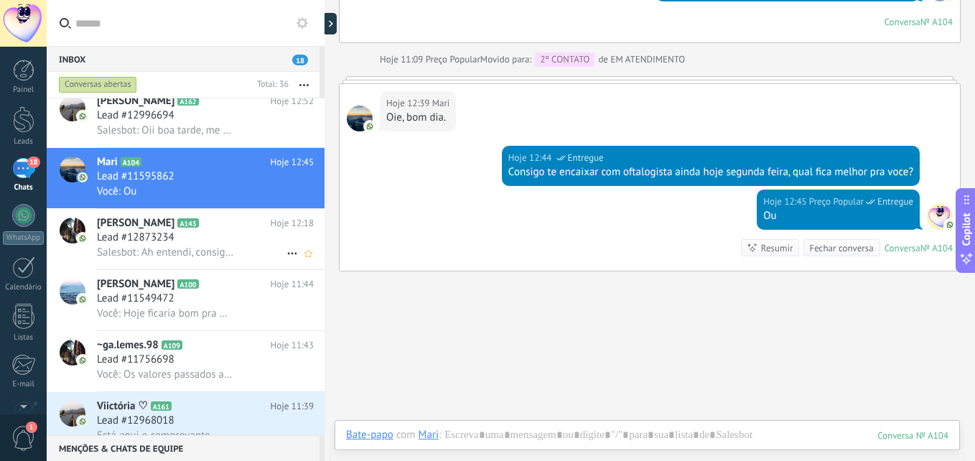
click at [207, 245] on div "Salesbot: Ah entendi, consigo a 290,00 amor" at bounding box center [205, 252] width 217 height 15
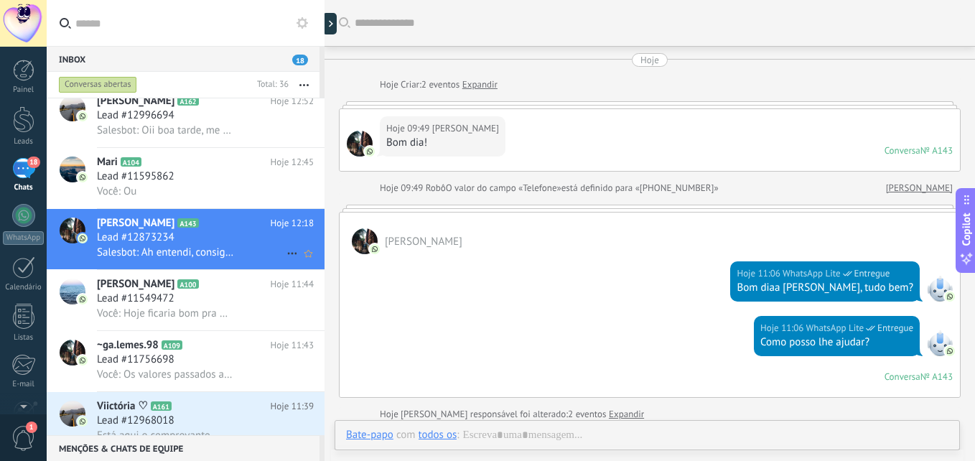
scroll to position [705, 0]
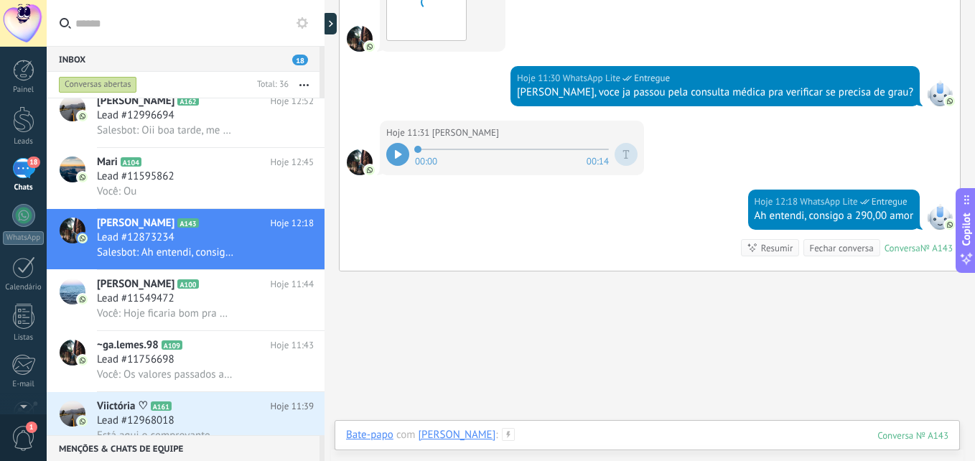
click at [621, 432] on div at bounding box center [647, 449] width 603 height 43
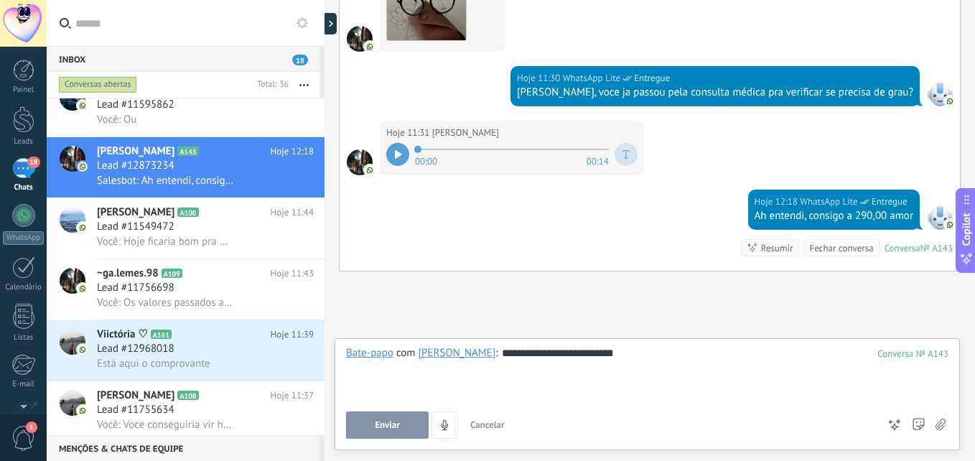
click at [388, 429] on span "Enviar" at bounding box center [387, 425] width 25 height 10
click at [202, 242] on span "Você: Hoje ficaria bom pra marca sua consulta de tarde?" at bounding box center [166, 242] width 138 height 14
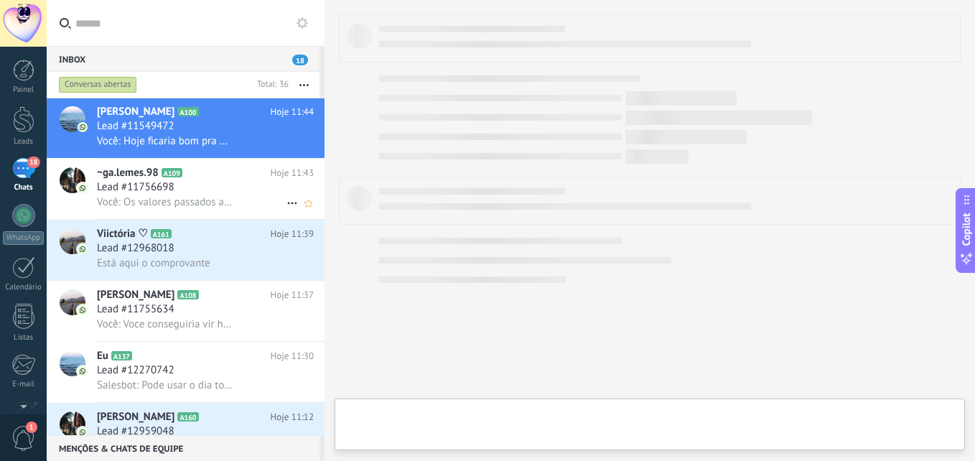
scroll to position [288, 0]
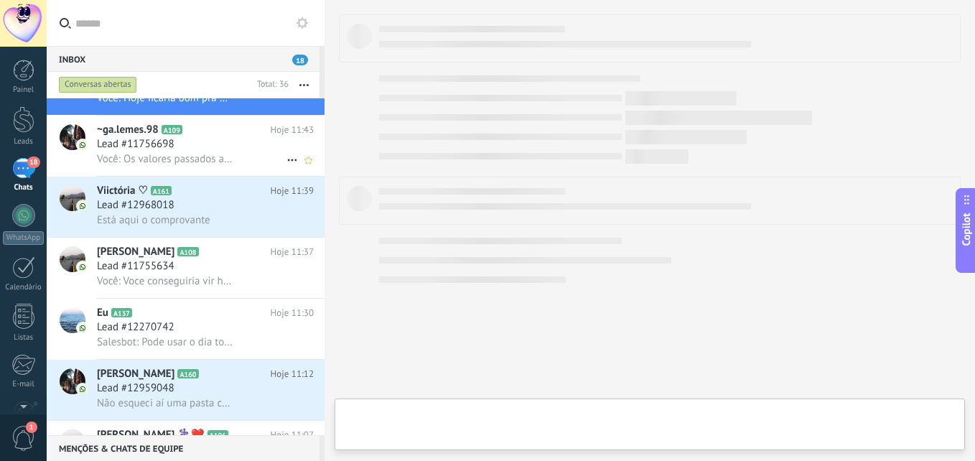
click at [205, 149] on div "Lead #11756698" at bounding box center [205, 144] width 217 height 14
